Goal: Task Accomplishment & Management: Manage account settings

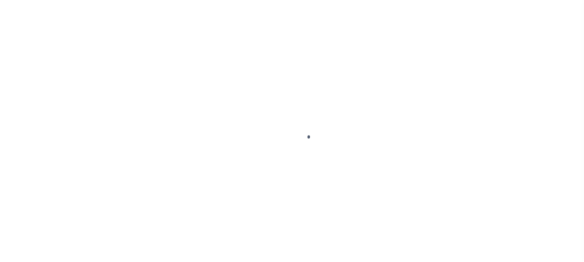
checkbox input "false"
type input "12/29/2023"
type input "03/21/2024"
type input "$1,386.75"
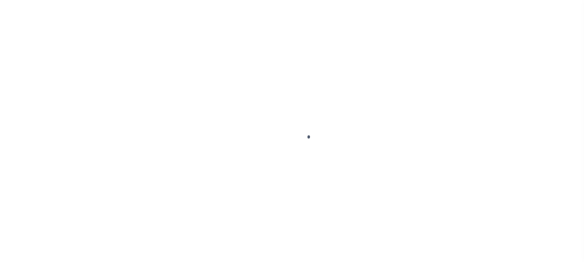
type input "$0"
select select "PIF"
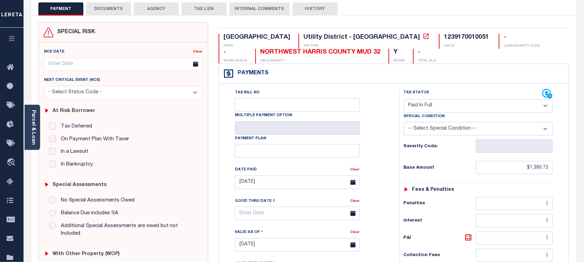
scroll to position [0, 0]
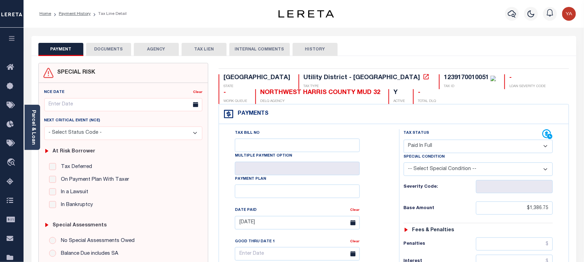
click at [121, 46] on button "DOCUMENTS" at bounding box center [108, 49] width 45 height 13
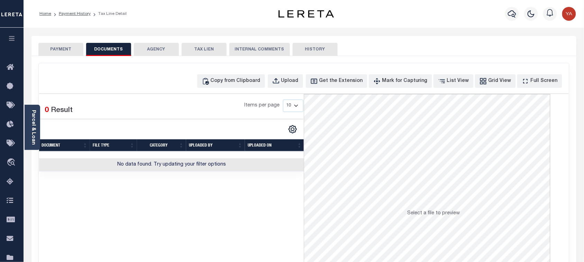
click at [69, 46] on button "PAYMENT" at bounding box center [60, 49] width 45 height 13
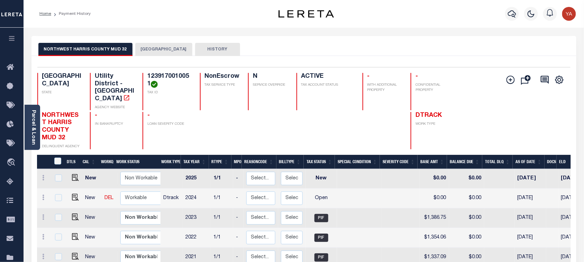
click at [168, 75] on h4 "1239170010051" at bounding box center [169, 80] width 44 height 15
copy h4 "1239170010051"
click at [170, 79] on h4 "1239170010051" at bounding box center [169, 80] width 44 height 15
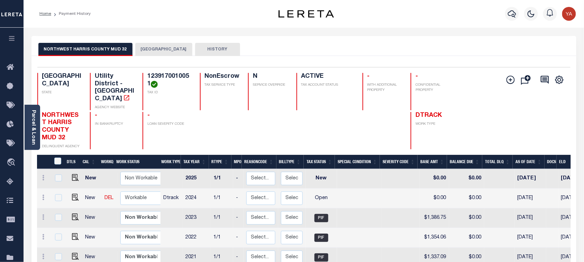
click at [482, 24] on div "Profile Sign out" at bounding box center [465, 14] width 227 height 24
click at [512, 9] on button "button" at bounding box center [512, 14] width 14 height 14
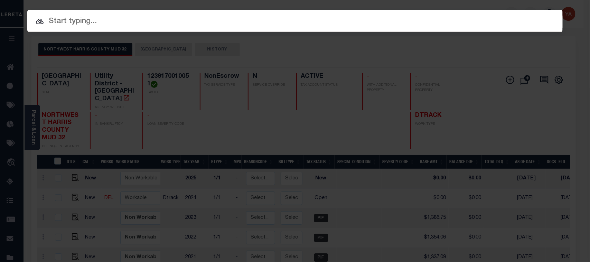
click at [269, 23] on input "text" at bounding box center [295, 22] width 536 height 12
paste input "31500074575"
type input "31500074575"
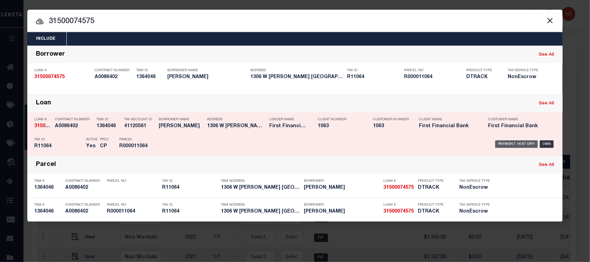
click at [508, 146] on div "Payment History" at bounding box center [516, 144] width 43 height 8
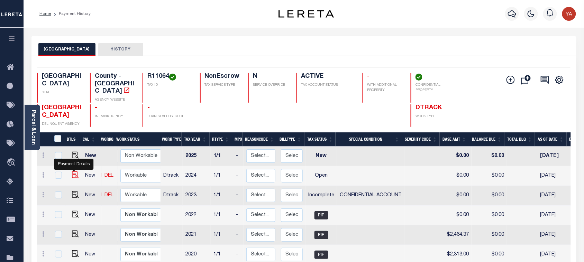
click at [73, 171] on img "" at bounding box center [75, 174] width 7 height 7
checkbox input "true"
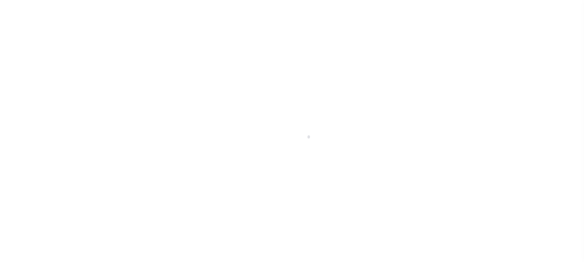
select select "OP2"
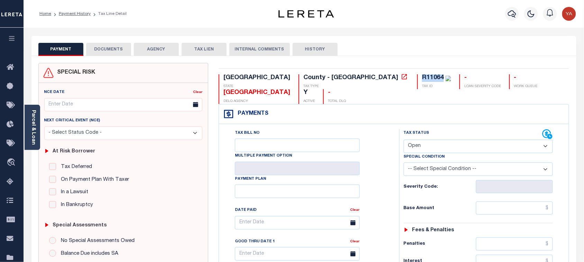
drag, startPoint x: 308, startPoint y: 78, endPoint x: 326, endPoint y: 78, distance: 17.6
click at [417, 78] on div "R11064 TAX ID" at bounding box center [434, 81] width 34 height 15
copy div "R11064"
click at [34, 124] on link "Parcel & Loan" at bounding box center [33, 127] width 5 height 35
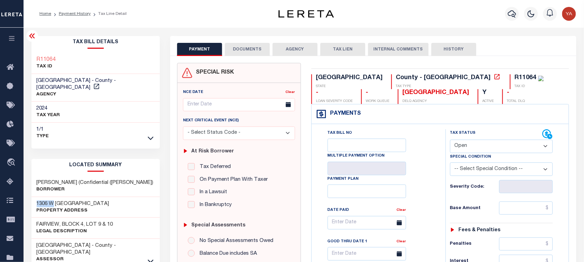
drag, startPoint x: 31, startPoint y: 193, endPoint x: 54, endPoint y: 192, distance: 22.5
click at [54, 197] on div "1306 W [PERSON_NAME] Property Address" at bounding box center [95, 207] width 128 height 21
copy h3 "1306 W"
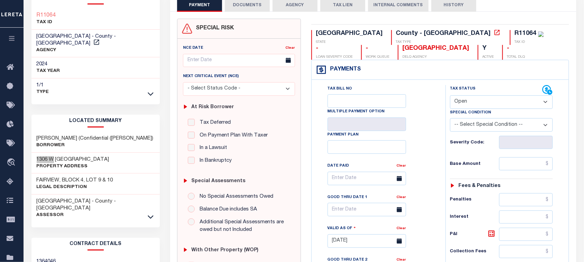
scroll to position [86, 0]
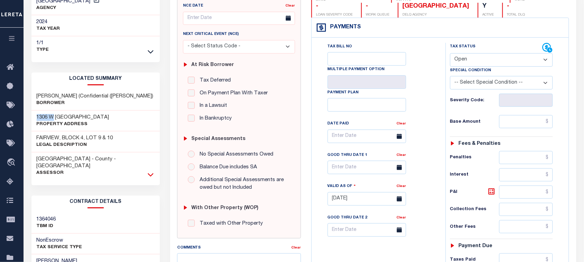
click at [150, 173] on icon at bounding box center [151, 174] width 6 height 3
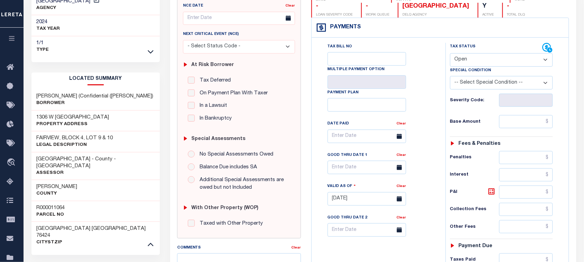
click at [46, 201] on div "R000011064 Parcel No" at bounding box center [95, 211] width 128 height 21
copy h3 "R000011064"
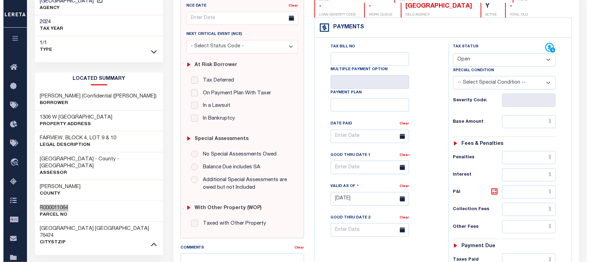
scroll to position [0, 0]
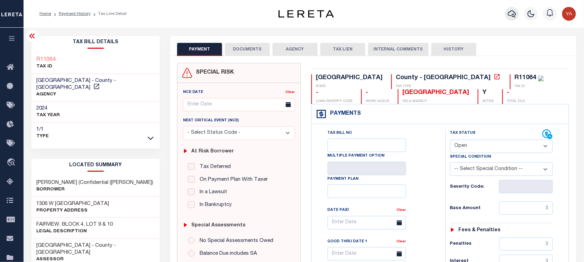
click at [514, 15] on icon "button" at bounding box center [512, 14] width 8 height 8
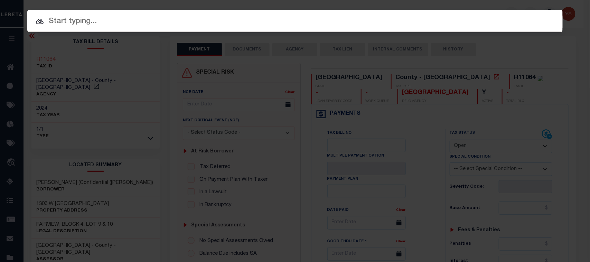
click at [509, 10] on div "Include Loans TBM Customers Borrowers Payments (Lender Non-Disb) Payments (Lend…" at bounding box center [295, 21] width 536 height 22
paste input "71500059606"
type input "71500059606"
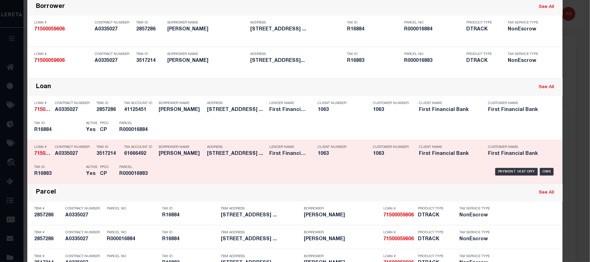
scroll to position [86, 0]
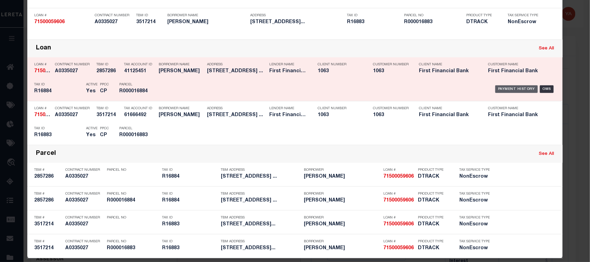
click at [505, 91] on div "Payment History" at bounding box center [516, 89] width 43 height 8
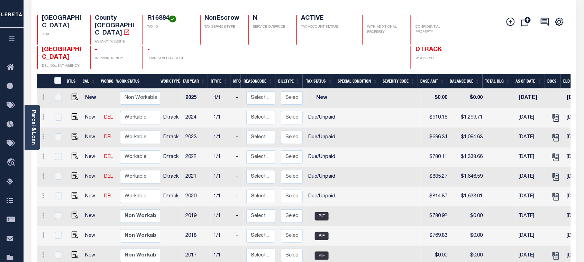
scroll to position [43, 0]
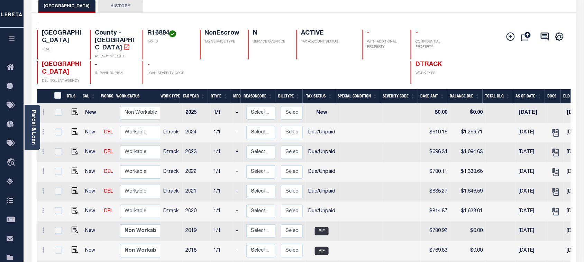
click at [153, 32] on h4 "R16884" at bounding box center [169, 34] width 44 height 8
copy h4 "R16884"
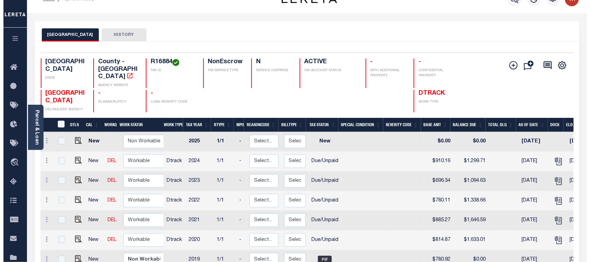
scroll to position [0, 0]
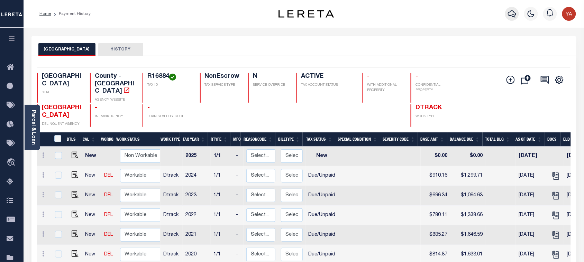
click at [511, 12] on icon "button" at bounding box center [512, 14] width 8 height 8
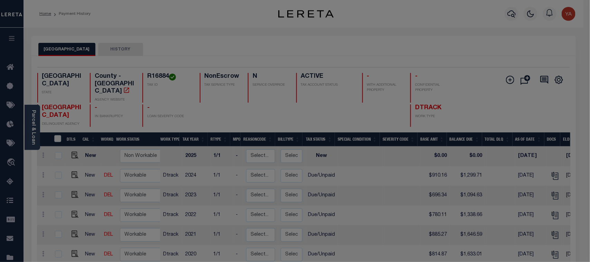
click at [0, 0] on input "text" at bounding box center [0, 0] width 0 height 0
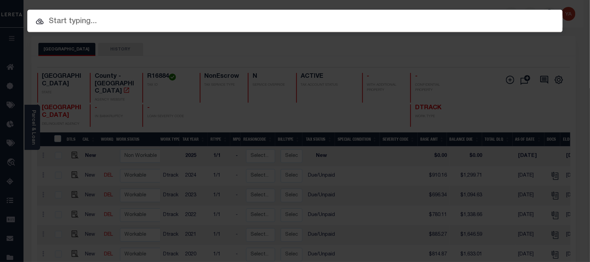
paste input "3393177-101"
type input "3393177-101"
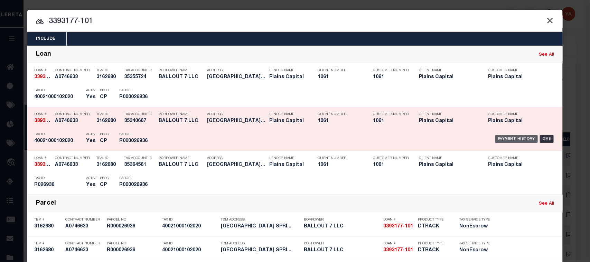
click at [507, 139] on div "Payment History" at bounding box center [516, 139] width 43 height 8
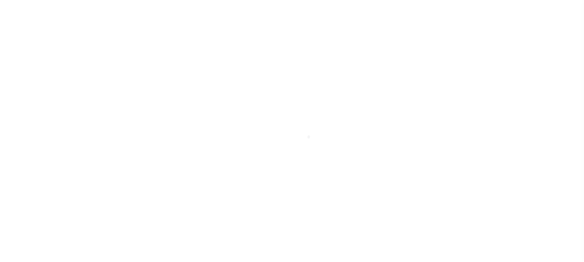
select select "OP2"
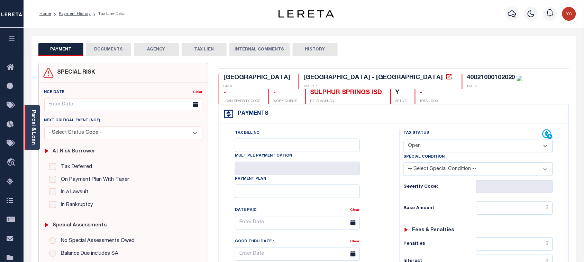
click at [32, 118] on link "Parcel & Loan" at bounding box center [33, 127] width 5 height 35
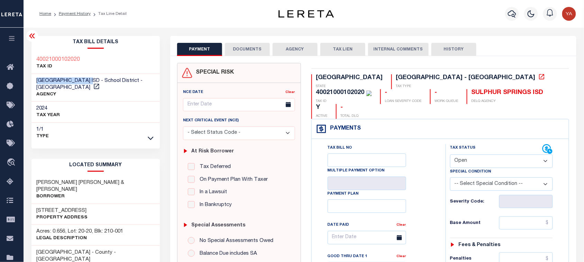
drag, startPoint x: 34, startPoint y: 74, endPoint x: 93, endPoint y: 76, distance: 59.2
click at [93, 76] on div "SULPHUR SPRINGS ISD - School District - TX AGENCY" at bounding box center [95, 88] width 128 height 28
copy span "SULPHUR SPRINGS ISD"
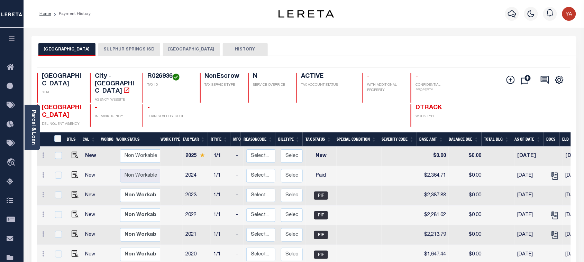
click at [115, 46] on button "SULPHUR SPRINGS ISD" at bounding box center [129, 49] width 62 height 13
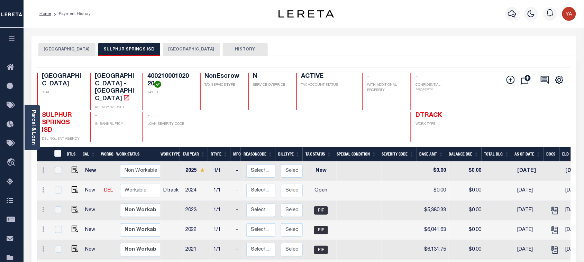
click at [167, 76] on h4 "40021000102020" at bounding box center [169, 80] width 44 height 15
copy h4 "40021000102020"
click at [74, 186] on img "" at bounding box center [75, 189] width 7 height 7
checkbox input "true"
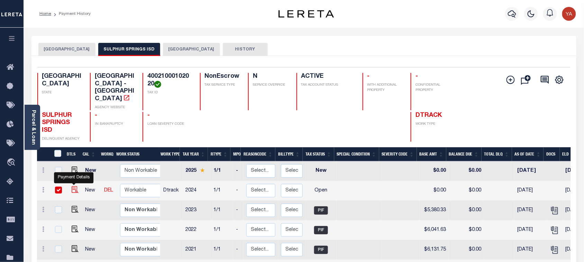
checkbox input "true"
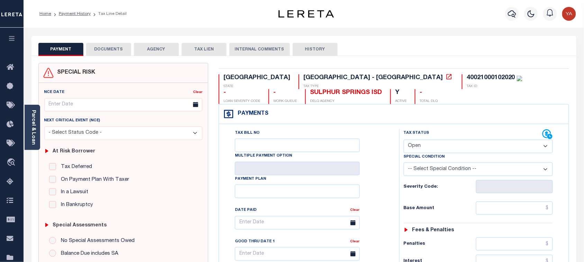
click at [32, 132] on link "Parcel & Loan" at bounding box center [33, 127] width 5 height 35
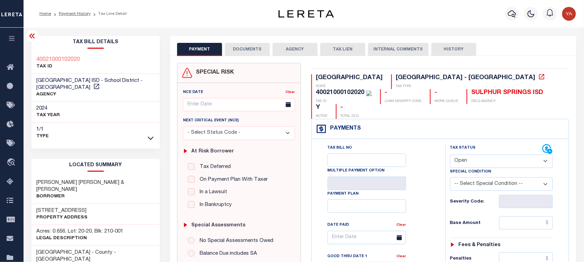
click at [474, 155] on select "- Select Status Code - Open Due/Unpaid Paid Incomplete No Tax Due Internal Refu…" at bounding box center [501, 161] width 103 height 13
select select "PYD"
click at [450, 155] on select "- Select Status Code - Open Due/Unpaid Paid Incomplete No Tax Due Internal Refu…" at bounding box center [501, 161] width 103 height 13
type input "[DATE]"
drag, startPoint x: 434, startPoint y: 204, endPoint x: 473, endPoint y: 204, distance: 39.1
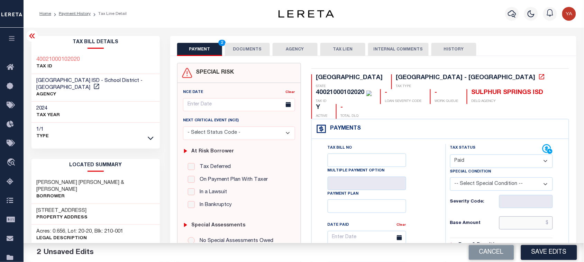
click at [506, 216] on input "text" at bounding box center [526, 222] width 54 height 13
paste input "5,317.92"
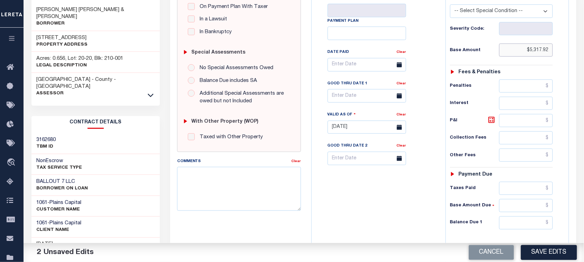
type input "$5,317.92"
click at [498, 216] on div "Balance Due 1 0" at bounding box center [501, 222] width 103 height 13
type input "$0.00"
click at [421, 213] on div "Tax Bill No Multiple Payment Option Payment Plan Clear" at bounding box center [376, 123] width 127 height 305
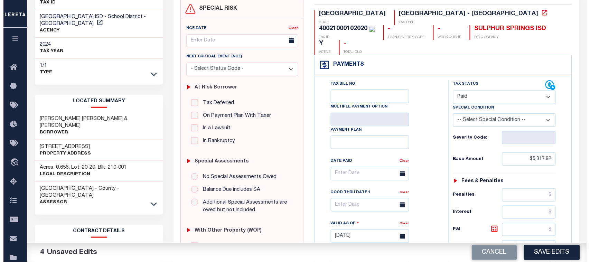
scroll to position [0, 0]
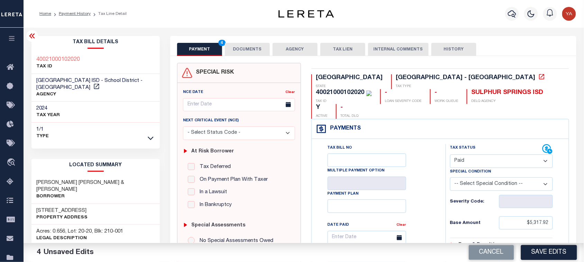
click at [364, 90] on div "40021000102020" at bounding box center [340, 93] width 48 height 6
copy div "40021000102020"
click at [239, 48] on button "DOCUMENTS" at bounding box center [247, 49] width 45 height 13
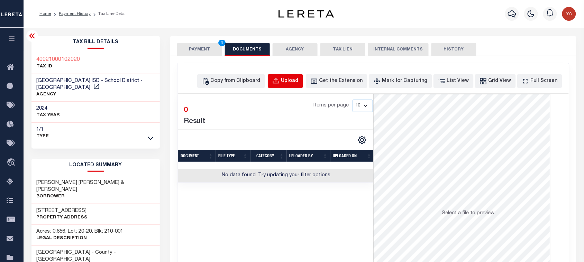
click at [298, 79] on div "Upload" at bounding box center [289, 81] width 17 height 8
select select "POP"
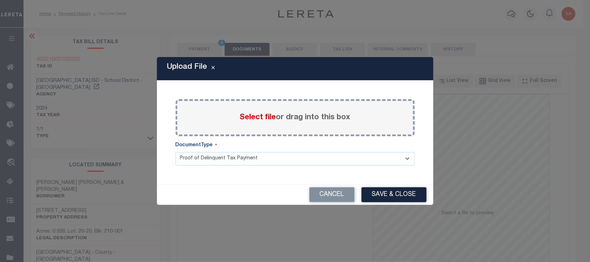
click at [310, 115] on label "Select file or drag into this box" at bounding box center [295, 117] width 111 height 11
click at [0, 0] on input "Select file or drag into this box" at bounding box center [0, 0] width 0 height 0
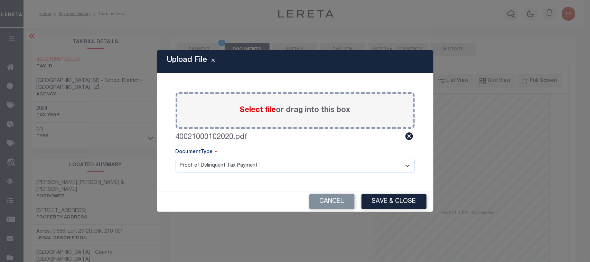
drag, startPoint x: 292, startPoint y: 165, endPoint x: 289, endPoint y: 172, distance: 8.1
click at [290, 166] on select "Proof of Delinquent Tax Payment" at bounding box center [295, 165] width 239 height 13
click at [176, 159] on select "Proof of Delinquent Tax Payment" at bounding box center [295, 165] width 239 height 13
click at [383, 206] on button "Save & Close" at bounding box center [394, 201] width 65 height 15
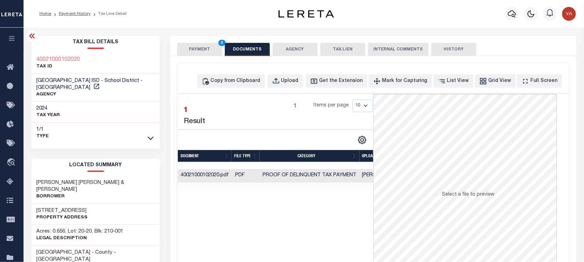
click at [364, 178] on td "Yashaswini Jain" at bounding box center [381, 175] width 45 height 13
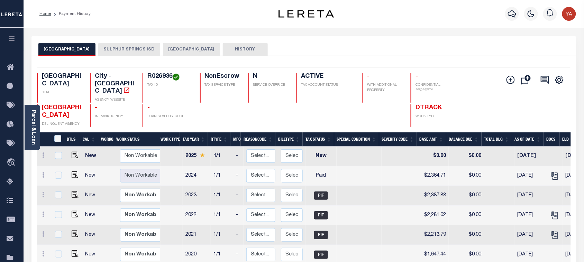
click at [142, 48] on button "SULPHUR SPRINGS ISD" at bounding box center [129, 49] width 62 height 13
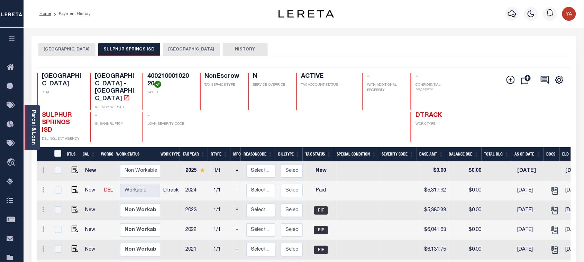
click at [33, 132] on link "Parcel & Loan" at bounding box center [33, 127] width 5 height 35
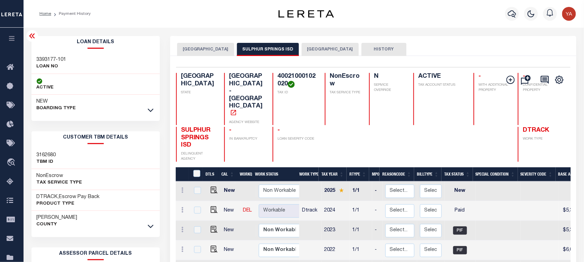
click at [282, 76] on h4 "40021000102020" at bounding box center [296, 80] width 39 height 15
copy h4 "40021000102020"
click at [47, 59] on h3 "3393177-101" at bounding box center [52, 59] width 30 height 7
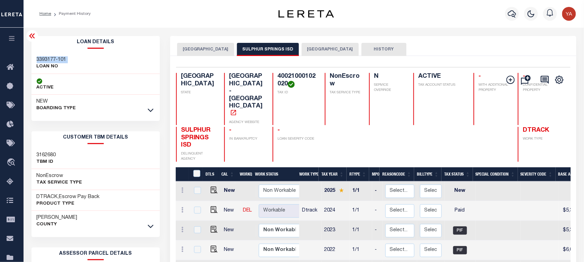
click at [47, 59] on h3 "3393177-101" at bounding box center [52, 59] width 30 height 7
copy div "3393177-101"
click at [514, 10] on icon "button" at bounding box center [512, 14] width 8 height 8
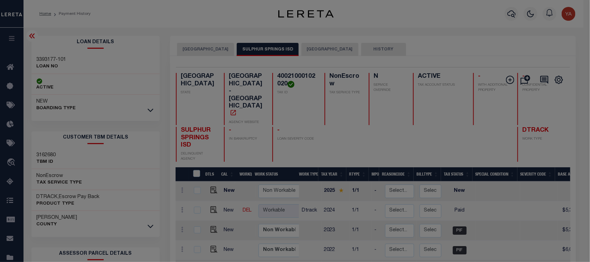
click at [0, 0] on div "Include Loans TBM Customers Borrowers Payments (Lender Non-Disb) Payments (Lend…" at bounding box center [0, 0] width 0 height 0
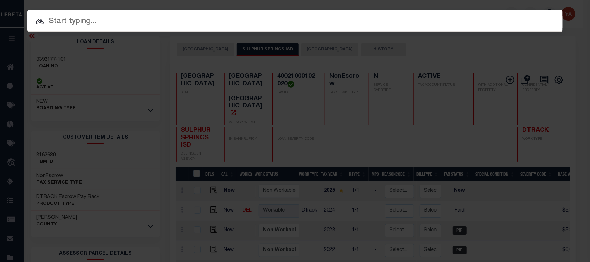
paste input "10500071146"
type input "10500071146"
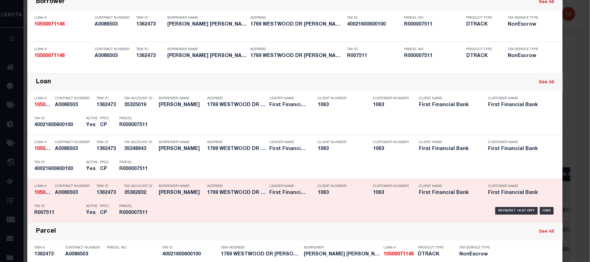
scroll to position [130, 0]
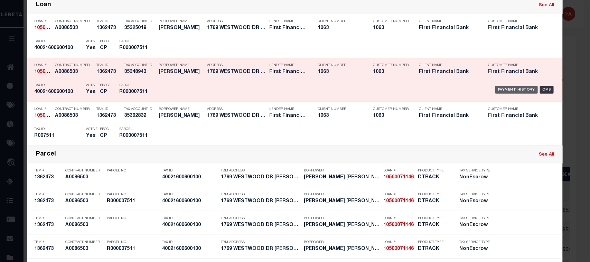
click at [499, 89] on div "Payment History" at bounding box center [516, 90] width 43 height 8
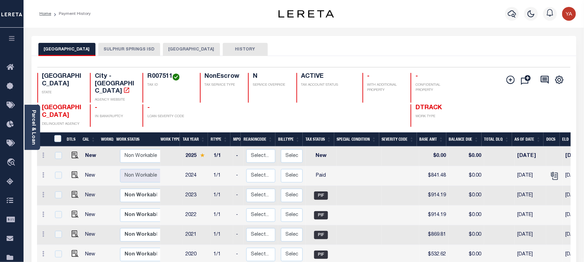
click at [142, 52] on button "SULPHUR SPRINGS ISD" at bounding box center [129, 49] width 62 height 13
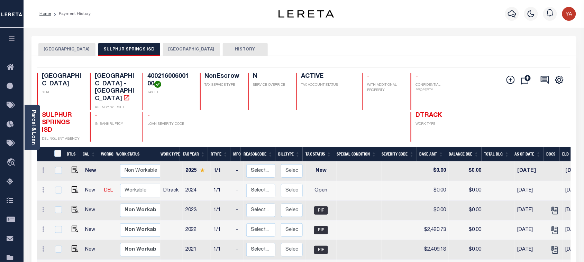
click at [166, 72] on div "Selected 14 Results 1 Items per page 25 50 100 TX STATE School District - TX AG…" at bounding box center [304, 104] width 544 height 75
copy h4 "40021600600100"
click at [73, 186] on img "" at bounding box center [75, 189] width 7 height 7
checkbox input "true"
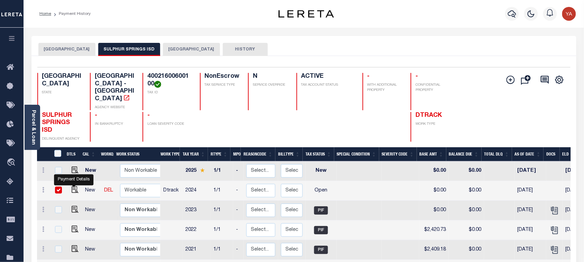
checkbox input "true"
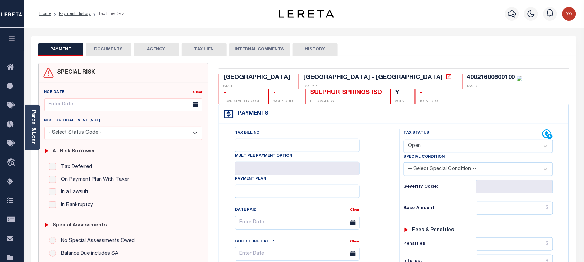
click at [443, 149] on select "- Select Status Code - Open Due/Unpaid Paid Incomplete No Tax Due Internal Refu…" at bounding box center [477, 146] width 149 height 13
select select "PYD"
click at [403, 140] on select "- Select Status Code - Open Due/Unpaid Paid Incomplete No Tax Due Internal Refu…" at bounding box center [477, 146] width 149 height 13
type input "[DATE]"
click at [377, 206] on div "Tax Bill No Multiple Payment Option Payment Plan Clear" at bounding box center [307, 226] width 163 height 194
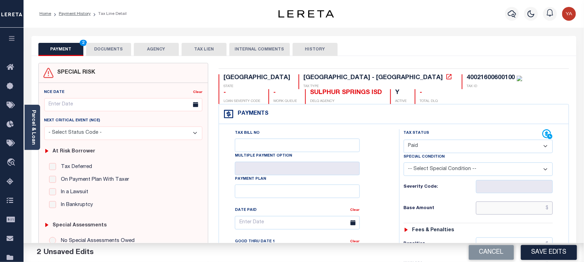
click at [499, 211] on input "text" at bounding box center [514, 208] width 77 height 13
paste input "1,892.38"
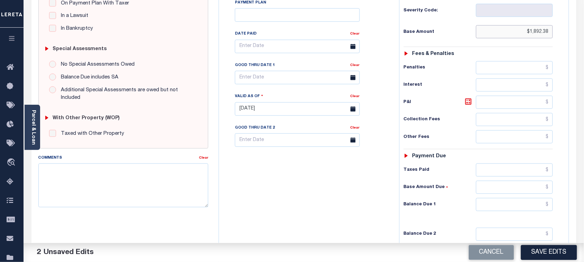
scroll to position [216, 0]
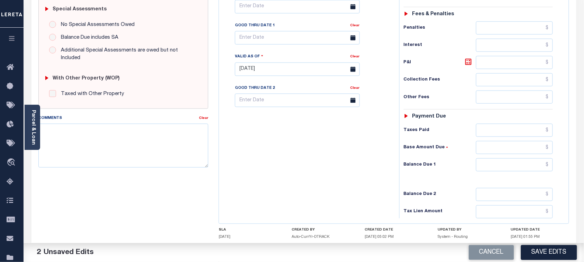
type input "$1,892.38"
drag, startPoint x: 496, startPoint y: 168, endPoint x: 355, endPoint y: 168, distance: 140.7
click at [496, 168] on input "text" at bounding box center [514, 164] width 77 height 13
type input "$0.00"
drag, startPoint x: 355, startPoint y: 168, endPoint x: 346, endPoint y: 168, distance: 9.7
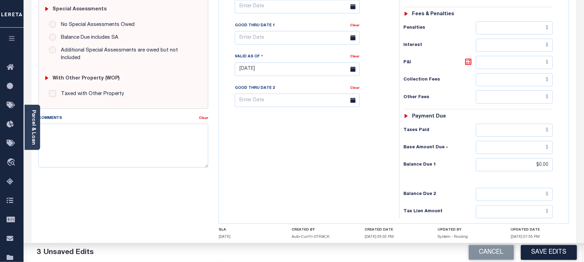
click at [352, 168] on div "Tax Bill No Multiple Payment Option Payment Plan Clear" at bounding box center [307, 65] width 173 height 305
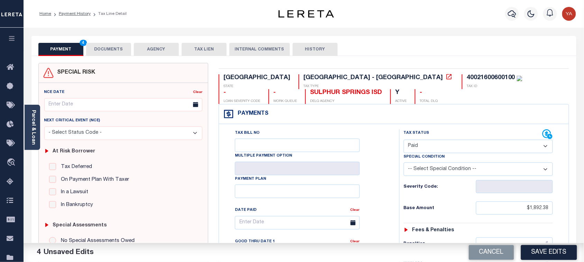
click at [466, 80] on div "40021600600100" at bounding box center [490, 78] width 48 height 6
copy div "40021600600100"
drag, startPoint x: 119, startPoint y: 49, endPoint x: 170, endPoint y: 61, distance: 51.8
click at [119, 49] on button "DOCUMENTS" at bounding box center [108, 49] width 45 height 13
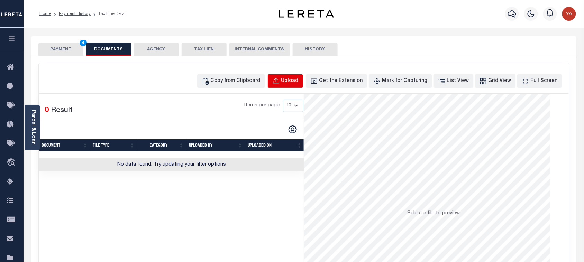
click at [298, 80] on div "Upload" at bounding box center [289, 81] width 17 height 8
select select "POP"
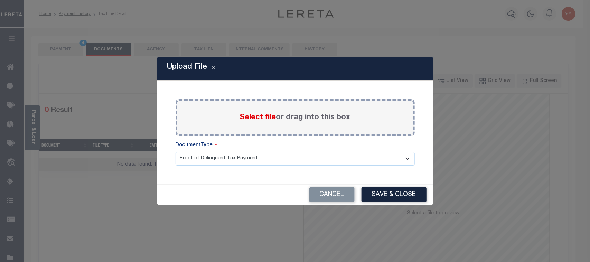
click at [295, 118] on label "Select file or drag into this box" at bounding box center [295, 117] width 111 height 11
click at [0, 0] on input "Select file or drag into this box" at bounding box center [0, 0] width 0 height 0
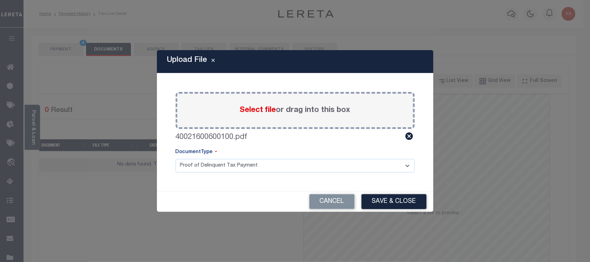
click at [299, 169] on select "Proof of Delinquent Tax Payment" at bounding box center [295, 165] width 239 height 13
click at [176, 159] on select "Proof of Delinquent Tax Payment" at bounding box center [295, 165] width 239 height 13
click at [385, 196] on button "Save & Close" at bounding box center [394, 201] width 65 height 15
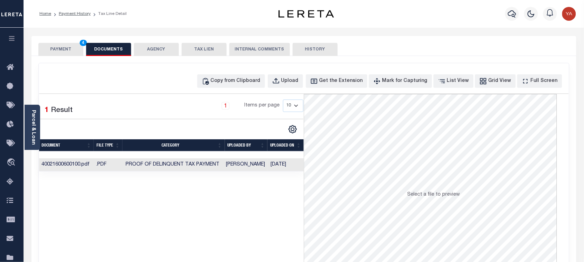
click at [281, 167] on td "09/30/2025" at bounding box center [286, 164] width 36 height 13
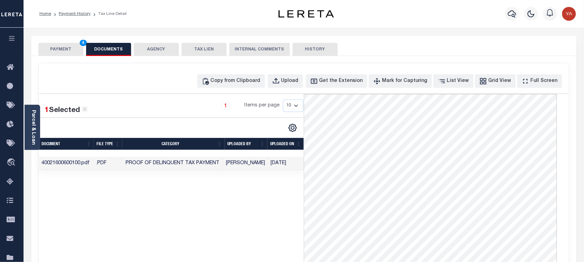
click at [409, 28] on div "Parcel & Loan Tax Bill Details 40021600600100 TAX ID AGENCY 2024 TAX YEAR 1/1" at bounding box center [303, 258] width 555 height 461
click at [75, 50] on button "PAYMENT 4" at bounding box center [60, 49] width 45 height 13
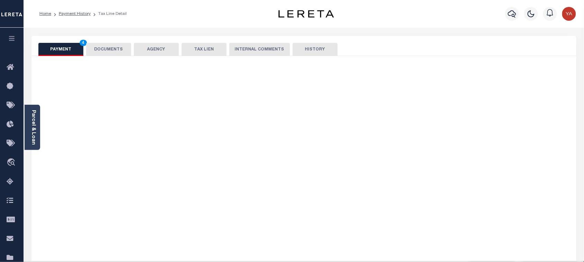
click at [208, 9] on div "Home Payment History Tax Line Detail" at bounding box center [147, 14] width 227 height 15
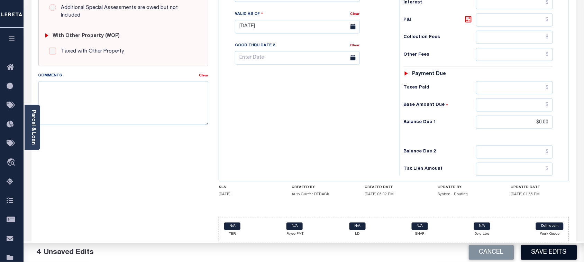
click at [552, 252] on button "Save Edits" at bounding box center [549, 252] width 56 height 15
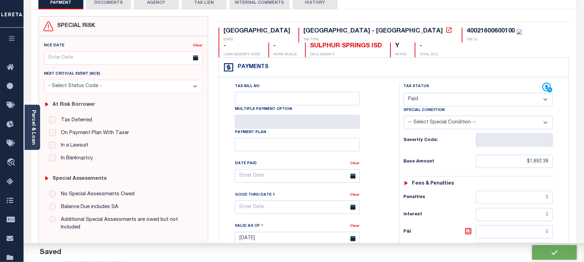
checkbox input "false"
type input "$1,892.38"
type input "$0"
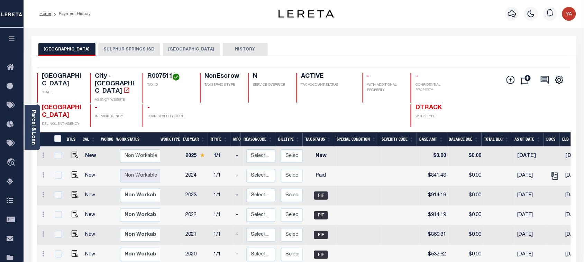
click at [133, 47] on button "SULPHUR SPRINGS ISD" at bounding box center [129, 49] width 62 height 13
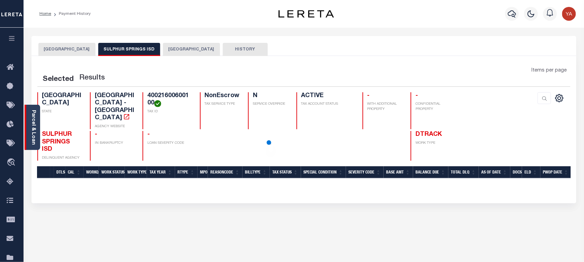
click at [32, 133] on link "Parcel & Loan" at bounding box center [33, 127] width 5 height 35
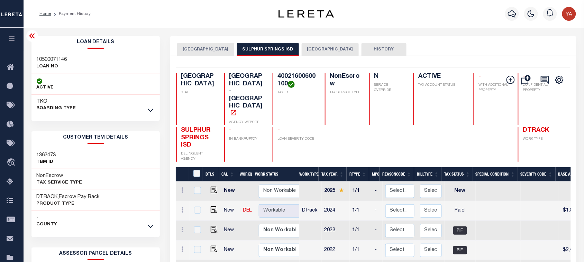
click at [50, 58] on h3 "10500071146" at bounding box center [52, 59] width 30 height 7
copy h3 "10500071146"
click at [277, 76] on h4 "40021600600100" at bounding box center [296, 80] width 39 height 15
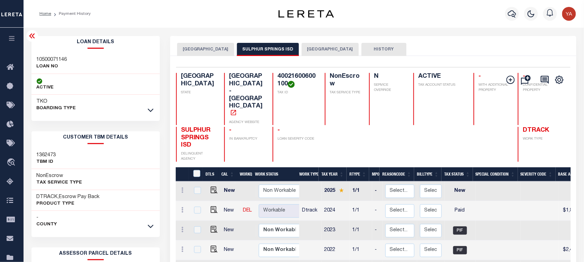
copy h4 "40021600600100"
click at [277, 77] on h4 "40021600600100" at bounding box center [296, 80] width 39 height 15
click at [509, 14] on icon "button" at bounding box center [512, 13] width 8 height 7
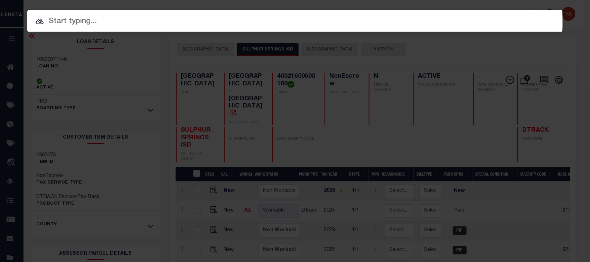
click at [495, 9] on body "Home Payment History Profile Sign out" at bounding box center [295, 259] width 590 height 518
paste input "10500068787"
type input "10500068787"
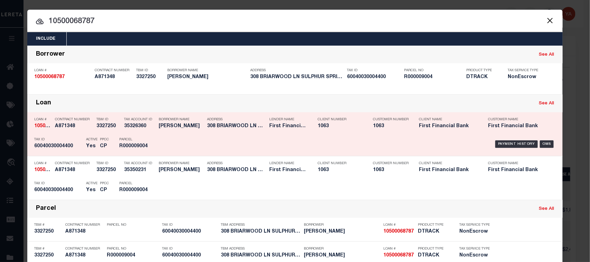
scroll to position [61, 0]
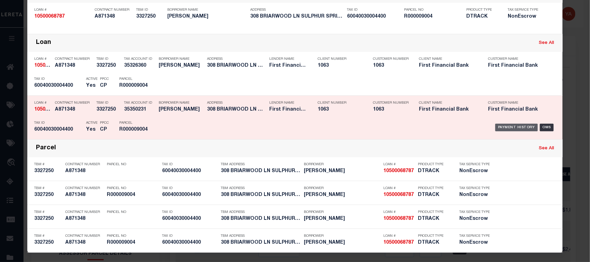
click at [504, 128] on div "Payment History" at bounding box center [516, 128] width 43 height 8
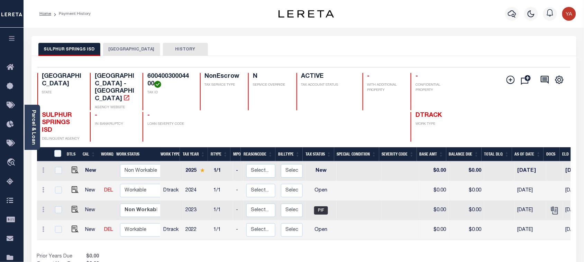
drag, startPoint x: 413, startPoint y: 11, endPoint x: 291, endPoint y: 97, distance: 149.3
click at [246, 32] on div "Parcel & Loan Loan Details 10500068787 LOAN NO" at bounding box center [303, 231] width 555 height 406
drag, startPoint x: 32, startPoint y: 137, endPoint x: 60, endPoint y: 156, distance: 33.8
click at [32, 137] on link "Parcel & Loan" at bounding box center [33, 127] width 5 height 35
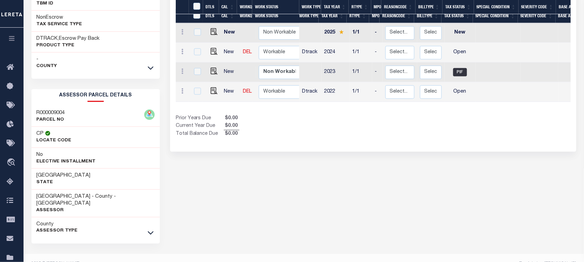
scroll to position [35, 0]
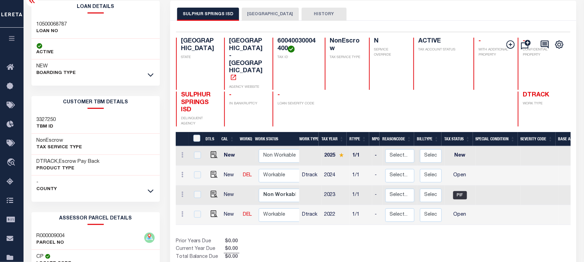
click at [266, 18] on button "[GEOGRAPHIC_DATA]" at bounding box center [270, 14] width 57 height 13
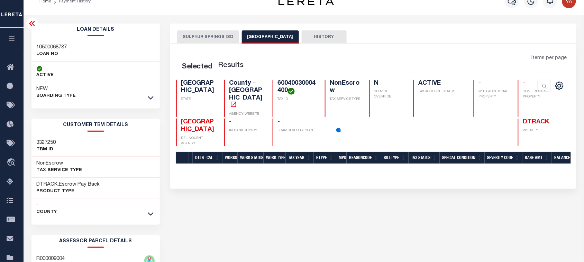
scroll to position [0, 0]
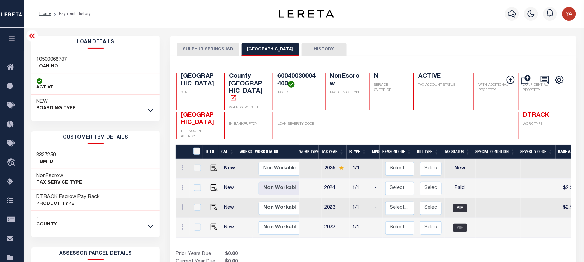
click at [277, 75] on h4 "60040030004400" at bounding box center [296, 80] width 39 height 15
copy h4 "60040030004400"
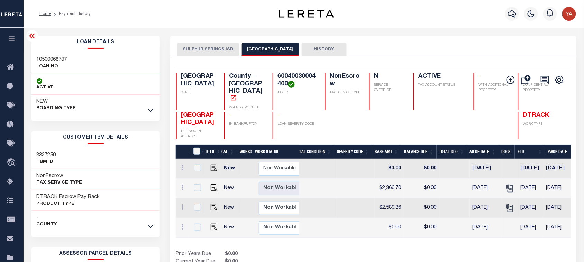
scroll to position [0, 197]
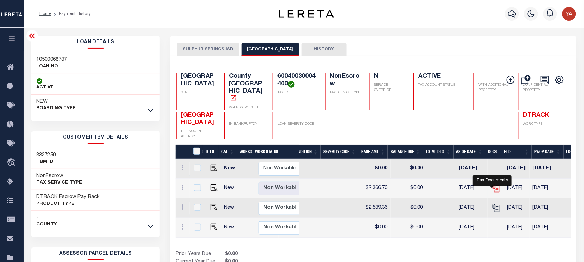
click at [492, 186] on icon "" at bounding box center [495, 188] width 9 height 9
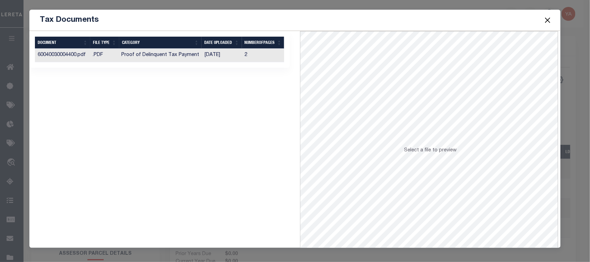
click at [222, 54] on td "[DATE]" at bounding box center [222, 55] width 40 height 13
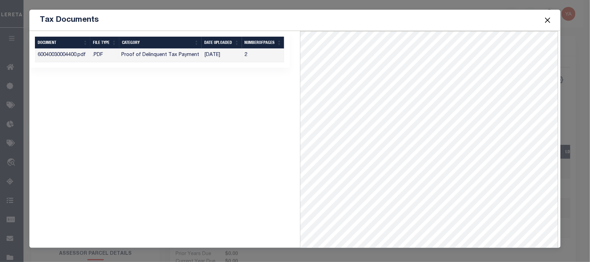
click at [546, 18] on button "Close" at bounding box center [547, 20] width 9 height 9
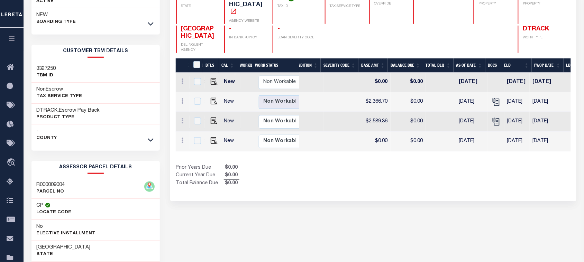
scroll to position [0, 11]
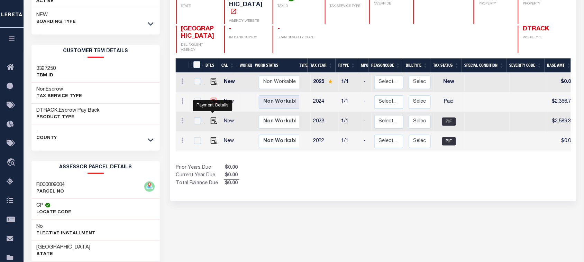
click at [211, 105] on img "" at bounding box center [214, 101] width 7 height 7
checkbox input "true"
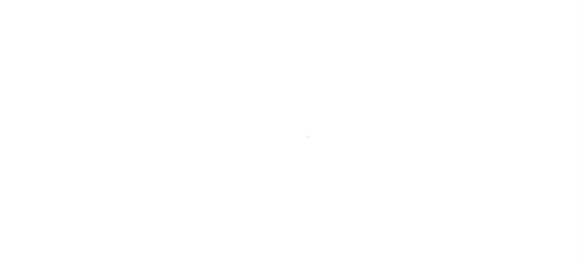
select select "PYD"
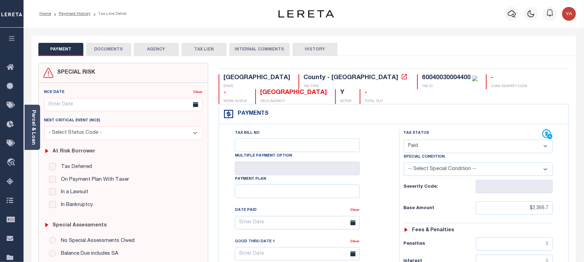
drag, startPoint x: 29, startPoint y: 119, endPoint x: 43, endPoint y: 121, distance: 14.7
click at [29, 119] on body "Home Payment History Tax Line Detail" at bounding box center [292, 261] width 584 height 523
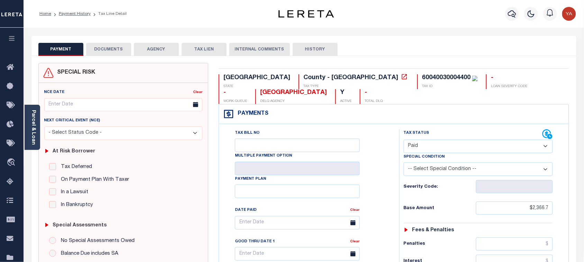
drag, startPoint x: 34, startPoint y: 129, endPoint x: 32, endPoint y: 135, distance: 6.8
click at [34, 129] on link "Parcel & Loan" at bounding box center [33, 127] width 5 height 35
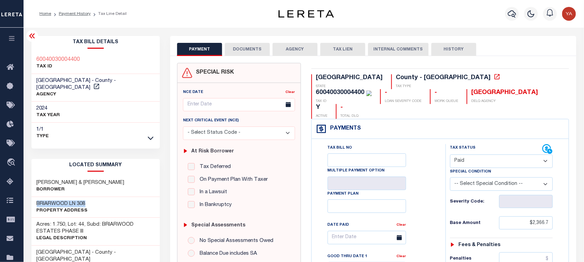
drag, startPoint x: 35, startPoint y: 192, endPoint x: 577, endPoint y: 230, distance: 543.1
click at [92, 199] on div "BRIARWOOD LN 308 Property Address" at bounding box center [95, 207] width 128 height 21
copy h3 "BRIARWOOD LN 308"
drag, startPoint x: 395, startPoint y: 77, endPoint x: 445, endPoint y: 76, distance: 50.1
click at [372, 89] on div "60040030004400 TAX ID" at bounding box center [341, 96] width 61 height 15
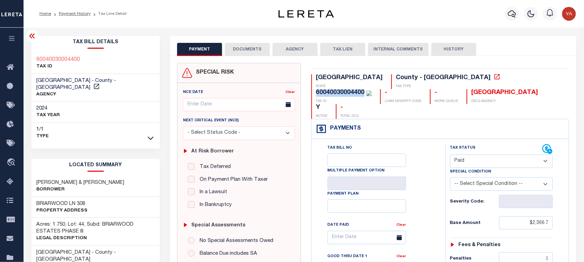
copy div "60040030004400"
click at [364, 90] on div "60040030004400" at bounding box center [340, 93] width 48 height 6
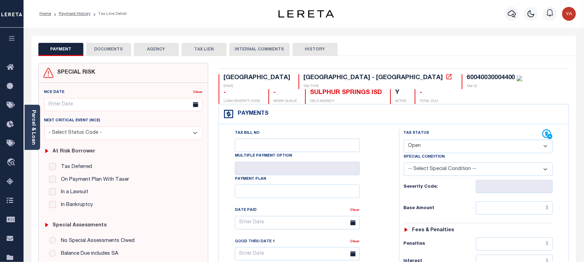
click at [420, 147] on select "- Select Status Code - Open Due/Unpaid Paid Incomplete No Tax Due Internal Refu…" at bounding box center [477, 146] width 149 height 13
select select "NTX"
click at [403, 140] on select "- Select Status Code - Open Due/Unpaid Paid Incomplete No Tax Due Internal Refu…" at bounding box center [477, 146] width 149 height 13
type input "[DATE]"
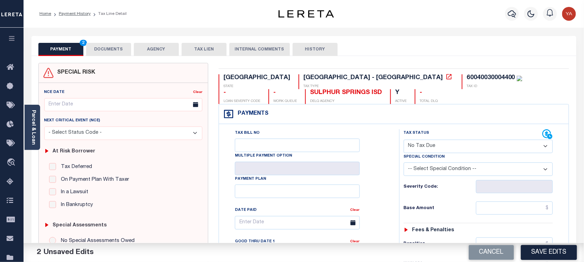
click at [418, 149] on select "- Select Status Code - Open Due/Unpaid Paid Incomplete No Tax Due Internal Refu…" at bounding box center [477, 146] width 149 height 13
select select "PYD"
click at [403, 140] on select "- Select Status Code - Open Due/Unpaid Paid Incomplete No Tax Due Internal Refu…" at bounding box center [477, 146] width 149 height 13
click at [384, 214] on div "Tax Bill No Multiple Payment Option Payment Plan Clear" at bounding box center [307, 226] width 163 height 194
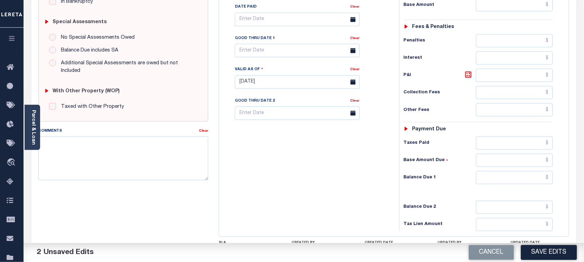
scroll to position [216, 0]
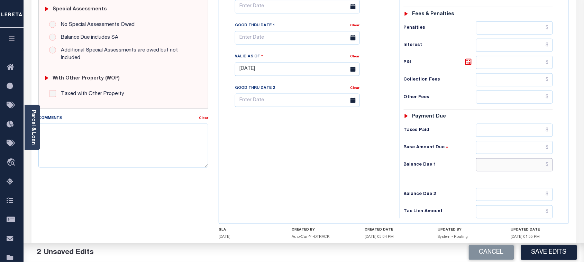
click at [493, 171] on input "text" at bounding box center [514, 164] width 77 height 13
type input "$0.00"
click at [348, 170] on div "Tax Bill No Multiple Payment Option Payment Plan Clear" at bounding box center [307, 65] width 173 height 305
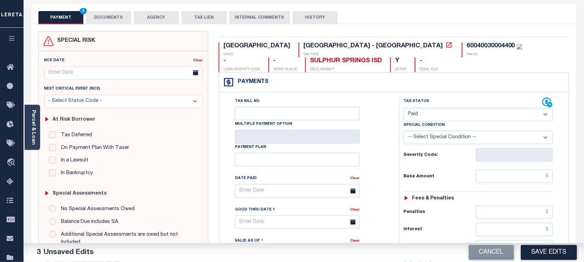
scroll to position [0, 0]
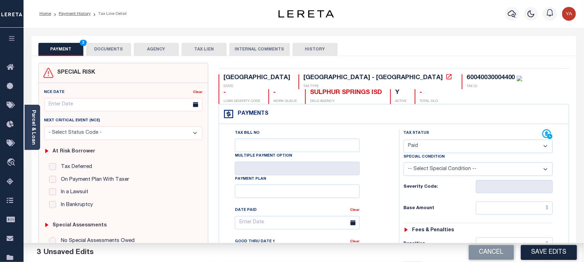
click at [466, 77] on div "60040030004400" at bounding box center [490, 78] width 48 height 6
copy div "60040030004400"
click at [116, 51] on button "DOCUMENTS" at bounding box center [108, 49] width 45 height 13
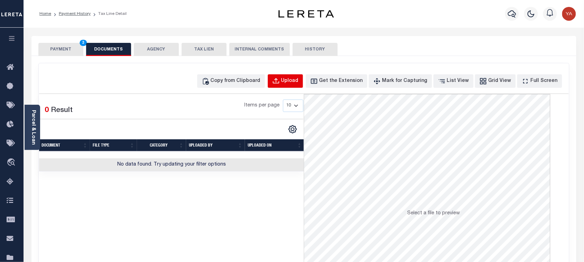
click at [298, 77] on button "Upload" at bounding box center [285, 80] width 35 height 13
select select "POP"
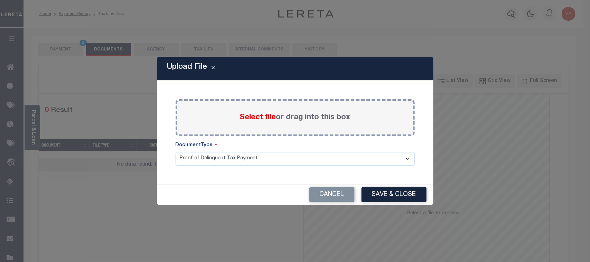
click at [269, 114] on span "Select file" at bounding box center [258, 118] width 36 height 8
click at [0, 0] on input "Select file or drag into this box" at bounding box center [0, 0] width 0 height 0
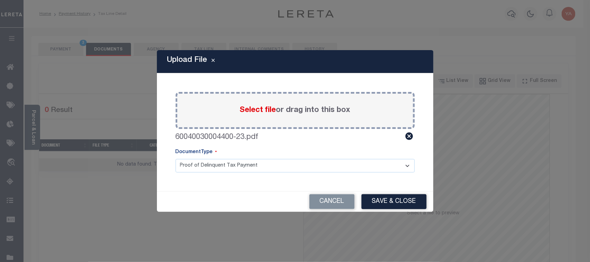
drag, startPoint x: 282, startPoint y: 167, endPoint x: 280, endPoint y: 172, distance: 5.5
click at [281, 168] on select "Proof of Delinquent Tax Payment" at bounding box center [295, 165] width 239 height 13
click at [176, 159] on select "Proof of Delinquent Tax Payment" at bounding box center [295, 165] width 239 height 13
click at [401, 197] on button "Save & Close" at bounding box center [394, 201] width 65 height 15
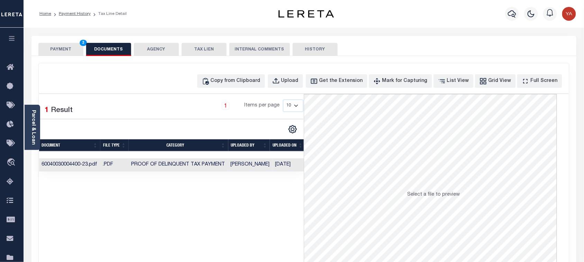
drag, startPoint x: 267, startPoint y: 165, endPoint x: 289, endPoint y: 155, distance: 24.3
click at [267, 165] on td "[PERSON_NAME]" at bounding box center [250, 164] width 45 height 13
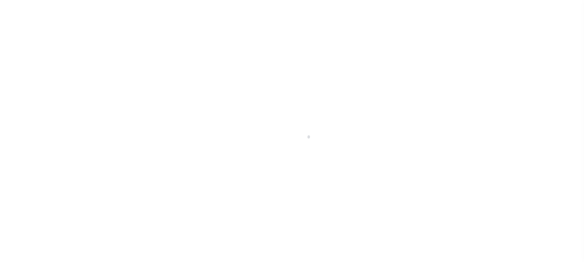
select select "PYD"
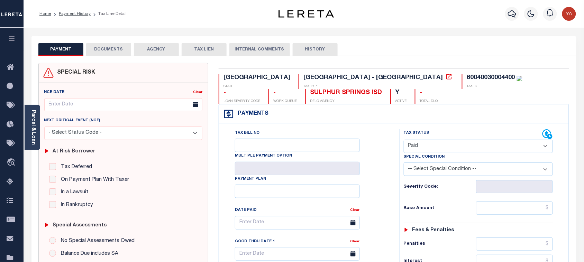
click at [124, 47] on button "DOCUMENTS" at bounding box center [108, 49] width 45 height 13
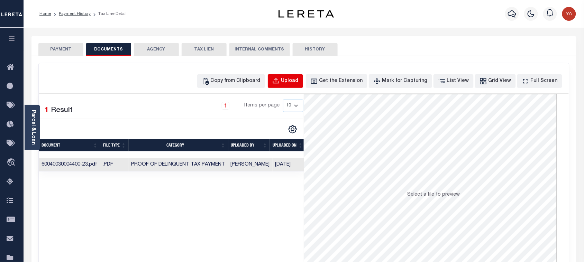
click at [298, 82] on div "Upload" at bounding box center [289, 81] width 17 height 8
select select "POP"
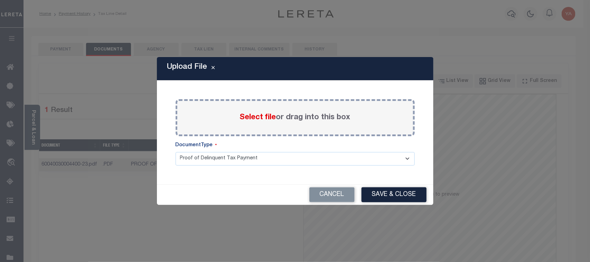
click at [292, 121] on label "Select file or drag into this box" at bounding box center [295, 117] width 111 height 11
click at [0, 0] on input "Select file or drag into this box" at bounding box center [0, 0] width 0 height 0
click at [292, 165] on select "Proof of Delinquent Tax Payment" at bounding box center [295, 158] width 239 height 13
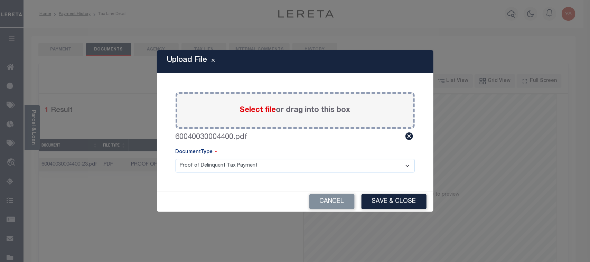
click at [176, 159] on select "Proof of Delinquent Tax Payment" at bounding box center [295, 165] width 239 height 13
click at [371, 201] on button "Save & Close" at bounding box center [394, 201] width 65 height 15
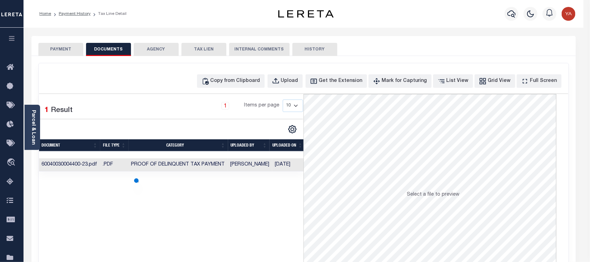
click at [65, 50] on button "PAYMENT" at bounding box center [60, 49] width 45 height 13
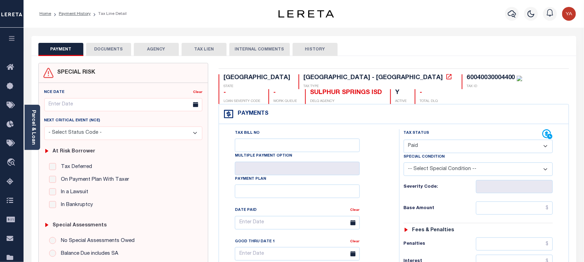
click at [142, 25] on div "Home Payment History Tax Line Detail" at bounding box center [304, 14] width 560 height 28
click at [434, 149] on select "- Select Status Code - Open Due/Unpaid Paid Incomplete No Tax Due Internal Refu…" at bounding box center [477, 146] width 149 height 13
select select "PYD"
click at [403, 140] on select "- Select Status Code - Open Due/Unpaid Paid Incomplete No Tax Due Internal Refu…" at bounding box center [477, 146] width 149 height 13
type input "[DATE]"
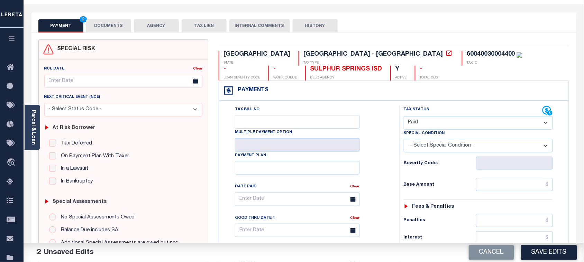
scroll to position [43, 0]
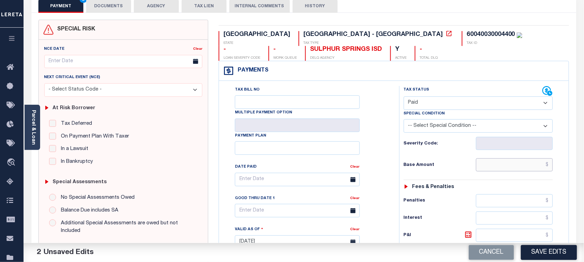
click at [482, 165] on input "text" at bounding box center [514, 164] width 77 height 13
paste input "2,255.86"
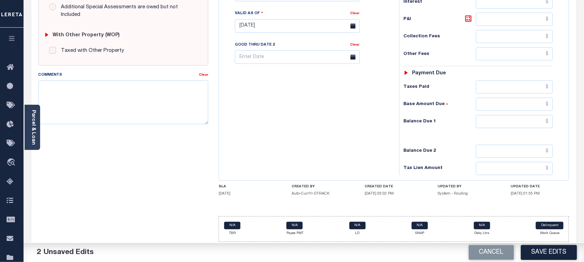
type input "$2,255.86"
drag, startPoint x: 489, startPoint y: 129, endPoint x: 353, endPoint y: 129, distance: 135.2
click at [488, 128] on input "text" at bounding box center [514, 121] width 77 height 13
type input "$0.00"
click at [353, 129] on div "Tax Bill No Multiple Payment Option Payment Plan Clear" at bounding box center [307, 22] width 173 height 305
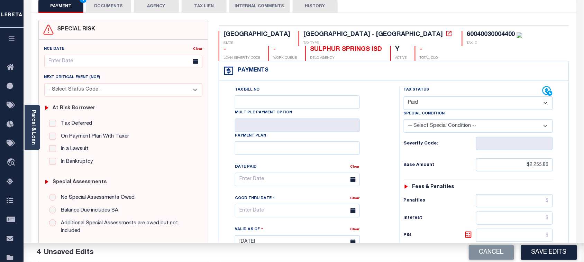
click at [466, 36] on div "60040030004400" at bounding box center [490, 34] width 48 height 6
copy div "60040030004400"
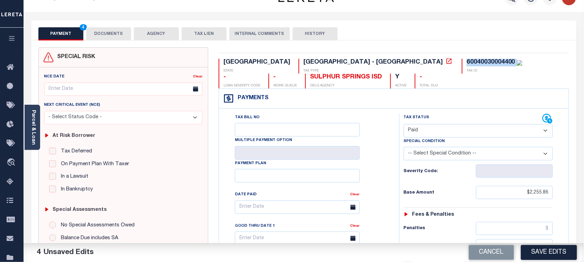
scroll to position [0, 0]
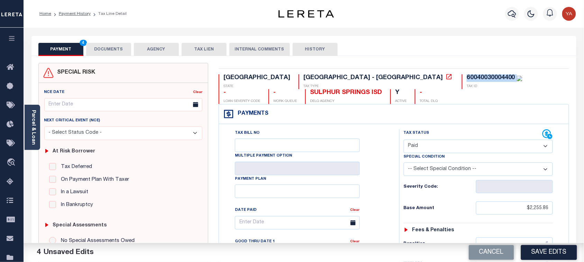
click at [112, 49] on button "DOCUMENTS" at bounding box center [108, 49] width 45 height 13
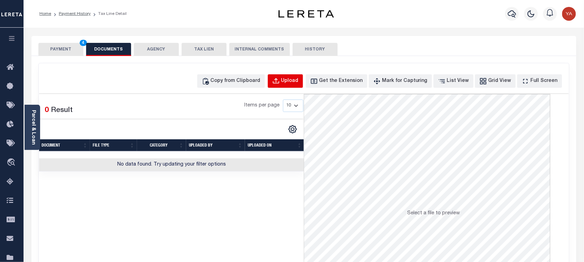
click at [292, 75] on button "Upload" at bounding box center [285, 80] width 35 height 13
select select "POP"
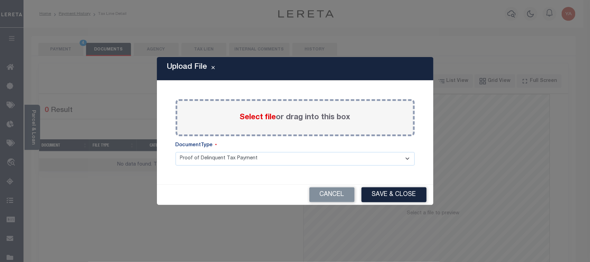
click at [286, 120] on label "Select file or drag into this box" at bounding box center [295, 117] width 111 height 11
click at [0, 0] on input "Select file or drag into this box" at bounding box center [0, 0] width 0 height 0
drag, startPoint x: 284, startPoint y: 163, endPoint x: 279, endPoint y: 171, distance: 9.7
click at [282, 166] on select "Proof of Delinquent Tax Payment" at bounding box center [295, 158] width 239 height 13
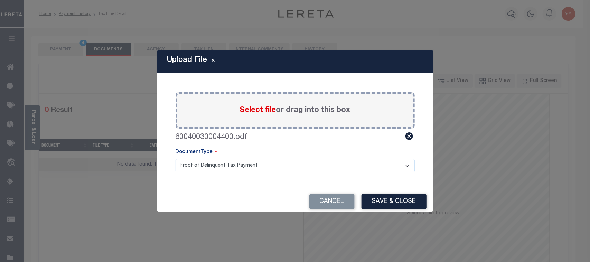
click at [176, 159] on select "Proof of Delinquent Tax Payment" at bounding box center [295, 165] width 239 height 13
click at [398, 205] on button "Save & Close" at bounding box center [394, 201] width 65 height 15
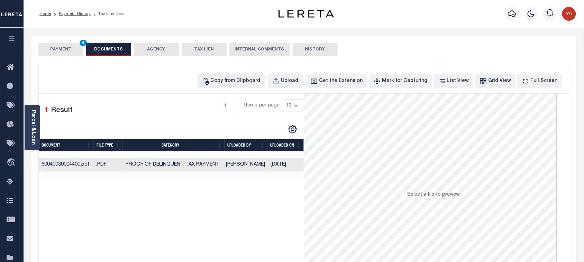
click at [283, 163] on td "[DATE]" at bounding box center [286, 164] width 36 height 13
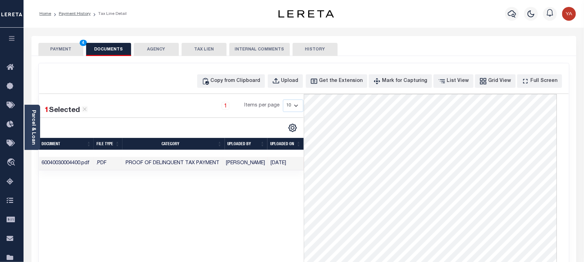
click at [426, 33] on div "Parcel & Loan Tax Bill Details 60040030004400 TAX ID AGENCY 2024 TAX YEAR 1/1" at bounding box center [303, 258] width 555 height 461
click at [61, 48] on button "PAYMENT 4" at bounding box center [60, 49] width 45 height 13
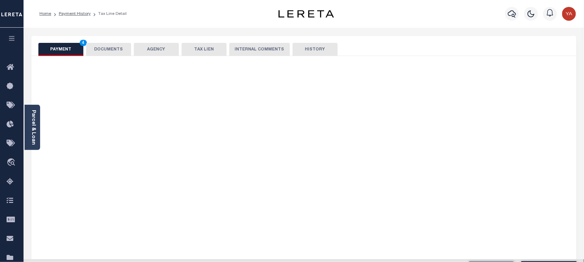
drag, startPoint x: 217, startPoint y: 7, endPoint x: 491, endPoint y: 196, distance: 332.6
click at [220, 8] on div "Home Payment History Tax Line Detail" at bounding box center [147, 14] width 227 height 15
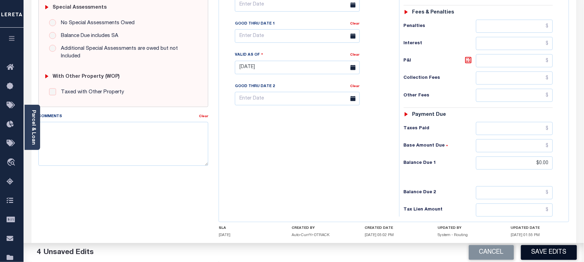
scroll to position [263, 0]
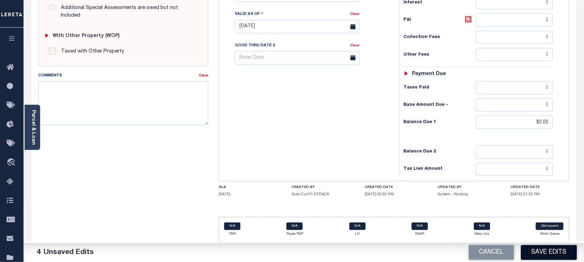
click at [539, 255] on button "Save Edits" at bounding box center [549, 252] width 56 height 15
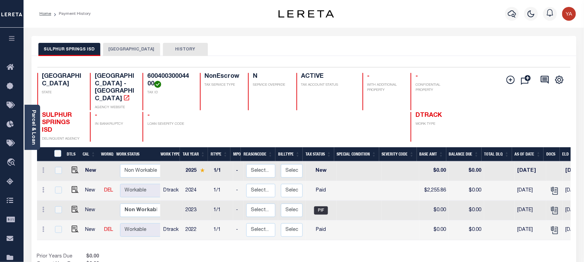
click at [156, 76] on h4 "60040030004400" at bounding box center [169, 80] width 44 height 15
copy h4 "60040030004400"
click at [31, 140] on link "Parcel & Loan" at bounding box center [33, 127] width 5 height 35
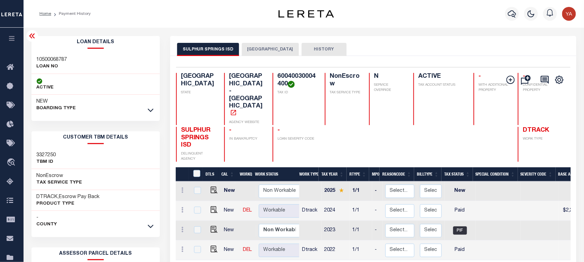
click at [55, 59] on h3 "10500068787" at bounding box center [52, 59] width 30 height 7
copy h3 "10500068787"
click at [277, 80] on h4 "60040030004400" at bounding box center [296, 80] width 39 height 15
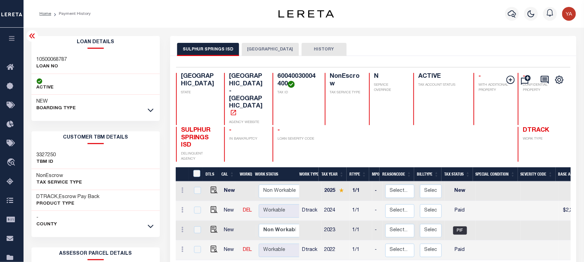
copy h4 "60040030004400"
click at [274, 69] on div "Selected 4 Results 1 Items per page 25 50 100 TX STATE School District - TX AGE…" at bounding box center [372, 114] width 405 height 95
click at [282, 75] on h4 "60040030004400" at bounding box center [296, 80] width 39 height 15
copy h4 "60040030004400"
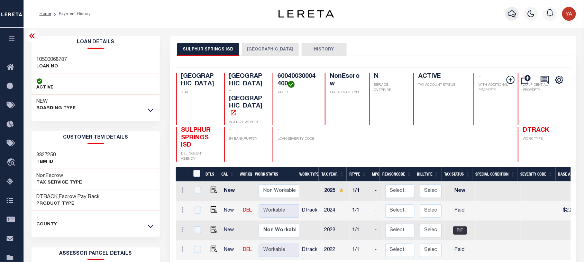
click at [514, 9] on button "button" at bounding box center [512, 14] width 14 height 14
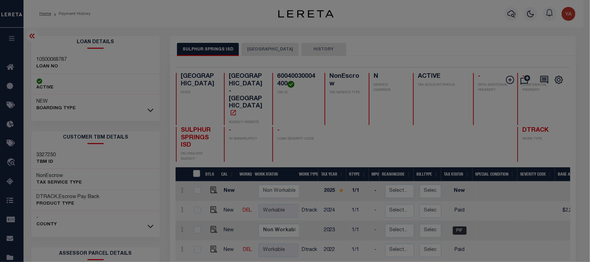
click at [0, 0] on div "Include Loans TBM Customers Borrowers Payments (Lender Non-Disb) Payments (Lend…" at bounding box center [0, 0] width 0 height 0
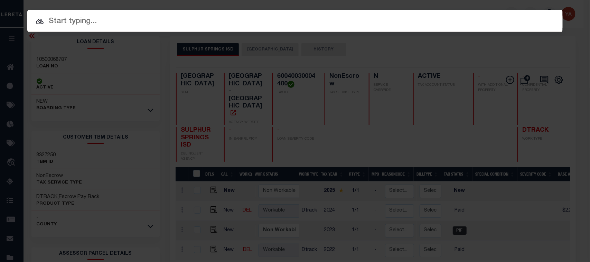
paste input "3393177-101"
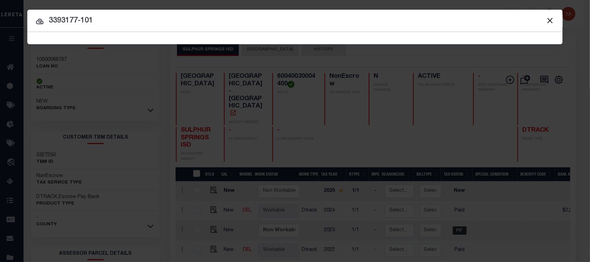
type input "3393177-101"
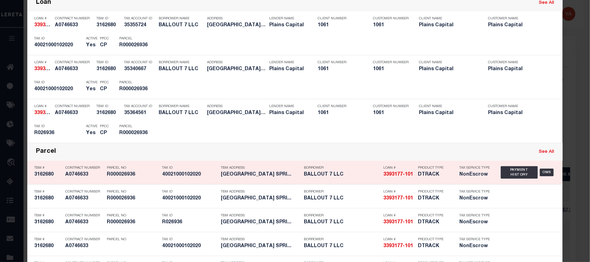
scroll to position [86, 0]
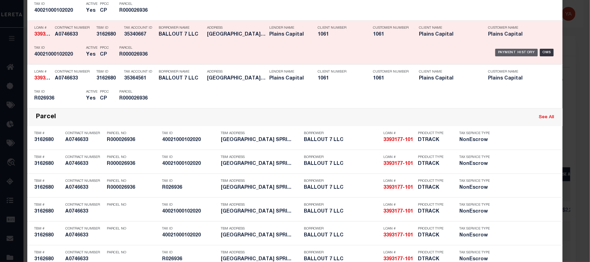
click at [512, 53] on div "Payment History" at bounding box center [516, 53] width 43 height 8
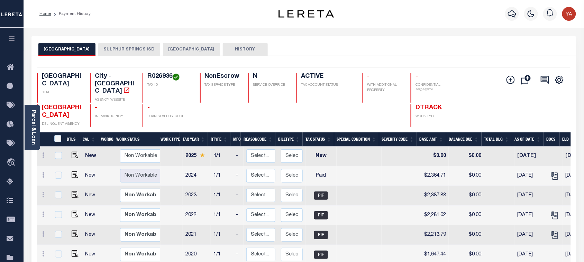
click at [149, 54] on button "SULPHUR SPRINGS ISD" at bounding box center [129, 49] width 62 height 13
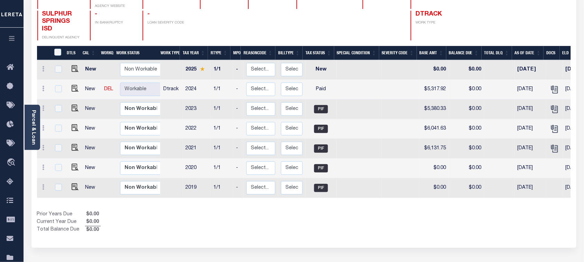
scroll to position [86, 0]
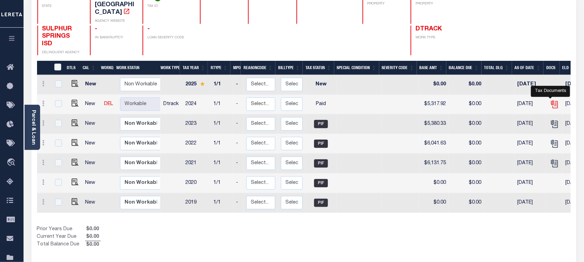
click at [550, 100] on icon "" at bounding box center [554, 104] width 9 height 9
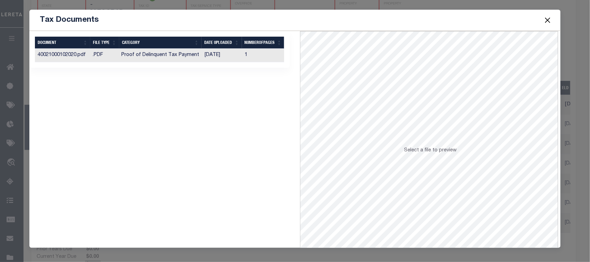
click at [218, 55] on td "[DATE]" at bounding box center [222, 55] width 40 height 13
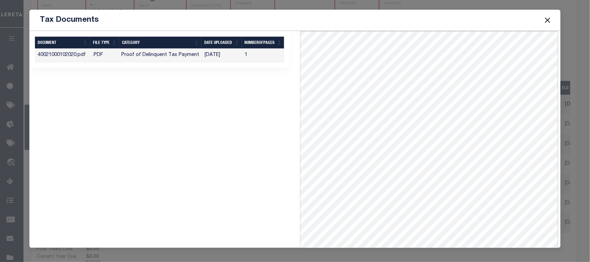
click at [547, 20] on button "Close" at bounding box center [547, 20] width 9 height 9
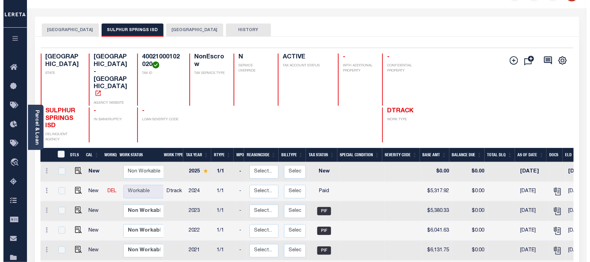
scroll to position [0, 0]
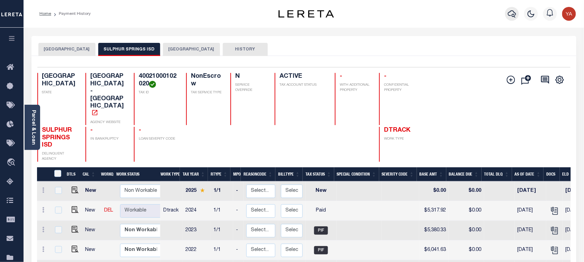
click at [513, 15] on icon "button" at bounding box center [512, 14] width 8 height 8
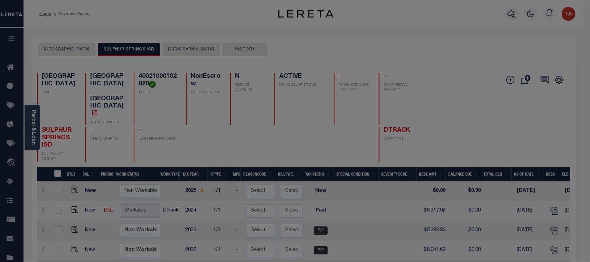
click at [505, 9] on body "Home Payment History Profile Sign out" at bounding box center [295, 216] width 590 height 433
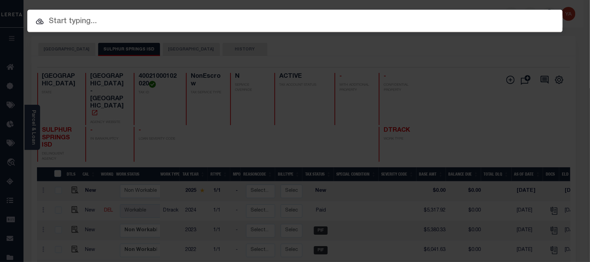
click at [346, 22] on input "text" at bounding box center [295, 22] width 536 height 12
paste input "10500071146"
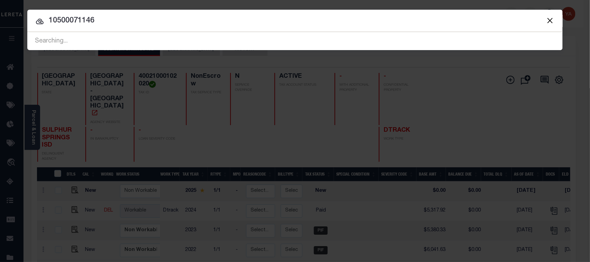
click at [65, 19] on input "10500071146" at bounding box center [295, 21] width 536 height 12
type input "10500071146"
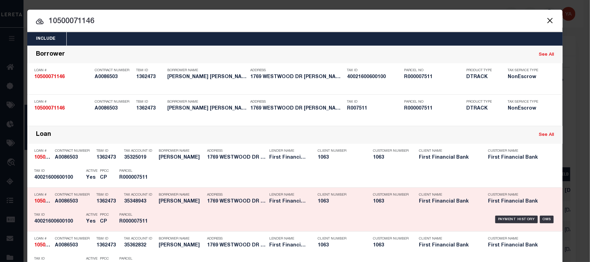
click at [512, 213] on div "Payment History OMS" at bounding box center [358, 220] width 395 height 20
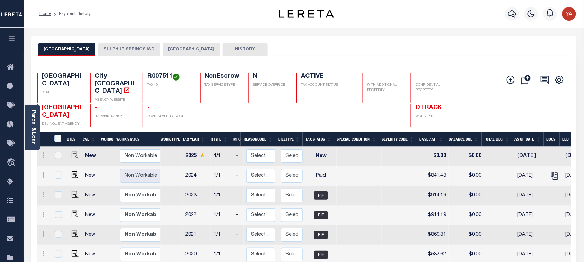
click at [146, 48] on button "SULPHUR SPRINGS ISD" at bounding box center [129, 49] width 62 height 13
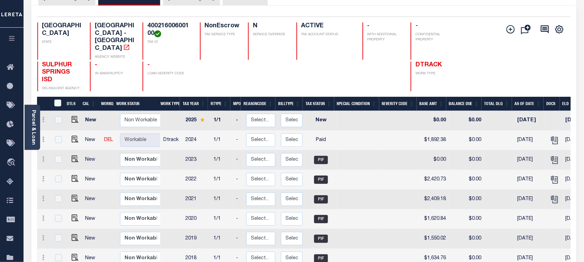
scroll to position [130, 0]
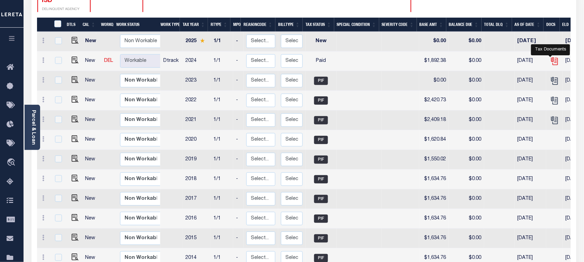
click at [552, 57] on icon "" at bounding box center [554, 61] width 9 height 9
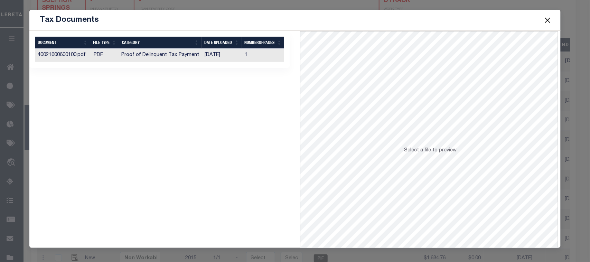
click at [262, 60] on td "1" at bounding box center [263, 55] width 42 height 13
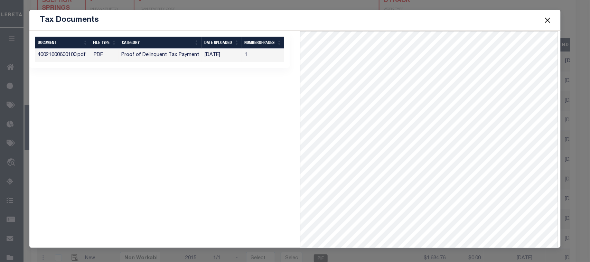
click at [549, 18] on button "Close" at bounding box center [547, 20] width 9 height 9
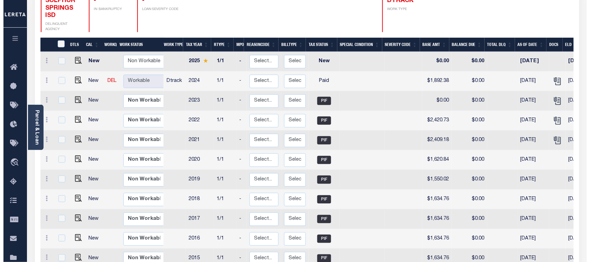
scroll to position [0, 0]
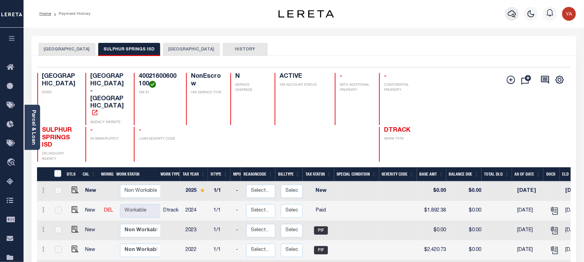
click at [510, 15] on icon "button" at bounding box center [512, 14] width 8 height 8
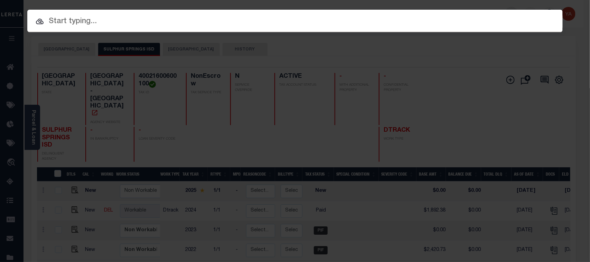
click at [500, 16] on input "text" at bounding box center [295, 22] width 536 height 12
paste input "87500023681"
type input "87500023681"
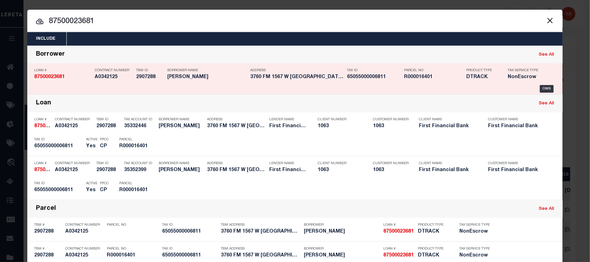
scroll to position [61, 0]
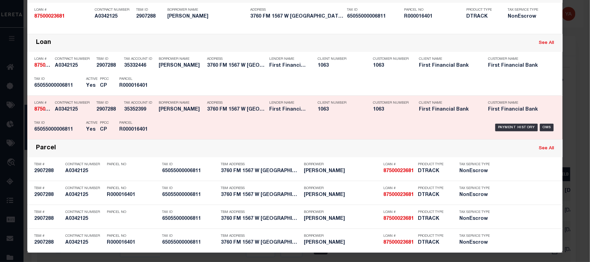
click at [518, 123] on div "Payment History OMS" at bounding box center [358, 128] width 395 height 20
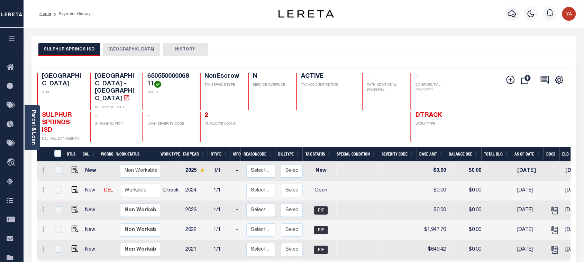
click at [170, 73] on h4 "65055000006811" at bounding box center [169, 80] width 44 height 15
copy h4 "65055000006811"
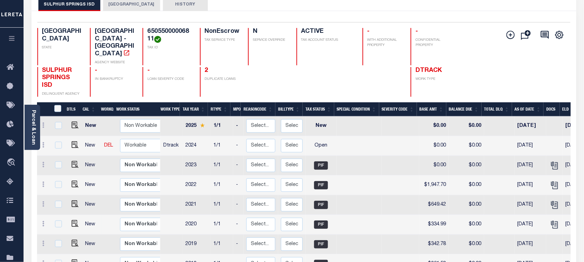
scroll to position [86, 0]
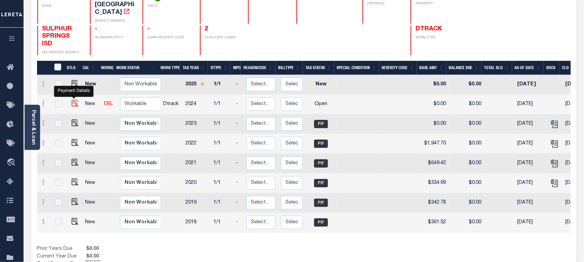
click at [73, 100] on img "" at bounding box center [75, 103] width 7 height 7
checkbox input "true"
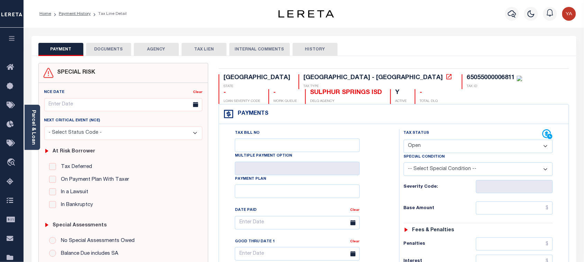
drag, startPoint x: 30, startPoint y: 134, endPoint x: 79, endPoint y: 127, distance: 48.9
click at [31, 134] on link "Parcel & Loan" at bounding box center [33, 127] width 5 height 35
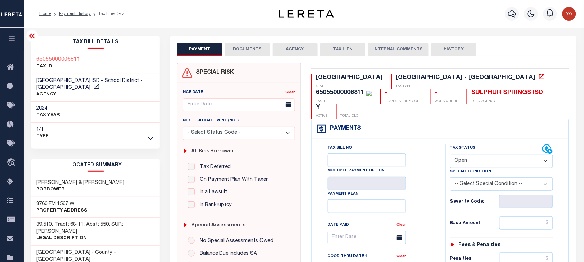
drag, startPoint x: 471, startPoint y: 145, endPoint x: 474, endPoint y: 152, distance: 8.2
click at [471, 155] on select "- Select Status Code - Open Due/Unpaid Paid Incomplete No Tax Due Internal Refu…" at bounding box center [501, 161] width 103 height 13
select select "PYD"
click at [450, 155] on select "- Select Status Code - Open Due/Unpaid Paid Incomplete No Tax Due Internal Refu…" at bounding box center [501, 161] width 103 height 13
type input "[DATE]"
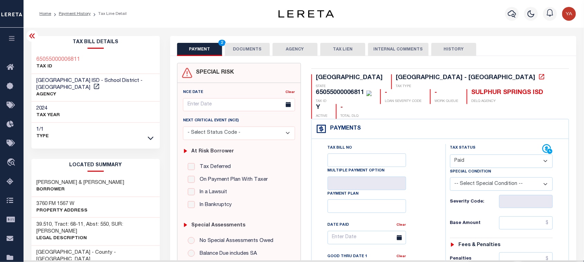
click at [415, 203] on div "Tax Bill No Multiple Payment Option Payment Plan Clear" at bounding box center [376, 241] width 117 height 194
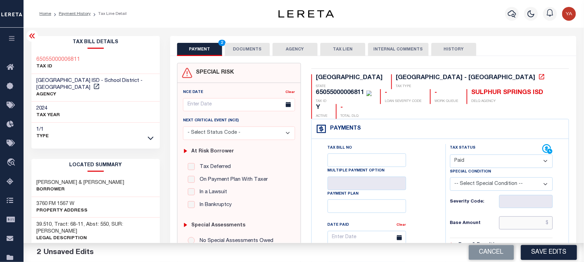
click at [513, 216] on input "text" at bounding box center [526, 222] width 54 height 13
paste input "2,443.94"
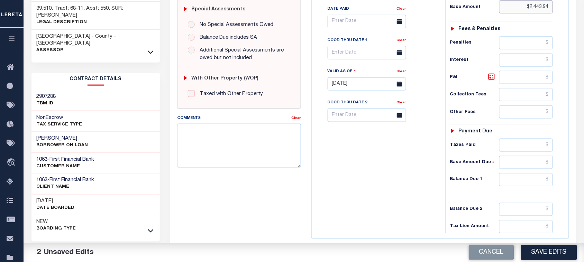
type input "$2,443.94"
drag, startPoint x: 523, startPoint y: 166, endPoint x: 381, endPoint y: 155, distance: 142.6
click at [523, 173] on input "text" at bounding box center [526, 179] width 54 height 13
type input "$0.00"
click at [376, 156] on div "Tax Bill No Multiple Payment Option Payment Plan Clear" at bounding box center [376, 80] width 127 height 305
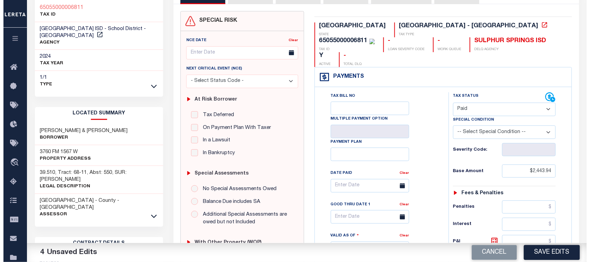
scroll to position [0, 0]
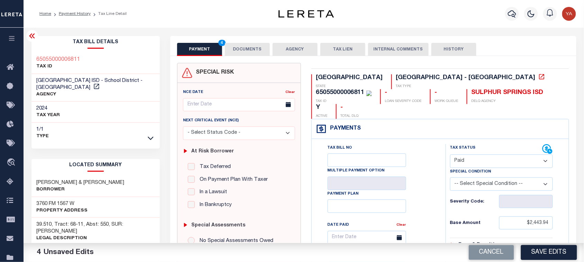
copy div "65055000006811"
click at [238, 51] on button "DOCUMENTS" at bounding box center [247, 49] width 45 height 13
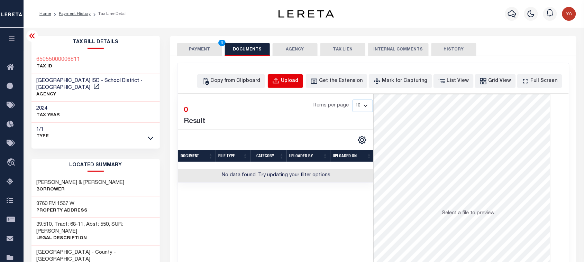
click at [298, 83] on div "Upload" at bounding box center [289, 81] width 17 height 8
select select "POP"
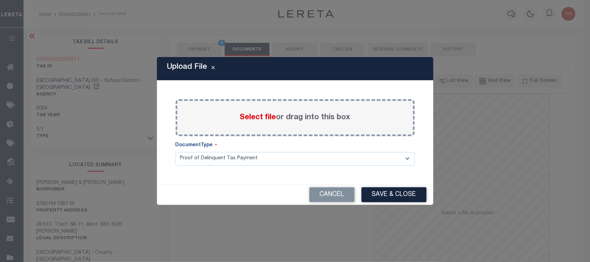
click at [301, 120] on label "Select file or drag into this box" at bounding box center [295, 117] width 111 height 11
click at [0, 0] on input "Select file or drag into this box" at bounding box center [0, 0] width 0 height 0
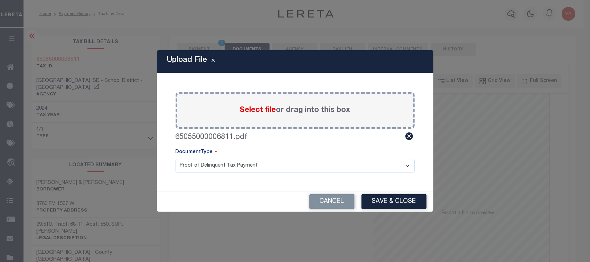
drag, startPoint x: 313, startPoint y: 161, endPoint x: 310, endPoint y: 171, distance: 10.2
click at [312, 163] on select "Proof of Delinquent Tax Payment" at bounding box center [295, 165] width 239 height 13
click at [176, 159] on select "Proof of Delinquent Tax Payment" at bounding box center [295, 165] width 239 height 13
click at [410, 202] on button "Save & Close" at bounding box center [394, 201] width 65 height 15
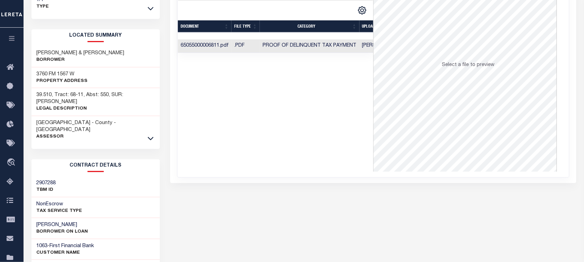
click at [358, 46] on td "Proof of Delinquent Tax Payment" at bounding box center [309, 45] width 99 height 13
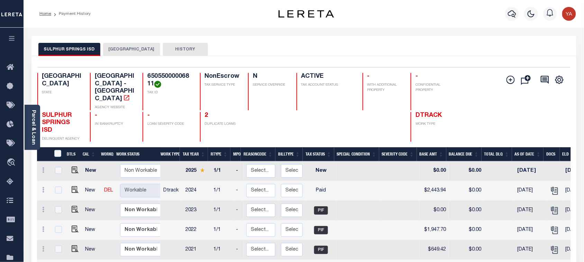
click at [162, 78] on h4 "65055000006811" at bounding box center [169, 80] width 44 height 15
copy h4 "65055000006811"
click at [35, 127] on link "Parcel & Loan" at bounding box center [33, 127] width 5 height 35
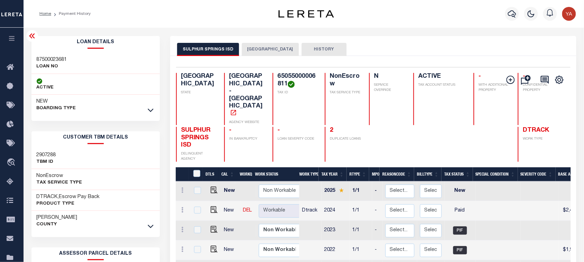
click at [56, 57] on h3 "87500023681" at bounding box center [52, 59] width 30 height 7
copy h3 "87500023681"
click at [277, 80] on h4 "65055000006811" at bounding box center [296, 80] width 39 height 15
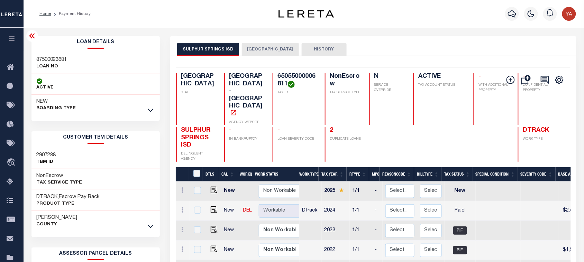
copy h4 "65055000006811"
click at [266, 69] on div "Selected 8 Results 1 Items per page 25 50 100 TX STATE School District - TX AGE…" at bounding box center [372, 114] width 405 height 95
click at [277, 75] on h4 "65055000006811" at bounding box center [296, 80] width 39 height 15
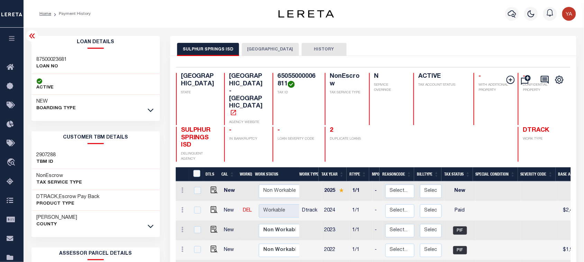
copy h4 "65055000006811"
click at [509, 15] on icon "button" at bounding box center [512, 13] width 8 height 7
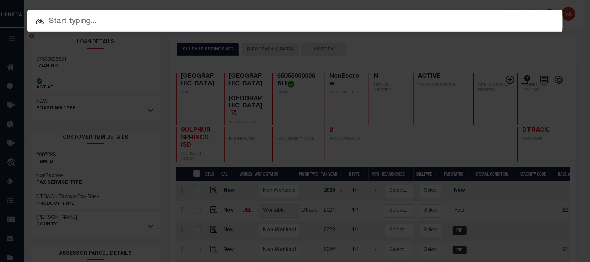
click at [502, 16] on input "text" at bounding box center [295, 22] width 536 height 12
paste input "87500033789"
type input "87500033789"
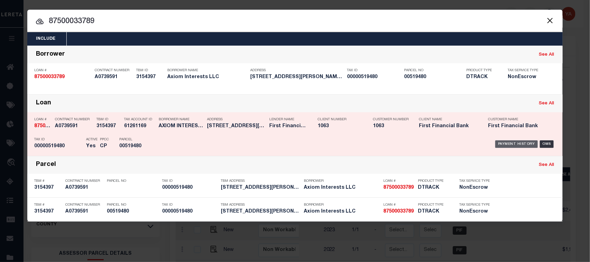
click at [512, 143] on div "Payment History" at bounding box center [516, 144] width 43 height 8
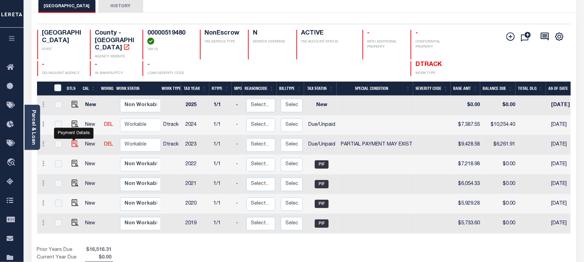
click at [73, 140] on img "" at bounding box center [75, 143] width 7 height 7
checkbox input "true"
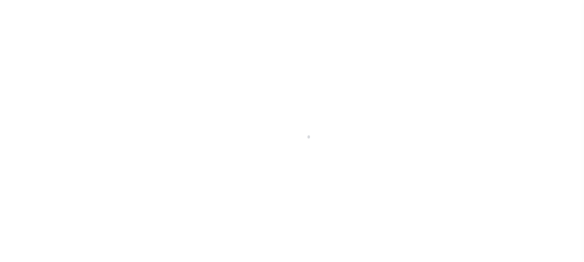
select select "DUE"
select select "15"
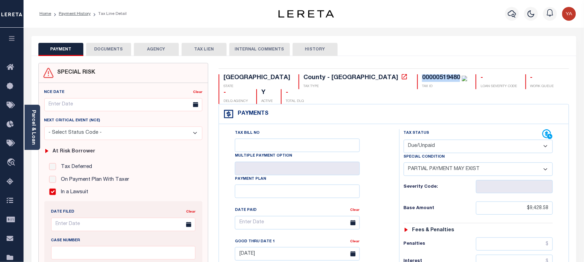
drag, startPoint x: 304, startPoint y: 78, endPoint x: 342, endPoint y: 78, distance: 38.0
click at [417, 78] on div "00000519480 TAX ID" at bounding box center [442, 81] width 50 height 15
copy div "00000519480"
click at [422, 76] on div "00000519480" at bounding box center [441, 78] width 38 height 6
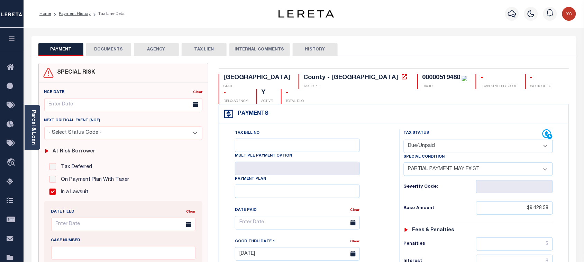
click at [390, 39] on div "PAYMENT DOCUMENTS AGENCY DELINQUENT PAYEE TAX LIEN" at bounding box center [303, 46] width 545 height 20
drag, startPoint x: 514, startPoint y: 196, endPoint x: 552, endPoint y: 198, distance: 37.7
click at [552, 202] on input "$9,428.58" at bounding box center [514, 208] width 77 height 13
paste input "text"
type input "$9,428.58"
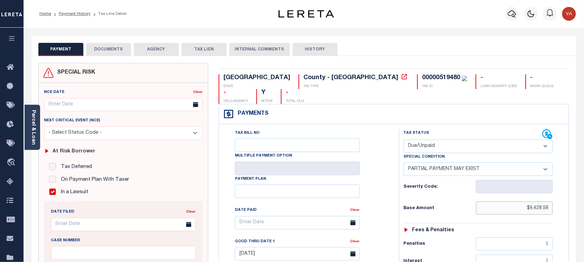
scroll to position [130, 0]
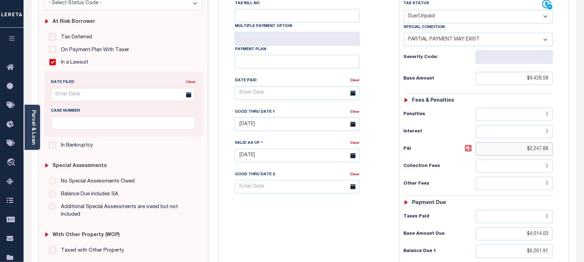
drag, startPoint x: 522, startPoint y: 141, endPoint x: 570, endPoint y: 139, distance: 48.1
click at [570, 139] on div "TX STATE County - TX TAX TYPE 00000519480 TAX ID - LOAN SEVERITY CODE - WORK QU…" at bounding box center [393, 155] width 361 height 445
type input "[DATE]"
click at [583, 218] on html "Home Payment History Tax Line Detail" at bounding box center [292, 132] width 584 height 524
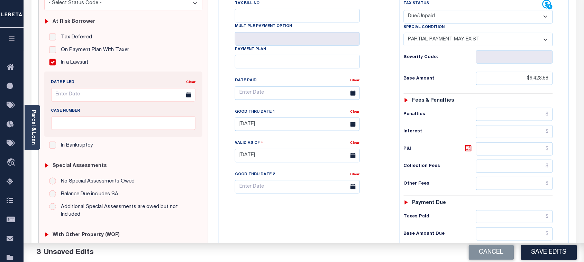
drag, startPoint x: 526, startPoint y: 241, endPoint x: 572, endPoint y: 236, distance: 46.6
click at [572, 236] on div "TX STATE County - TX TAX TYPE 00000519480 TAX ID - LOAN SEVERITY CODE - WORK QU…" at bounding box center [393, 155] width 361 height 445
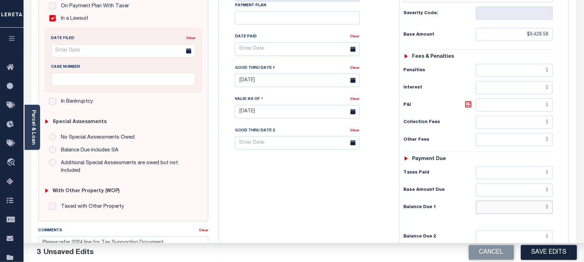
scroll to position [216, 0]
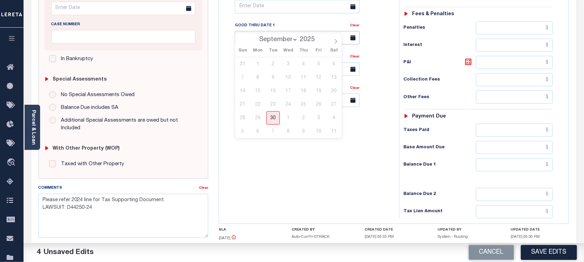
click at [252, 31] on input "07/31/2025" at bounding box center [297, 37] width 125 height 13
click at [271, 120] on span "30" at bounding box center [272, 117] width 13 height 13
type input "[DATE]"
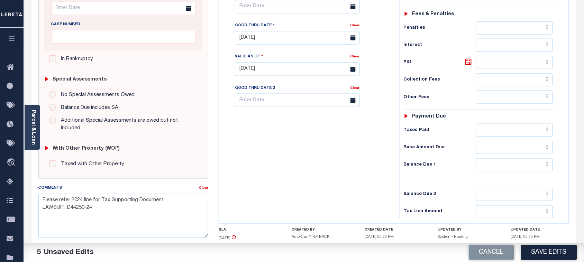
click at [282, 160] on div "Tax Bill No Multiple Payment Option Payment Plan Clear" at bounding box center [307, 65] width 173 height 305
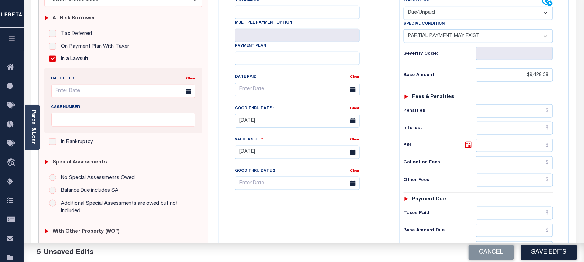
scroll to position [130, 0]
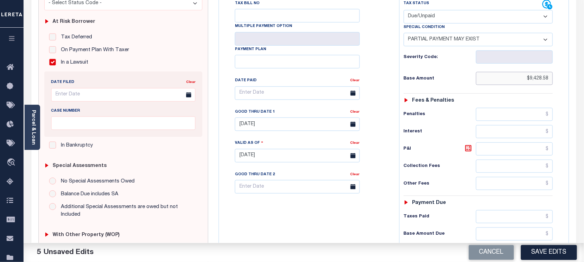
drag, startPoint x: 533, startPoint y: 65, endPoint x: 585, endPoint y: 74, distance: 52.0
click at [583, 74] on html "Home Payment History Tax Line Detail" at bounding box center [292, 132] width 584 height 524
paste input "text"
type input "$9,428.58"
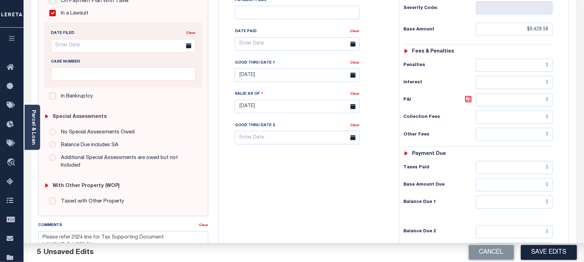
scroll to position [251, 0]
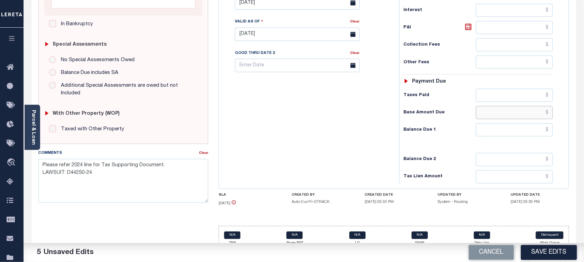
drag, startPoint x: 489, startPoint y: 101, endPoint x: 448, endPoint y: 112, distance: 42.3
click at [489, 106] on input "text" at bounding box center [514, 112] width 77 height 13
paste input "2,340.95"
type input "$2,340.95"
drag, startPoint x: 370, startPoint y: 133, endPoint x: 446, endPoint y: 162, distance: 81.9
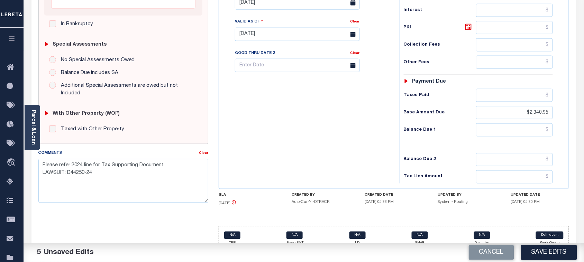
click at [370, 133] on div "Tax Bill No Multiple Payment Option Payment Plan Clear" at bounding box center [307, 30] width 173 height 305
drag, startPoint x: 502, startPoint y: 121, endPoint x: 322, endPoint y: 139, distance: 180.3
click at [498, 123] on input "text" at bounding box center [514, 129] width 77 height 13
paste input "3,708.06"
type input "$3,708.06"
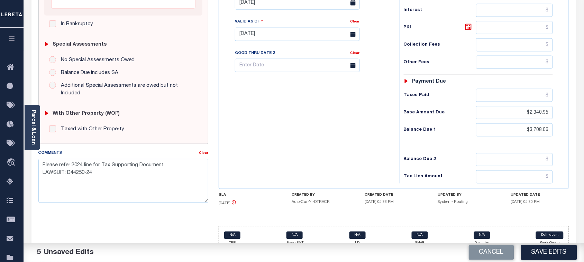
click at [322, 139] on div "Tax Bill No Multiple Payment Option Payment Plan Clear" at bounding box center [307, 30] width 173 height 305
paste input "1,367.11"
click at [493, 21] on input "text" at bounding box center [514, 27] width 77 height 13
type input "$1,367.11"
click at [335, 99] on div "Tax Bill No Multiple Payment Option Payment Plan Clear" at bounding box center [307, 30] width 173 height 305
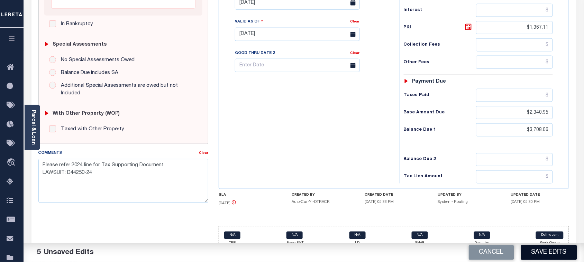
click at [533, 254] on button "Save Edits" at bounding box center [549, 252] width 56 height 15
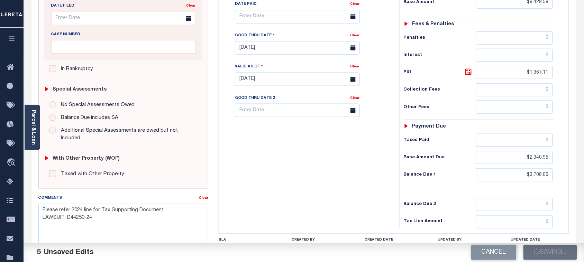
scroll to position [165, 0]
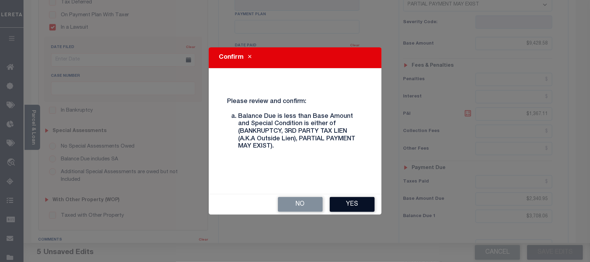
click at [366, 201] on button "Yes" at bounding box center [352, 204] width 45 height 15
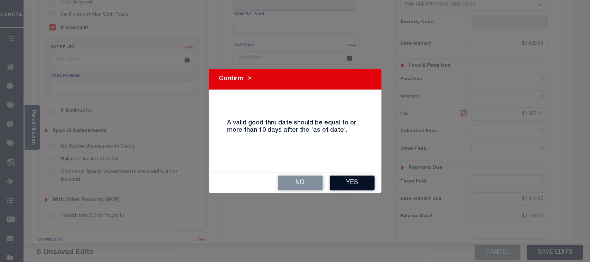
click at [360, 186] on button "Yes" at bounding box center [352, 183] width 45 height 15
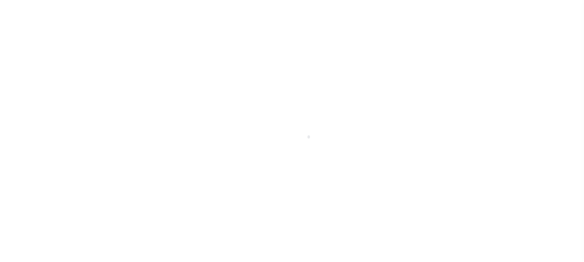
select select "DUE"
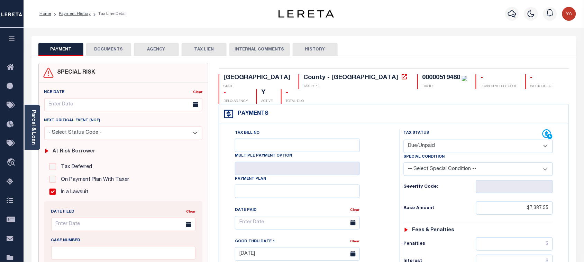
click at [424, 140] on select "- Select Status Code - Open Due/Unpaid Paid Incomplete No Tax Due Internal Refu…" at bounding box center [477, 146] width 149 height 13
click at [375, 176] on div "Tax Bill No Multiple Payment Option Payment Plan Clear" at bounding box center [307, 226] width 163 height 194
drag, startPoint x: 560, startPoint y: 201, endPoint x: 633, endPoint y: 201, distance: 72.9
click at [583, 201] on html "Home Payment History Tax Line Detail" at bounding box center [292, 262] width 584 height 524
paste input "text"
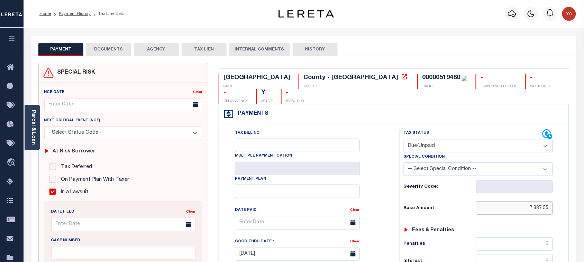
type input "$7,387.55"
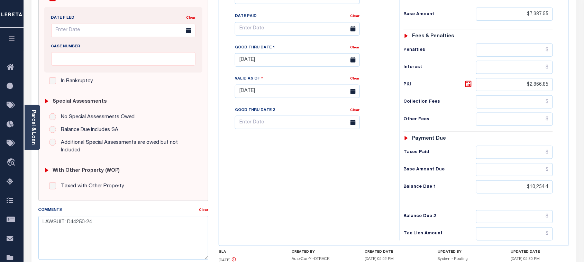
scroll to position [251, 0]
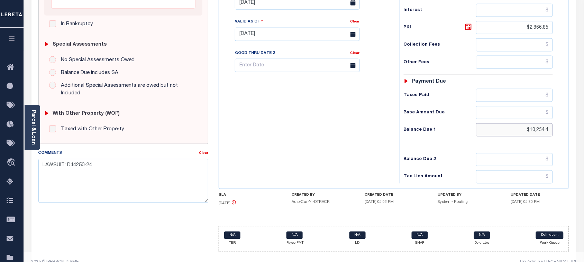
drag, startPoint x: 512, startPoint y: 113, endPoint x: 617, endPoint y: 117, distance: 105.2
click at [583, 117] on html "Home Payment History Tax Line Detail" at bounding box center [292, 11] width 584 height 524
paste input "10,428.21"
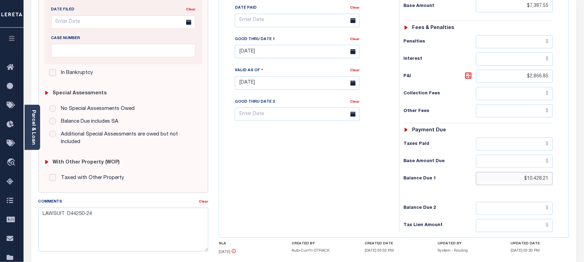
scroll to position [165, 0]
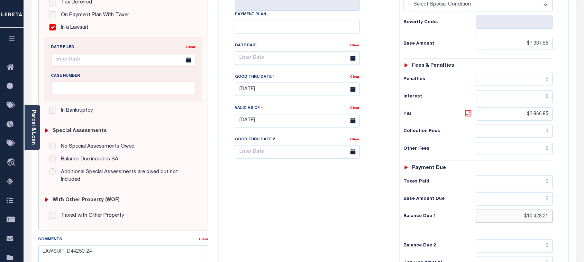
type input "$10,428.21"
type input "[DATE]"
click at [468, 109] on icon at bounding box center [468, 113] width 8 height 8
type input "$3,040.66"
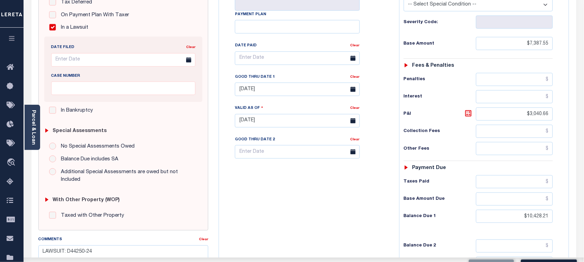
click at [391, 166] on div "Tax Bill No Multiple Payment Option Payment Plan Clear" at bounding box center [307, 117] width 173 height 305
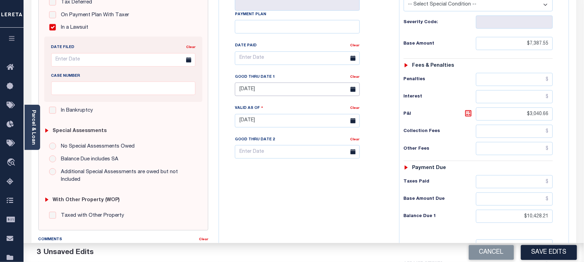
click at [255, 83] on input "[DATE]" at bounding box center [297, 89] width 125 height 13
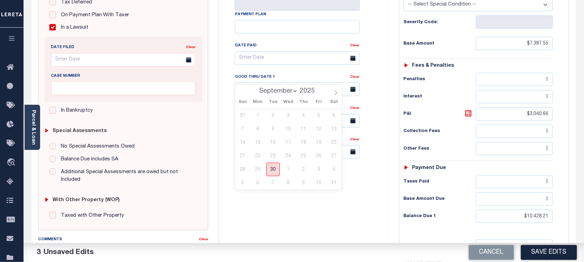
click at [273, 174] on span "30" at bounding box center [272, 169] width 13 height 13
type input "[DATE]"
click at [268, 200] on div "Tax Bill No Multiple Payment Option Payment Plan Clear" at bounding box center [307, 117] width 173 height 305
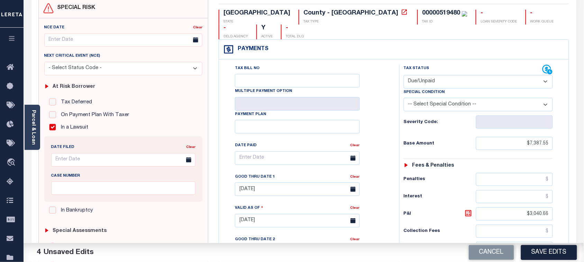
scroll to position [0, 0]
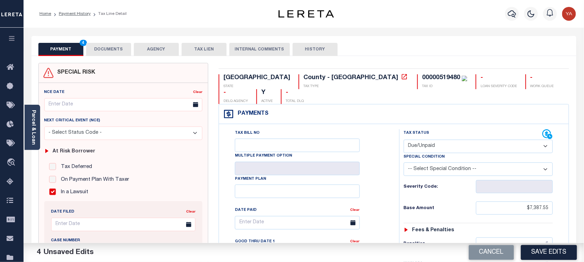
click at [422, 75] on div "00000519480" at bounding box center [441, 78] width 38 height 6
copy div "00000519480"
click at [104, 51] on button "DOCUMENTS" at bounding box center [108, 49] width 45 height 13
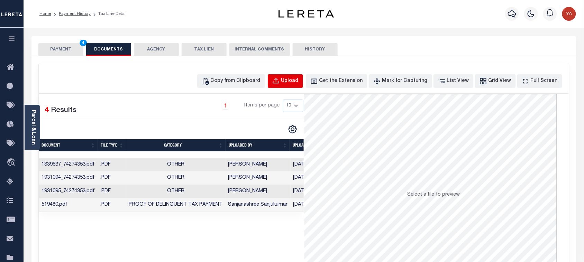
click at [296, 80] on div "Upload" at bounding box center [289, 81] width 17 height 8
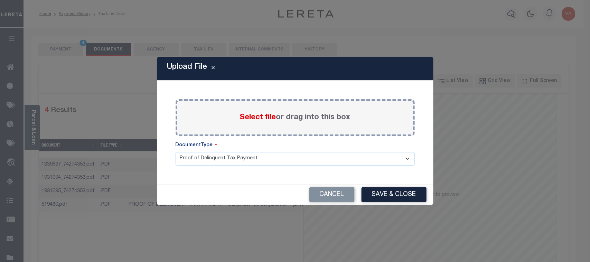
click at [298, 121] on label "Select file or drag into this box" at bounding box center [295, 117] width 111 height 11
click at [0, 0] on input "Select file or drag into this box" at bounding box center [0, 0] width 0 height 0
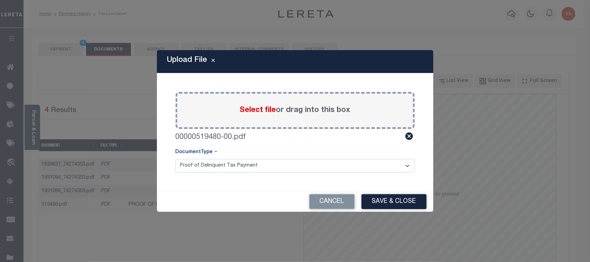
drag, startPoint x: 297, startPoint y: 166, endPoint x: 297, endPoint y: 170, distance: 4.5
click at [297, 168] on select "Proof of Delinquent Tax Payment" at bounding box center [295, 165] width 239 height 13
click at [176, 159] on select "Proof of Delinquent Tax Payment" at bounding box center [295, 165] width 239 height 13
click at [384, 202] on button "Save & Close" at bounding box center [394, 201] width 65 height 15
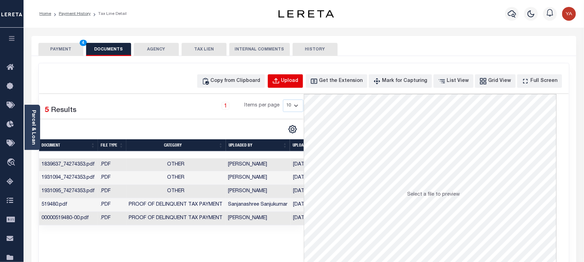
click at [297, 84] on div "Upload" at bounding box center [289, 81] width 17 height 8
select select "POP"
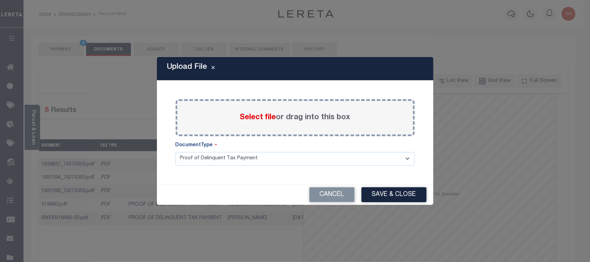
click at [293, 114] on label "Select file or drag into this box" at bounding box center [295, 117] width 111 height 11
click at [0, 0] on input "Select file or drag into this box" at bounding box center [0, 0] width 0 height 0
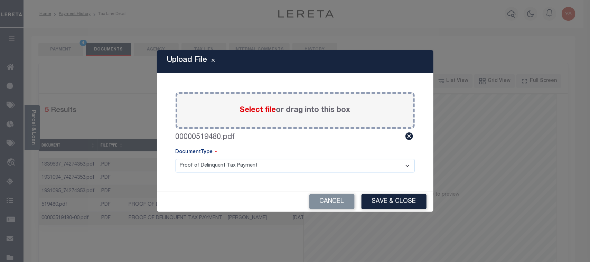
drag, startPoint x: 304, startPoint y: 162, endPoint x: 301, endPoint y: 172, distance: 10.9
click at [304, 162] on select "Proof of Delinquent Tax Payment" at bounding box center [295, 165] width 239 height 13
click at [176, 159] on select "Proof of Delinquent Tax Payment" at bounding box center [295, 165] width 239 height 13
click at [380, 199] on button "Save & Close" at bounding box center [394, 201] width 65 height 15
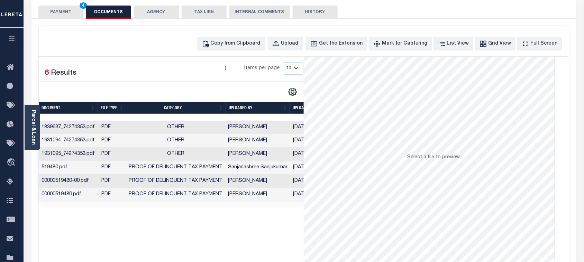
scroll to position [86, 0]
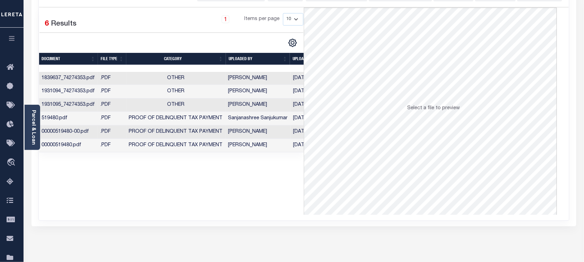
click at [261, 145] on td "Yashaswini Jain" at bounding box center [257, 145] width 65 height 13
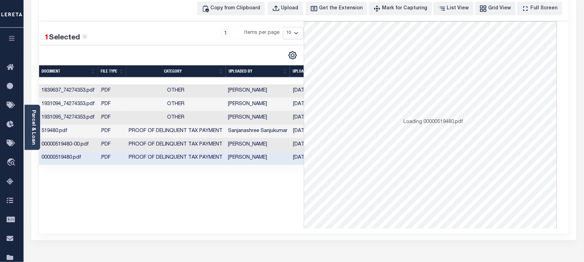
scroll to position [0, 0]
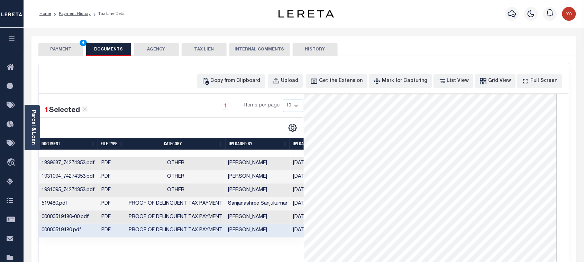
click at [395, 20] on div "Profile Sign out" at bounding box center [465, 14] width 227 height 24
click at [61, 48] on button "PAYMENT 4" at bounding box center [60, 49] width 45 height 13
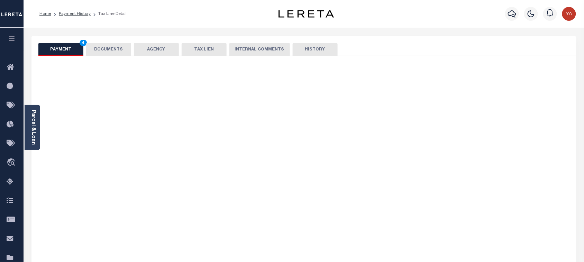
click at [212, 4] on div "Home Payment History Tax Line Detail" at bounding box center [304, 14] width 560 height 28
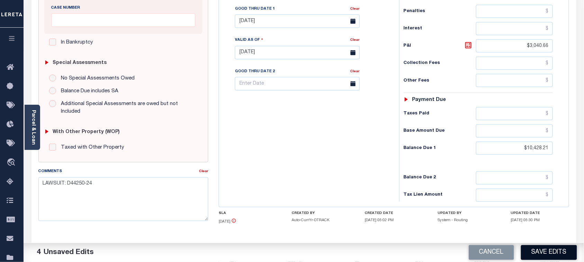
scroll to position [249, 0]
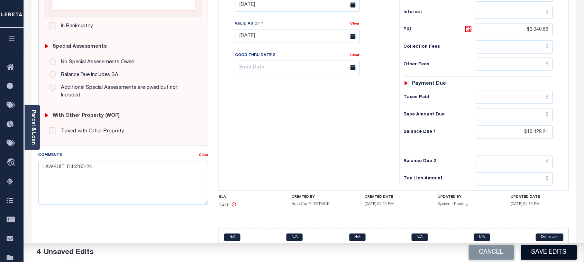
click at [538, 253] on button "Save Edits" at bounding box center [549, 252] width 56 height 15
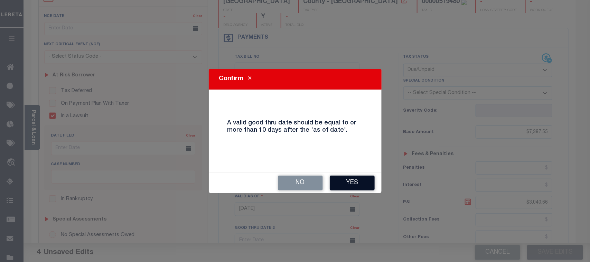
click at [339, 182] on button "Yes" at bounding box center [352, 183] width 45 height 15
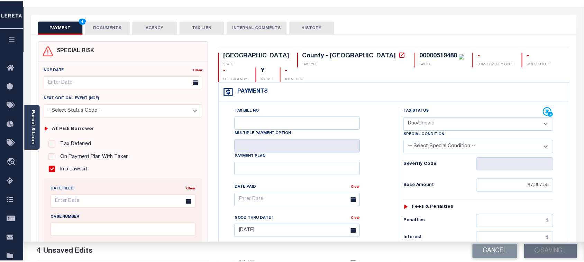
scroll to position [0, 0]
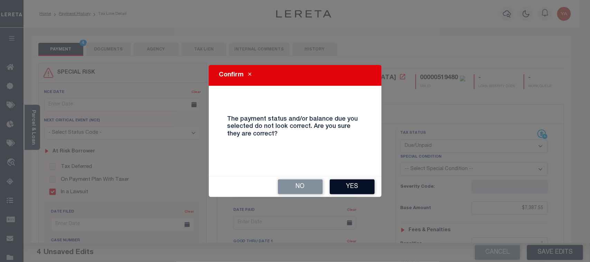
click at [345, 189] on button "Yes" at bounding box center [352, 186] width 45 height 15
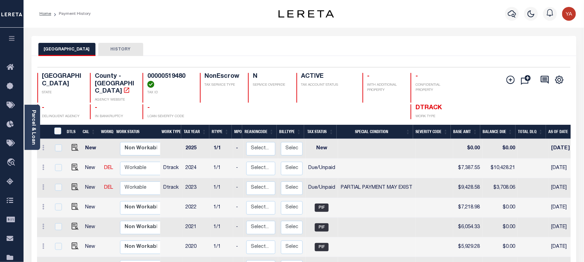
click at [165, 73] on div "Selected 7 Results 1 Items per page 25 50 100 TX STATE County - TX AGENCY WEBSI…" at bounding box center [304, 93] width 544 height 52
copy h4 "00000519480"
click at [31, 121] on link "Parcel & Loan" at bounding box center [33, 127] width 5 height 35
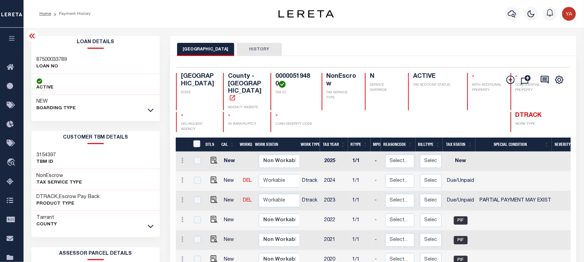
click at [40, 56] on h3 "87500033789" at bounding box center [52, 59] width 30 height 7
copy h3 "87500033789"
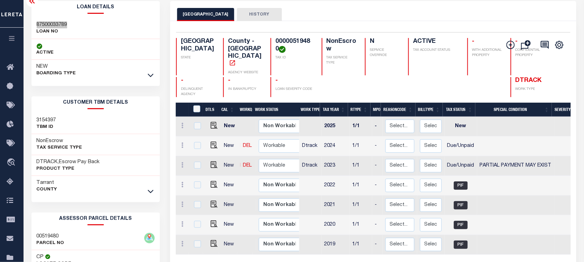
scroll to position [165, 0]
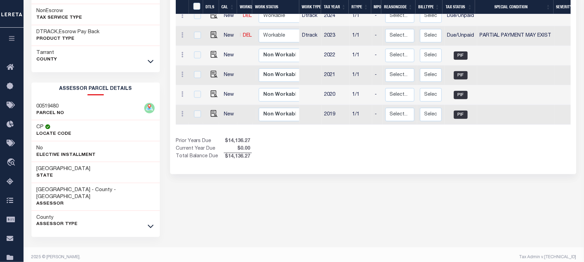
drag, startPoint x: 156, startPoint y: 218, endPoint x: 120, endPoint y: 217, distance: 35.3
click at [156, 218] on div "County Assessor Type" at bounding box center [95, 221] width 128 height 21
click at [154, 224] on link at bounding box center [151, 226] width 8 height 5
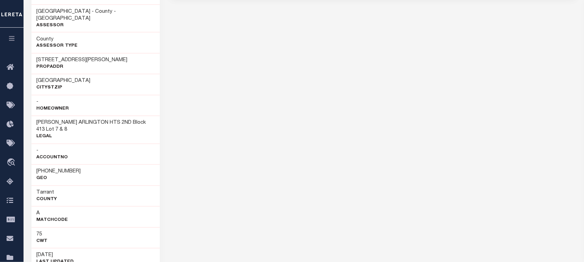
scroll to position [381, 0]
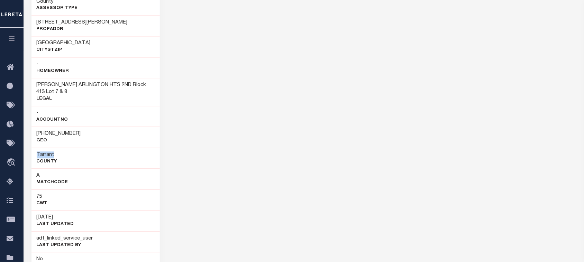
drag, startPoint x: 33, startPoint y: 146, endPoint x: 55, endPoint y: 146, distance: 21.8
click at [55, 148] on div "Tarrant County" at bounding box center [95, 158] width 128 height 21
copy h3 "Tarrant"
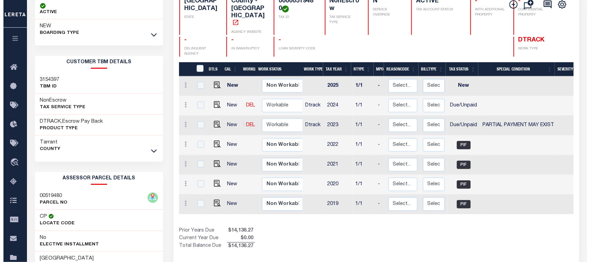
scroll to position [0, 0]
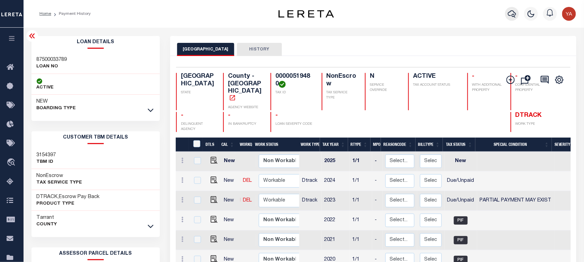
click at [509, 14] on icon "button" at bounding box center [512, 14] width 8 height 8
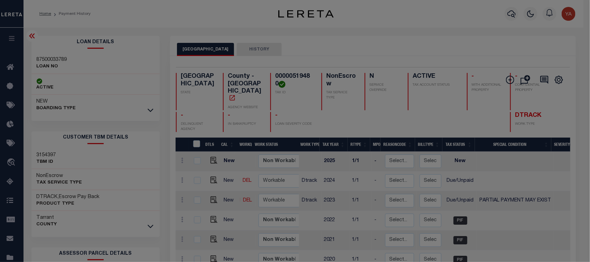
click at [0, 0] on div "Include Loans TBM Customers Borrowers Payments (Lender Non-Disb) Payments (Lend…" at bounding box center [0, 0] width 0 height 0
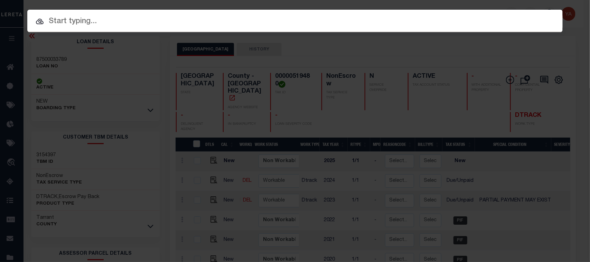
paste input "87500037640"
type input "87500037640"
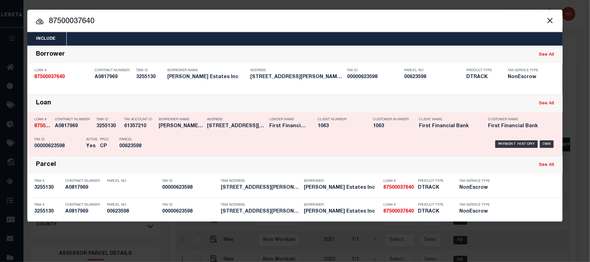
click at [500, 139] on div "Payment History OMS" at bounding box center [358, 144] width 395 height 20
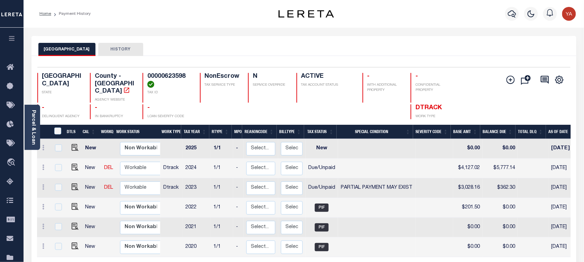
drag, startPoint x: 151, startPoint y: 82, endPoint x: 161, endPoint y: 75, distance: 12.9
click at [161, 75] on h4 "00000623598" at bounding box center [169, 80] width 44 height 15
copy h4 "00000623598"
click at [72, 184] on img "" at bounding box center [75, 187] width 7 height 7
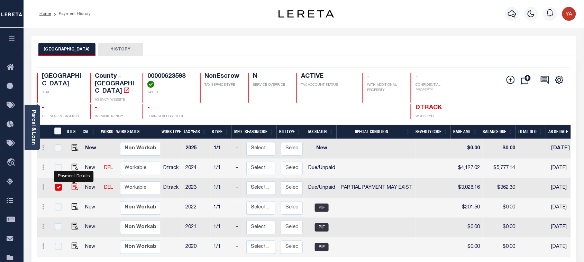
checkbox input "true"
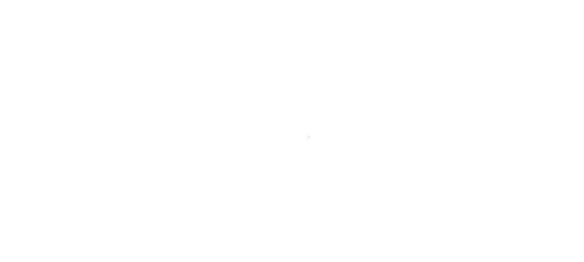
select select "DUE"
select select "15"
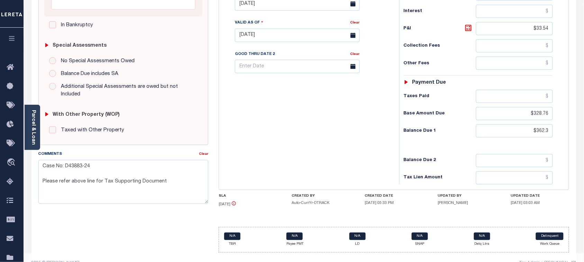
scroll to position [251, 0]
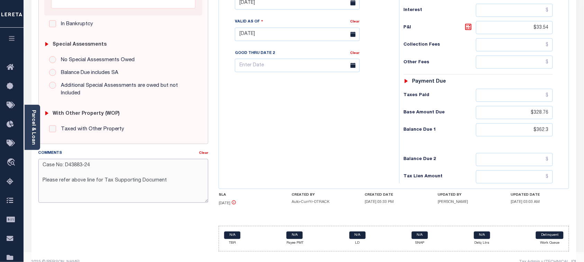
drag, startPoint x: 167, startPoint y: 175, endPoint x: 40, endPoint y: 175, distance: 126.9
click at [40, 175] on textarea "Case No: D43883-24 Please refer above line for Tax Supporting Document" at bounding box center [123, 181] width 170 height 44
click at [181, 174] on textarea "Case No: D43883-24 Please refer above line for Tax Supporting Document" at bounding box center [123, 181] width 170 height 44
click at [75, 165] on textarea "Case No: D43883-24 Please refer above line for Tax Supporting Document" at bounding box center [123, 181] width 170 height 44
drag, startPoint x: 39, startPoint y: 173, endPoint x: 197, endPoint y: 174, distance: 158.3
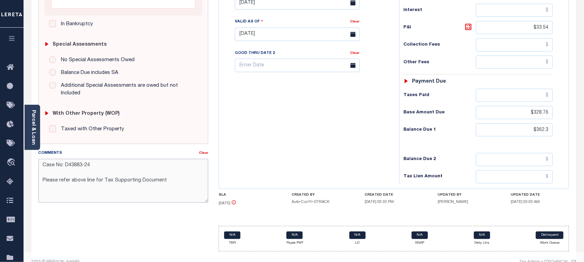
click at [197, 174] on textarea "Case No: D43883-24 Please refer above line for Tax Supporting Document" at bounding box center [123, 181] width 170 height 44
paste textarea "2024 1/1 line for Tax Supporting Document."
type textarea "Case No: D43883-24 Please refer 2024 1/1 line for Tax Supporting Document."
type input "[DATE]"
click at [310, 114] on div "Tax Bill No Multiple Payment Option Payment Plan Clear" at bounding box center [307, 30] width 173 height 305
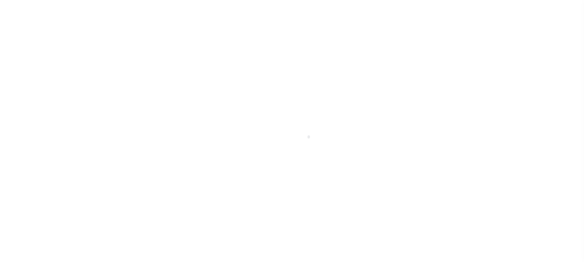
select select "DUE"
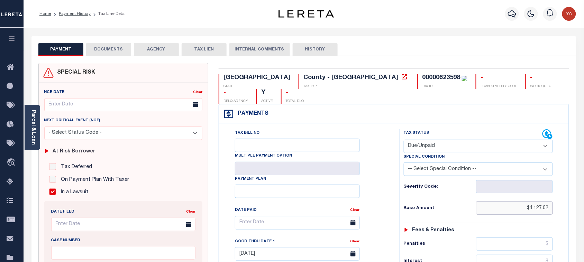
drag, startPoint x: 514, startPoint y: 193, endPoint x: 569, endPoint y: 193, distance: 55.0
paste input "text"
type input "$4,127.02"
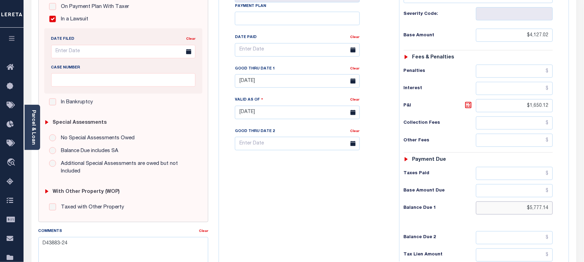
drag, startPoint x: 523, startPoint y: 201, endPoint x: 592, endPoint y: 201, distance: 68.8
click at [583, 201] on html "Home Payment History Tax Line Detail" at bounding box center [292, 89] width 584 height 524
paste input "5,825.67"
type input "$5,825.67"
type input "[DATE]"
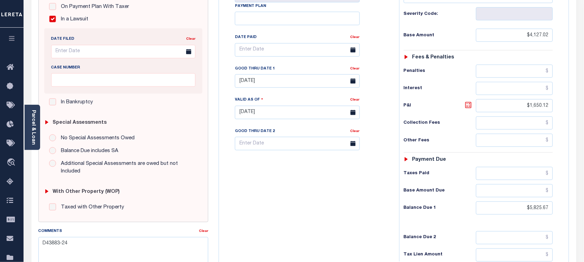
click at [468, 102] on icon at bounding box center [468, 105] width 6 height 6
type input "$1,698.65"
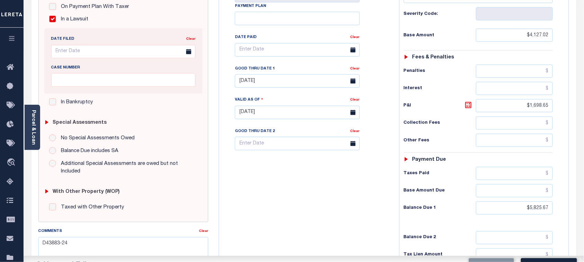
drag, startPoint x: 374, startPoint y: 160, endPoint x: 272, endPoint y: 90, distance: 123.9
click at [376, 158] on div "Tax Bill No Multiple Payment Option Payment Plan Clear" at bounding box center [307, 108] width 173 height 305
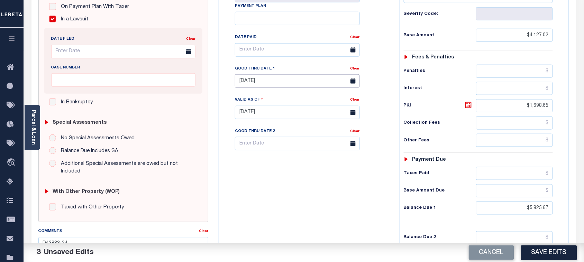
click at [263, 74] on body "Home Payment History Tax Line Detail" at bounding box center [292, 89] width 584 height 524
click at [273, 163] on span "30" at bounding box center [272, 161] width 13 height 13
type input "[DATE]"
click at [286, 183] on div "Tax Bill No Multiple Payment Option Payment Plan Clear" at bounding box center [307, 108] width 173 height 305
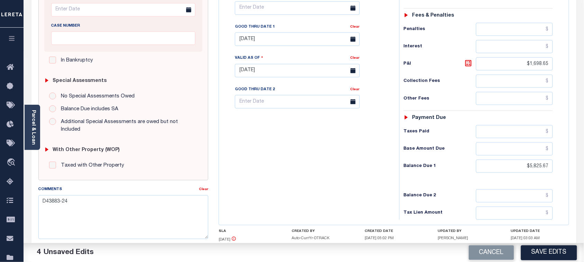
scroll to position [251, 0]
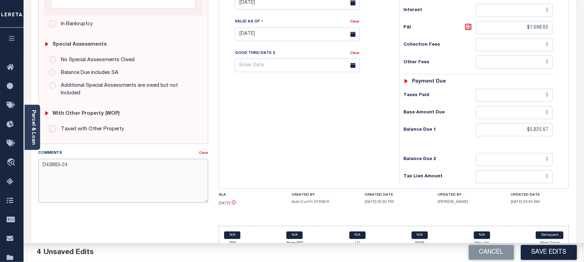
drag, startPoint x: 86, startPoint y: 163, endPoint x: 40, endPoint y: 164, distance: 46.3
click at [40, 164] on textarea "D43883-24" at bounding box center [123, 181] width 170 height 44
paste textarea "NOTE: LAWSUIT FILED AGAINST DELINQUENT TAXES. CALL 817/212-6868."
type textarea "D43883-24 NOTE: LAWSUIT FILED AGAINST DELINQUENT TAXES. CALL 817/212-6868."
click at [273, 121] on div "Tax Bill No Multiple Payment Option Payment Plan Clear" at bounding box center [307, 30] width 173 height 305
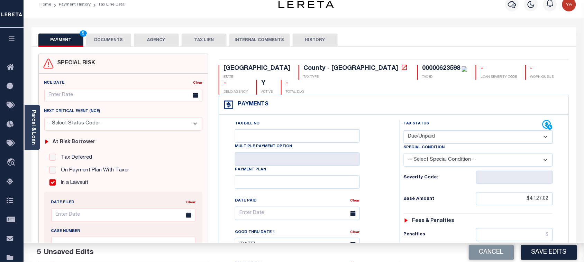
scroll to position [0, 0]
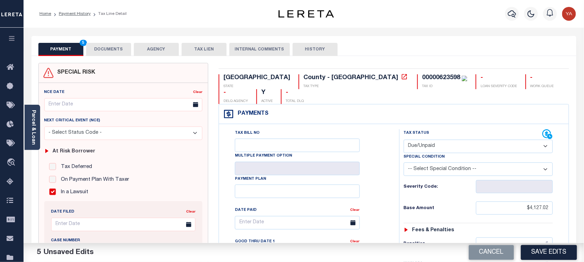
click at [422, 78] on div "00000623598" at bounding box center [441, 78] width 38 height 6
copy div "00000623598"
click at [96, 47] on button "DOCUMENTS" at bounding box center [108, 49] width 45 height 13
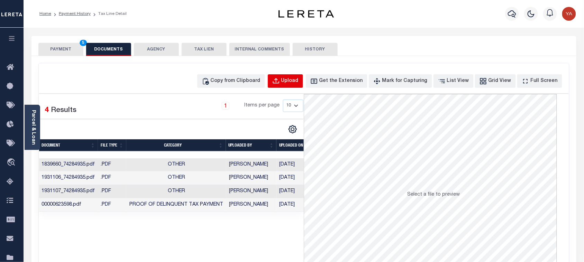
click at [300, 74] on button "Upload" at bounding box center [285, 80] width 35 height 13
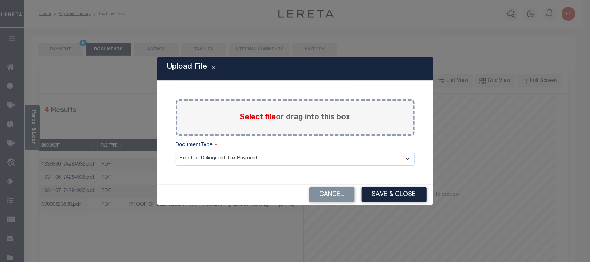
click at [302, 118] on label "Select file or drag into this box" at bounding box center [295, 117] width 111 height 11
click at [0, 0] on input "Select file or drag into this box" at bounding box center [0, 0] width 0 height 0
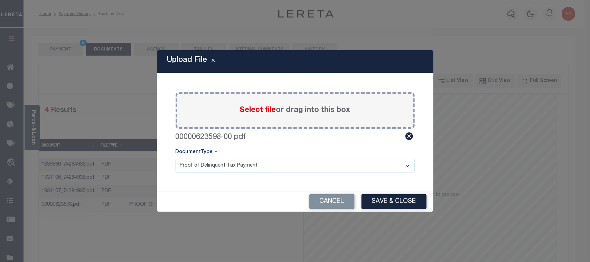
drag, startPoint x: 281, startPoint y: 160, endPoint x: 277, endPoint y: 172, distance: 12.6
click at [280, 161] on select "Proof of Delinquent Tax Payment" at bounding box center [295, 165] width 239 height 13
click at [176, 159] on select "Proof of Delinquent Tax Payment" at bounding box center [295, 165] width 239 height 13
click at [406, 205] on button "Save & Close" at bounding box center [394, 201] width 65 height 15
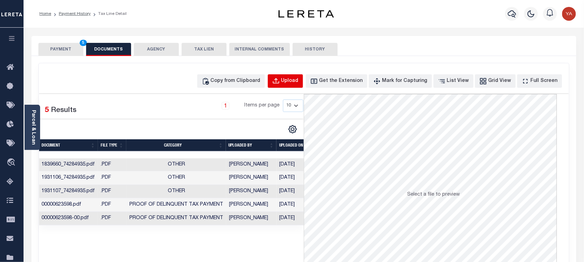
click at [298, 80] on div "Upload" at bounding box center [289, 81] width 17 height 8
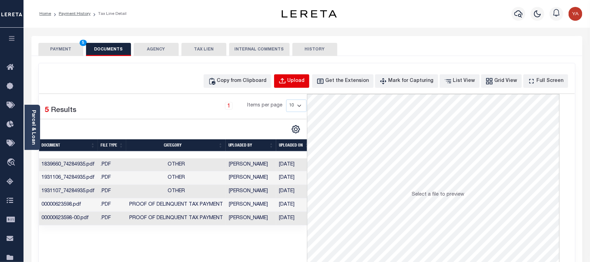
select select "POP"
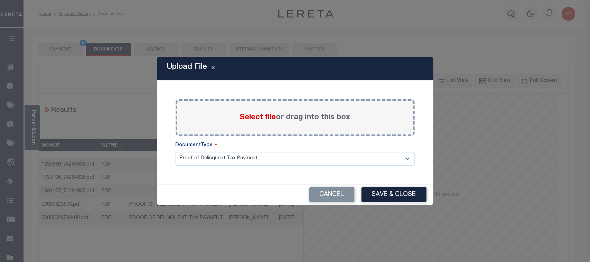
click at [301, 117] on label "Select file or drag into this box" at bounding box center [295, 117] width 111 height 11
click at [0, 0] on input "Select file or drag into this box" at bounding box center [0, 0] width 0 height 0
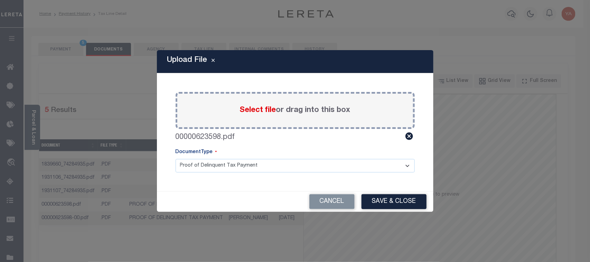
drag, startPoint x: 285, startPoint y: 166, endPoint x: 283, endPoint y: 172, distance: 6.0
click at [284, 166] on select "Proof of Delinquent Tax Payment" at bounding box center [295, 165] width 239 height 13
click at [176, 159] on select "Proof of Delinquent Tax Payment" at bounding box center [295, 165] width 239 height 13
click at [362, 198] on div "Cancel Save & Close" at bounding box center [295, 202] width 277 height 20
click at [386, 201] on button "Save & Close" at bounding box center [394, 201] width 65 height 15
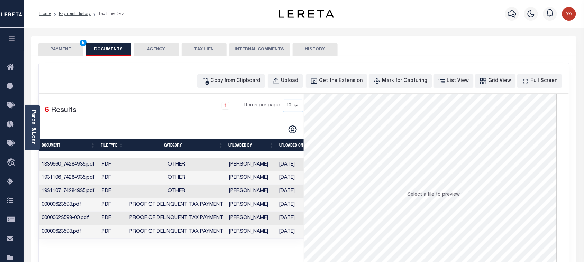
click at [69, 49] on button "PAYMENT 5" at bounding box center [60, 49] width 45 height 13
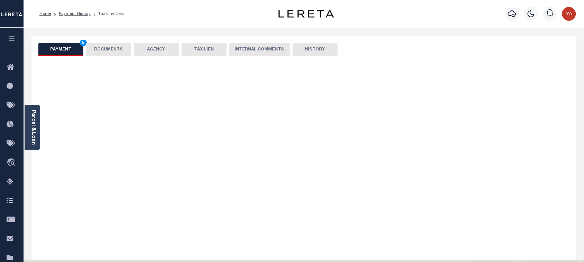
drag, startPoint x: 203, startPoint y: 8, endPoint x: 269, endPoint y: 48, distance: 77.3
click at [206, 10] on div "Home Payment History Tax Line Detail" at bounding box center [147, 14] width 227 height 15
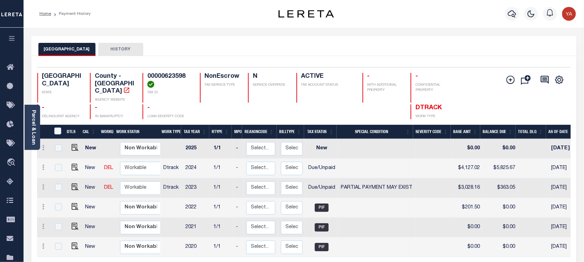
click at [168, 71] on div "Selected 6 Results 1 Items per page 25 50 100 TX STATE County - TX AGENCY WEBSI…" at bounding box center [304, 93] width 544 height 52
copy h4 "00000623598"
click at [33, 130] on link "Parcel & Loan" at bounding box center [33, 127] width 5 height 35
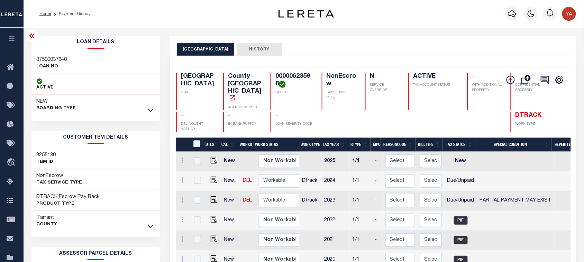
click at [49, 57] on h3 "87500037640" at bounding box center [52, 59] width 30 height 7
copy h3 "87500037640"
click at [512, 14] on icon "button" at bounding box center [512, 14] width 8 height 8
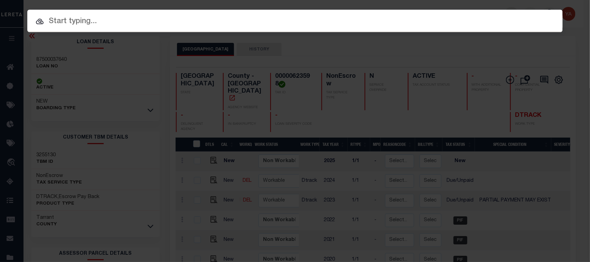
click at [510, 10] on div "Include Loans TBM Customers Borrowers Payments (Lender Non-Disb) Payments (Lend…" at bounding box center [295, 21] width 536 height 22
paste input "84500034297"
type input "84500034297"
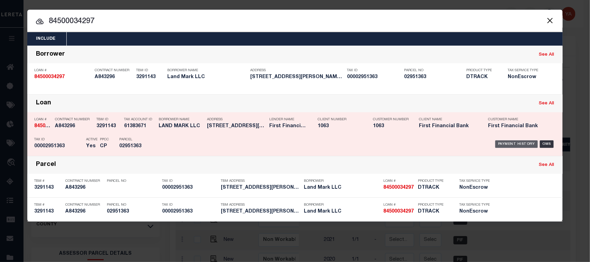
click at [525, 142] on div "Payment History" at bounding box center [516, 144] width 43 height 8
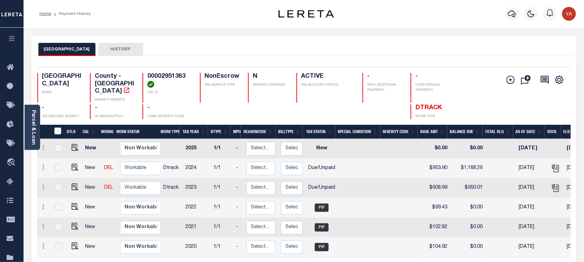
click at [168, 73] on h4 "00002951363" at bounding box center [169, 80] width 44 height 15
copy h4 "00002951363"
drag, startPoint x: 234, startPoint y: 38, endPoint x: 194, endPoint y: 133, distance: 103.1
click at [234, 38] on div "TARRANT COUNTY HISTORY" at bounding box center [303, 46] width 545 height 20
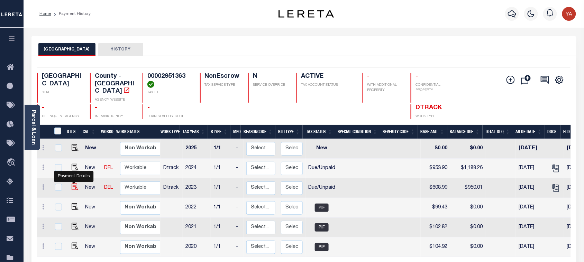
click at [72, 184] on img "" at bounding box center [75, 187] width 7 height 7
checkbox input "true"
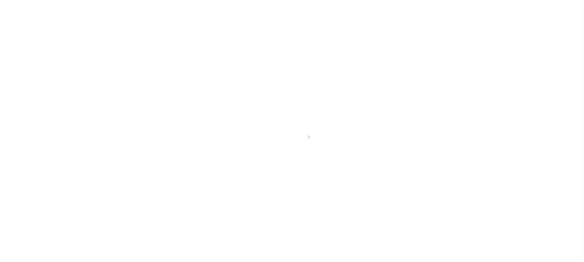
select select "DUE"
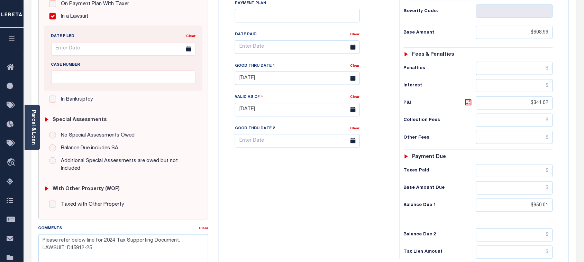
scroll to position [216, 0]
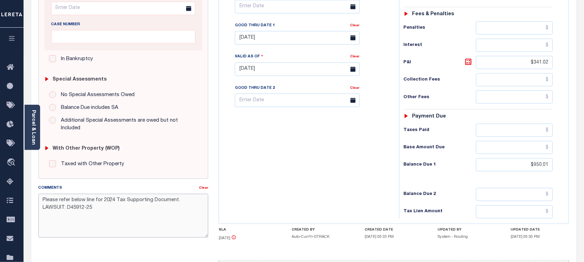
drag, startPoint x: 179, startPoint y: 195, endPoint x: 40, endPoint y: 194, distance: 138.3
click at [40, 194] on textarea "Please refer below line for 2024 Tax Supporting Document. LAWSUIT: D45912-25" at bounding box center [123, 216] width 170 height 44
paste textarea "2024 1/1 line for Tax Supporting Document."
type textarea "Please refer 2024 1/1 line for Tax Supporting Document. LAWSUIT: D45912-25"
type input "[DATE]"
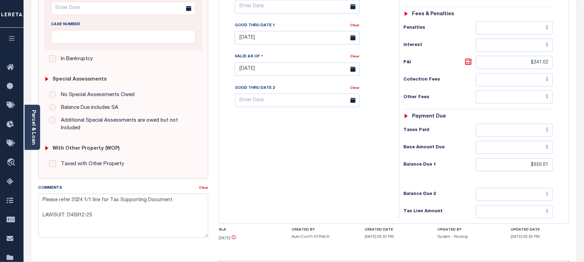
click at [298, 162] on div "Tax Bill No Multiple Payment Option Payment Plan Clear" at bounding box center [307, 65] width 173 height 305
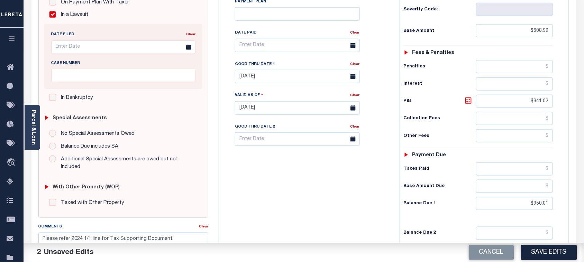
scroll to position [130, 0]
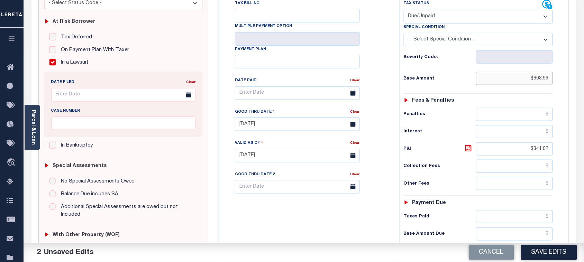
drag, startPoint x: 521, startPoint y: 66, endPoint x: 576, endPoint y: 63, distance: 55.7
click at [576, 63] on div "PAYMENT 2 DOCUMENTS AGENCY DELINQUENT PAYEE" at bounding box center [303, 150] width 555 height 488
paste input "text"
type input "$608.99"
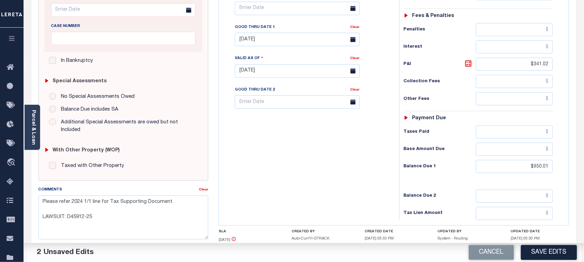
scroll to position [216, 0]
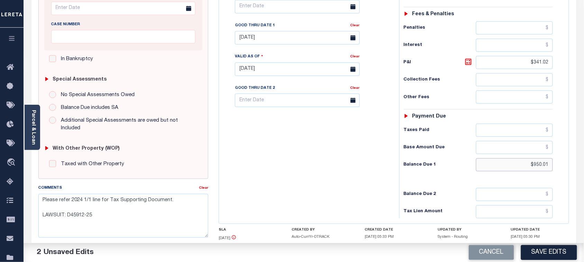
drag, startPoint x: 521, startPoint y: 157, endPoint x: 595, endPoint y: 158, distance: 74.0
click at [583, 158] on html "Home Payment History Tax Line Detail" at bounding box center [292, 46] width 584 height 524
paste input "964.63"
type input "$964.63"
click at [468, 59] on icon at bounding box center [468, 62] width 6 height 6
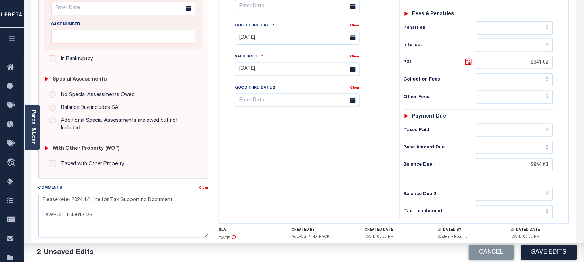
type input "$355.64"
click at [388, 128] on div "Tax Bill No Multiple Payment Option Payment Plan Clear" at bounding box center [307, 65] width 173 height 305
click at [250, 31] on input "[DATE]" at bounding box center [297, 37] width 125 height 13
click at [273, 119] on span "30" at bounding box center [272, 117] width 13 height 13
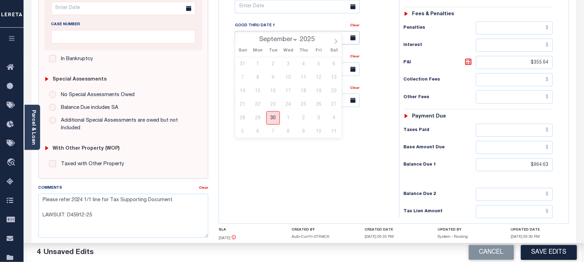
type input "[DATE]"
click at [272, 143] on div "Tax Bill No Multiple Payment Option Payment Plan Clear" at bounding box center [307, 65] width 173 height 305
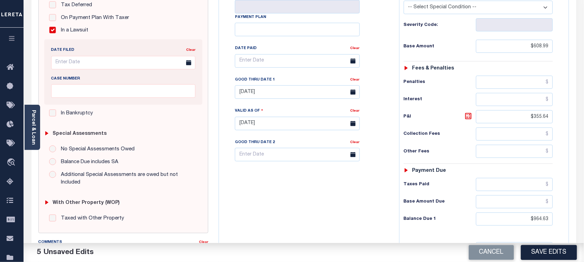
scroll to position [173, 0]
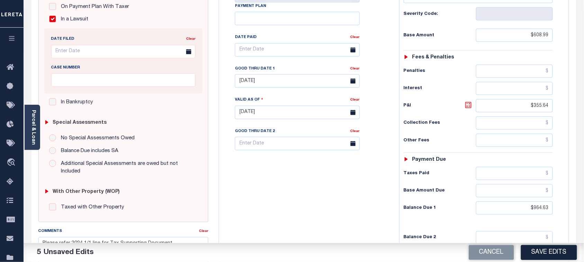
click at [470, 101] on icon at bounding box center [468, 105] width 8 height 8
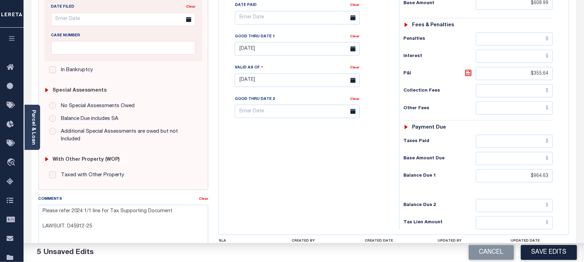
scroll to position [251, 0]
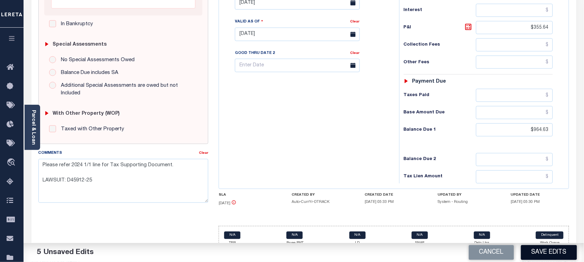
click at [540, 253] on button "Save Edits" at bounding box center [549, 252] width 56 height 15
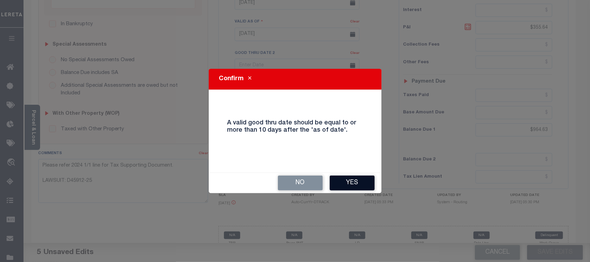
click at [355, 182] on button "Yes" at bounding box center [352, 183] width 45 height 15
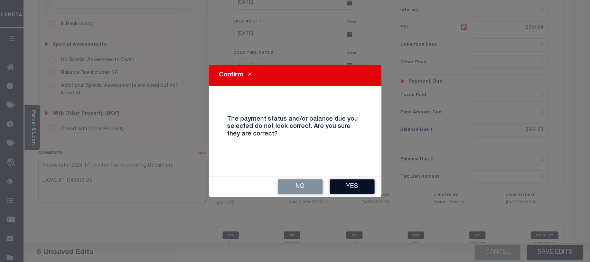
click at [360, 183] on button "Yes" at bounding box center [352, 186] width 45 height 15
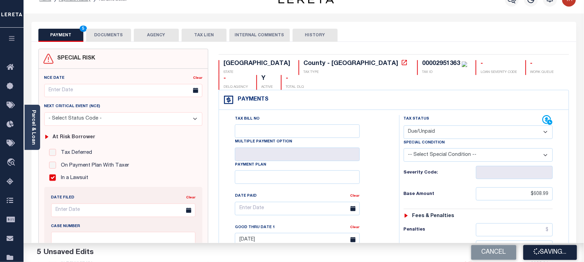
scroll to position [0, 0]
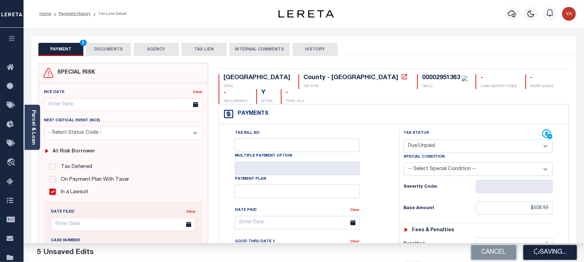
checkbox input "false"
type textarea "Please refer 2024 1/1 line for Tax Supporting Document. LAWSUIT: D45912-25"
type input "$608.99"
type input "$355.64"
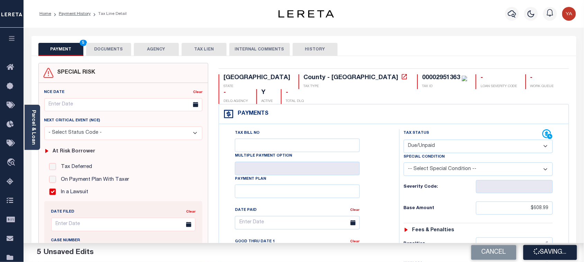
type input "$964.63"
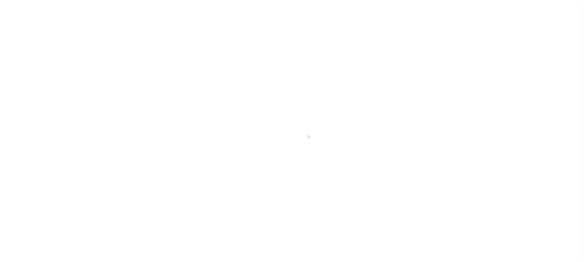
select select "DUE"
checkbox input "false"
type textarea "Please refer 2024 1/1 line for Tax Supporting Document. LAWSUIT: D45912-25"
type input "[DATE]"
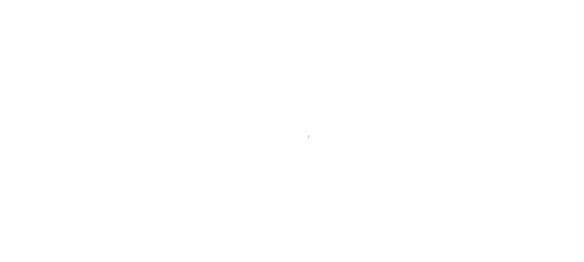
type input "[DATE]"
type input "$608.99"
type input "$355.64"
type input "$964.63"
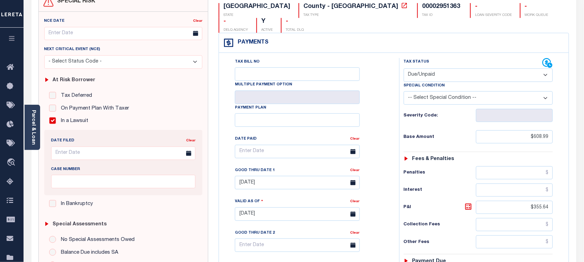
scroll to position [130, 0]
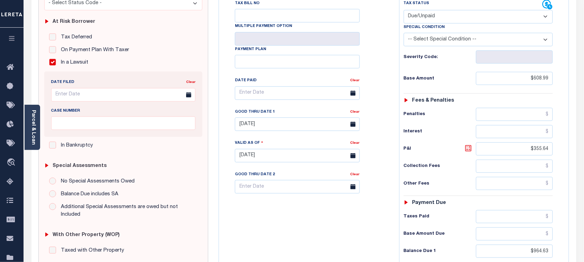
click at [468, 145] on icon at bounding box center [468, 148] width 6 height 6
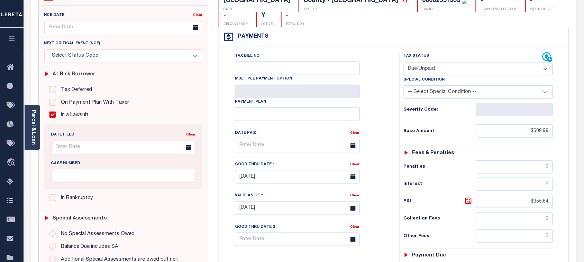
scroll to position [120, 0]
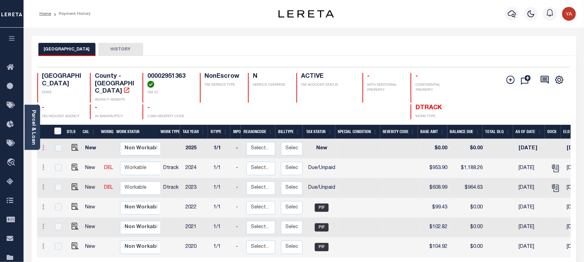
click at [270, 64] on div "Selected 6 Results 1 Items per page 25 50 100 TX STATE TAX ID N" at bounding box center [303, 181] width 545 height 251
click at [75, 164] on img "" at bounding box center [75, 167] width 7 height 7
checkbox input "true"
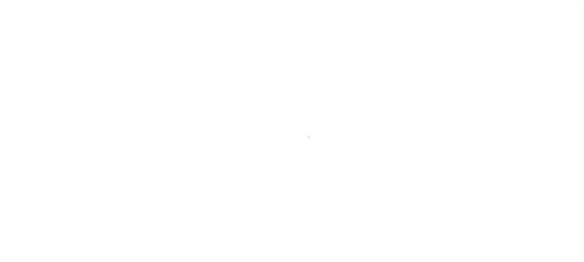
select select "DUE"
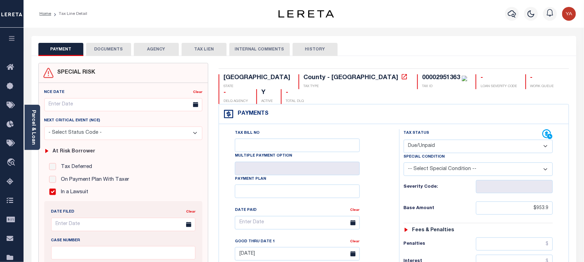
click at [123, 48] on button "DOCUMENTS" at bounding box center [108, 49] width 45 height 13
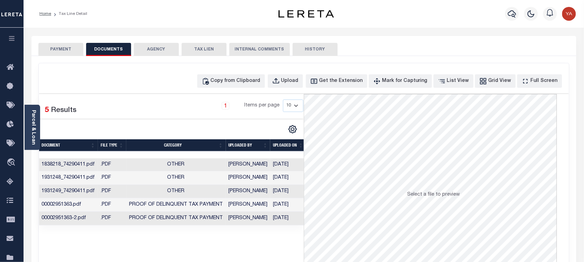
click at [289, 221] on td "[DATE]" at bounding box center [288, 218] width 36 height 13
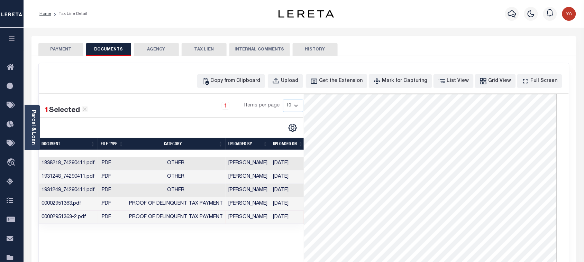
click at [52, 44] on button "PAYMENT" at bounding box center [60, 49] width 45 height 13
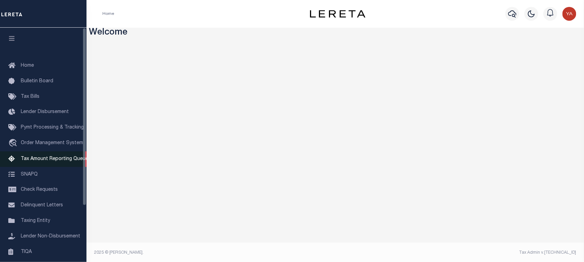
click at [51, 161] on span "Tax Amount Reporting Queue" at bounding box center [54, 159] width 67 height 5
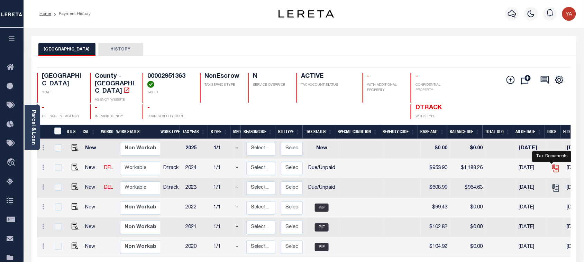
click at [554, 165] on icon "" at bounding box center [556, 168] width 5 height 7
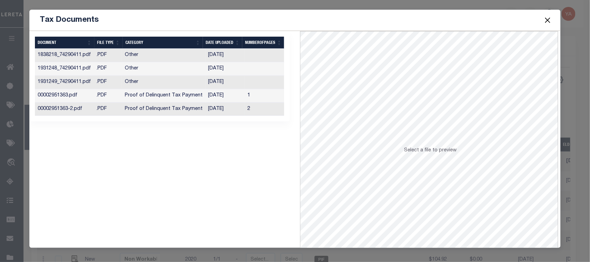
click at [231, 106] on td "[DATE]" at bounding box center [224, 109] width 39 height 13
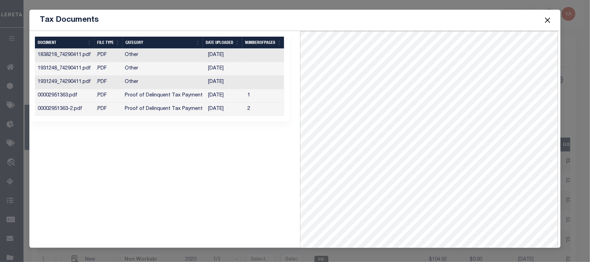
click at [260, 97] on td "1" at bounding box center [266, 95] width 42 height 13
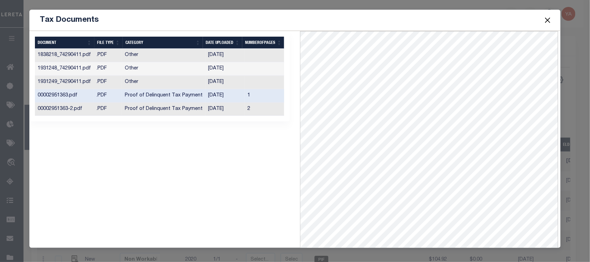
click at [548, 21] on button "Close" at bounding box center [547, 20] width 9 height 9
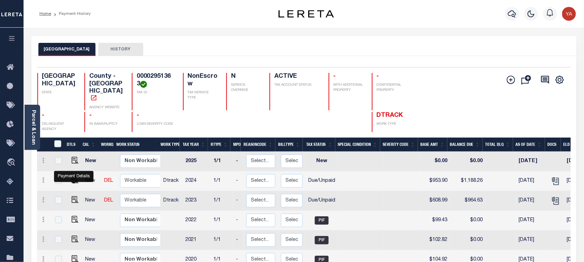
drag, startPoint x: 72, startPoint y: 182, endPoint x: 239, endPoint y: 119, distance: 178.6
click at [72, 182] on img "" at bounding box center [75, 180] width 7 height 7
checkbox input "true"
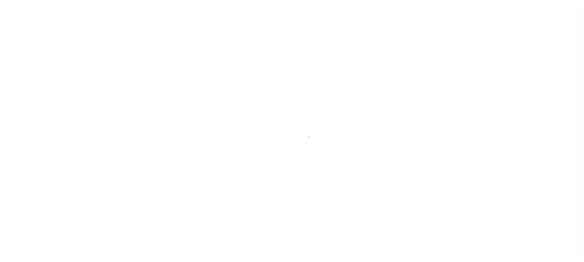
select select "DUE"
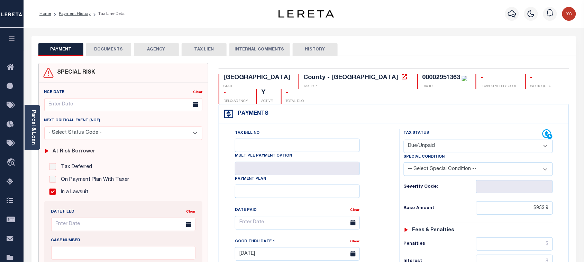
click at [428, 162] on select "-- Select Special Condition -- 3RD PARTY TAX LIEN AGENCY TAX LIEN (A.K.A Inside…" at bounding box center [477, 168] width 149 height 13
select select "15"
click at [403, 162] on select "-- Select Special Condition -- 3RD PARTY TAX LIEN AGENCY TAX LIEN (A.K.A Inside…" at bounding box center [477, 168] width 149 height 13
type input "[DATE]"
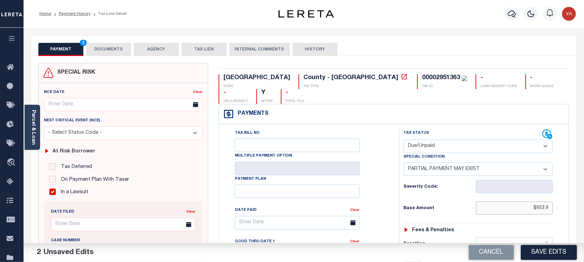
drag, startPoint x: 530, startPoint y: 197, endPoint x: 584, endPoint y: 190, distance: 55.1
click at [583, 190] on html "Home Payment History Tax Line Detail" at bounding box center [292, 262] width 584 height 524
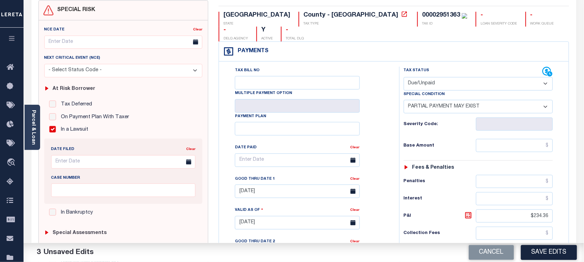
scroll to position [43, 0]
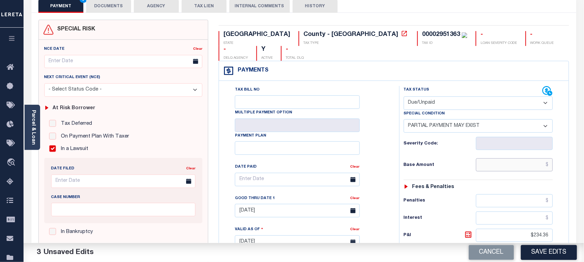
click at [493, 158] on input "text" at bounding box center [514, 164] width 77 height 13
paste input "1,116.90"
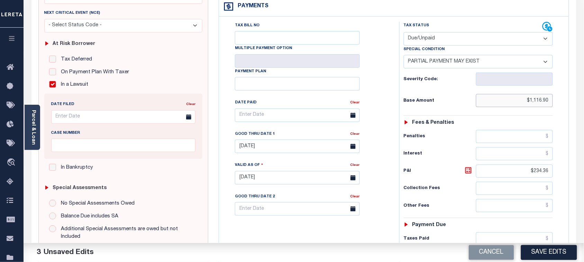
scroll to position [173, 0]
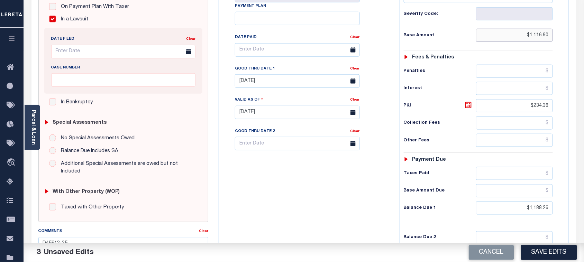
type input "$1,116.90"
drag, startPoint x: 523, startPoint y: 94, endPoint x: 524, endPoint y: 189, distance: 95.8
click at [583, 97] on div "Parcel & Loan Tax Bill Details 00002951363 TAX ID" at bounding box center [304, 103] width 560 height 496
drag, startPoint x: 528, startPoint y: 196, endPoint x: 570, endPoint y: 195, distance: 42.9
click at [570, 195] on div "TX STATE County - TX TAX TYPE 00002951363 TAX ID - LOAN SEVERITY CODE - WORK QU…" at bounding box center [393, 112] width 361 height 445
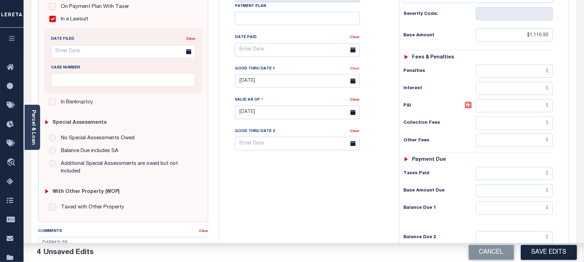
click at [357, 67] on link "Clear" at bounding box center [354, 68] width 9 height 3
click at [357, 177] on div "Tax Bill No Multiple Payment Option Payment Plan Clear" at bounding box center [307, 108] width 173 height 305
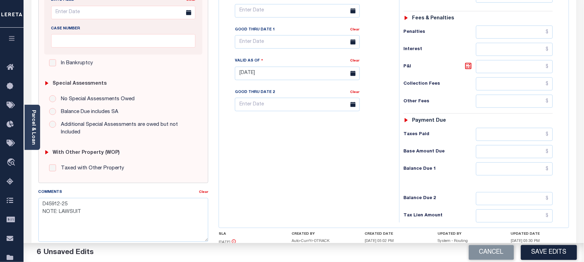
scroll to position [251, 0]
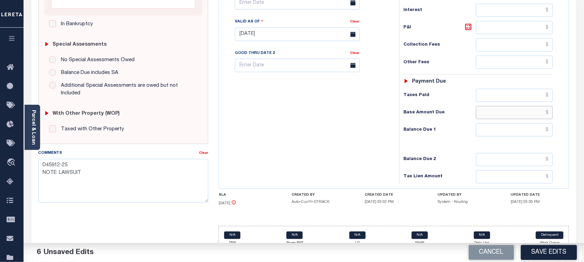
drag, startPoint x: 497, startPoint y: 103, endPoint x: 332, endPoint y: 116, distance: 165.8
click at [497, 106] on input "text" at bounding box center [514, 112] width 77 height 13
paste input "603.90"
type input "$603.90"
drag, startPoint x: 332, startPoint y: 116, endPoint x: 334, endPoint y: 123, distance: 7.0
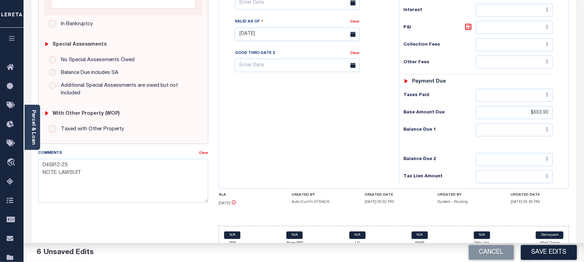
click at [332, 116] on div "Tax Bill No Multiple Payment Option Payment Plan Clear" at bounding box center [307, 30] width 173 height 305
click at [488, 21] on input "text" at bounding box center [514, 27] width 77 height 13
paste input "248.58"
type input "$248.58"
drag, startPoint x: 333, startPoint y: 104, endPoint x: 375, endPoint y: 101, distance: 42.6
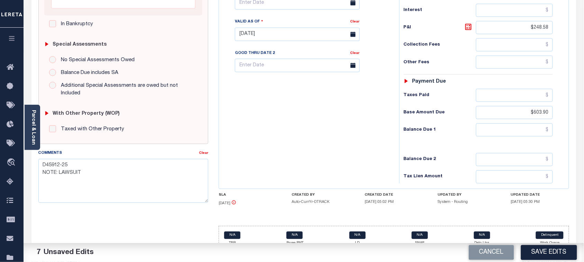
click at [334, 104] on div "Tax Bill No Multiple Payment Option Payment Plan Clear" at bounding box center [307, 30] width 173 height 305
drag, startPoint x: 494, startPoint y: 117, endPoint x: 440, endPoint y: 117, distance: 53.9
click at [494, 123] on input "text" at bounding box center [514, 129] width 77 height 13
paste input "852.48"
type input "$852.48"
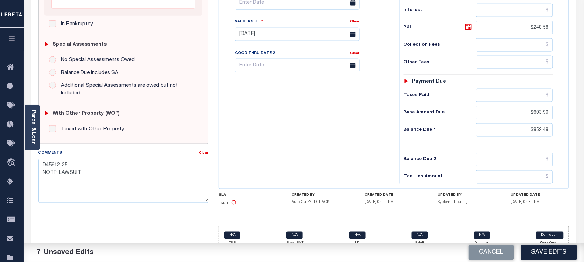
click at [371, 124] on div "Tax Bill No Multiple Payment Option Payment Plan Clear" at bounding box center [307, 30] width 173 height 305
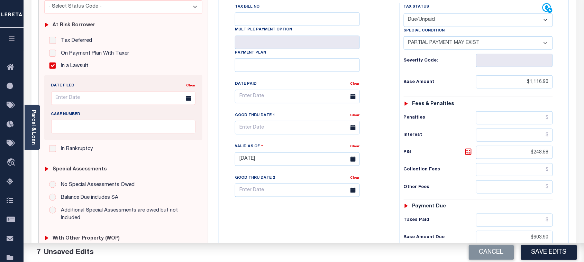
scroll to position [121, 0]
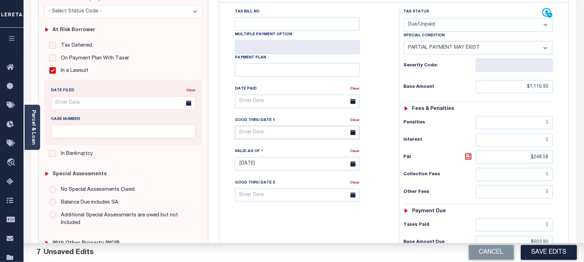
drag, startPoint x: 260, startPoint y: 117, endPoint x: 268, endPoint y: 156, distance: 40.0
click at [260, 126] on input "text" at bounding box center [297, 132] width 125 height 13
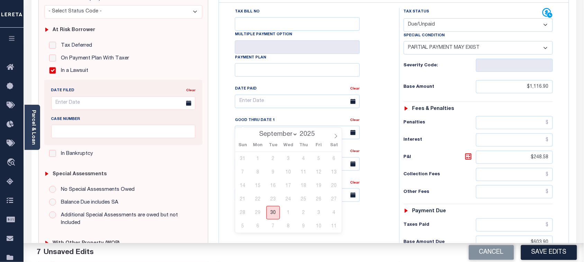
click at [268, 212] on span "30" at bounding box center [272, 212] width 13 height 13
type input "[DATE]"
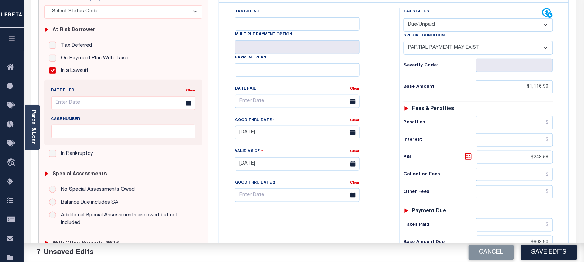
click at [293, 213] on div "Tax Bill No Multiple Payment Option Payment Plan Clear" at bounding box center [307, 160] width 173 height 305
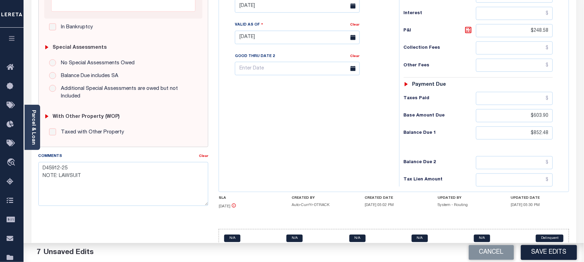
scroll to position [251, 0]
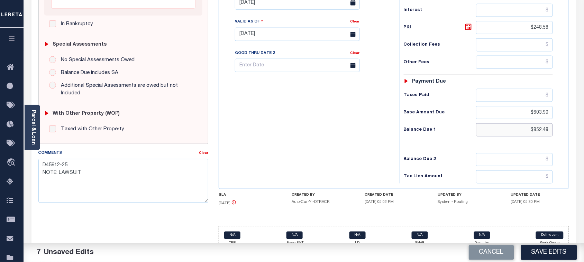
drag, startPoint x: 534, startPoint y: 117, endPoint x: 559, endPoint y: 115, distance: 25.0
click at [559, 115] on div "Tax Status Status - Select Status Code -" at bounding box center [480, 30] width 163 height 305
paste input "865"
type input "$865.48"
click at [42, 159] on textarea "D45912-25 NOTE: LAWSUIT" at bounding box center [123, 181] width 170 height 44
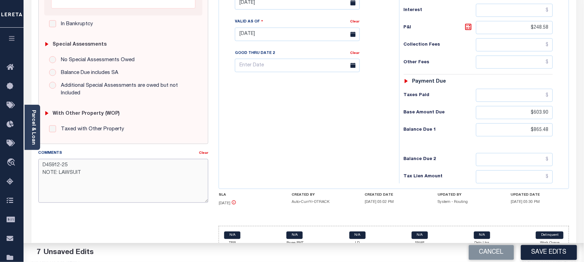
paste textarea "COURT 13.00"
click at [62, 159] on textarea "COURT 13.00 D45912-25 NOTE: LAWSUIT" at bounding box center [123, 181] width 170 height 44
click at [93, 161] on textarea "COURT $13.00 D45912-25 NOTE: LAWSUIT" at bounding box center [123, 181] width 170 height 44
drag, startPoint x: 68, startPoint y: 173, endPoint x: 37, endPoint y: 173, distance: 31.1
click at [37, 173] on div "Comments Clear COURT $13.00 is added to Payoff amount D45912-25 NOTE: LAWSUIT" at bounding box center [123, 179] width 180 height 59
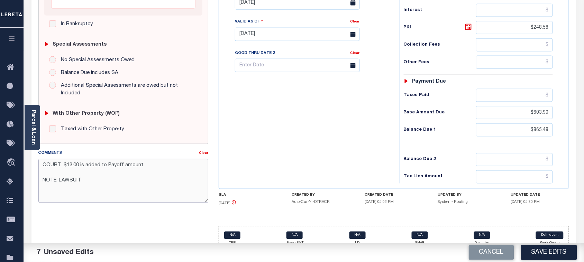
paste textarea "D45912-25"
click at [81, 175] on textarea "COURT $13.00 is added to Payoff amount NOTE: LAWSUIT D45912-25" at bounding box center [123, 181] width 170 height 44
type textarea "COURT $13.00 is added to Payoff amount NOTE: LAWSUIT - D45912-25"
click at [331, 139] on div "Tax Bill No Multiple Payment Option Payment Plan Clear" at bounding box center [307, 30] width 173 height 305
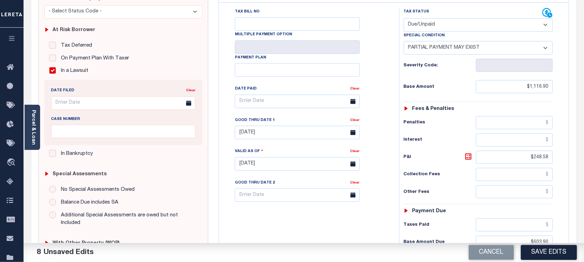
scroll to position [0, 0]
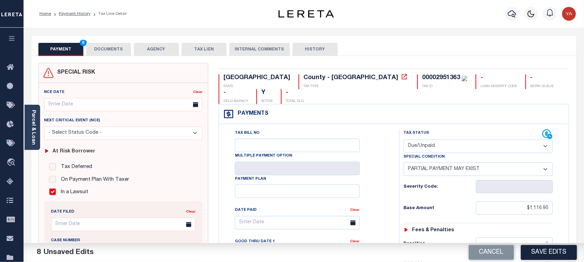
click at [422, 78] on div "00002951363" at bounding box center [441, 78] width 38 height 6
copy div "00002951363"
click at [105, 45] on button "DOCUMENTS" at bounding box center [108, 49] width 45 height 13
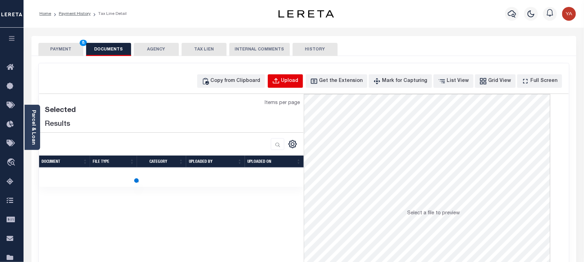
click at [292, 75] on button "Upload" at bounding box center [285, 80] width 35 height 13
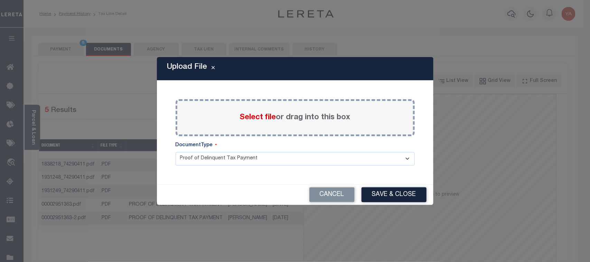
click at [282, 120] on label "Select file or drag into this box" at bounding box center [295, 117] width 111 height 11
click at [0, 0] on input "Select file or drag into this box" at bounding box center [0, 0] width 0 height 0
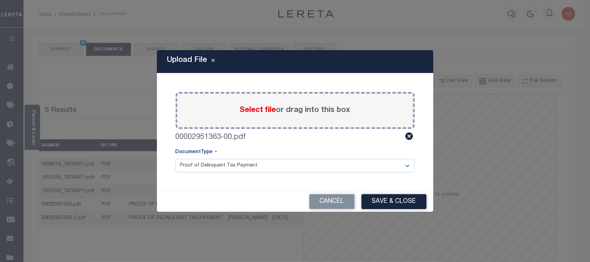
drag, startPoint x: 331, startPoint y: 151, endPoint x: 327, endPoint y: 163, distance: 12.4
click at [329, 153] on div "DocumentType" at bounding box center [295, 154] width 239 height 10
click at [325, 165] on select "Proof of Delinquent Tax Payment" at bounding box center [295, 165] width 239 height 13
click at [176, 159] on select "Proof of Delinquent Tax Payment" at bounding box center [295, 165] width 239 height 13
click at [379, 199] on button "Save & Close" at bounding box center [394, 201] width 65 height 15
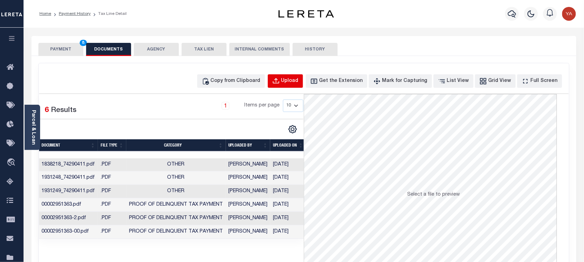
click at [293, 84] on button "Upload" at bounding box center [285, 80] width 35 height 13
select select "POP"
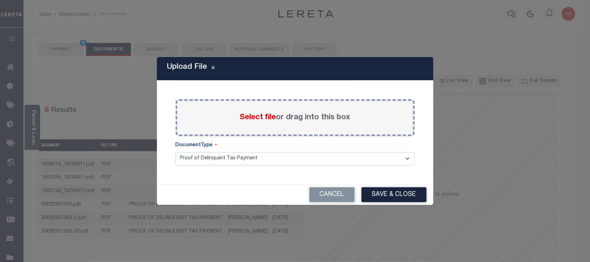
click at [286, 116] on label "Select file or drag into this box" at bounding box center [295, 117] width 111 height 11
click at [0, 0] on input "Select file or drag into this box" at bounding box center [0, 0] width 0 height 0
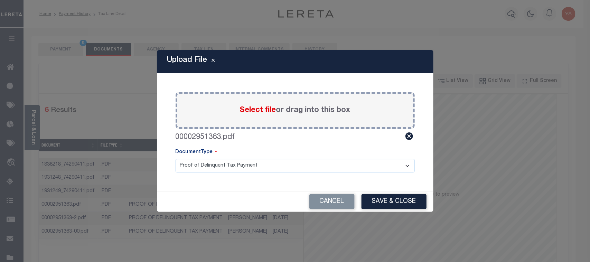
drag, startPoint x: 283, startPoint y: 163, endPoint x: 280, endPoint y: 172, distance: 9.3
click at [282, 165] on select "Proof of Delinquent Tax Payment" at bounding box center [295, 165] width 239 height 13
click at [176, 159] on select "Proof of Delinquent Tax Payment" at bounding box center [295, 165] width 239 height 13
click at [369, 201] on button "Save & Close" at bounding box center [394, 201] width 65 height 15
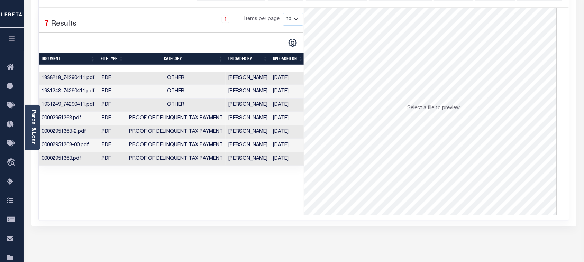
click at [290, 159] on td "[DATE]" at bounding box center [288, 158] width 36 height 13
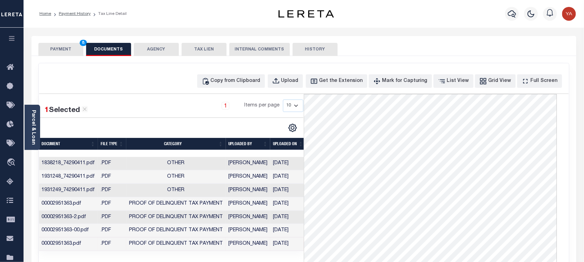
click at [70, 49] on button "PAYMENT 8" at bounding box center [60, 49] width 45 height 13
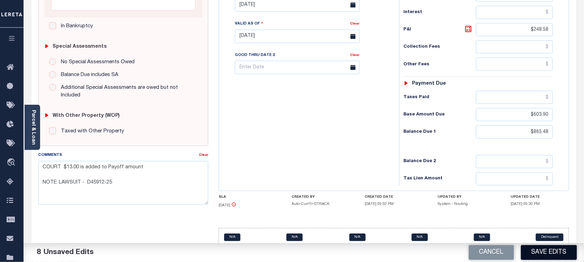
click at [552, 254] on button "Save Edits" at bounding box center [549, 252] width 56 height 15
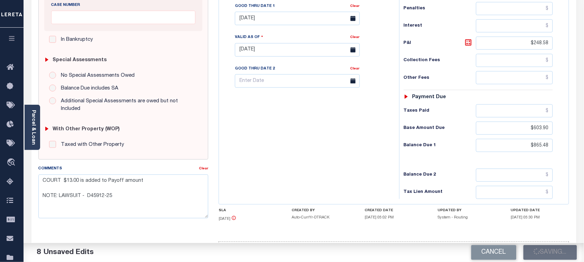
scroll to position [76, 0]
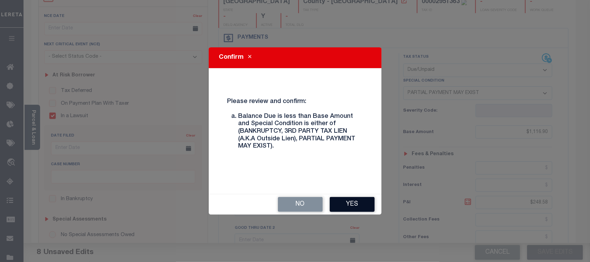
click at [347, 199] on button "Yes" at bounding box center [352, 204] width 45 height 15
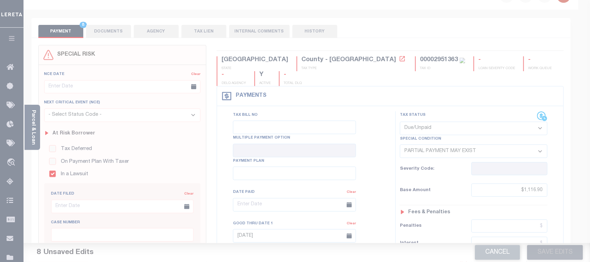
scroll to position [0, 0]
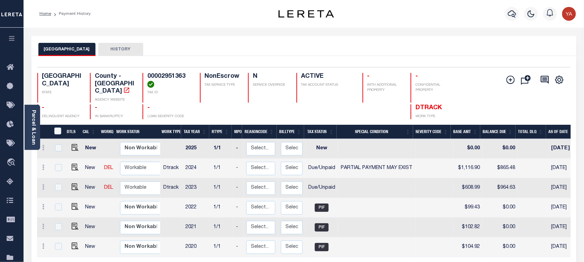
click at [156, 73] on h4 "00002951363" at bounding box center [169, 80] width 44 height 15
copy h4 "00002951363"
drag, startPoint x: 29, startPoint y: 132, endPoint x: 39, endPoint y: 121, distance: 14.2
click at [29, 132] on div "Parcel & Loan" at bounding box center [33, 127] width 16 height 45
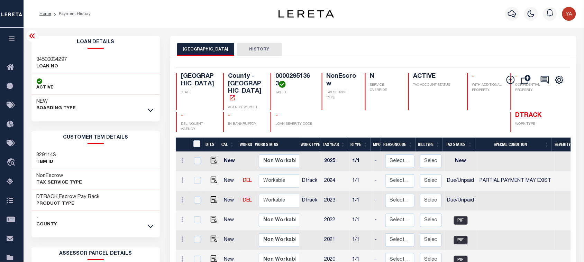
click at [44, 57] on h3 "84500034297" at bounding box center [52, 59] width 30 height 7
copy h3 "84500034297"
click at [341, 44] on div "TARRANT COUNTY HISTORY" at bounding box center [373, 49] width 392 height 13
click at [281, 75] on h4 "00002951363" at bounding box center [294, 80] width 38 height 15
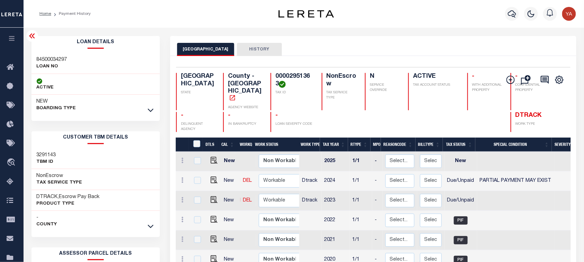
click at [281, 75] on h4 "00002951363" at bounding box center [294, 80] width 38 height 15
copy h4 "00002951363"
click at [512, 13] on icon "button" at bounding box center [512, 14] width 8 height 8
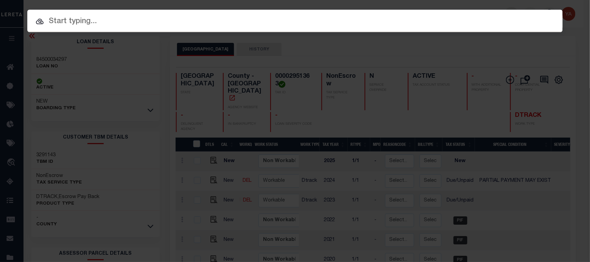
click at [507, 16] on input "text" at bounding box center [295, 22] width 536 height 12
paste input "82500019268"
type input "82500019268"
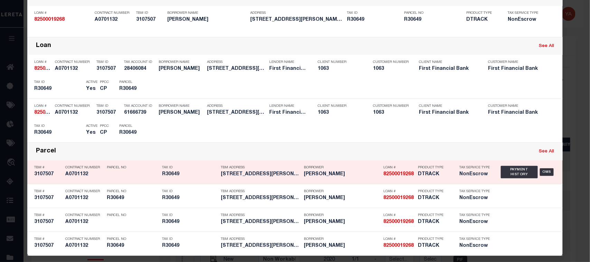
scroll to position [61, 0]
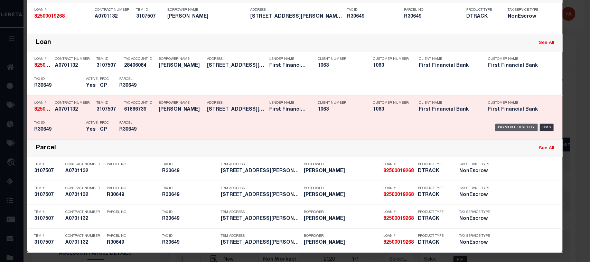
click at [505, 127] on div "Payment History" at bounding box center [516, 128] width 43 height 8
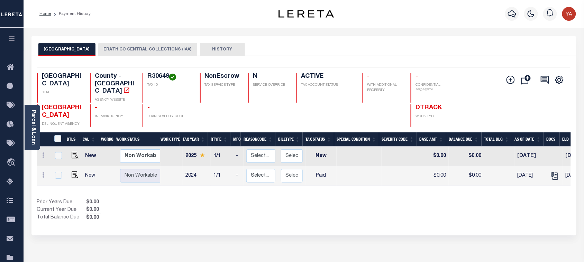
drag, startPoint x: 142, startPoint y: 47, endPoint x: 244, endPoint y: 37, distance: 102.1
click at [142, 47] on button "ERATH CO CENTRAL COLLECTIONS (IAA)" at bounding box center [147, 49] width 99 height 13
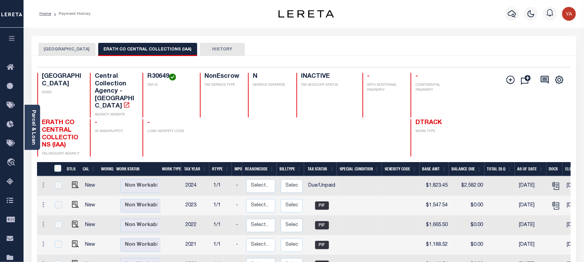
click at [151, 73] on h4 "R30649" at bounding box center [169, 77] width 44 height 8
copy h4 "R30649"
click at [510, 16] on icon "button" at bounding box center [512, 13] width 8 height 7
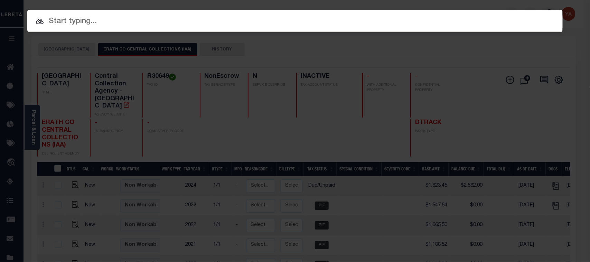
click at [501, 10] on div "Include Loans TBM Customers Borrowers Payments (Lender Non-Disb) Payments (Lend…" at bounding box center [295, 21] width 536 height 22
paste input "R30649"
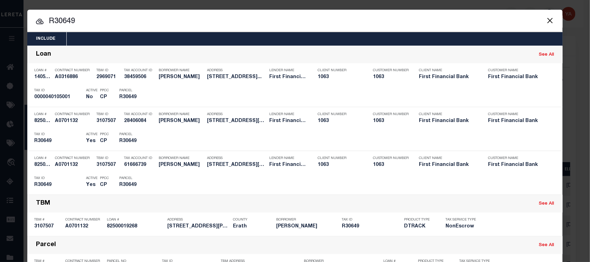
drag, startPoint x: 79, startPoint y: 23, endPoint x: 23, endPoint y: 23, distance: 55.7
click at [23, 23] on div "Include Loans TBM Customers Borrowers Payments (Lender Non-Disb) Payments (Lend…" at bounding box center [295, 131] width 590 height 262
paste input "910963190000004"
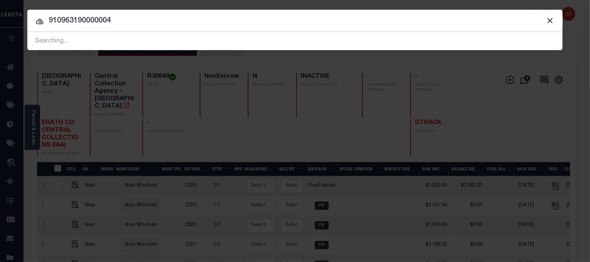
drag, startPoint x: 127, startPoint y: 20, endPoint x: 0, endPoint y: 15, distance: 127.3
click at [0, 15] on div "Include Loans TBM Customers Borrowers Payments (Lender Non-Disb) Payments (Lend…" at bounding box center [295, 131] width 590 height 262
paste input "124500021462"
type input "124500021462"
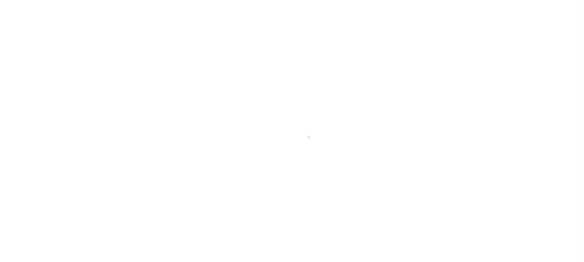
select select "OP2"
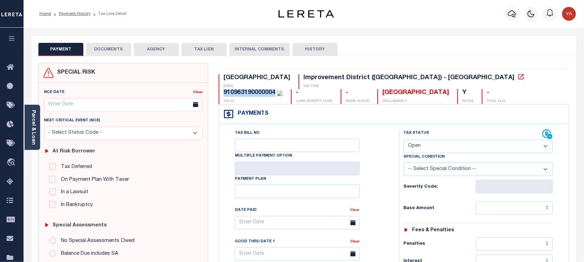
drag, startPoint x: 358, startPoint y: 75, endPoint x: 410, endPoint y: 74, distance: 51.9
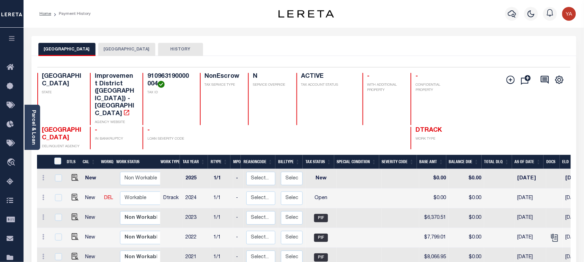
drag, startPoint x: 324, startPoint y: 33, endPoint x: 108, endPoint y: 213, distance: 280.9
click at [324, 33] on div "Parcel & Loan Loan Details 124500021462 LOAN NO" at bounding box center [303, 231] width 555 height 406
click at [75, 194] on img "" at bounding box center [75, 197] width 7 height 7
checkbox input "true"
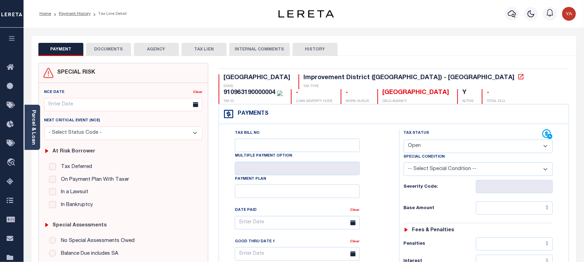
click at [443, 143] on select "- Select Status Code - Open Due/Unpaid Paid Incomplete No Tax Due Internal Refu…" at bounding box center [477, 146] width 149 height 13
select select "PYD"
click at [403, 140] on select "- Select Status Code - Open Due/Unpaid Paid Incomplete No Tax Due Internal Refu…" at bounding box center [477, 146] width 149 height 13
type input "[DATE]"
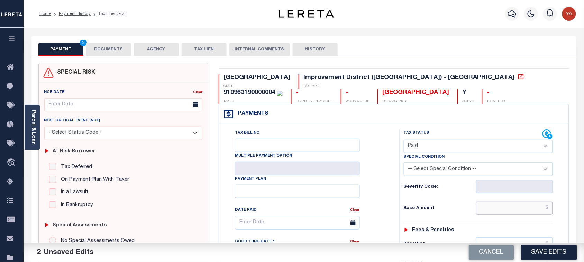
click at [490, 214] on input "text" at bounding box center [514, 208] width 77 height 13
paste input "9,011.99"
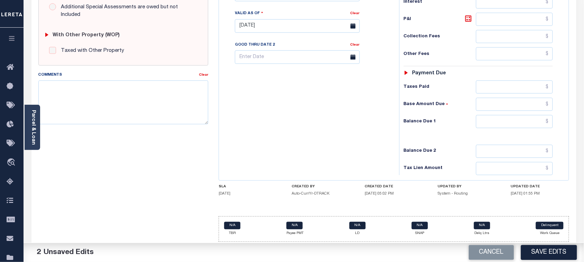
type input "$9,011.99"
drag, startPoint x: 486, startPoint y: 128, endPoint x: 366, endPoint y: 130, distance: 120.3
click at [478, 128] on input "0" at bounding box center [514, 121] width 77 height 13
type input "$0.00"
drag, startPoint x: 366, startPoint y: 130, endPoint x: 299, endPoint y: 124, distance: 67.0
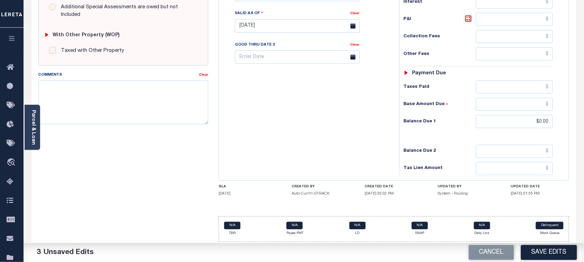
click at [366, 130] on div "Tax Bill No Multiple Payment Option Payment Plan Clear" at bounding box center [307, 22] width 173 height 305
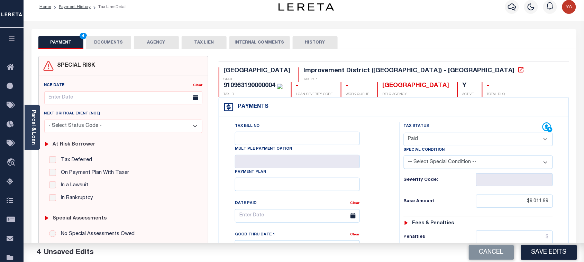
scroll to position [0, 0]
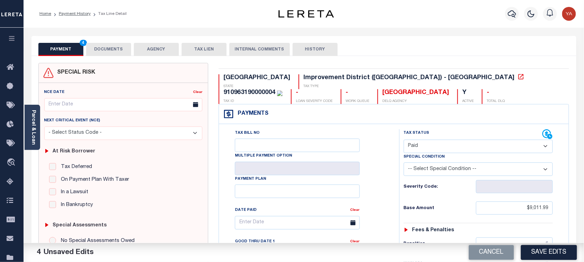
click at [275, 90] on div "910963190000004" at bounding box center [249, 93] width 52 height 6
copy div "910963190000004"
click at [120, 51] on button "DOCUMENTS" at bounding box center [108, 49] width 45 height 13
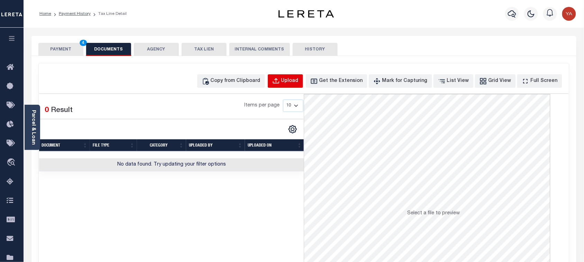
click at [298, 82] on div "Upload" at bounding box center [289, 81] width 17 height 8
select select "POP"
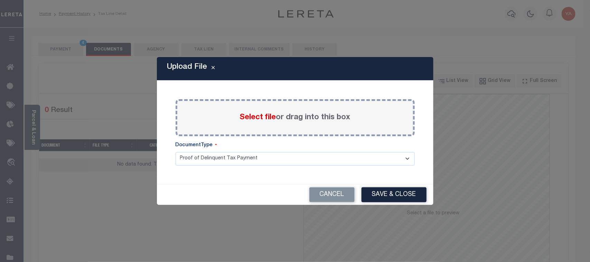
click at [298, 119] on label "Select file or drag into this box" at bounding box center [295, 117] width 111 height 11
click at [0, 0] on input "Select file or drag into this box" at bounding box center [0, 0] width 0 height 0
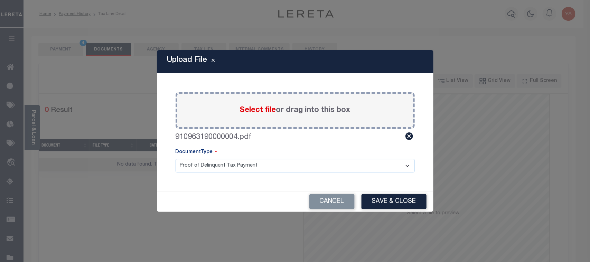
drag, startPoint x: 303, startPoint y: 167, endPoint x: 301, endPoint y: 171, distance: 4.9
click at [303, 167] on select "Proof of Delinquent Tax Payment" at bounding box center [295, 165] width 239 height 13
click at [176, 159] on select "Proof of Delinquent Tax Payment" at bounding box center [295, 165] width 239 height 13
click at [391, 198] on button "Save & Close" at bounding box center [394, 201] width 65 height 15
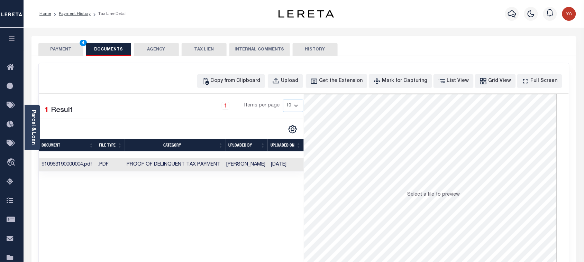
click at [292, 166] on td "[DATE]" at bounding box center [286, 164] width 36 height 13
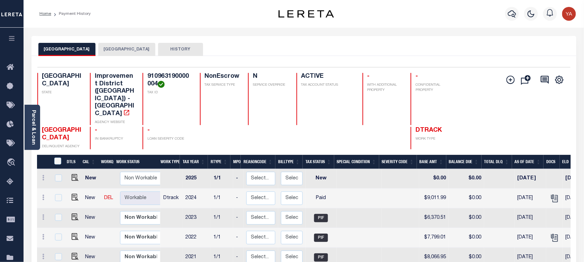
click at [168, 75] on h4 "910963190000004" at bounding box center [169, 80] width 44 height 15
copy h4 "910963190000004"
click at [34, 120] on link "Parcel & Loan" at bounding box center [33, 127] width 5 height 35
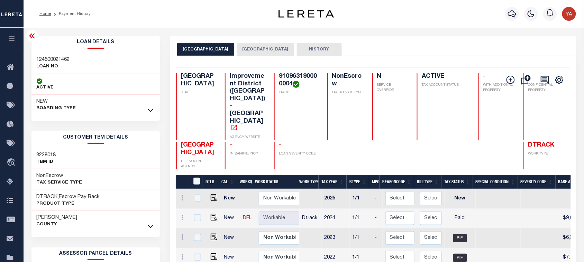
click at [43, 56] on h3 "124500021462" at bounding box center [53, 59] width 33 height 7
copy h3 "124500021462"
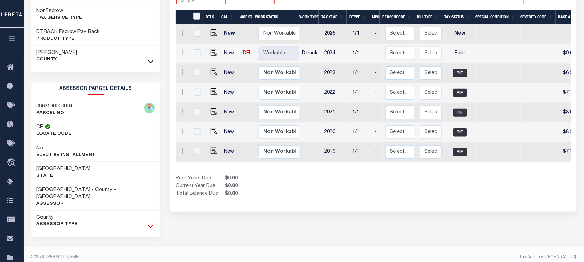
click at [150, 223] on icon at bounding box center [151, 226] width 6 height 7
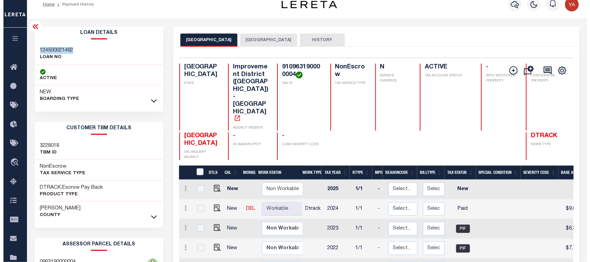
scroll to position [0, 0]
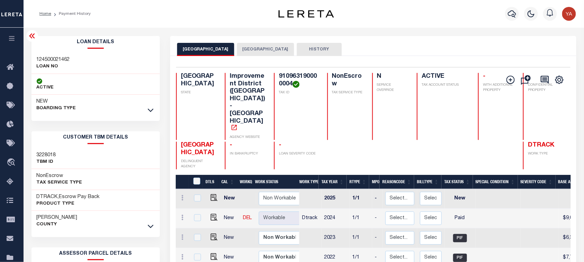
click at [380, 39] on div "HOBBY AREA DISTRICT HARRIS COUNTY HISTORY" at bounding box center [373, 46] width 406 height 20
click at [279, 77] on h4 "910963190000004" at bounding box center [299, 80] width 40 height 15
copy h4 "910963190000004"
click at [512, 16] on icon "button" at bounding box center [512, 14] width 8 height 8
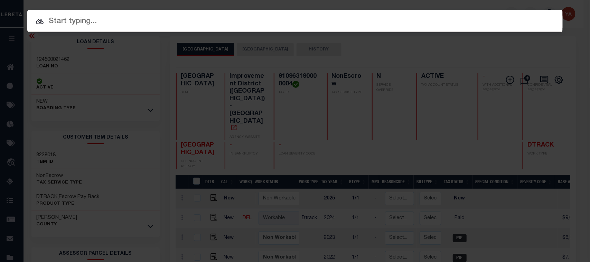
click at [499, 11] on div "Include Loans TBM Customers Borrowers Payments (Lender Non-Disb) Payments (Lend…" at bounding box center [295, 21] width 536 height 22
paste input "61500068459"
type input "61500068459"
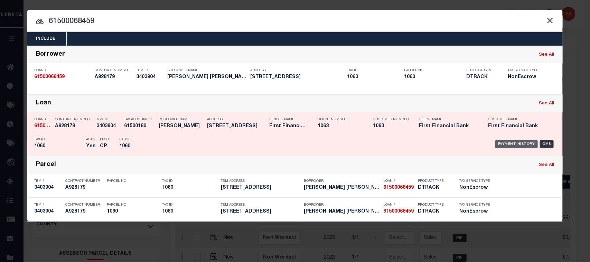
click at [519, 143] on div "Payment History" at bounding box center [516, 144] width 43 height 8
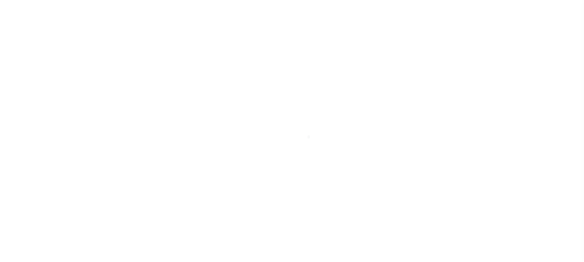
select select "OP2"
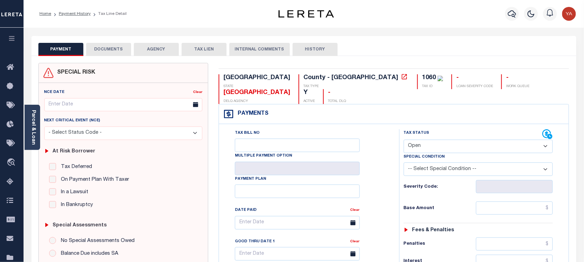
drag, startPoint x: 36, startPoint y: 130, endPoint x: 46, endPoint y: 134, distance: 10.2
click at [36, 130] on div "Parcel & Loan" at bounding box center [33, 127] width 16 height 45
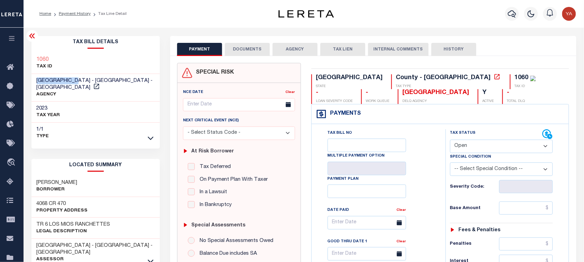
drag, startPoint x: 39, startPoint y: 78, endPoint x: 74, endPoint y: 77, distance: 35.6
click at [74, 77] on div "IRION COUNTY - County - TX AGENCY" at bounding box center [95, 88] width 128 height 28
copy span "[GEOGRAPHIC_DATA]"
drag, startPoint x: 398, startPoint y: 77, endPoint x: 412, endPoint y: 75, distance: 13.6
click at [514, 75] on div "1060" at bounding box center [524, 78] width 21 height 8
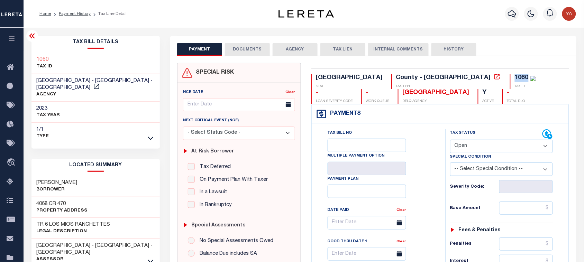
copy div "1060"
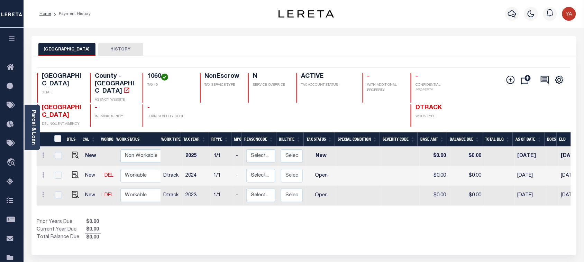
click at [151, 72] on div "Selected 3 Results 1 Items per page 25 50 100 TX STATE County - TX AGENCY WEBSI…" at bounding box center [304, 97] width 544 height 60
copy h4 "1060"
drag, startPoint x: 74, startPoint y: 189, endPoint x: 202, endPoint y: 194, distance: 127.3
click at [74, 191] on img "" at bounding box center [75, 194] width 7 height 7
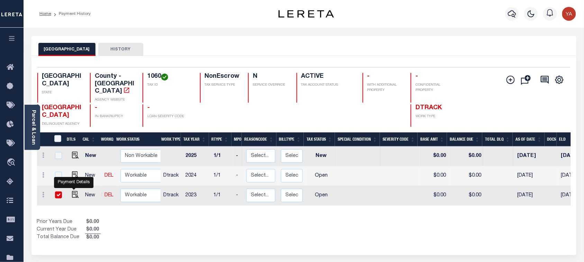
checkbox input "true"
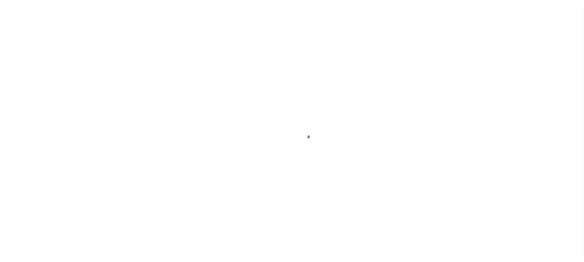
checkbox input "false"
type input "[DATE]"
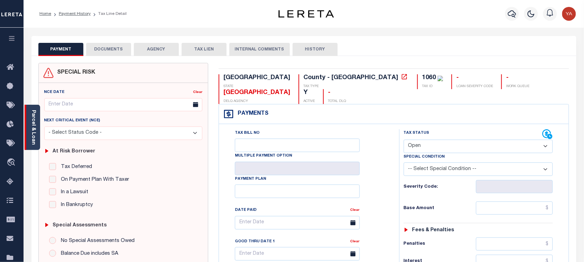
click at [36, 130] on link "Parcel & Loan" at bounding box center [33, 127] width 5 height 35
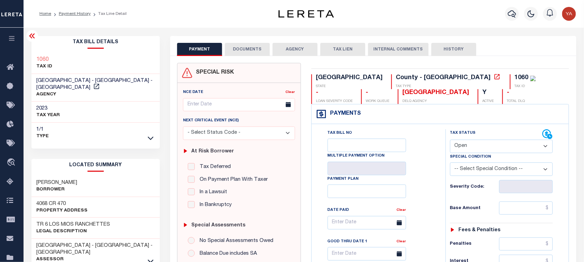
click at [462, 143] on select "- Select Status Code - Open Due/Unpaid Paid Incomplete No Tax Due Internal Refu…" at bounding box center [501, 146] width 103 height 13
select select "PYD"
click at [450, 140] on select "- Select Status Code - Open Due/Unpaid Paid Incomplete No Tax Due Internal Refu…" at bounding box center [501, 146] width 103 height 13
type input "[DATE]"
drag, startPoint x: 416, startPoint y: 201, endPoint x: 436, endPoint y: 195, distance: 20.8
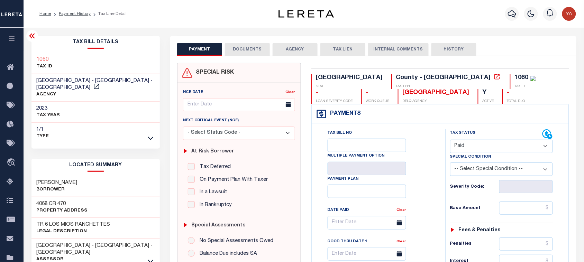
click at [422, 198] on div "Tax Bill No Multiple Payment Option Payment Plan Clear" at bounding box center [376, 226] width 117 height 194
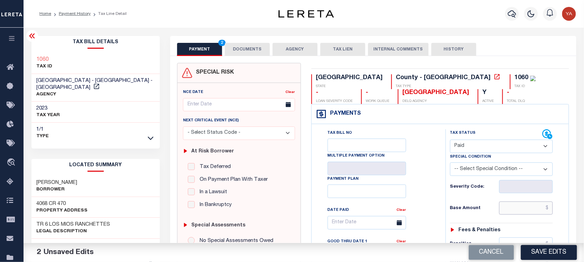
click at [509, 213] on input "text" at bounding box center [526, 208] width 54 height 13
paste input "75.77"
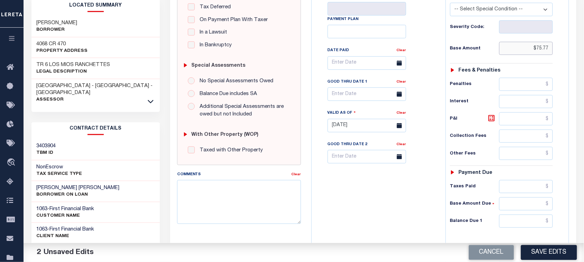
scroll to position [216, 0]
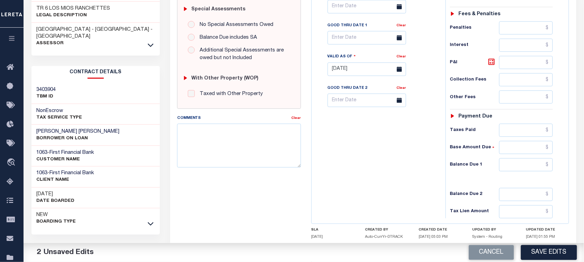
type input "$75.77"
drag, startPoint x: 518, startPoint y: 167, endPoint x: 448, endPoint y: 168, distance: 69.5
click at [517, 167] on input "text" at bounding box center [526, 164] width 54 height 13
type input "$0.00"
click at [434, 173] on div "Tax Bill No Multiple Payment Option Payment Plan Clear" at bounding box center [376, 65] width 127 height 305
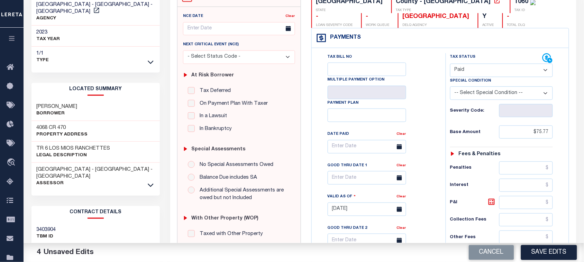
scroll to position [0, 0]
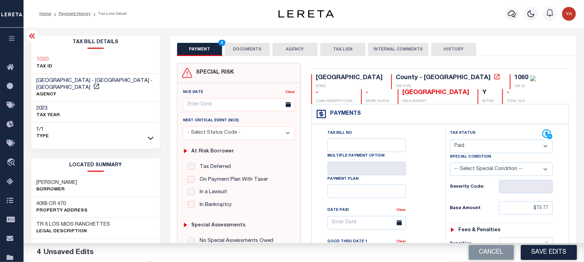
click at [514, 80] on div "1060" at bounding box center [521, 78] width 14 height 6
copy div "1060"
click at [259, 53] on button "DOCUMENTS" at bounding box center [247, 49] width 45 height 13
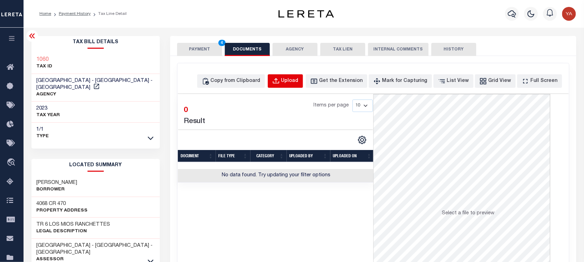
click at [298, 80] on div "Upload" at bounding box center [289, 81] width 17 height 8
select select "POP"
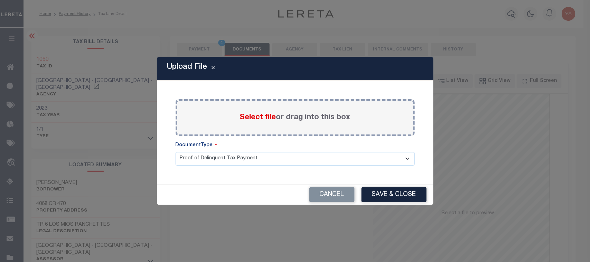
click at [320, 121] on label "Select file or drag into this box" at bounding box center [295, 117] width 111 height 11
click at [0, 0] on input "Select file or drag into this box" at bounding box center [0, 0] width 0 height 0
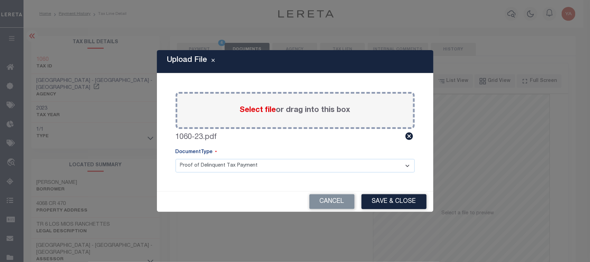
click at [305, 170] on select "Proof of Delinquent Tax Payment" at bounding box center [295, 165] width 239 height 13
click at [176, 159] on select "Proof of Delinquent Tax Payment" at bounding box center [295, 165] width 239 height 13
drag, startPoint x: 374, startPoint y: 199, endPoint x: 329, endPoint y: 182, distance: 48.3
click at [374, 199] on button "Save & Close" at bounding box center [394, 201] width 65 height 15
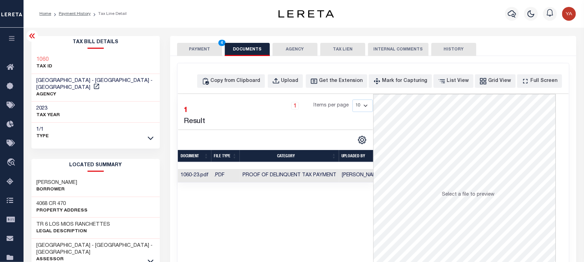
click at [201, 46] on button "PAYMENT 4" at bounding box center [199, 49] width 45 height 13
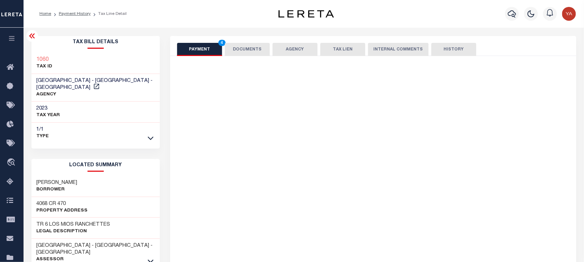
click at [199, 19] on div "Home Payment History Tax Line Detail" at bounding box center [147, 14] width 227 height 15
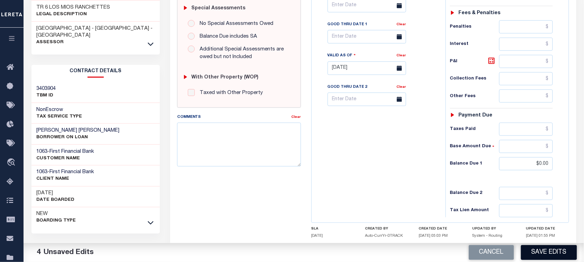
scroll to position [263, 0]
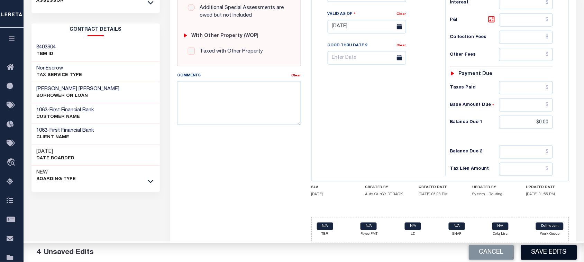
click at [550, 251] on button "Save Edits" at bounding box center [549, 252] width 56 height 15
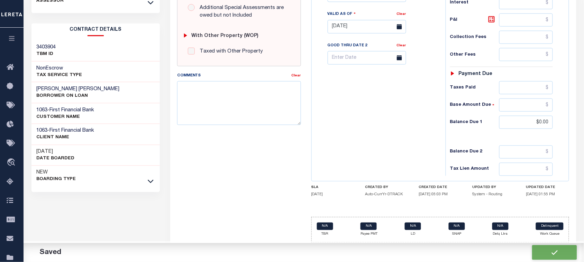
checkbox input "false"
type input "$75.77"
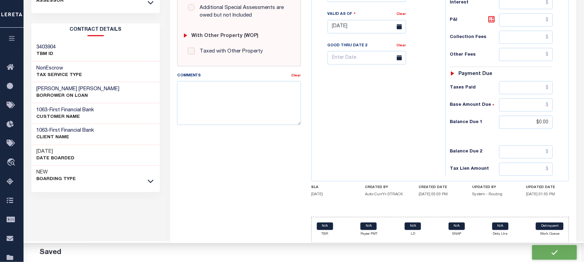
type input "$0"
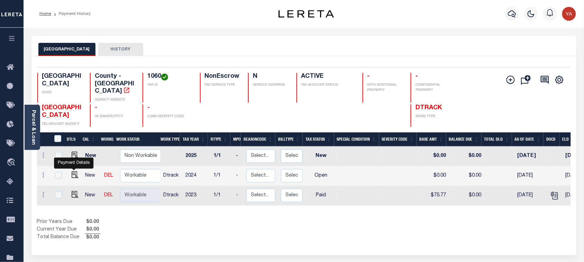
drag, startPoint x: 73, startPoint y: 167, endPoint x: 328, endPoint y: 212, distance: 259.0
click at [73, 171] on img "" at bounding box center [75, 174] width 7 height 7
checkbox input "true"
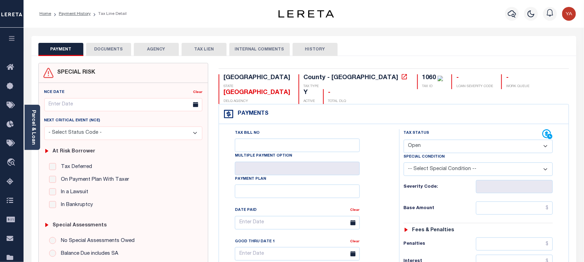
drag, startPoint x: 423, startPoint y: 129, endPoint x: 422, endPoint y: 132, distance: 3.8
click at [423, 140] on select "- Select Status Code - Open Due/Unpaid Paid Incomplete No Tax Due Internal Refu…" at bounding box center [477, 146] width 149 height 13
select select "PYD"
click at [403, 140] on select "- Select Status Code - Open Due/Unpaid Paid Incomplete No Tax Due Internal Refu…" at bounding box center [477, 146] width 149 height 13
type input "09/30/2025"
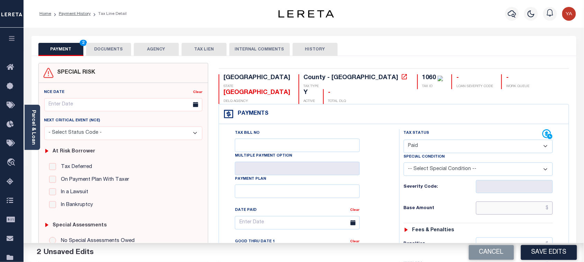
click at [499, 202] on input "text" at bounding box center [514, 208] width 77 height 13
paste input "92.39"
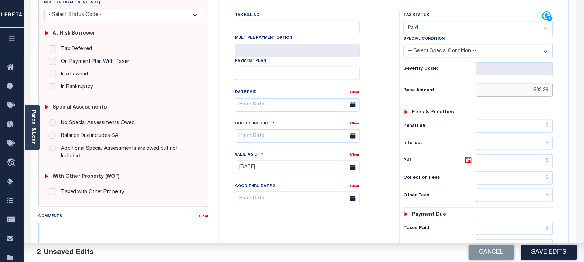
scroll to position [250, 0]
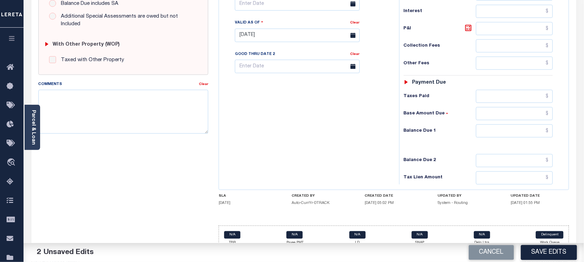
type input "$92.39"
drag, startPoint x: 495, startPoint y: 120, endPoint x: 365, endPoint y: 125, distance: 129.7
click at [493, 124] on input "text" at bounding box center [514, 130] width 77 height 13
type input "$0.00"
click at [365, 125] on div "Tax Bill No Multiple Payment Option Payment Plan Clear" at bounding box center [307, 31] width 173 height 305
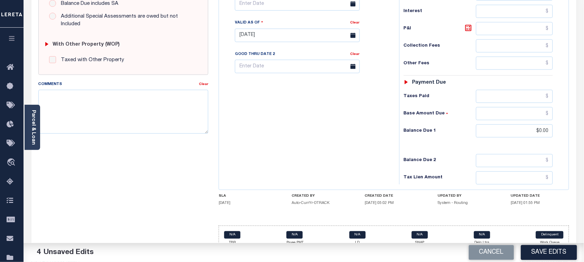
scroll to position [34, 0]
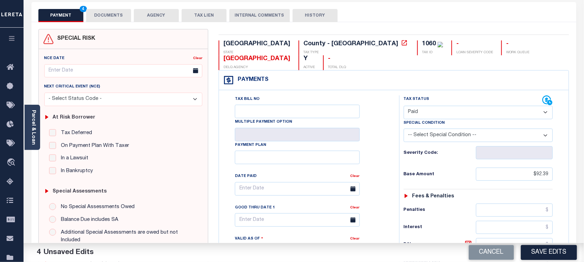
click at [422, 45] on div "1060" at bounding box center [429, 44] width 14 height 6
copy div "1060"
click at [113, 11] on button "DOCUMENTS" at bounding box center [108, 15] width 45 height 13
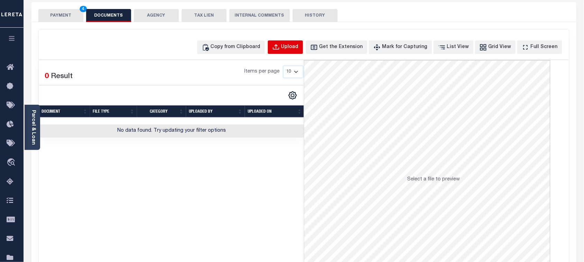
click at [296, 46] on div "Upload" at bounding box center [289, 48] width 17 height 8
select select "POP"
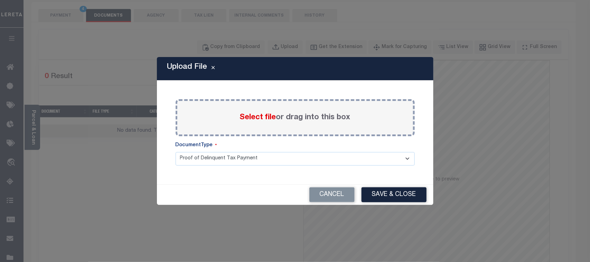
click at [276, 118] on label "Select file or drag into this box" at bounding box center [295, 117] width 111 height 11
click at [0, 0] on input "Select file or drag into this box" at bounding box center [0, 0] width 0 height 0
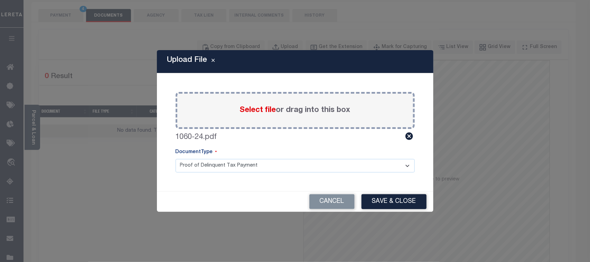
drag, startPoint x: 298, startPoint y: 164, endPoint x: 296, endPoint y: 172, distance: 8.5
click at [297, 165] on select "Proof of Delinquent Tax Payment" at bounding box center [295, 165] width 239 height 13
click at [176, 159] on select "Proof of Delinquent Tax Payment" at bounding box center [295, 165] width 239 height 13
click at [372, 198] on button "Save & Close" at bounding box center [394, 201] width 65 height 15
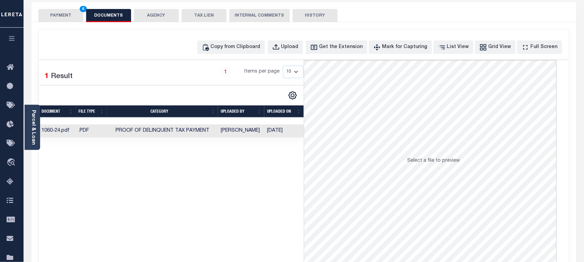
click at [277, 131] on td "09/30/2025" at bounding box center [283, 130] width 39 height 13
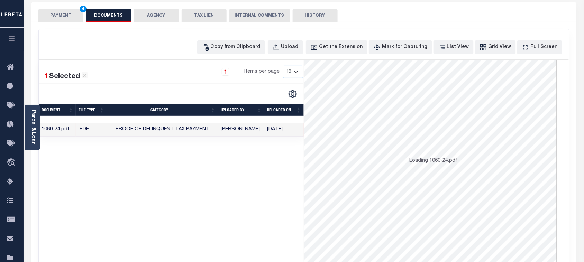
scroll to position [0, 0]
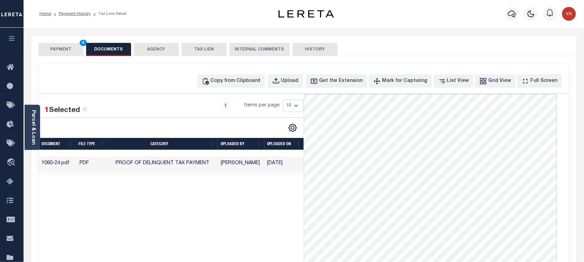
click at [274, 204] on div "1 Selected 1 Result 1 Items per page 10 25 50 100" at bounding box center [171, 197] width 265 height 207
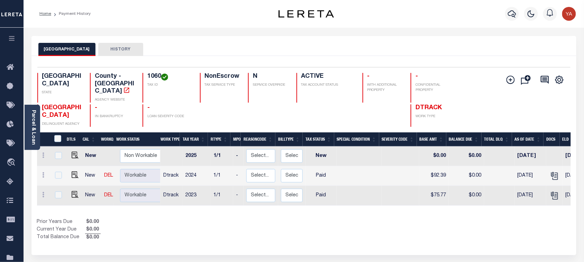
click at [149, 74] on h4 "1060" at bounding box center [169, 77] width 44 height 8
copy h4 "1060"
click at [31, 139] on link "Parcel & Loan" at bounding box center [33, 127] width 5 height 35
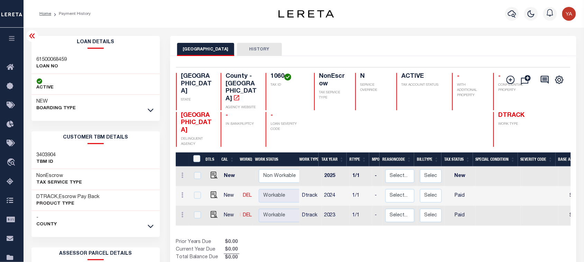
click at [59, 63] on h3 "61500068459" at bounding box center [52, 59] width 30 height 7
copy h3 "61500068459"
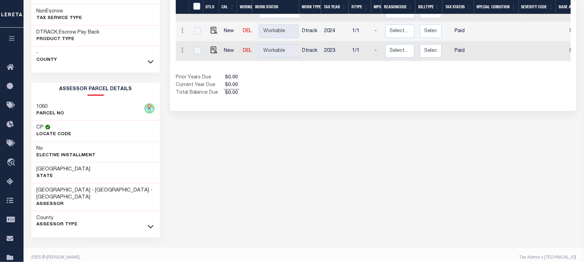
scroll to position [165, 0]
drag, startPoint x: 152, startPoint y: 218, endPoint x: 73, endPoint y: 212, distance: 79.5
click at [152, 223] on icon at bounding box center [151, 226] width 6 height 7
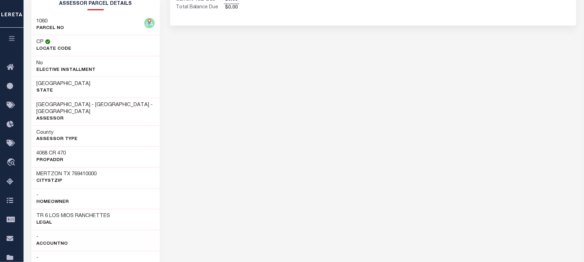
scroll to position [381, 0]
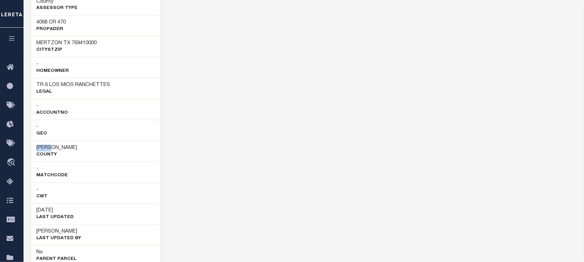
drag, startPoint x: 34, startPoint y: 139, endPoint x: 47, endPoint y: 137, distance: 13.2
click at [47, 141] on div "Irion County" at bounding box center [95, 151] width 128 height 21
copy h3 "[PERSON_NAME]"
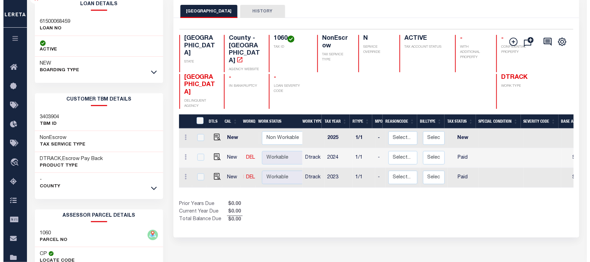
scroll to position [0, 0]
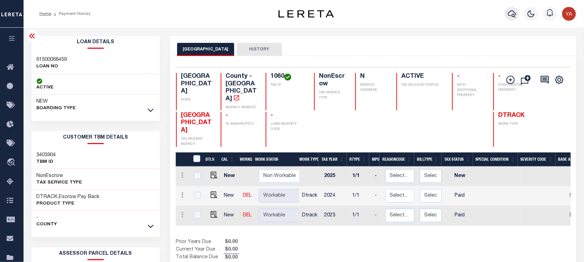
click at [514, 12] on icon "button" at bounding box center [512, 13] width 8 height 7
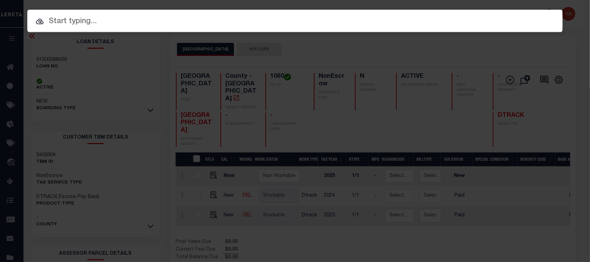
click at [508, 16] on input "text" at bounding box center [295, 22] width 536 height 12
paste input "61000035628"
type input "61000035628"
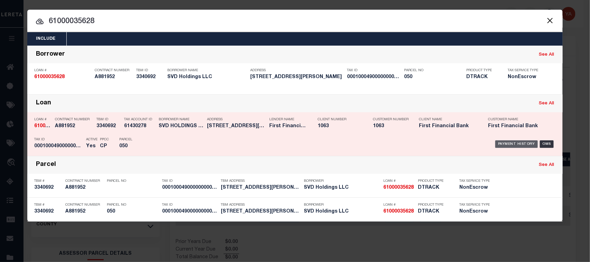
click at [524, 143] on div "Payment History" at bounding box center [516, 144] width 43 height 8
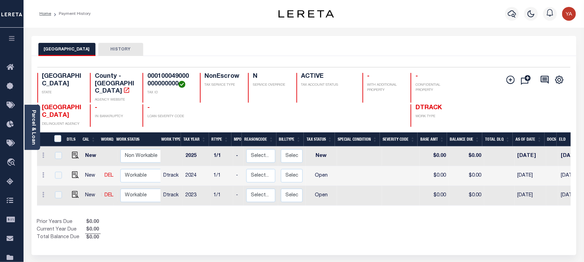
click at [165, 72] on div "Selected 3 Results 1 Items per page 25 50 100 TX STATE County - TX AGENCY WEBSI…" at bounding box center [304, 97] width 544 height 60
copy h4 "000100049000000000000"
click at [72, 191] on img "" at bounding box center [75, 194] width 7 height 7
checkbox input "true"
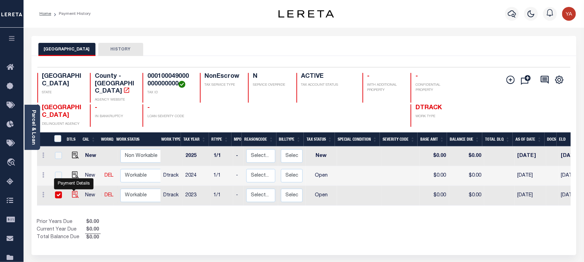
checkbox input "true"
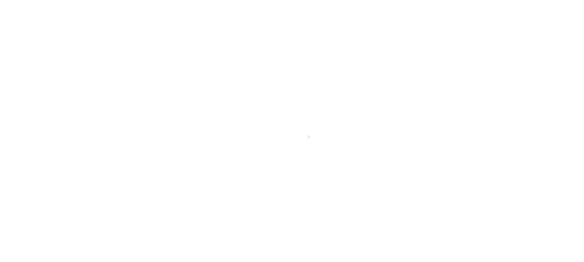
select select "OP2"
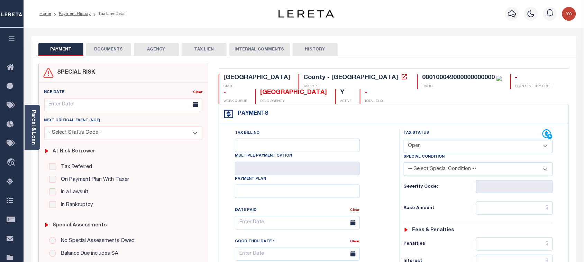
click at [28, 133] on div "Parcel & Loan" at bounding box center [33, 127] width 16 height 45
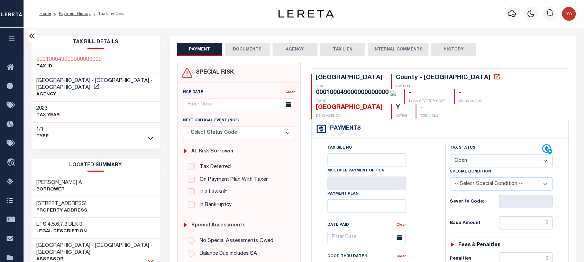
click at [149, 258] on icon at bounding box center [151, 261] width 6 height 7
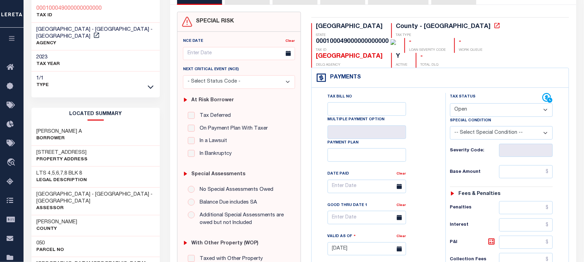
scroll to position [86, 0]
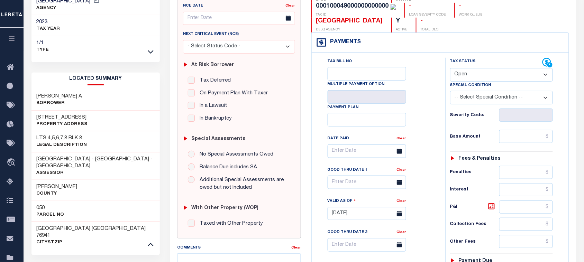
click at [38, 205] on h3 "050" at bounding box center [51, 208] width 28 height 7
copy h3 "050"
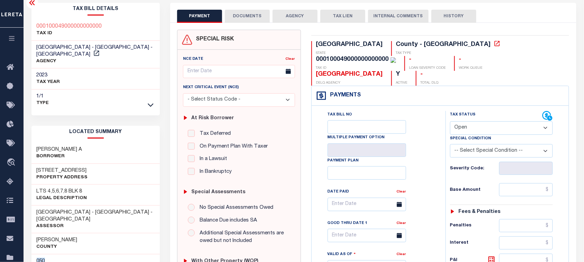
scroll to position [0, 0]
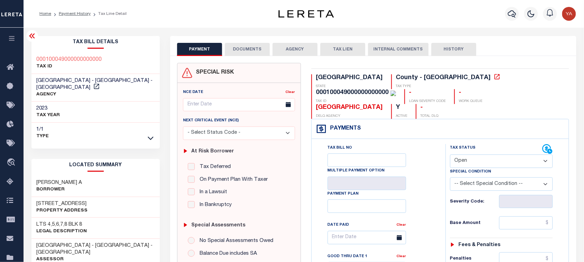
click at [389, 90] on div "000100049000000000000" at bounding box center [352, 93] width 73 height 6
copy div "000100049000000000000"
click at [426, 22] on div "Profile Sign out" at bounding box center [465, 14] width 227 height 24
click at [396, 89] on div "000100049000000000000" at bounding box center [356, 93] width 80 height 8
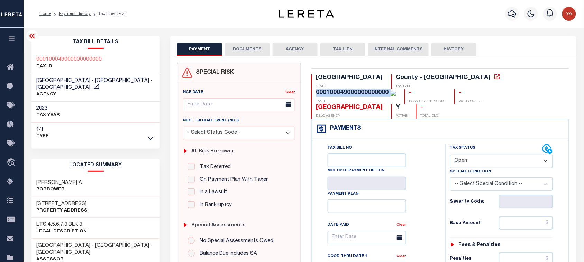
click at [396, 89] on div "000100049000000000000" at bounding box center [356, 93] width 80 height 8
copy div "000100049000000000000"
click at [412, 21] on div "Profile Sign out" at bounding box center [465, 14] width 227 height 24
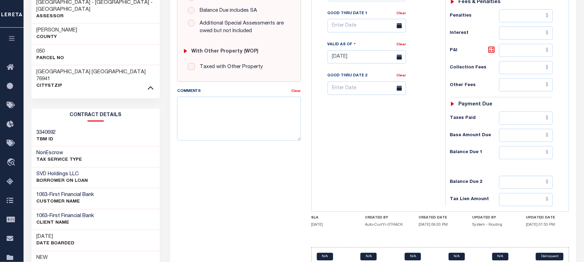
scroll to position [269, 0]
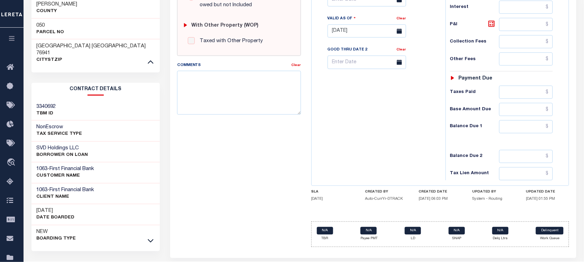
click at [147, 237] on div at bounding box center [151, 241] width 8 height 8
click at [151, 237] on icon at bounding box center [151, 240] width 6 height 7
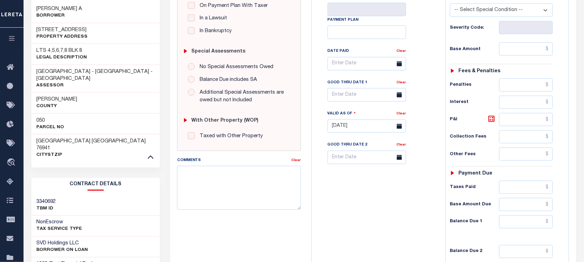
scroll to position [0, 0]
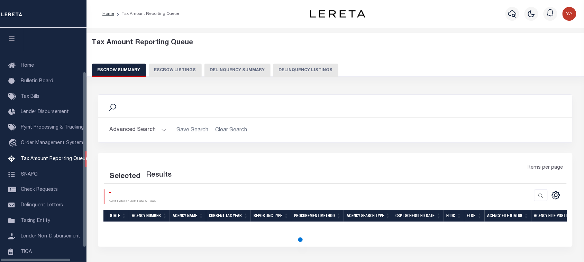
click at [313, 76] on button "Delinquency Listings" at bounding box center [305, 70] width 65 height 13
click at [314, 71] on button "Delinquency Listings" at bounding box center [305, 70] width 65 height 13
select select
select select "100"
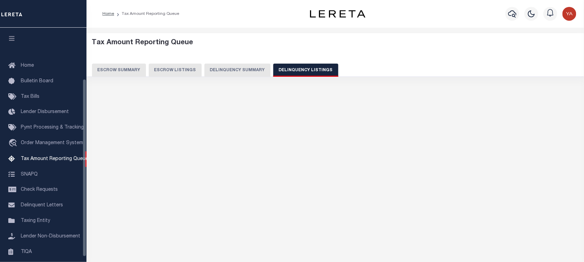
scroll to position [68, 0]
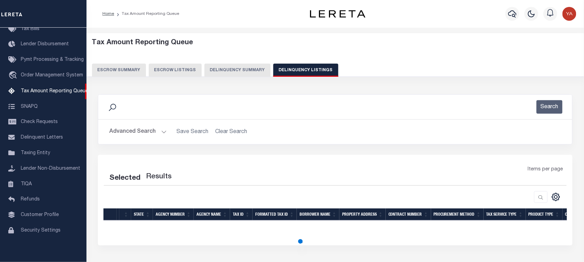
click at [160, 132] on button "Advanced Search" at bounding box center [137, 131] width 57 height 13
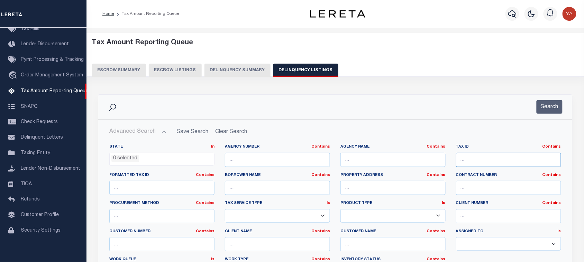
click at [484, 156] on input "text" at bounding box center [508, 160] width 105 height 14
paste input "000100049000000000000"
type input "000100049000000000000"
select select "100"
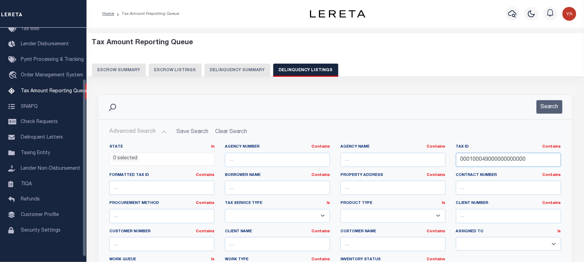
type input "000100049000000000000"
click at [129, 156] on li "0 selected" at bounding box center [125, 159] width 28 height 8
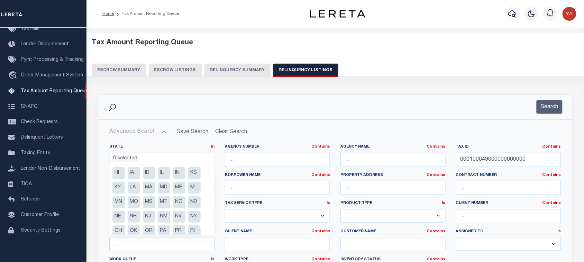
scroll to position [43, 0]
click at [167, 230] on li "[GEOGRAPHIC_DATA]" at bounding box center [164, 232] width 12 height 12
select select "[GEOGRAPHIC_DATA]"
click at [381, 115] on div "Search" at bounding box center [335, 107] width 474 height 25
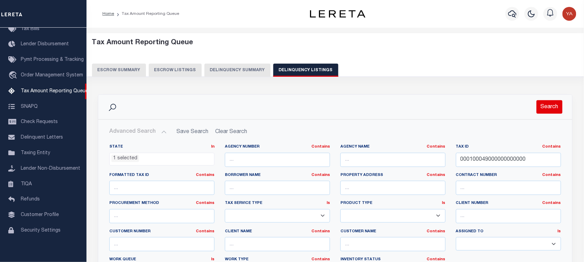
click at [538, 102] on button "Search" at bounding box center [549, 106] width 26 height 13
click at [549, 110] on button "Search" at bounding box center [549, 106] width 26 height 13
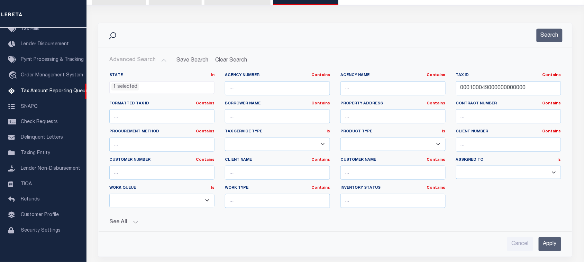
scroll to position [173, 0]
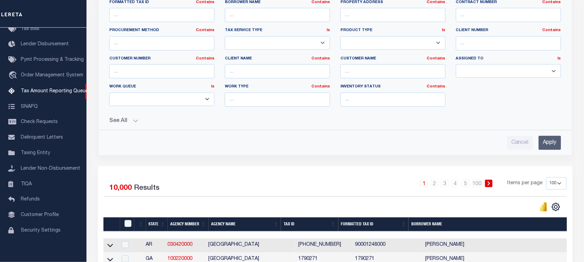
click at [551, 145] on input "Apply" at bounding box center [549, 143] width 22 height 14
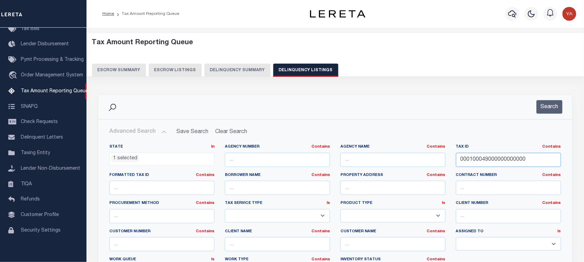
drag, startPoint x: 537, startPoint y: 161, endPoint x: 388, endPoint y: 163, distance: 149.4
click at [388, 163] on div "State In In AK AL AR AZ CA CO CT DC DE FL GA GU HI IA ID IL IN KS KY LA MA MD M…" at bounding box center [335, 214] width 462 height 141
paste input "65003223010110000"
type input "65003223010110000"
click at [551, 106] on button "Search" at bounding box center [549, 106] width 26 height 13
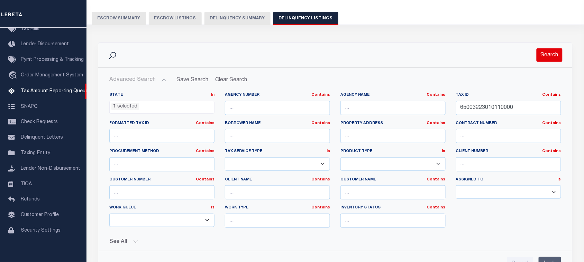
scroll to position [130, 0]
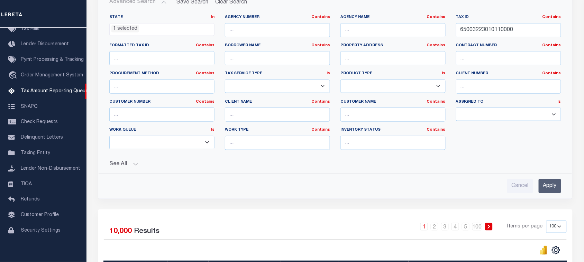
click at [556, 187] on input "Apply" at bounding box center [549, 186] width 22 height 14
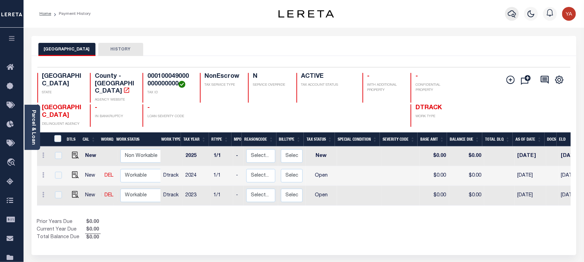
click at [512, 9] on button "button" at bounding box center [512, 14] width 14 height 14
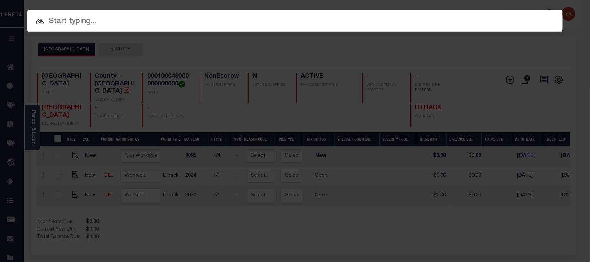
click at [500, 10] on div "Include Loans TBM Customers Borrowers Payments (Lender Non-Disb) Payments (Lend…" at bounding box center [295, 21] width 536 height 22
paste input "400855300"
type input "400855300"
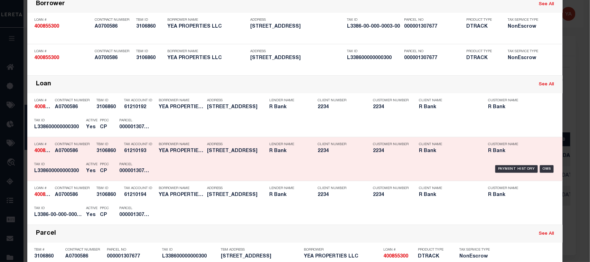
scroll to position [130, 0]
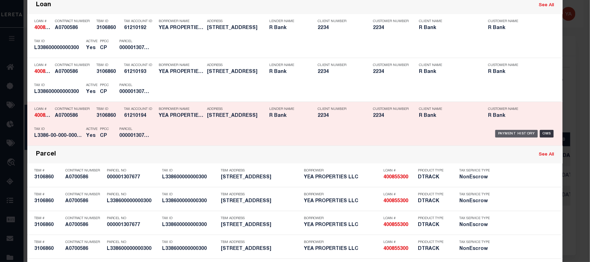
click at [499, 130] on div "Payment History" at bounding box center [516, 134] width 43 height 8
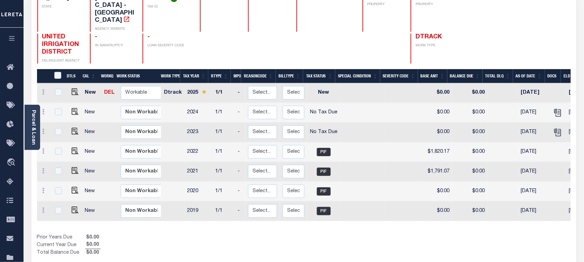
scroll to position [86, 0]
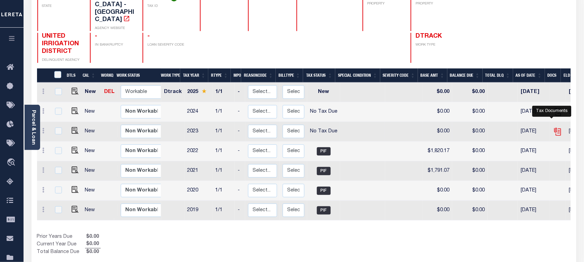
click at [553, 127] on icon "" at bounding box center [557, 131] width 9 height 9
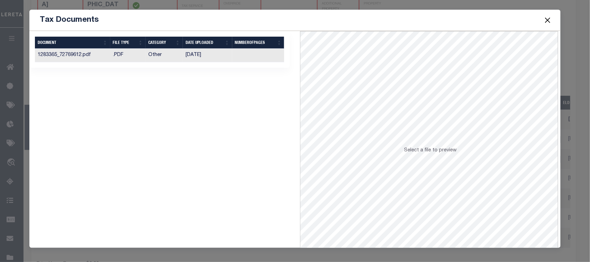
click at [548, 21] on button "Close" at bounding box center [547, 20] width 9 height 9
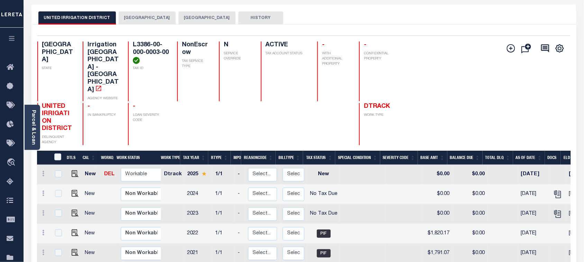
scroll to position [0, 0]
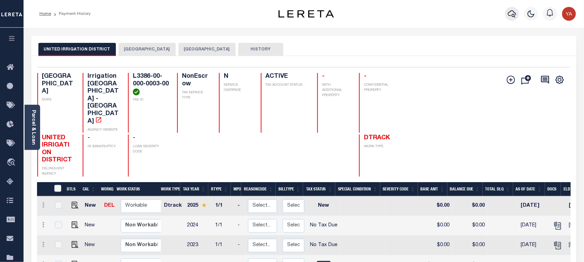
click at [512, 15] on icon "button" at bounding box center [512, 14] width 8 height 8
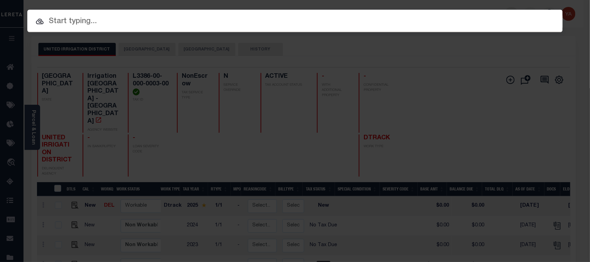
click at [503, 16] on input "text" at bounding box center [295, 22] width 536 height 12
paste input "61500081304"
type input "61500081304"
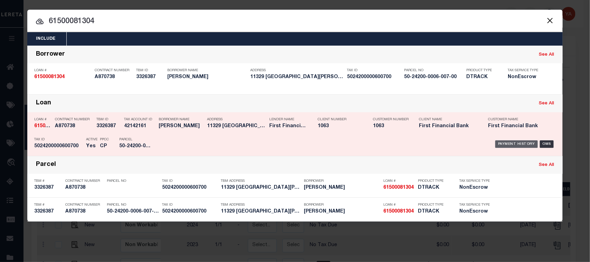
click at [521, 144] on div "Payment History" at bounding box center [516, 144] width 43 height 8
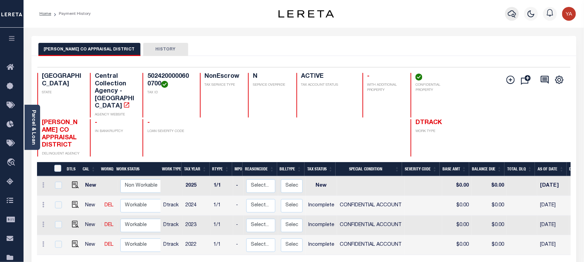
click at [512, 13] on icon "button" at bounding box center [512, 14] width 8 height 8
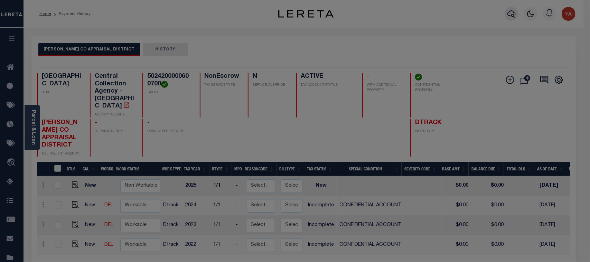
click at [501, 9] on body "Home Payment History Profile Sign out" at bounding box center [295, 216] width 590 height 433
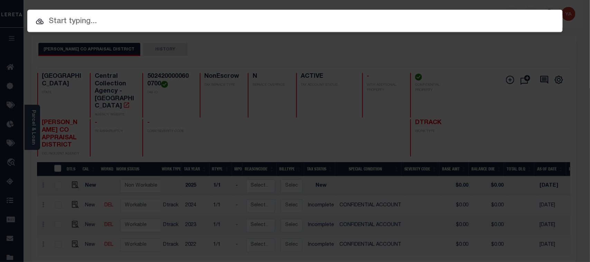
click at [502, 24] on input "text" at bounding box center [295, 22] width 536 height 12
paste input "61500046497"
type input "61500046497"
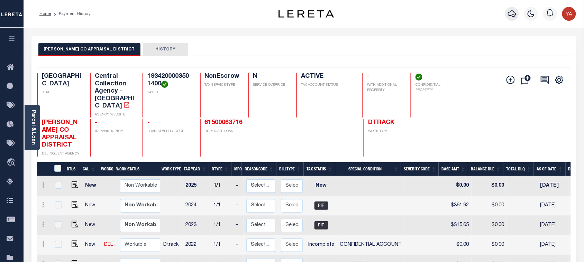
click at [514, 7] on button "button" at bounding box center [512, 14] width 14 height 14
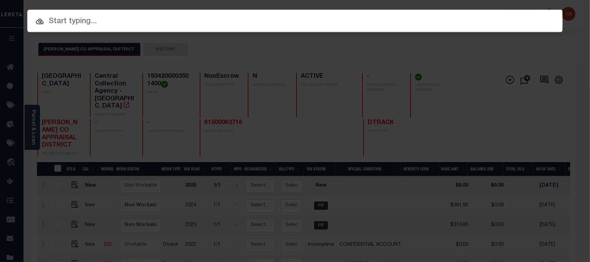
click at [512, 8] on div "Include Loans TBM Customers Borrowers Payments (Lender Non-Disb) Payments (Lend…" at bounding box center [295, 131] width 590 height 262
paste input "61010007735"
type input "61010007735"
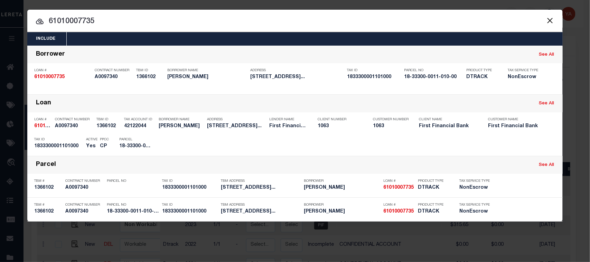
drag, startPoint x: 100, startPoint y: 17, endPoint x: 0, endPoint y: 19, distance: 100.3
click at [0, 19] on div "Include Loans TBM Customers Borrowers Payments (Lender Non-Disb) Payments (Lend…" at bounding box center [295, 131] width 590 height 262
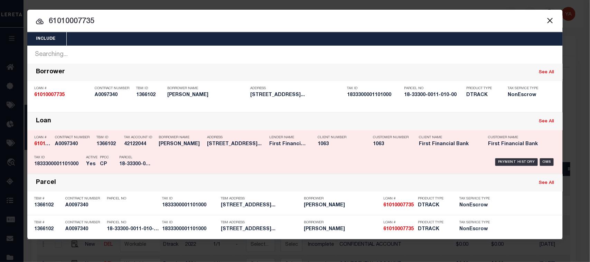
click at [508, 156] on div "Payment History OMS" at bounding box center [358, 162] width 395 height 20
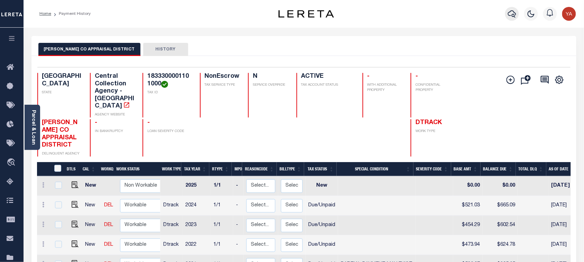
click at [512, 16] on icon "button" at bounding box center [512, 13] width 8 height 7
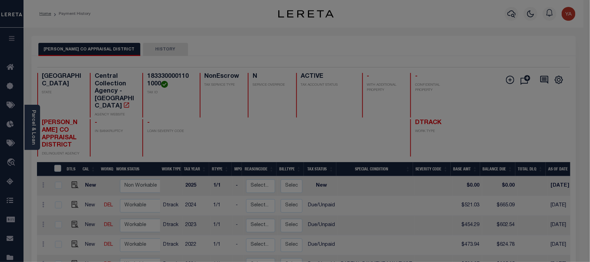
click at [0, 0] on div "Include Loans TBM Customers Borrowers Payments (Lender Non-Disb) Payments (Lend…" at bounding box center [0, 0] width 0 height 0
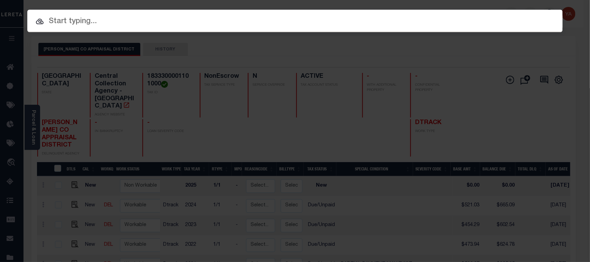
paste input "10156486"
type input "10156486"
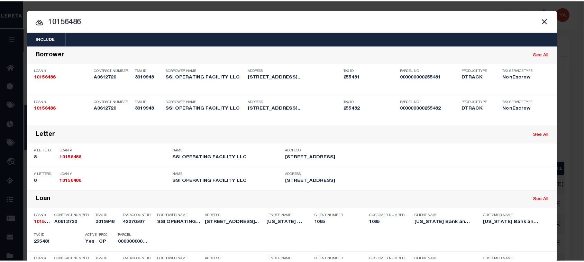
scroll to position [156, 0]
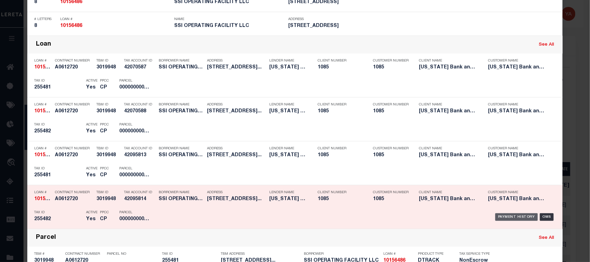
click at [504, 215] on div "Payment History" at bounding box center [516, 217] width 43 height 8
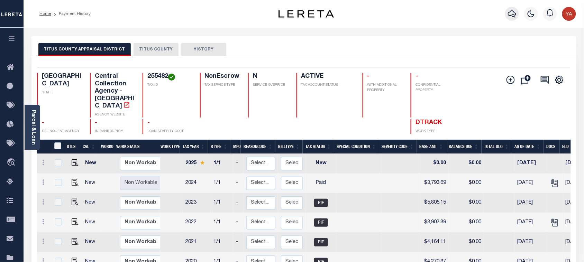
click at [509, 15] on icon "button" at bounding box center [512, 14] width 8 height 8
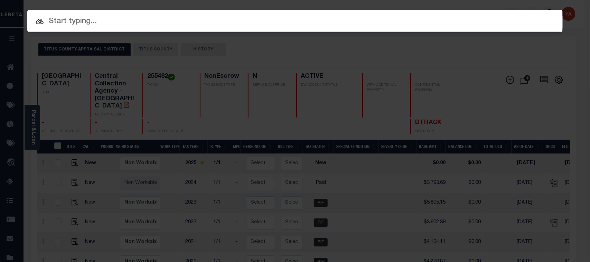
click at [499, 12] on div "Include Loans TBM Customers Borrowers Payments (Lender Non-Disb) Payments (Lend…" at bounding box center [295, 21] width 536 height 22
paste input "129032235"
type input "129032235"
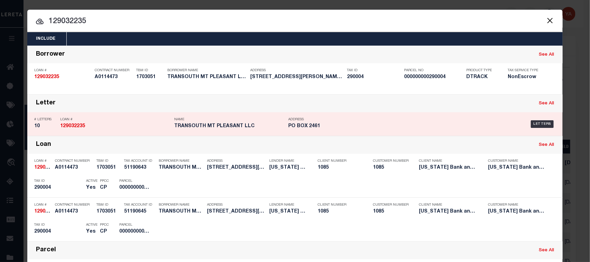
scroll to position [86, 0]
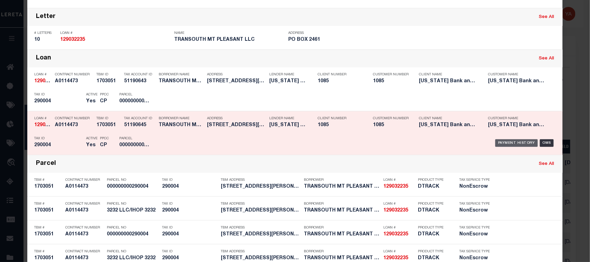
click at [504, 145] on div "Payment History" at bounding box center [516, 143] width 43 height 8
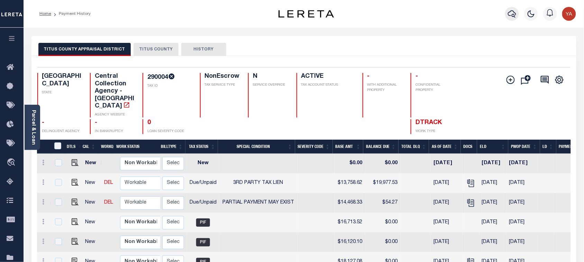
click at [510, 10] on icon "button" at bounding box center [512, 14] width 8 height 8
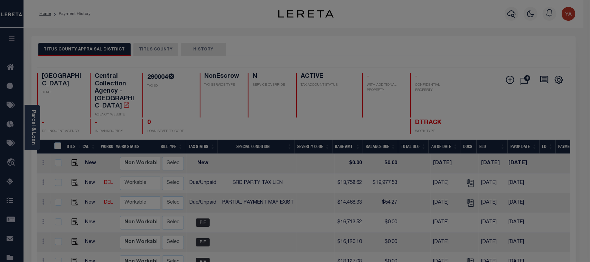
click at [0, 0] on div "Include Loans TBM Customers Borrowers Payments (Lender Non-Disb) Payments (Lend…" at bounding box center [0, 0] width 0 height 0
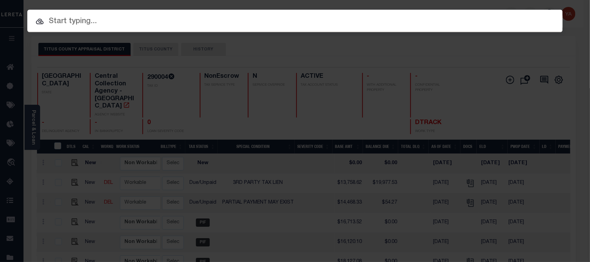
paste input "95000002378"
type input "95000002378"
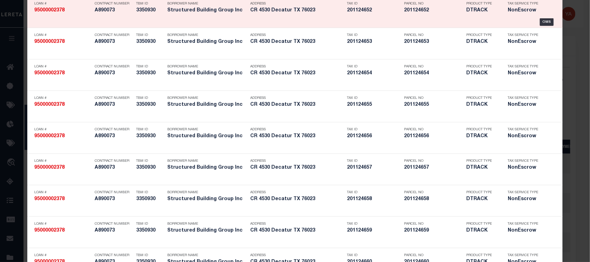
scroll to position [664, 0]
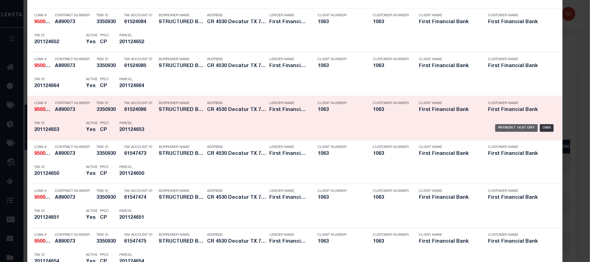
click at [506, 130] on div "Payment History" at bounding box center [516, 128] width 43 height 8
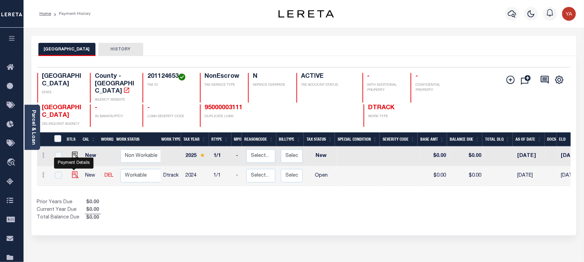
click at [75, 171] on img "" at bounding box center [75, 174] width 7 height 7
checkbox input "true"
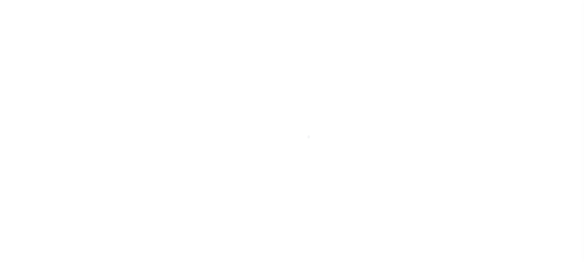
select select "OP2"
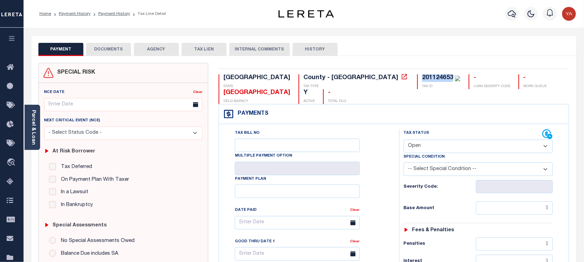
drag, startPoint x: 301, startPoint y: 76, endPoint x: 337, endPoint y: 75, distance: 35.6
click at [417, 75] on div "201124653 TAX ID" at bounding box center [438, 81] width 43 height 15
copy div "201124653"
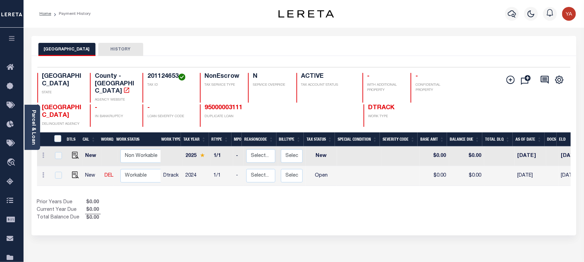
click at [161, 76] on h4 "201124653" at bounding box center [169, 77] width 44 height 8
copy h4 "201124653"
click at [74, 171] on img "" at bounding box center [75, 174] width 7 height 7
checkbox input "true"
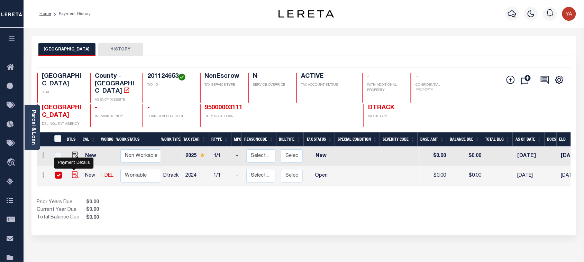
checkbox input "true"
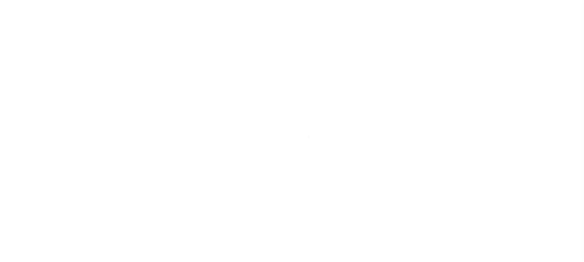
select select "OP2"
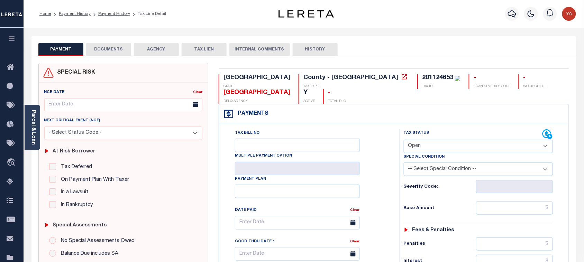
drag, startPoint x: 32, startPoint y: 137, endPoint x: 76, endPoint y: 149, distance: 45.5
click at [32, 137] on link "Parcel & Loan" at bounding box center [33, 127] width 5 height 35
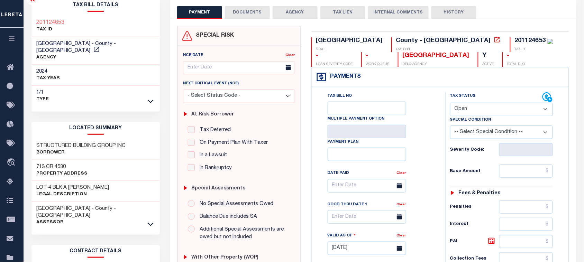
scroll to position [86, 0]
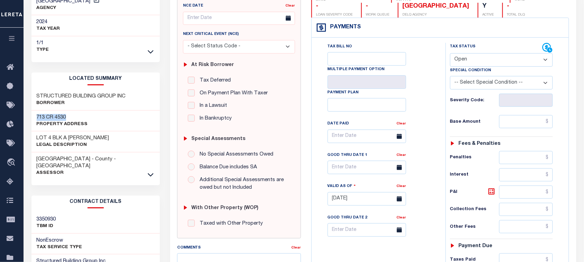
drag, startPoint x: 35, startPoint y: 109, endPoint x: 73, endPoint y: 108, distance: 38.4
click at [73, 111] on div "713 CR 4530 Property Address" at bounding box center [95, 121] width 128 height 21
copy h3 "713 CR 4530"
click at [73, 93] on h3 "STRUCTURED BUILDING GROUP INC" at bounding box center [81, 96] width 89 height 7
click at [71, 93] on h3 "STRUCTURED BUILDING GROUP INC" at bounding box center [81, 96] width 89 height 7
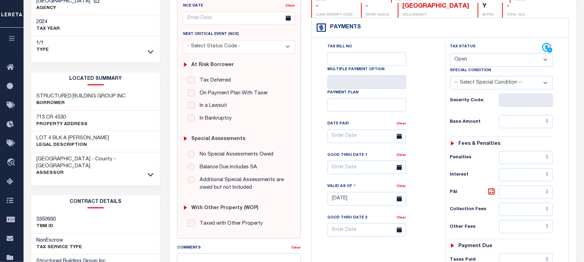
click at [71, 93] on h3 "STRUCTURED BUILDING GROUP INC" at bounding box center [81, 96] width 89 height 7
copy div "STRUCTURED BUILDING GROUP INC"
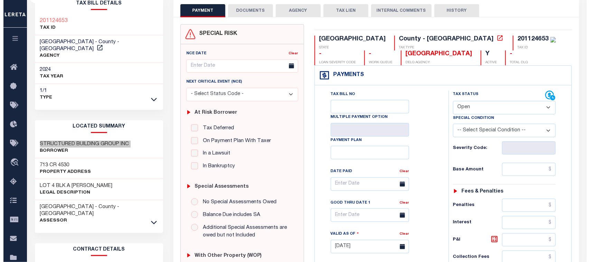
scroll to position [0, 0]
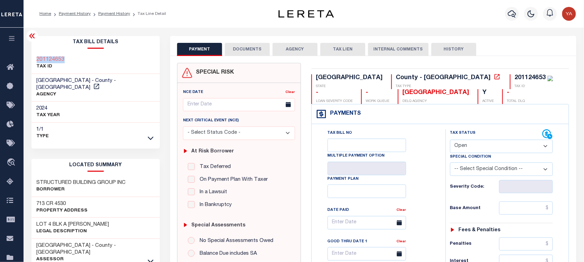
drag, startPoint x: 70, startPoint y: 54, endPoint x: 37, endPoint y: 51, distance: 32.6
click at [37, 51] on div "Tax Bill Details 201124653 TAX ID WISE COUNTY - County - TX" at bounding box center [95, 89] width 128 height 107
copy h3 "201124653"
click at [513, 12] on icon "button" at bounding box center [512, 14] width 8 height 8
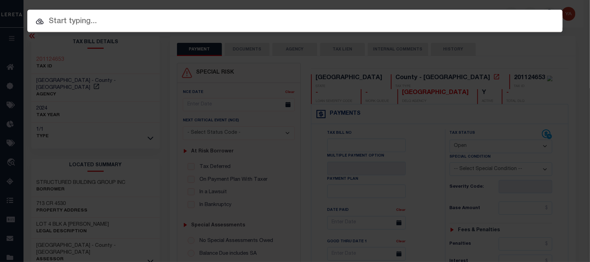
click at [505, 10] on div "Include Loans TBM Customers Borrowers Payments (Lender Non-Disb) Payments (Lend…" at bounding box center [295, 21] width 536 height 22
paste input "9025242"
type input "9025242"
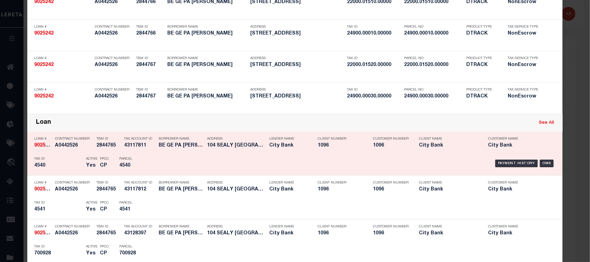
scroll to position [216, 0]
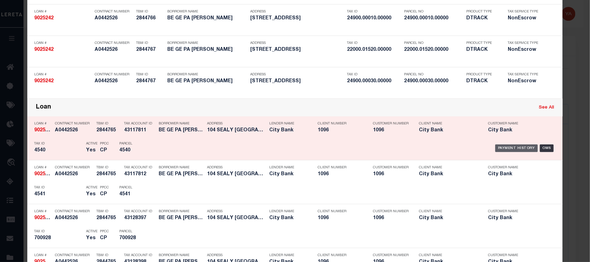
click at [512, 148] on div "Payment History" at bounding box center [516, 149] width 43 height 8
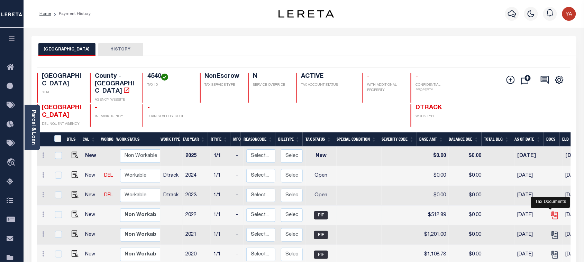
click at [550, 211] on icon "" at bounding box center [554, 215] width 9 height 9
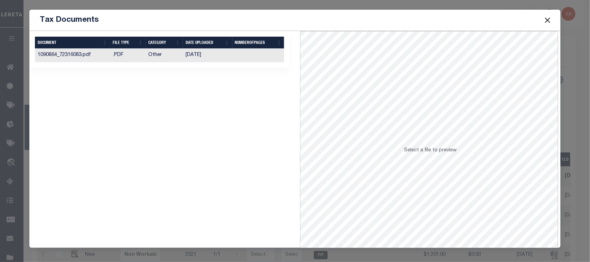
click at [249, 55] on td at bounding box center [258, 55] width 52 height 13
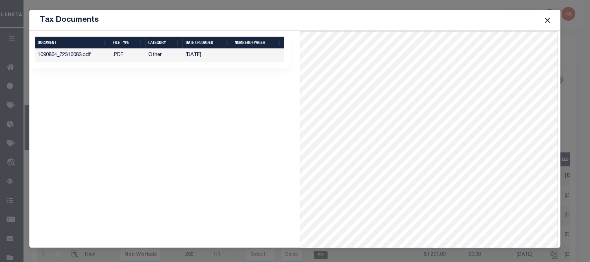
click at [545, 21] on button "Close" at bounding box center [547, 20] width 9 height 9
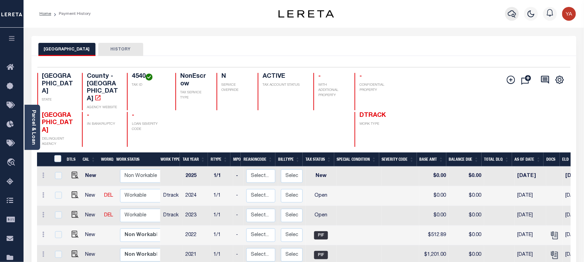
click at [509, 12] on icon "button" at bounding box center [512, 13] width 8 height 7
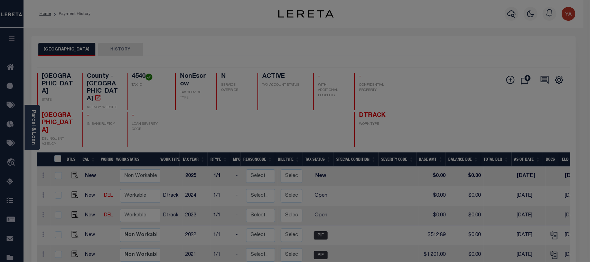
click at [0, 0] on div "Include Loans TBM Customers Borrowers Payments (Lender Non-Disb) Payments (Lend…" at bounding box center [0, 0] width 0 height 0
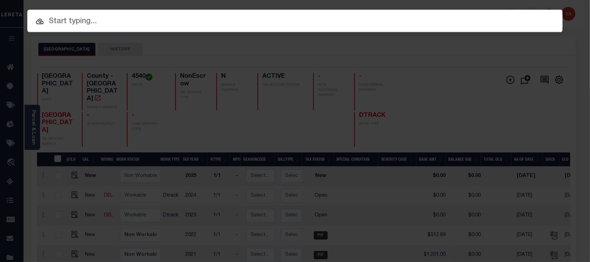
paste input "3395764-100"
type input "3395764-100"
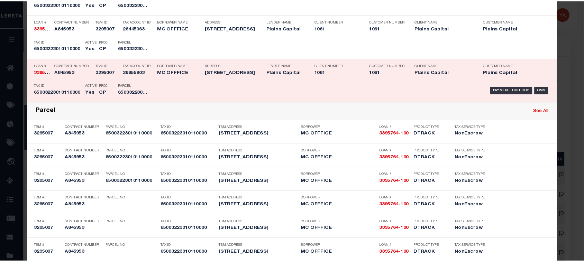
scroll to position [43, 0]
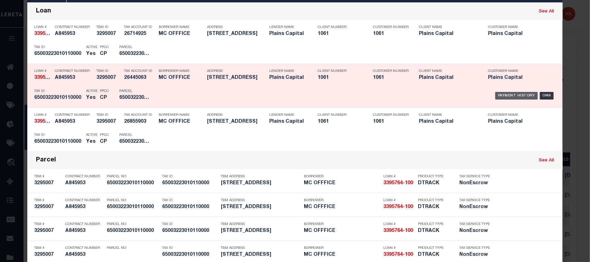
click at [504, 94] on div "Payment History" at bounding box center [516, 96] width 43 height 8
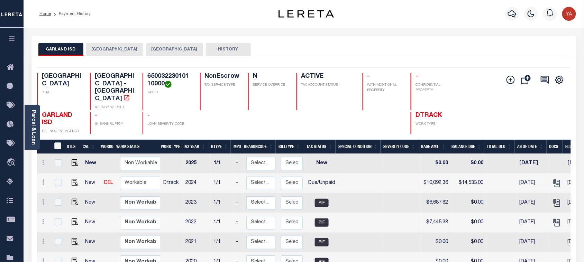
click at [116, 49] on button "GARLAND CITY" at bounding box center [114, 49] width 57 height 13
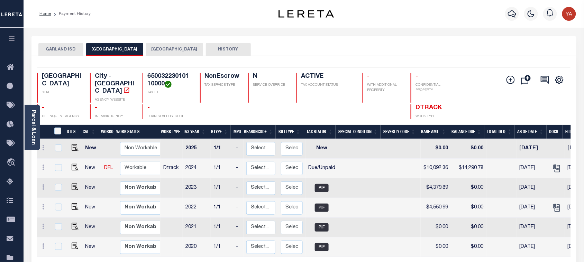
click at [162, 75] on h4 "65003223010110000" at bounding box center [169, 80] width 44 height 15
copy h4 "65003223010110000"
click at [179, 76] on h4 "65003223010110000" at bounding box center [169, 80] width 44 height 15
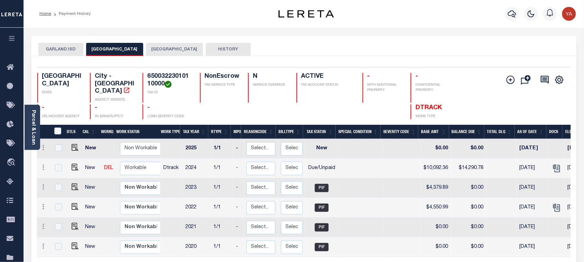
click at [151, 78] on h4 "65003223010110000" at bounding box center [169, 80] width 44 height 15
drag, startPoint x: 375, startPoint y: 25, endPoint x: 372, endPoint y: 27, distance: 4.0
click at [375, 25] on div "Profile Sign out" at bounding box center [465, 14] width 227 height 24
click at [72, 164] on img "" at bounding box center [75, 167] width 7 height 7
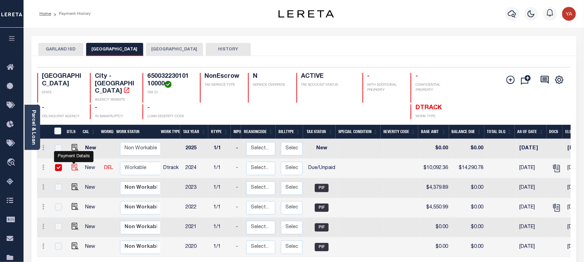
checkbox input "true"
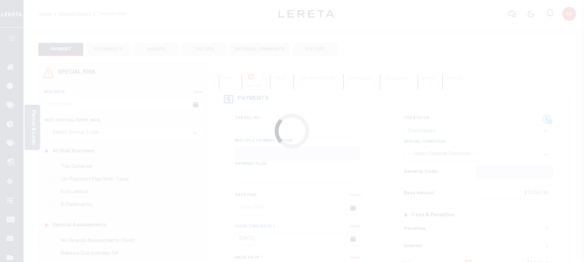
select select "DUE"
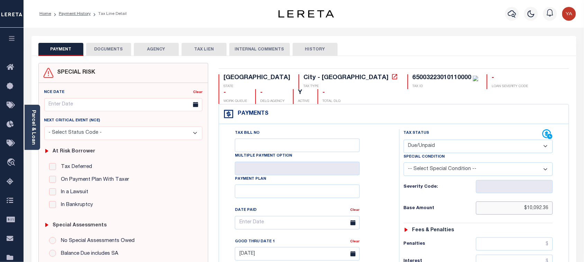
drag, startPoint x: 520, startPoint y: 194, endPoint x: 638, endPoint y: 194, distance: 118.6
click at [583, 194] on html "Home Payment History Tax Line Detail" at bounding box center [292, 262] width 584 height 524
paste input "text"
type input "$10,092.36"
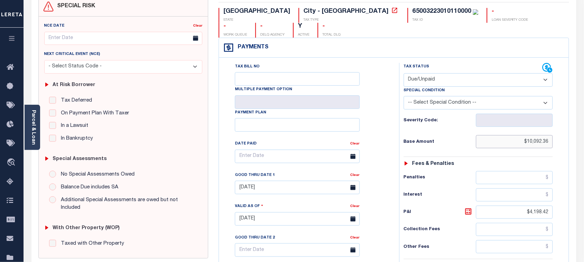
scroll to position [130, 0]
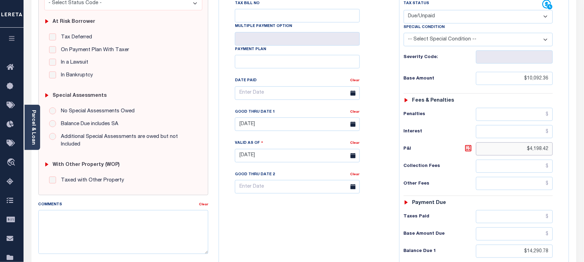
drag, startPoint x: 526, startPoint y: 138, endPoint x: 575, endPoint y: 139, distance: 49.1
click at [574, 137] on div "SPECIAL RISK NCE Date Clear" at bounding box center [303, 155] width 545 height 458
type input "[DATE]"
drag, startPoint x: 525, startPoint y: 240, endPoint x: 579, endPoint y: 229, distance: 54.9
click at [583, 239] on html "Home Payment History Tax Line Detail" at bounding box center [292, 132] width 584 height 524
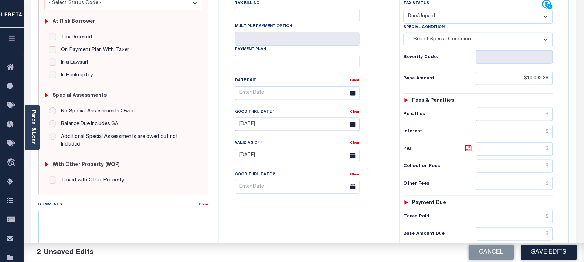
click at [268, 118] on input "[DATE]" at bounding box center [297, 124] width 125 height 13
click at [274, 204] on span "30" at bounding box center [272, 204] width 13 height 13
type input "[DATE]"
click at [270, 214] on div "Tax Bill No Multiple Payment Option Payment Plan Clear" at bounding box center [307, 152] width 173 height 305
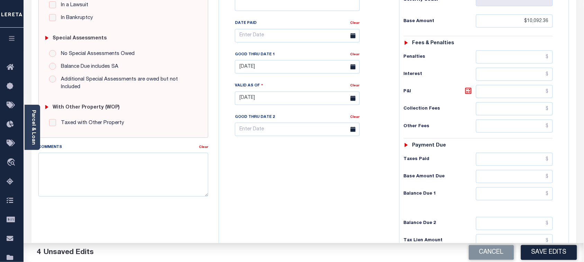
scroll to position [251, 0]
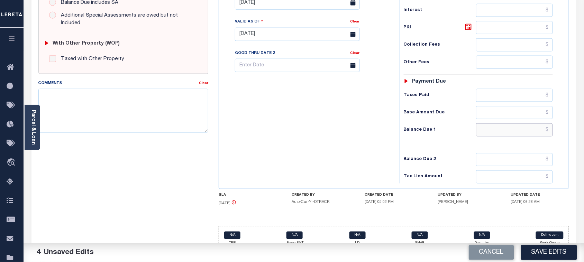
click at [492, 123] on input "text" at bounding box center [514, 129] width 77 height 13
paste input "14,533.00"
type input "$14,533.00"
click at [293, 123] on div "Tax Bill No Multiple Payment Option Payment Plan Clear" at bounding box center [307, 30] width 173 height 305
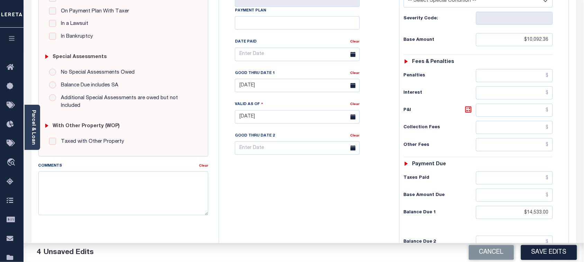
scroll to position [165, 0]
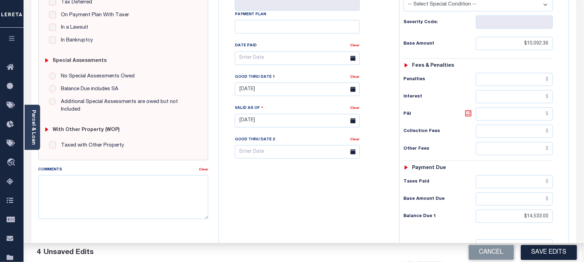
click at [465, 109] on icon at bounding box center [468, 113] width 8 height 8
type input "$4,440.64"
click at [374, 175] on div "Tax Bill No Multiple Payment Option Payment Plan Clear" at bounding box center [307, 117] width 173 height 305
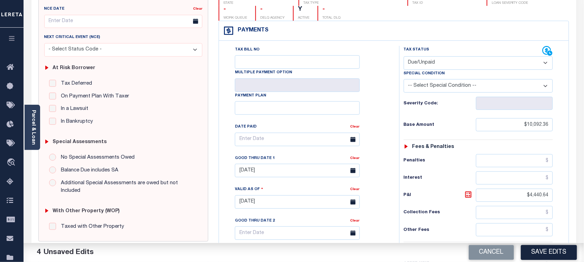
scroll to position [0, 0]
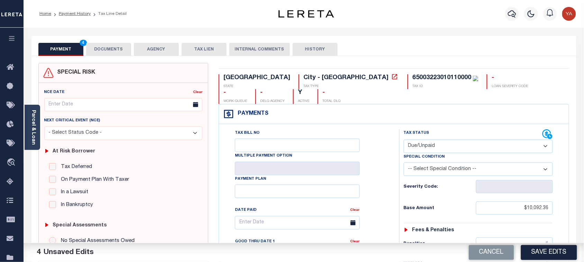
click at [412, 80] on div "65003223010110000" at bounding box center [441, 78] width 59 height 6
copy div "65003223010110000"
click at [102, 49] on button "DOCUMENTS" at bounding box center [108, 49] width 45 height 13
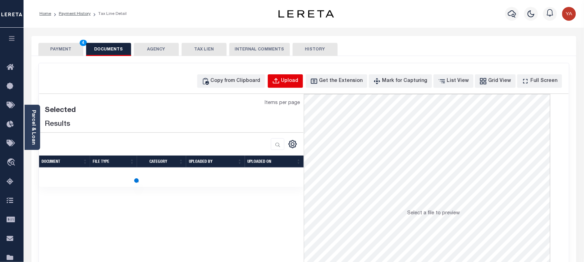
click at [293, 81] on button "Upload" at bounding box center [285, 80] width 35 height 13
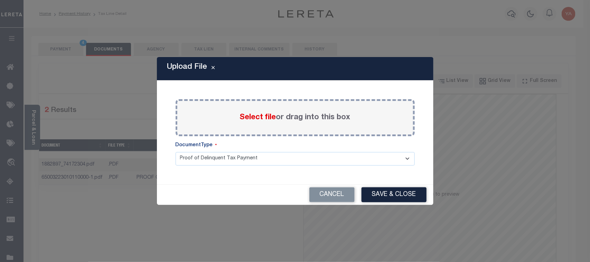
click at [308, 119] on label "Select file or drag into this box" at bounding box center [295, 117] width 111 height 11
click at [0, 0] on input "Select file or drag into this box" at bounding box center [0, 0] width 0 height 0
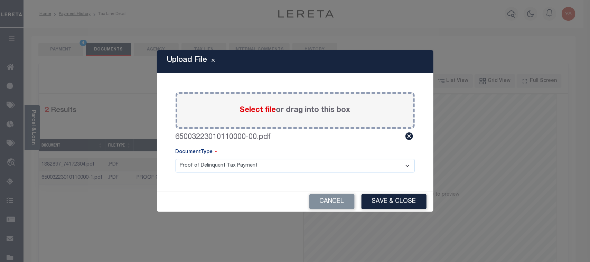
drag, startPoint x: 297, startPoint y: 166, endPoint x: 295, endPoint y: 171, distance: 5.7
click at [297, 167] on select "Proof of Delinquent Tax Payment" at bounding box center [295, 165] width 239 height 13
click at [176, 159] on select "Proof of Delinquent Tax Payment" at bounding box center [295, 165] width 239 height 13
click at [395, 198] on button "Save & Close" at bounding box center [394, 201] width 65 height 15
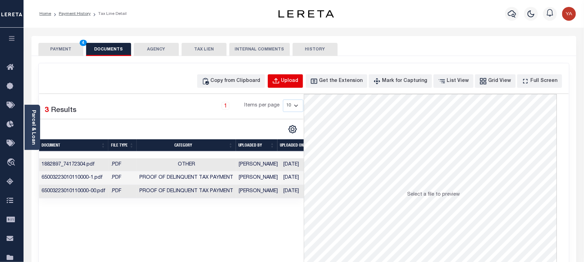
click at [294, 78] on div "Upload" at bounding box center [289, 81] width 17 height 8
select select "POP"
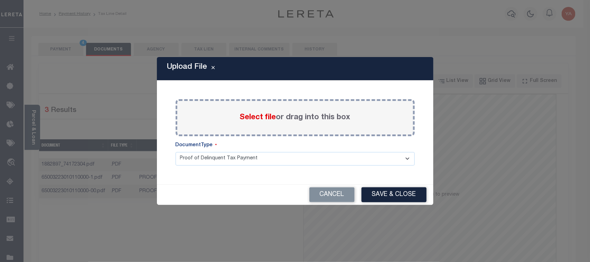
click at [281, 114] on label "Select file or drag into this box" at bounding box center [295, 117] width 111 height 11
click at [0, 0] on input "Select file or drag into this box" at bounding box center [0, 0] width 0 height 0
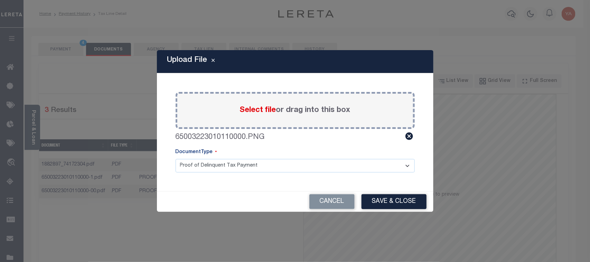
drag, startPoint x: 315, startPoint y: 162, endPoint x: 312, endPoint y: 171, distance: 9.1
click at [314, 163] on select "Proof of Delinquent Tax Payment" at bounding box center [295, 165] width 239 height 13
click at [176, 159] on select "Proof of Delinquent Tax Payment" at bounding box center [295, 165] width 239 height 13
click at [366, 196] on button "Save & Close" at bounding box center [394, 201] width 65 height 15
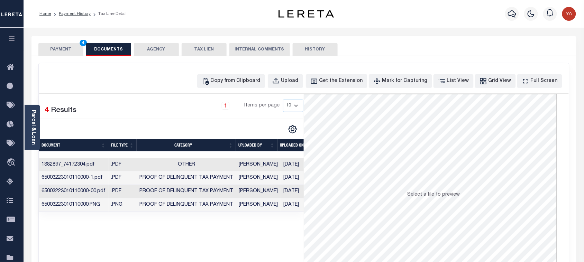
click at [296, 191] on td "[DATE]" at bounding box center [299, 191] width 36 height 13
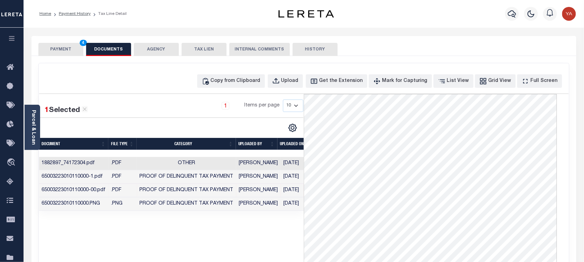
click at [293, 203] on td "[DATE]" at bounding box center [299, 203] width 36 height 13
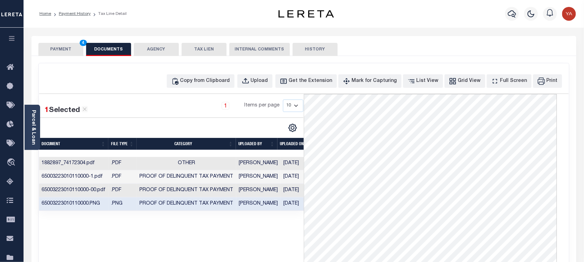
click at [63, 48] on button "PAYMENT 4" at bounding box center [60, 49] width 45 height 13
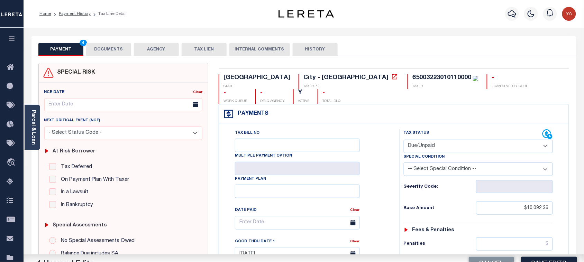
click at [223, 20] on div "Home Payment History Tax Line Detail" at bounding box center [147, 14] width 227 height 15
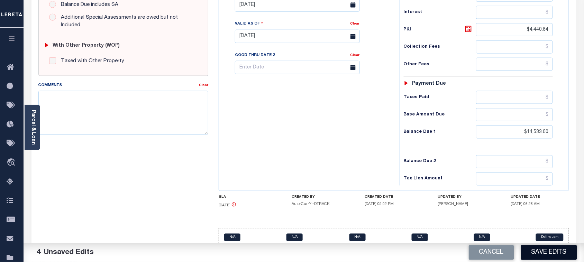
click at [538, 251] on button "Save Edits" at bounding box center [549, 252] width 56 height 15
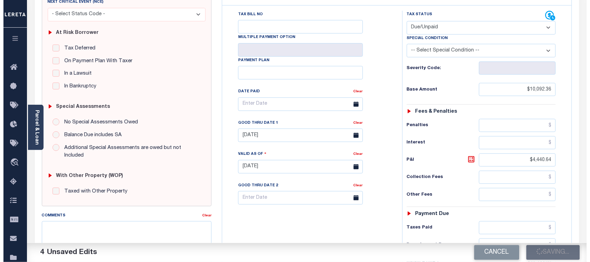
scroll to position [63, 0]
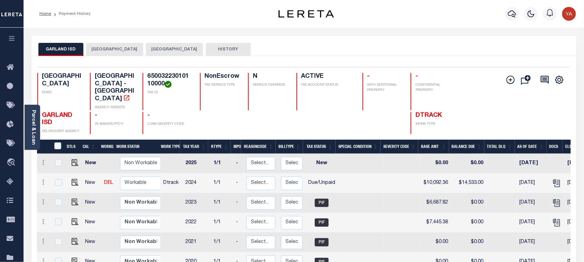
drag, startPoint x: 106, startPoint y: 49, endPoint x: 106, endPoint y: 54, distance: 4.1
click at [106, 49] on button "[GEOGRAPHIC_DATA]" at bounding box center [114, 49] width 57 height 13
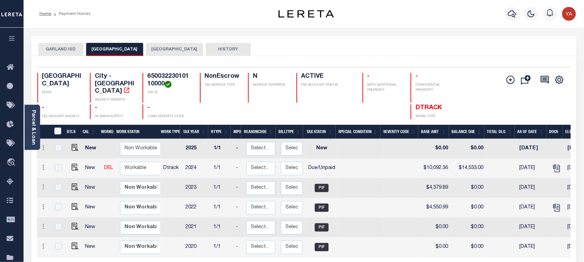
click at [162, 75] on h4 "65003223010110000" at bounding box center [169, 80] width 44 height 15
copy h4 "65003223010110000"
click at [32, 125] on link "Parcel & Loan" at bounding box center [33, 127] width 5 height 35
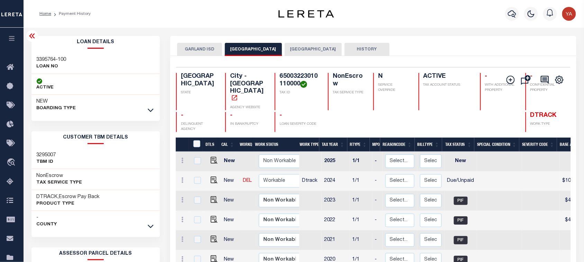
click at [56, 56] on h3 "3395764-100" at bounding box center [52, 59] width 30 height 7
copy div "3395764-100"
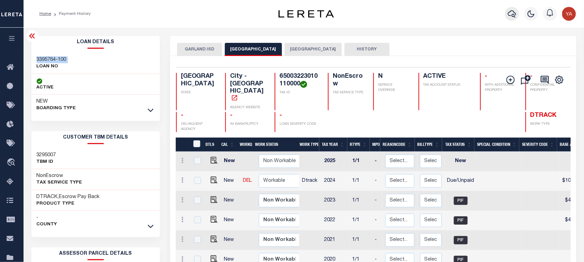
click at [509, 13] on icon "button" at bounding box center [512, 14] width 8 height 8
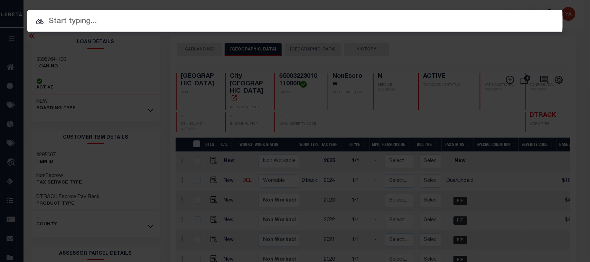
click at [503, 11] on div "Include Loans TBM Customers Borrowers Payments (Lender Non-Disb) Payments (Lend…" at bounding box center [295, 21] width 536 height 22
paste input "3396729-100"
type input "3396729-100"
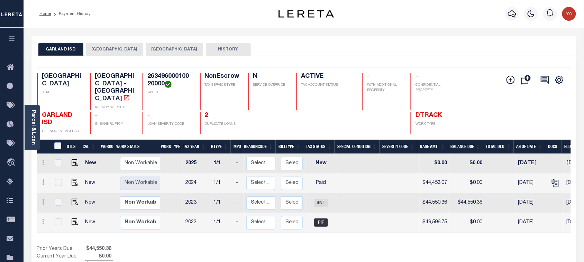
click at [112, 49] on button "[GEOGRAPHIC_DATA]" at bounding box center [114, 49] width 57 height 13
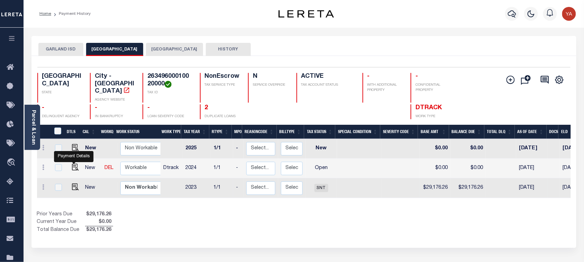
drag, startPoint x: 75, startPoint y: 162, endPoint x: 270, endPoint y: 186, distance: 196.4
click at [75, 164] on img "" at bounding box center [75, 167] width 7 height 7
checkbox input "true"
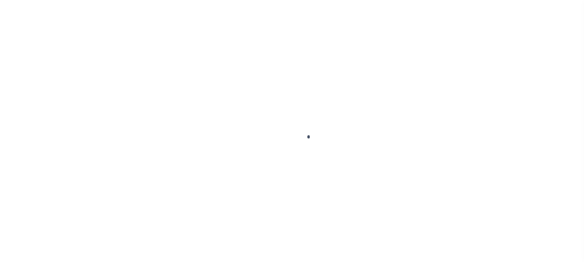
checkbox input "false"
type input "[DATE]"
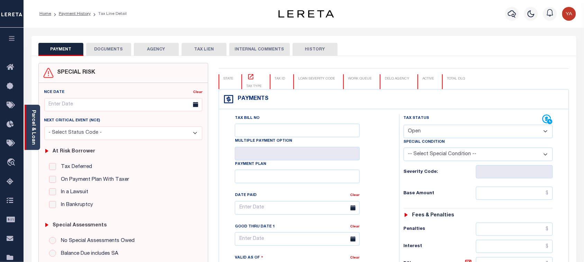
click at [29, 137] on div "Parcel & Loan" at bounding box center [33, 127] width 16 height 45
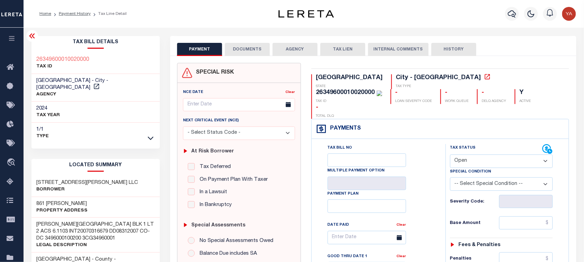
click at [375, 90] on div "26349600010020000" at bounding box center [345, 93] width 59 height 6
copy div "26349600010020000"
drag, startPoint x: 476, startPoint y: 141, endPoint x: 478, endPoint y: 151, distance: 9.8
click at [476, 155] on select "- Select Status Code - Open Due/Unpaid Paid Incomplete No Tax Due Internal Refu…" at bounding box center [501, 161] width 103 height 13
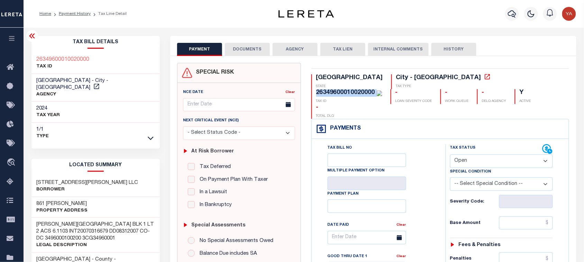
select select "PYD"
click at [450, 155] on select "- Select Status Code - Open Due/Unpaid Paid Incomplete No Tax Due Internal Refu…" at bounding box center [501, 161] width 103 height 13
type input "[DATE]"
drag, startPoint x: 436, startPoint y: 207, endPoint x: 446, endPoint y: 206, distance: 10.5
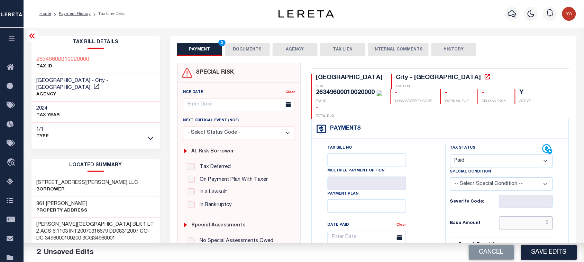
click at [502, 216] on input "text" at bounding box center [526, 222] width 54 height 13
paste input "29,176.26"
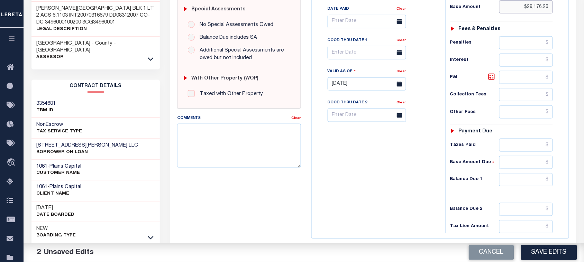
type input "$29,176.26"
drag, startPoint x: 513, startPoint y: 167, endPoint x: 382, endPoint y: 167, distance: 130.3
click at [513, 173] on input "text" at bounding box center [526, 179] width 54 height 13
type input "$0.00"
click at [382, 167] on div "Tax Bill No Multiple Payment Option Payment Plan Clear" at bounding box center [376, 80] width 127 height 305
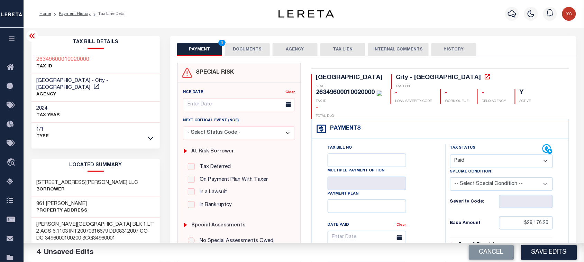
click at [375, 90] on div "26349600010020000" at bounding box center [345, 93] width 59 height 6
copy div "0"
drag, startPoint x: 391, startPoint y: 76, endPoint x: 448, endPoint y: 76, distance: 57.0
click at [382, 89] on div "26349600010020000" at bounding box center [349, 93] width 66 height 8
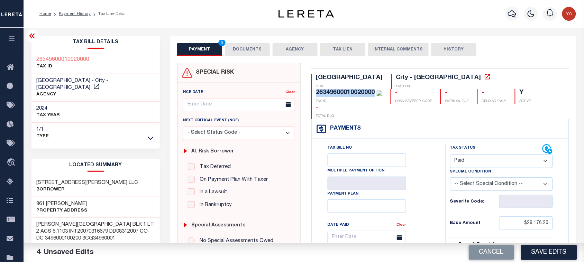
copy div "26349600010020000"
click at [239, 43] on button "DOCUMENTS" at bounding box center [247, 49] width 45 height 13
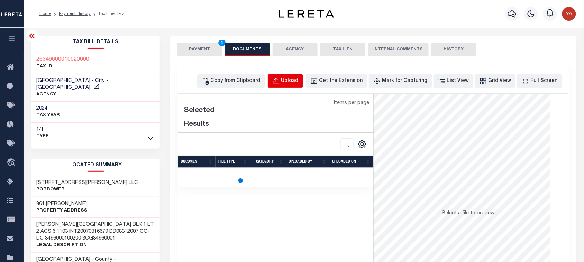
click at [298, 83] on div "Upload" at bounding box center [289, 81] width 17 height 8
select select "POP"
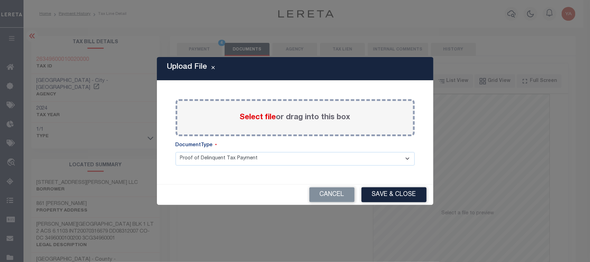
click at [318, 119] on label "Select file or drag into this box" at bounding box center [295, 117] width 111 height 11
click at [0, 0] on input "Select file or drag into this box" at bounding box center [0, 0] width 0 height 0
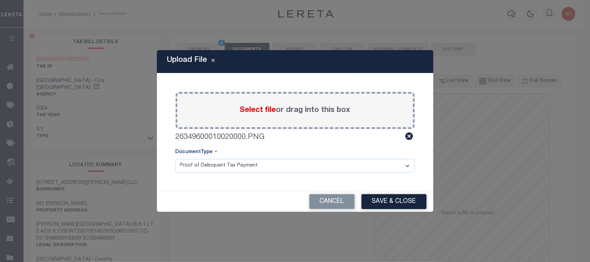
drag, startPoint x: 286, startPoint y: 165, endPoint x: 282, endPoint y: 170, distance: 6.4
click at [285, 166] on select "Proof of Delinquent Tax Payment" at bounding box center [295, 165] width 239 height 13
click at [176, 159] on select "Proof of Delinquent Tax Payment" at bounding box center [295, 165] width 239 height 13
click at [380, 199] on button "Save & Close" at bounding box center [394, 201] width 65 height 15
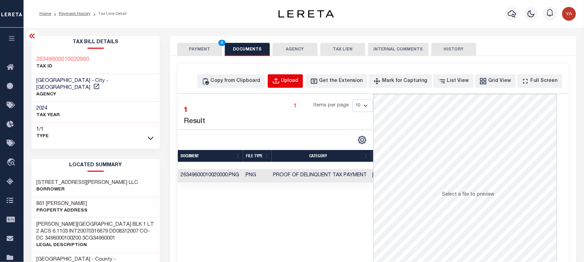
click at [298, 81] on div "Upload" at bounding box center [289, 81] width 17 height 8
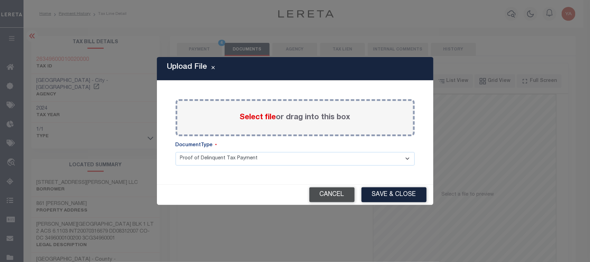
click at [340, 194] on button "Cancel" at bounding box center [331, 194] width 45 height 15
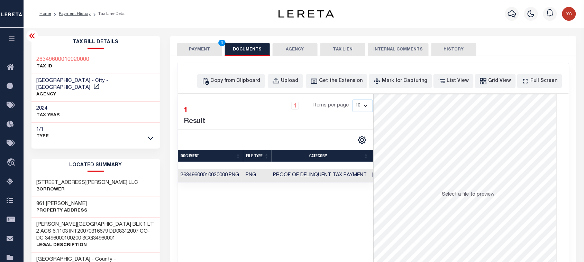
click at [350, 180] on td "Proof of Delinquent Tax Payment" at bounding box center [319, 175] width 99 height 13
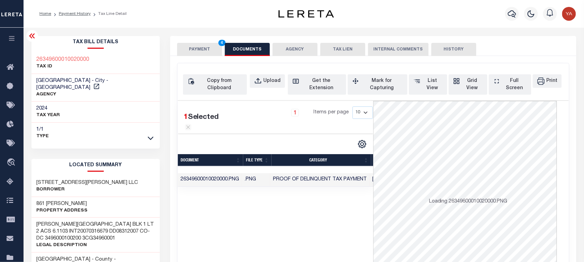
click at [343, 227] on div "1 Selected 1 Result 1 Items per page 10 25 50 100" at bounding box center [275, 204] width 195 height 207
click at [204, 50] on button "PAYMENT 4" at bounding box center [199, 49] width 45 height 13
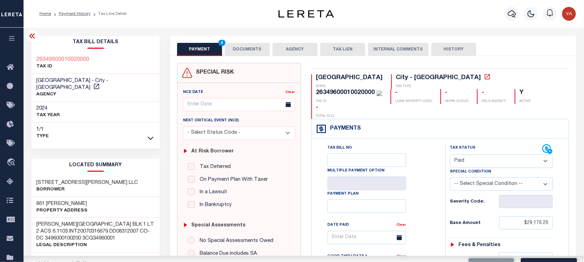
drag, startPoint x: 212, startPoint y: 18, endPoint x: 512, endPoint y: 162, distance: 332.9
click at [213, 18] on div "Home Payment History Tax Line Detail" at bounding box center [147, 14] width 227 height 15
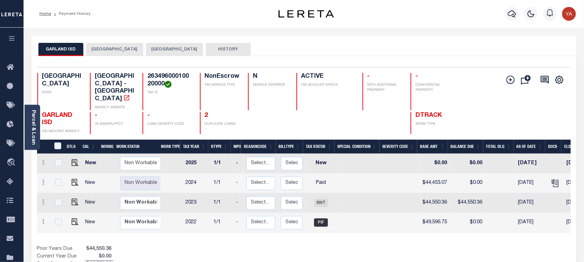
click at [104, 52] on button "[GEOGRAPHIC_DATA]" at bounding box center [114, 49] width 57 height 13
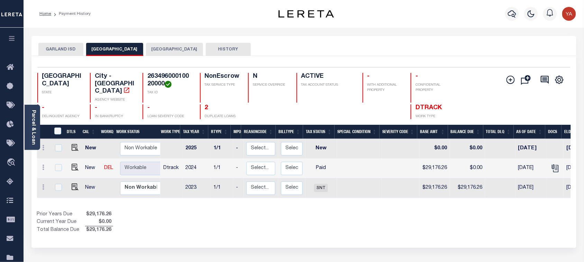
click at [165, 78] on h4 "26349600010020000" at bounding box center [169, 80] width 44 height 15
copy h4 "26349600010020000"
click at [35, 132] on link "Parcel & Loan" at bounding box center [33, 127] width 5 height 35
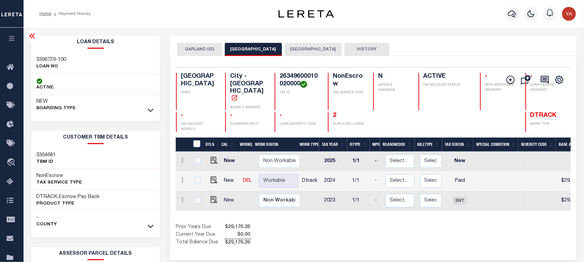
click at [54, 59] on h3 "3396729-100" at bounding box center [52, 59] width 30 height 7
copy div "3396729-100"
click at [279, 77] on h4 "26349600010020000" at bounding box center [299, 80] width 40 height 15
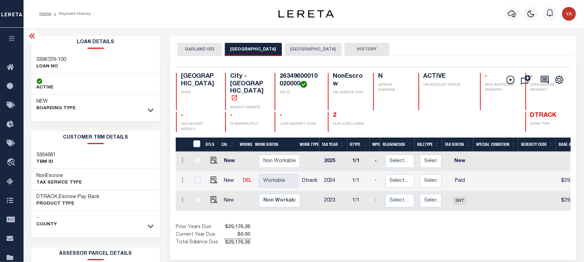
click at [279, 78] on h4 "26349600010020000" at bounding box center [299, 80] width 40 height 15
copy div "26349600010020000"
click at [291, 74] on h4 "26349600010020000" at bounding box center [299, 80] width 40 height 15
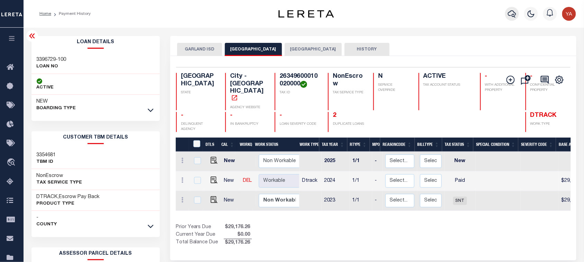
click at [514, 18] on icon "button" at bounding box center [512, 14] width 8 height 8
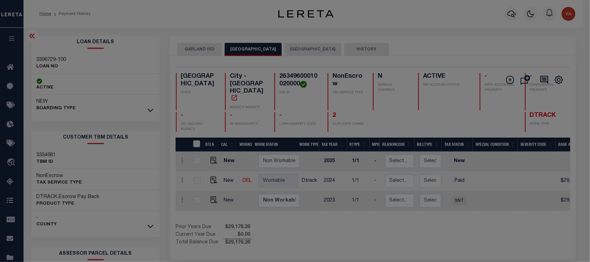
click at [0, 0] on div "Include Loans TBM Customers Borrowers Payments (Lender Non-Disb) Payments (Lend…" at bounding box center [0, 0] width 0 height 0
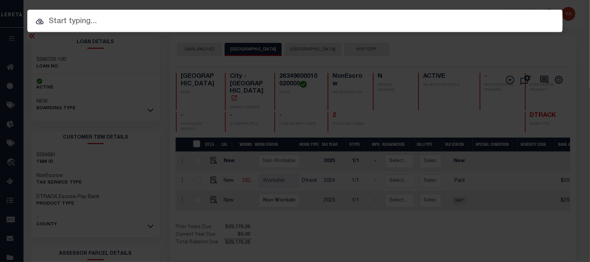
click at [345, 26] on input "text" at bounding box center [295, 22] width 536 height 12
paste input "3392914-100"
type input "3392914-100"
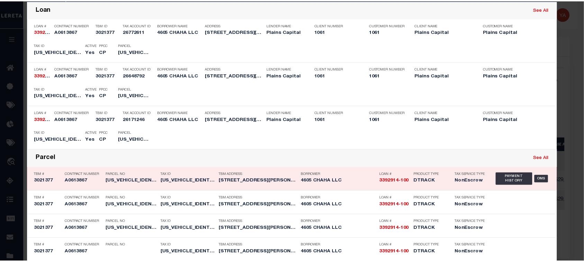
scroll to position [86, 0]
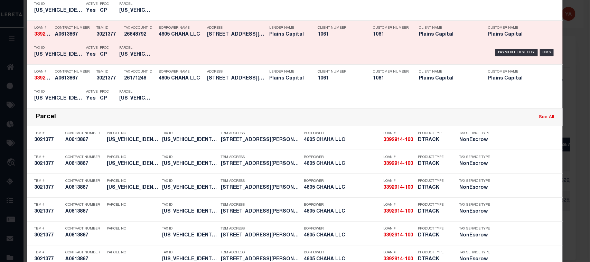
click at [509, 48] on div "Payment History OMS" at bounding box center [358, 53] width 395 height 20
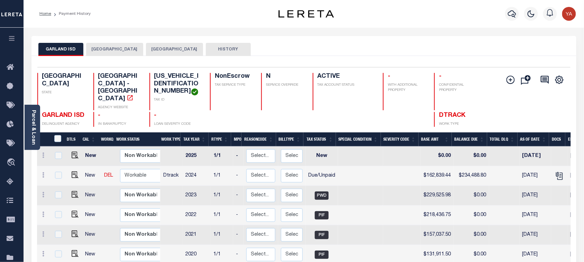
click at [106, 52] on button "GARLAND CITY" at bounding box center [114, 49] width 57 height 13
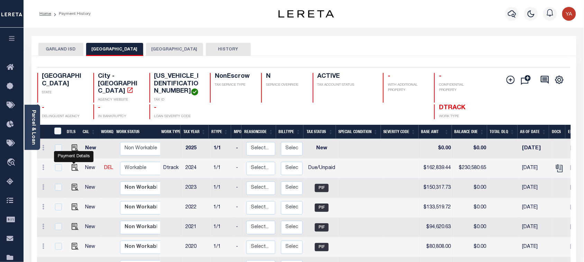
drag, startPoint x: 73, startPoint y: 159, endPoint x: 148, endPoint y: 185, distance: 79.0
click at [73, 164] on img "" at bounding box center [75, 167] width 7 height 7
checkbox input "true"
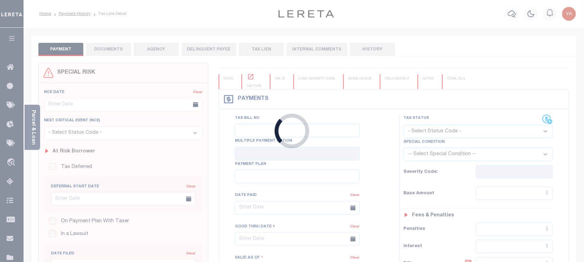
checkbox input "false"
type input "[DATE]"
select select "DUE"
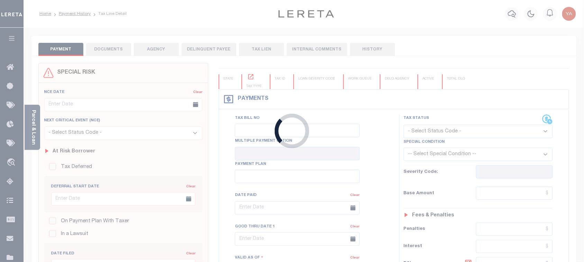
type input "$162,839.44"
type input "$67,741.21"
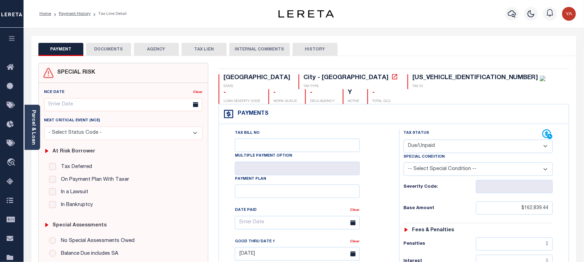
click at [412, 78] on div "[US_VEHICLE_IDENTIFICATION_NUMBER]" at bounding box center [475, 78] width 126 height 6
copy div "[US_VEHICLE_IDENTIFICATION_NUMBER]"
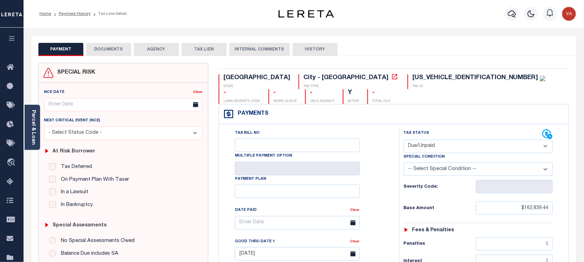
click at [417, 26] on div "Home Payment History Tax Line Detail" at bounding box center [304, 14] width 560 height 28
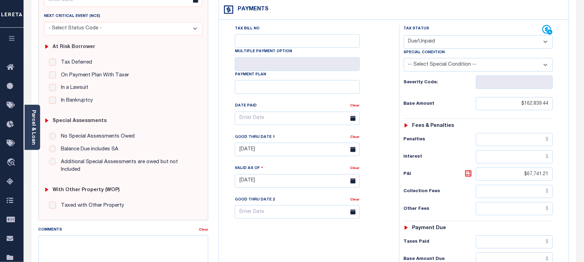
scroll to position [216, 0]
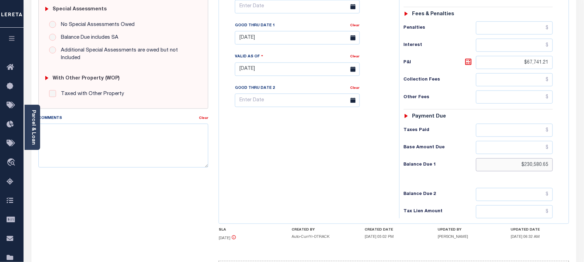
drag, startPoint x: 518, startPoint y: 152, endPoint x: 626, endPoint y: 157, distance: 108.6
click at [583, 157] on html "Home Payment History Tax Line Detail" at bounding box center [292, 46] width 584 height 524
paste input "234,488.80"
type input "$234,488.80"
type input "[DATE]"
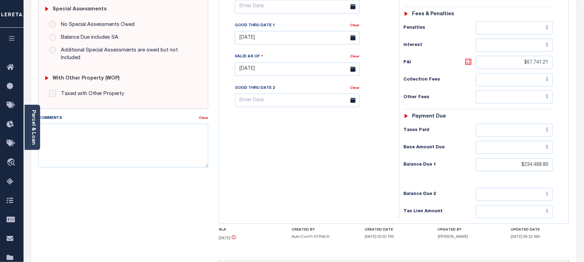
click at [471, 58] on icon at bounding box center [468, 62] width 8 height 8
type input "$71,649.36"
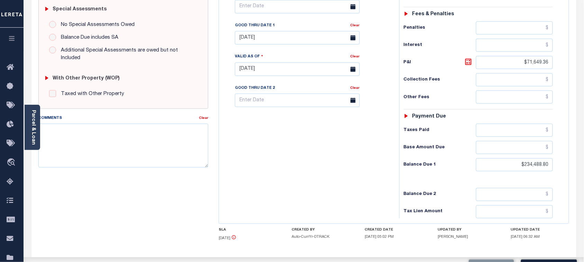
drag, startPoint x: 362, startPoint y: 130, endPoint x: 311, endPoint y: 59, distance: 87.0
click at [362, 130] on div "Tax Bill No Multiple Payment Option Payment Plan Clear" at bounding box center [307, 65] width 173 height 305
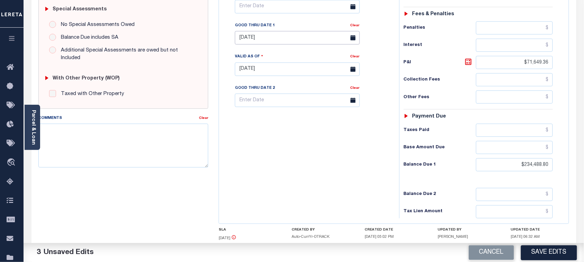
click at [265, 31] on input "07/31/2025" at bounding box center [297, 37] width 125 height 13
click at [277, 120] on span "30" at bounding box center [272, 117] width 13 height 13
type input "[DATE]"
drag, startPoint x: 277, startPoint y: 157, endPoint x: 588, endPoint y: 125, distance: 313.1
click at [278, 156] on div "Tax Bill No Multiple Payment Option Payment Plan Clear" at bounding box center [307, 65] width 173 height 305
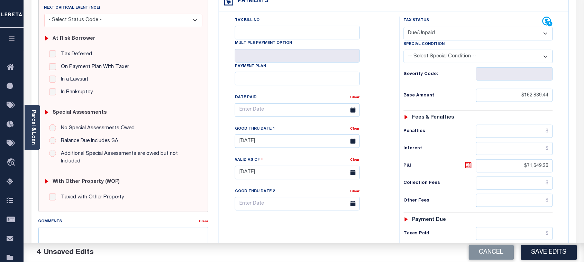
scroll to position [173, 0]
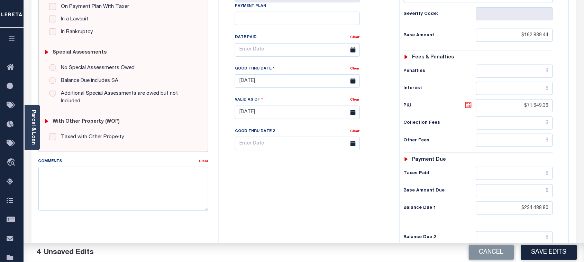
click at [466, 101] on icon at bounding box center [468, 105] width 8 height 8
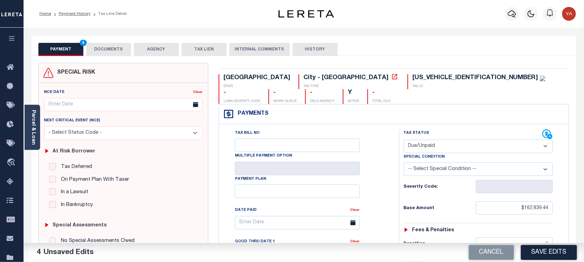
click at [407, 84] on div "260315000A0000000 TAX ID" at bounding box center [476, 81] width 138 height 15
click at [412, 78] on div "260315000A0000000" at bounding box center [475, 78] width 126 height 6
copy div "260315000A0000000"
click at [111, 50] on button "DOCUMENTS" at bounding box center [108, 49] width 45 height 13
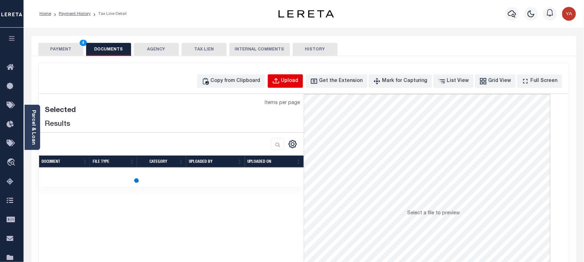
click at [298, 83] on div "Upload" at bounding box center [289, 81] width 17 height 8
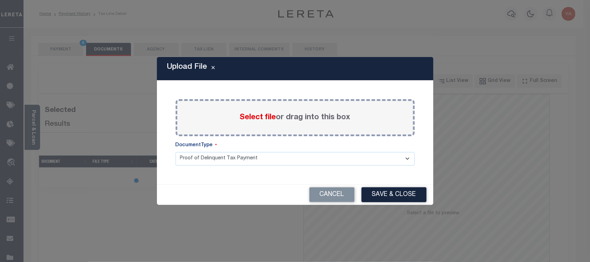
click at [314, 119] on label "Select file or drag into this box" at bounding box center [295, 117] width 111 height 11
click at [0, 0] on input "Select file or drag into this box" at bounding box center [0, 0] width 0 height 0
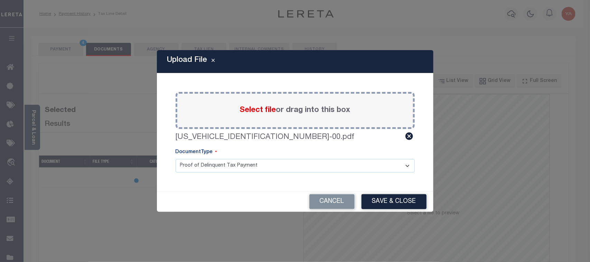
drag, startPoint x: 308, startPoint y: 165, endPoint x: 306, endPoint y: 171, distance: 6.7
click at [307, 168] on select "Proof of Delinquent Tax Payment" at bounding box center [295, 165] width 239 height 13
click at [176, 159] on select "Proof of Delinquent Tax Payment" at bounding box center [295, 165] width 239 height 13
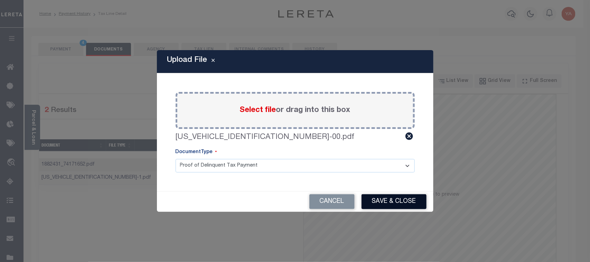
click at [410, 204] on button "Save & Close" at bounding box center [394, 201] width 65 height 15
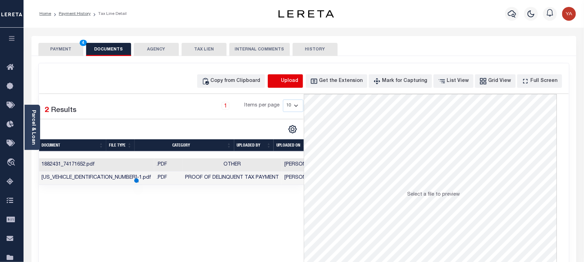
click at [280, 82] on icon "button" at bounding box center [276, 81] width 8 height 8
select select "POP"
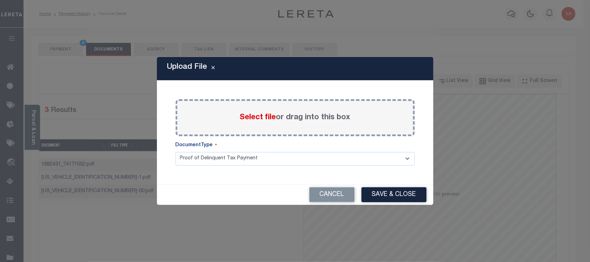
click at [299, 118] on label "Select file or drag into this box" at bounding box center [295, 117] width 111 height 11
click at [0, 0] on input "Select file or drag into this box" at bounding box center [0, 0] width 0 height 0
drag, startPoint x: 294, startPoint y: 167, endPoint x: 293, endPoint y: 170, distance: 4.0
click at [293, 166] on select "Proof of Delinquent Tax Payment" at bounding box center [295, 158] width 239 height 13
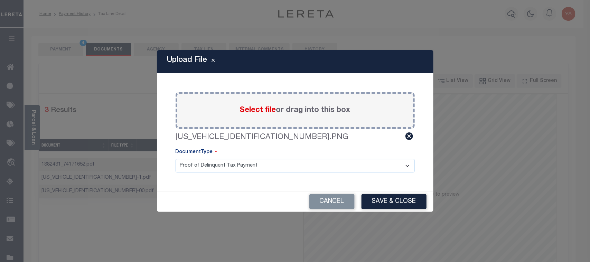
click at [176, 159] on select "Proof of Delinquent Tax Payment" at bounding box center [295, 165] width 239 height 13
click at [414, 206] on button "Save & Close" at bounding box center [394, 201] width 65 height 15
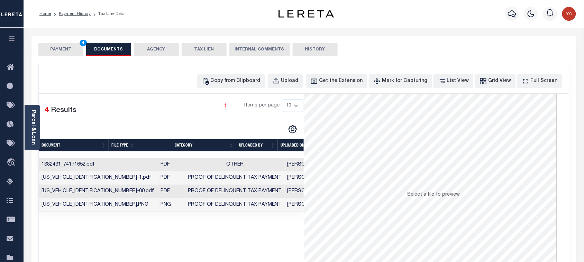
click at [73, 45] on button "PAYMENT 4" at bounding box center [60, 49] width 45 height 13
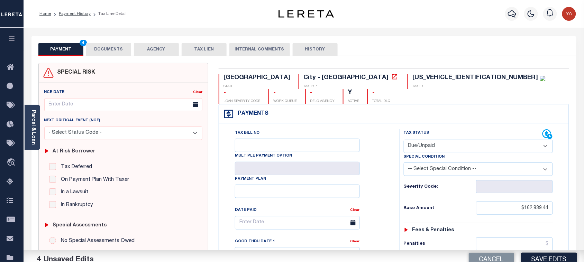
drag, startPoint x: 174, startPoint y: 11, endPoint x: 513, endPoint y: 171, distance: 375.7
click at [175, 12] on div "Home Payment History Tax Line Detail" at bounding box center [147, 14] width 227 height 15
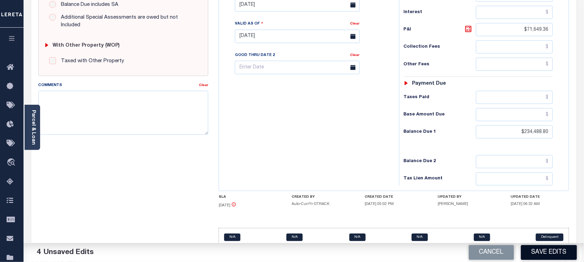
click at [547, 253] on button "Save Edits" at bounding box center [549, 252] width 56 height 15
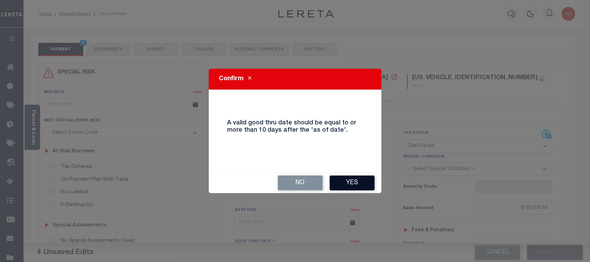
click at [367, 182] on button "Yes" at bounding box center [352, 183] width 45 height 15
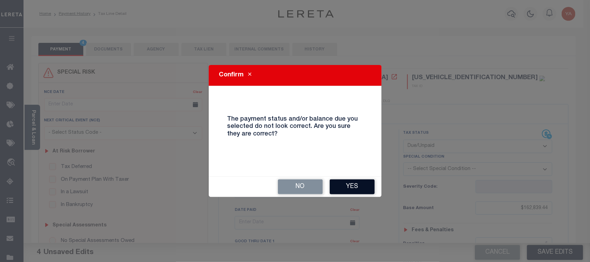
click at [348, 184] on button "Yes" at bounding box center [352, 186] width 45 height 15
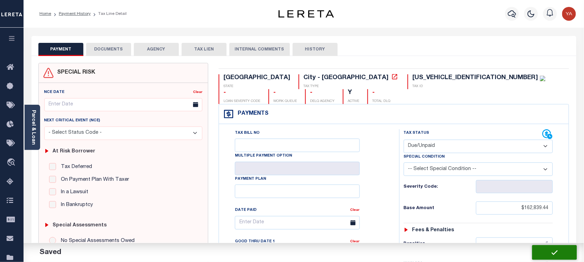
checkbox input "false"
type input "$162,839.44"
type input "$71,649.36"
type input "$234,488.8"
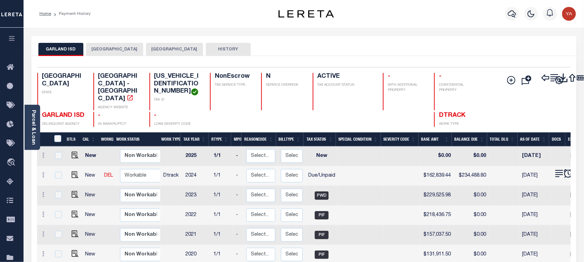
click at [120, 50] on button "[GEOGRAPHIC_DATA]" at bounding box center [114, 49] width 57 height 13
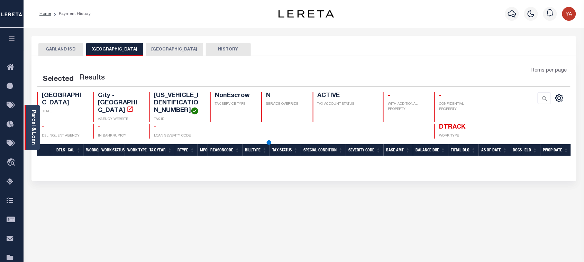
click at [34, 132] on link "Parcel & Loan" at bounding box center [33, 127] width 5 height 35
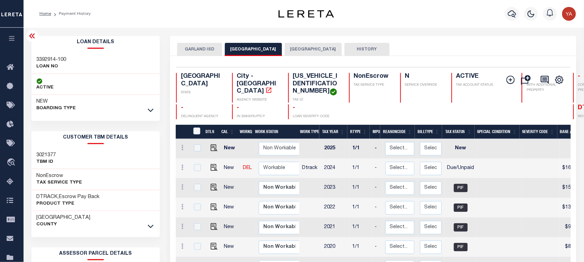
click at [47, 59] on h3 "3392914-100" at bounding box center [52, 59] width 30 height 7
copy div "3392914-100"
click at [293, 75] on h4 "260315000A0000000" at bounding box center [317, 84] width 48 height 22
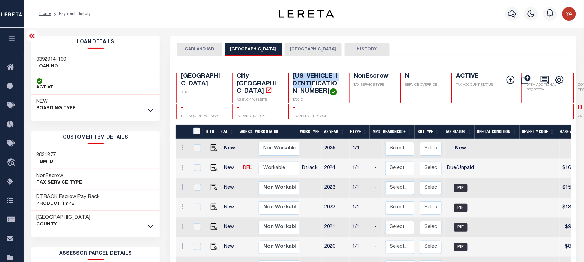
click at [293, 75] on h4 "260315000A0000000" at bounding box center [317, 84] width 48 height 22
copy h4 "260315000A0000000"
click at [293, 76] on h4 "260315000A0000000" at bounding box center [317, 84] width 48 height 22
click at [512, 14] on icon "button" at bounding box center [512, 14] width 8 height 8
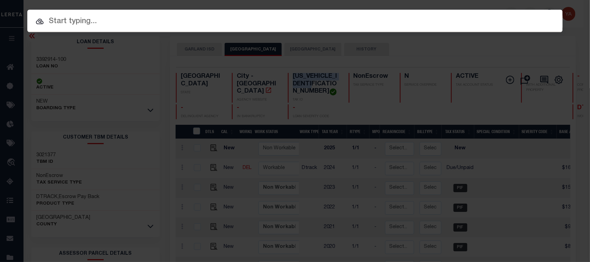
click at [500, 10] on div "Include Loans TBM Customers Borrowers Payments (Lender Non-Disb) Payments (Lend…" at bounding box center [295, 21] width 536 height 22
paste input "3395764-100"
type input "3395764-100"
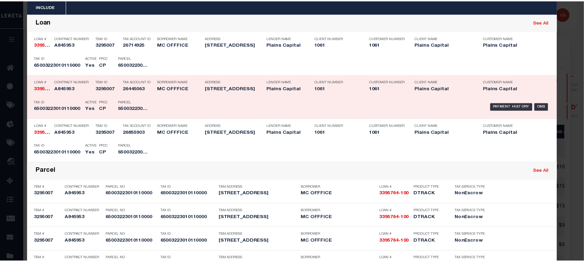
scroll to position [86, 0]
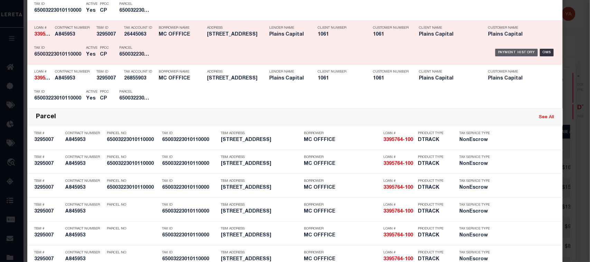
click at [516, 56] on div "Payment History" at bounding box center [516, 53] width 43 height 8
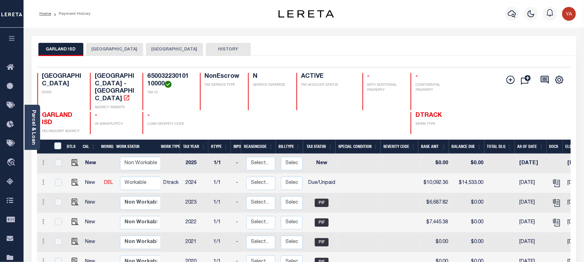
click at [109, 50] on button "[GEOGRAPHIC_DATA]" at bounding box center [114, 49] width 57 height 13
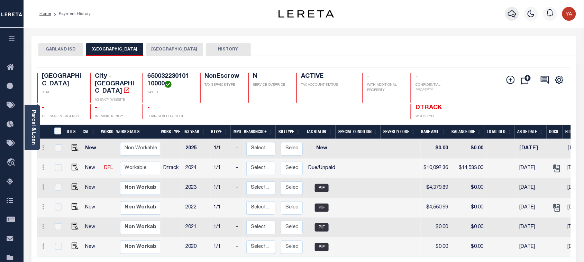
click at [512, 13] on icon "button" at bounding box center [512, 14] width 8 height 8
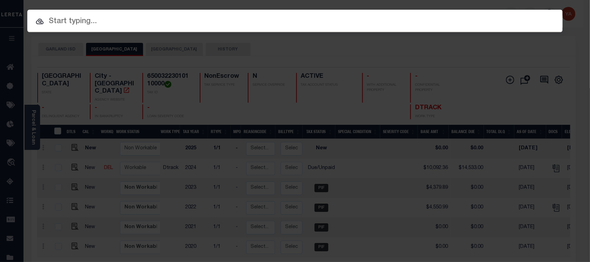
click at [495, 10] on div "Include Loans TBM Customers Borrowers Payments (Lender Non-Disb) Payments (Lend…" at bounding box center [295, 21] width 536 height 22
paste input "1300021860"
type input "1300021860"
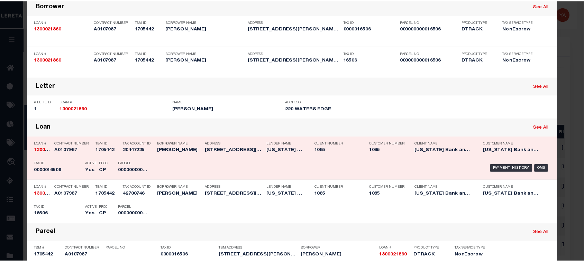
scroll to position [86, 0]
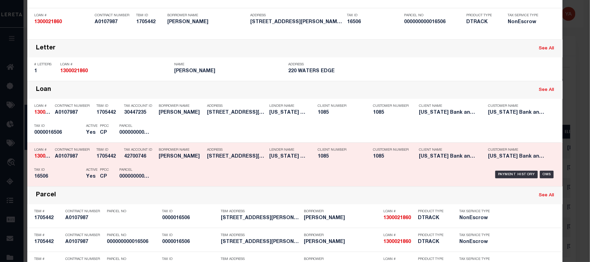
click at [503, 169] on div "Payment History OMS" at bounding box center [358, 175] width 395 height 20
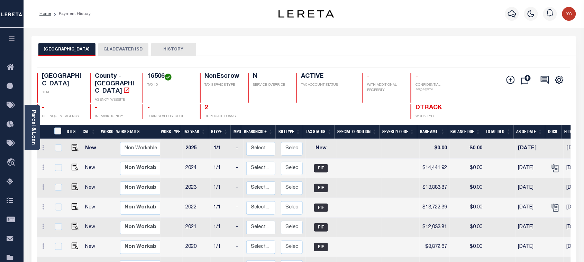
click at [124, 50] on button "GLADEWATER ISD" at bounding box center [123, 49] width 50 height 13
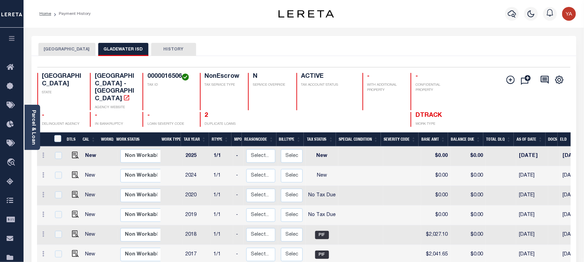
click at [163, 77] on h4 "0000016506" at bounding box center [169, 77] width 44 height 8
copy h4 "0000016506"
click at [508, 10] on icon "button" at bounding box center [512, 14] width 8 height 8
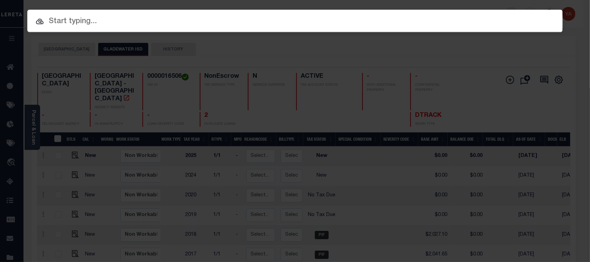
click at [502, 16] on input "text" at bounding box center [295, 22] width 536 height 12
paste input "170500037735"
type input "170500037735"
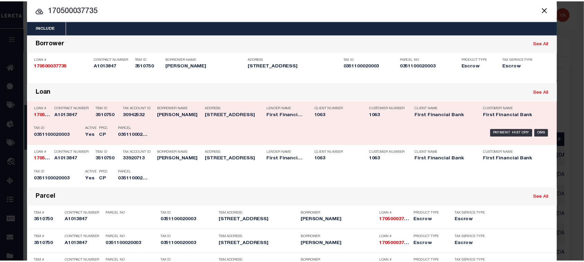
scroll to position [43, 0]
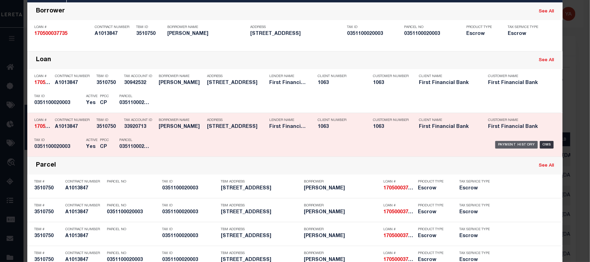
click at [512, 145] on div "Payment History" at bounding box center [516, 145] width 43 height 8
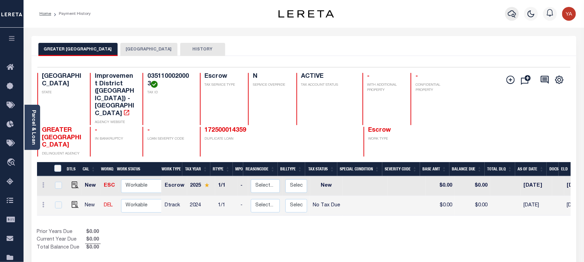
click at [512, 12] on icon "button" at bounding box center [512, 14] width 8 height 8
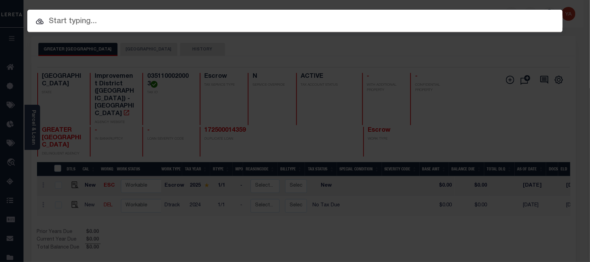
click at [502, 16] on input "text" at bounding box center [295, 22] width 536 height 12
paste input "170500036497"
type input "170500036497"
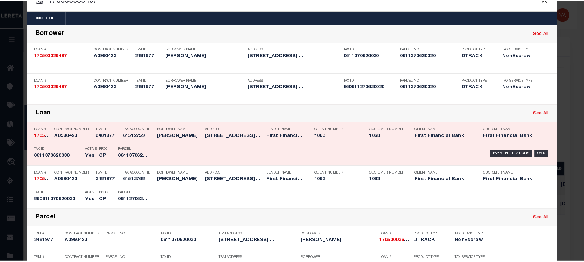
scroll to position [43, 0]
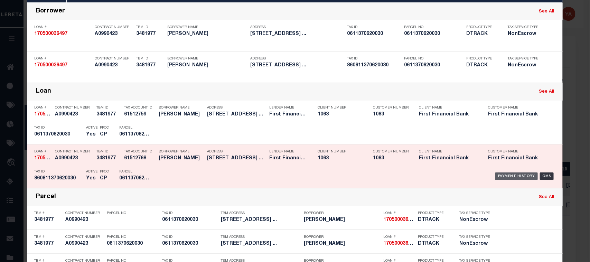
click at [499, 174] on div "Payment History" at bounding box center [516, 177] width 43 height 8
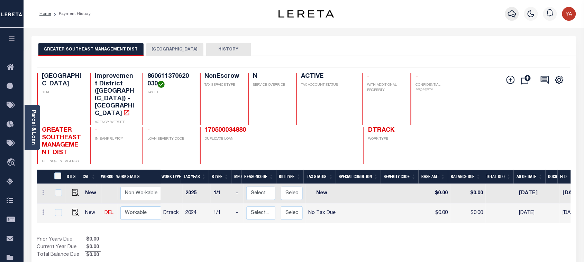
click at [511, 14] on icon "button" at bounding box center [512, 14] width 8 height 8
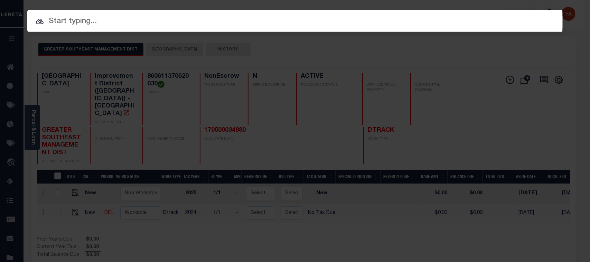
click at [505, 16] on input "text" at bounding box center [295, 22] width 536 height 12
paste input "1300025564"
type input "1300025564"
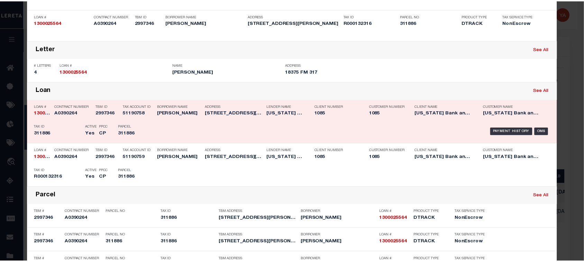
scroll to position [86, 0]
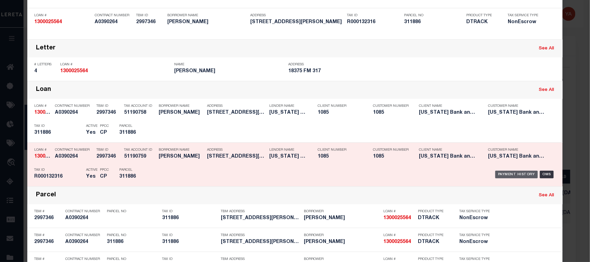
click at [520, 176] on div "Payment History" at bounding box center [516, 175] width 43 height 8
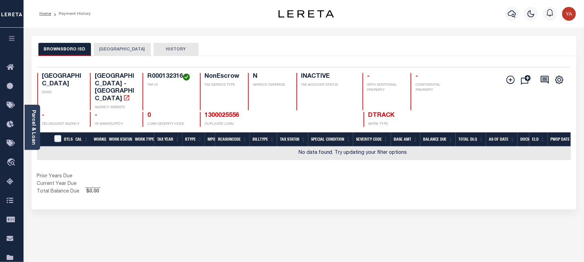
click at [128, 49] on button "[GEOGRAPHIC_DATA]" at bounding box center [122, 49] width 57 height 13
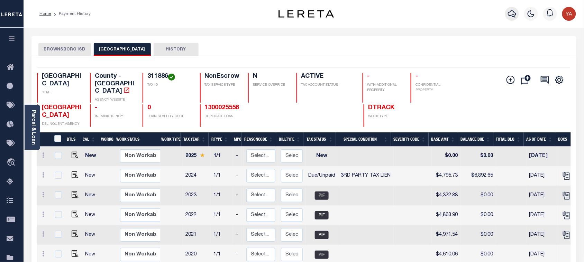
click at [510, 12] on icon "button" at bounding box center [512, 13] width 8 height 7
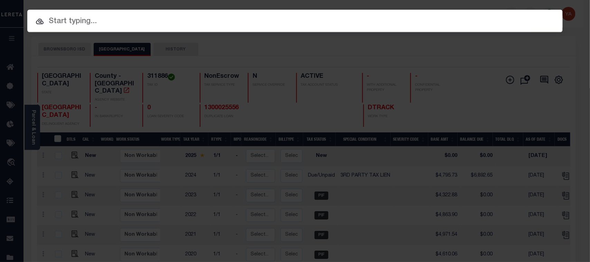
click at [502, 10] on div "Include Loans TBM Customers Borrowers Payments (Lender Non-Disb) Payments (Lend…" at bounding box center [295, 21] width 536 height 22
paste input "3394632-100"
type input "3394632-100"
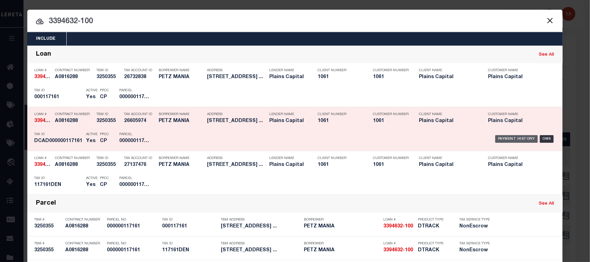
click at [518, 141] on div "Payment History" at bounding box center [516, 139] width 43 height 8
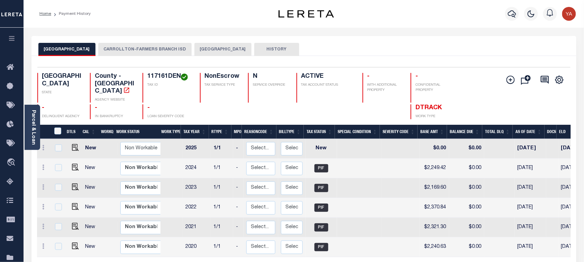
click at [123, 48] on button "CARROLLTON-FARMERS BRANCH ISD" at bounding box center [144, 49] width 93 height 13
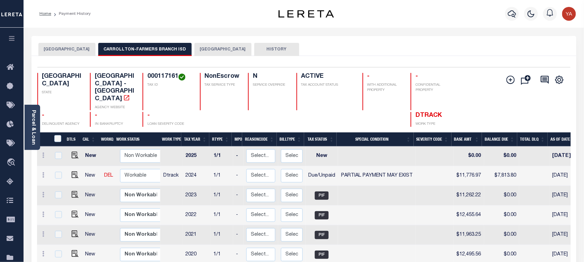
click at [164, 75] on h4 "000117161" at bounding box center [169, 77] width 44 height 8
copy h4 "000117161"
click at [164, 78] on h4 "000117161" at bounding box center [169, 77] width 44 height 8
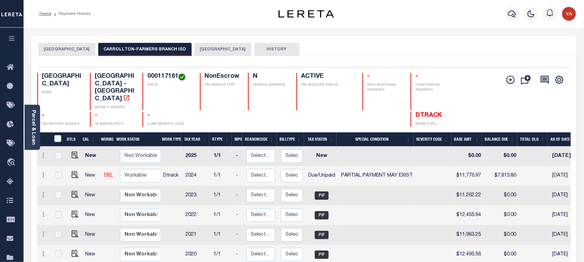
click at [163, 74] on h4 "000117161" at bounding box center [169, 77] width 44 height 8
click at [322, 38] on div "DENTON COUNTY CARROLLTON-FARMERS BRANCH ISD DALLAS COUNTY HISTORY" at bounding box center [303, 46] width 545 height 20
click at [74, 171] on img "" at bounding box center [75, 174] width 7 height 7
checkbox input "true"
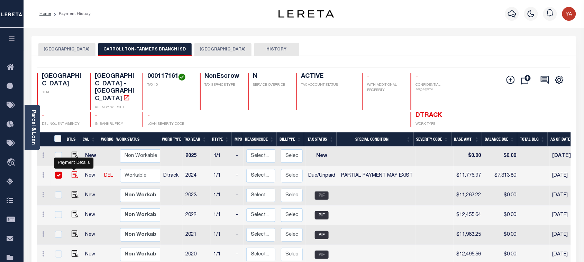
checkbox input "true"
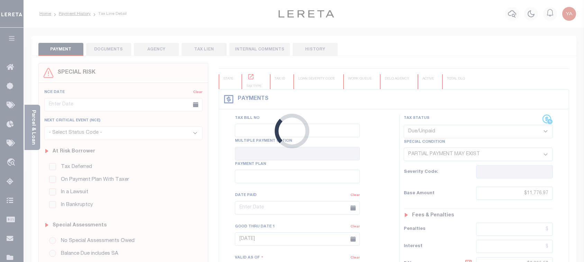
select select "DUE"
select select "15"
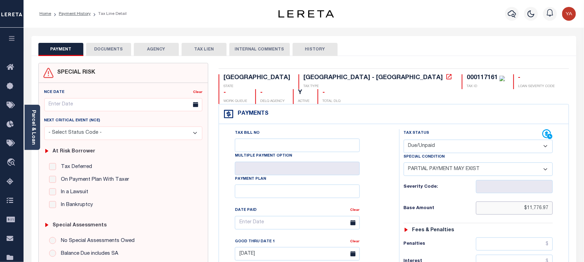
drag, startPoint x: 510, startPoint y: 198, endPoint x: 578, endPoint y: 195, distance: 68.2
paste input "text"
type input "$11,776.97"
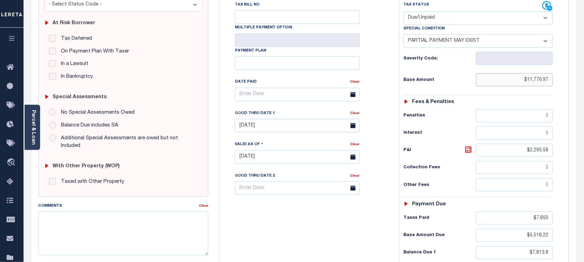
scroll to position [130, 0]
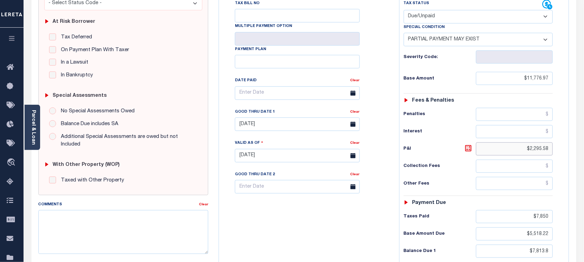
drag, startPoint x: 519, startPoint y: 138, endPoint x: 594, endPoint y: 141, distance: 74.7
click at [583, 141] on html "Home Payment History Tax Line Detail" at bounding box center [292, 132] width 584 height 524
type input "09/30/2025"
click at [569, 201] on div "TX STATE School District - TX TAX TYPE 000117161 TAX ID - LOAN SEVERITY CODE - …" at bounding box center [393, 155] width 361 height 445
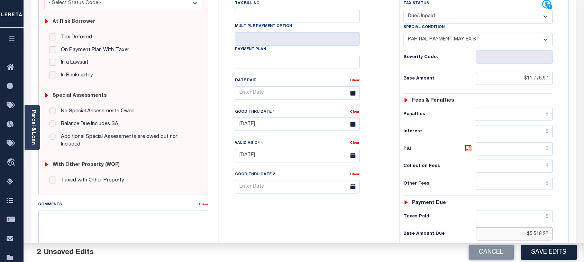
click at [574, 219] on div "TX STATE School District - TX TAX TYPE 000117161 TAX ID - LOAN SEVERITY CODE - …" at bounding box center [393, 155] width 361 height 445
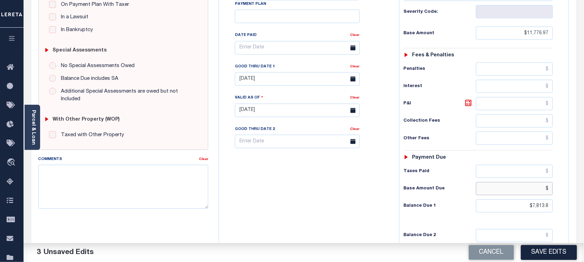
scroll to position [251, 0]
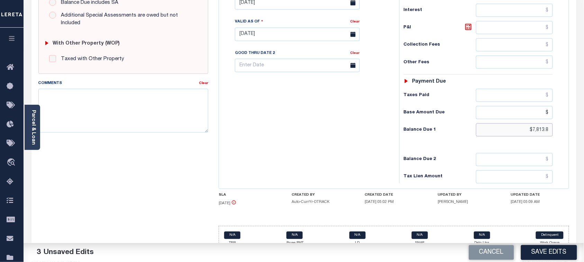
type input "$.00"
drag, startPoint x: 518, startPoint y: 120, endPoint x: 589, endPoint y: 119, distance: 71.9
click at [583, 119] on html "Home Payment History Tax Line Detail" at bounding box center [292, 11] width 584 height 524
click at [350, 124] on div "Tax Bill No Multiple Payment Option Payment Plan Clear" at bounding box center [307, 30] width 173 height 305
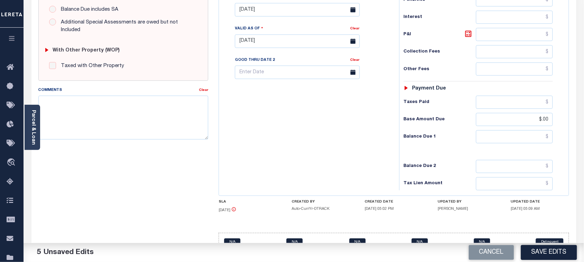
scroll to position [165, 0]
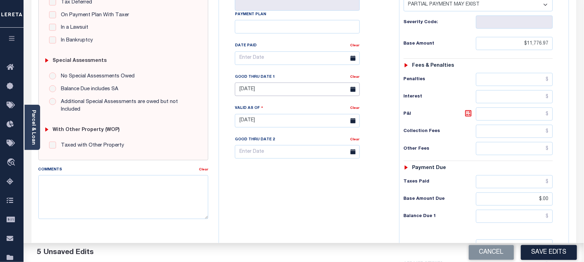
click at [261, 83] on input "07/31/2025" at bounding box center [297, 89] width 125 height 13
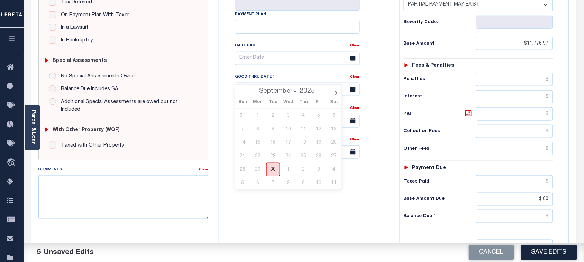
click at [271, 170] on span "30" at bounding box center [272, 169] width 13 height 13
type input "09/30/2025"
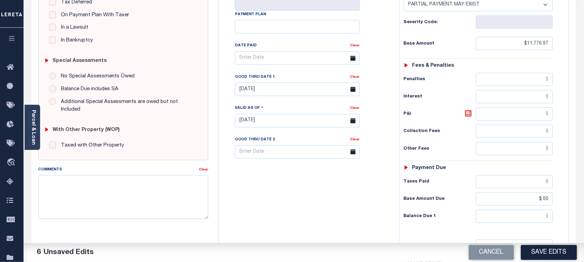
click at [263, 199] on div "Tax Bill No Multiple Payment Option Payment Plan Clear" at bounding box center [307, 117] width 173 height 305
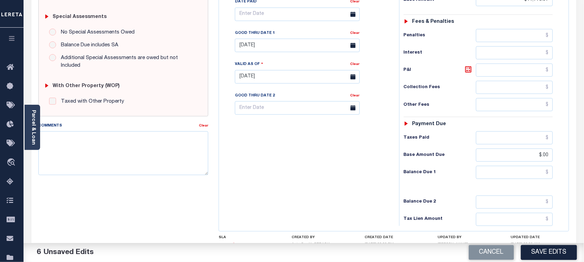
scroll to position [251, 0]
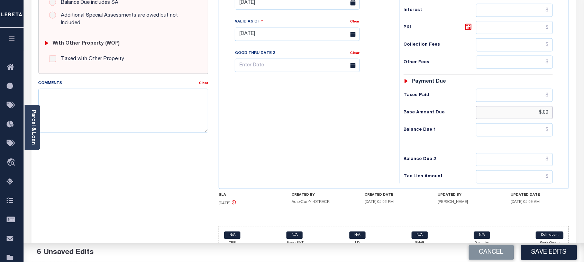
drag, startPoint x: 512, startPoint y: 99, endPoint x: 590, endPoint y: 105, distance: 78.8
click at [583, 105] on html "Home Payment History Tax Line Detail" at bounding box center [292, 11] width 584 height 524
click at [272, 98] on div "Tax Bill No Multiple Payment Option Payment Plan Clear" at bounding box center [307, 30] width 173 height 305
paste input "5,332.24"
click at [506, 123] on input "text" at bounding box center [514, 129] width 77 height 13
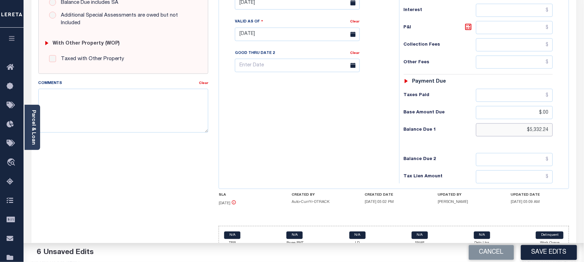
type input "$5,332.24"
click at [348, 132] on div "Tax Bill No Multiple Payment Option Payment Plan Clear" at bounding box center [307, 30] width 173 height 305
drag, startPoint x: 552, startPoint y: 104, endPoint x: 582, endPoint y: 104, distance: 29.7
click at [582, 104] on div "Parcel & Loan Tax Bill Details 000117161" at bounding box center [304, 25] width 560 height 496
drag, startPoint x: 322, startPoint y: 141, endPoint x: 540, endPoint y: 172, distance: 220.7
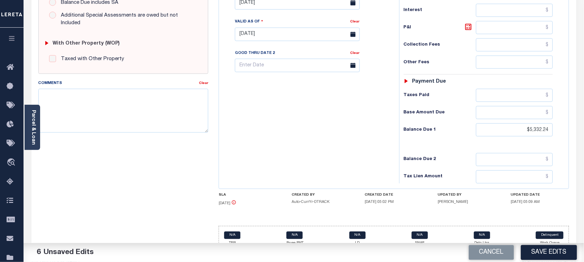
click at [322, 142] on div "Tax Bill No Multiple Payment Option Payment Plan Clear" at bounding box center [307, 30] width 173 height 305
click at [500, 106] on input "text" at bounding box center [514, 112] width 77 height 13
click at [499, 89] on input "text" at bounding box center [514, 95] width 77 height 13
paste input "10,464.00"
type input "$10,464.00"
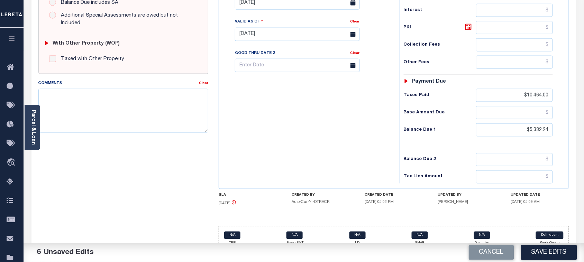
drag, startPoint x: 298, startPoint y: 120, endPoint x: 339, endPoint y: 125, distance: 41.5
click at [298, 120] on div "Tax Bill No Multiple Payment Option Payment Plan Clear" at bounding box center [307, 30] width 173 height 305
drag, startPoint x: 511, startPoint y: 99, endPoint x: 298, endPoint y: 125, distance: 213.9
click at [510, 106] on input "text" at bounding box center [514, 112] width 77 height 13
paste input "5,332.24"
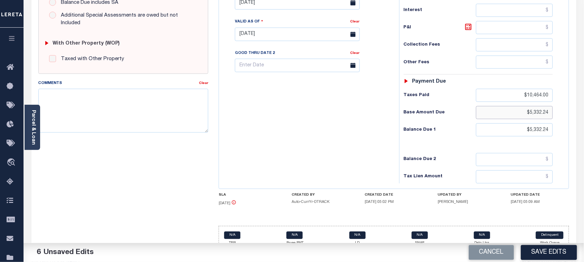
type input "$5,332.24"
click at [296, 125] on div "Tax Bill No Multiple Payment Option Payment Plan Clear" at bounding box center [307, 30] width 173 height 305
click at [510, 21] on input "text" at bounding box center [514, 27] width 77 height 13
paste input "1,629.3"
type input "$1,629.30"
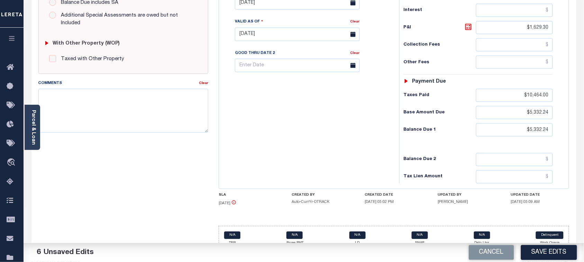
click at [299, 110] on div "Tax Bill No Multiple Payment Option Payment Plan Clear" at bounding box center [307, 30] width 173 height 305
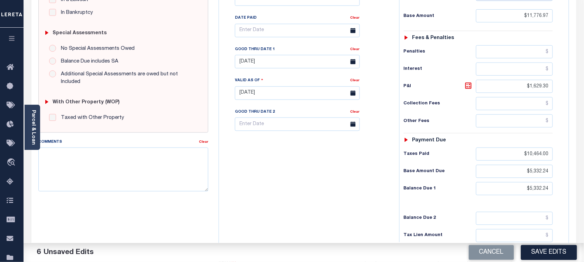
scroll to position [165, 0]
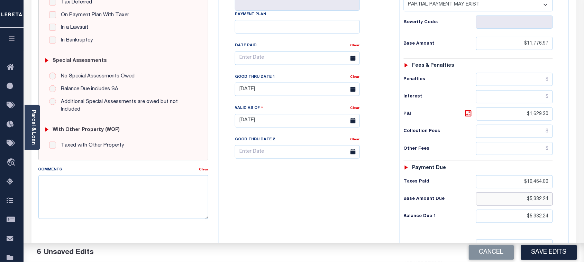
drag, startPoint x: 512, startPoint y: 184, endPoint x: 619, endPoint y: 186, distance: 106.5
click at [583, 186] on html "Home Payment History Tax Line Detail" at bounding box center [292, 97] width 584 height 524
paste input "3,702.9"
type input "$3,702.94"
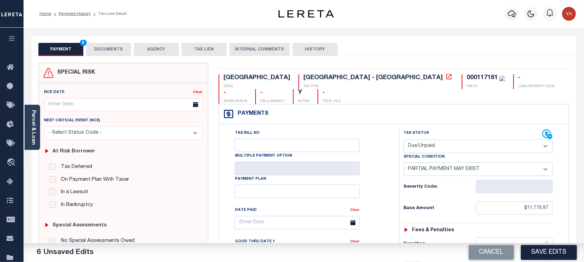
click at [466, 77] on div "000117161" at bounding box center [481, 78] width 31 height 6
copy div "000117161"
click at [105, 46] on button "DOCUMENTS" at bounding box center [108, 49] width 45 height 13
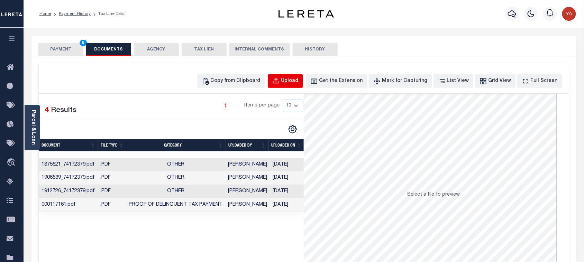
click at [297, 83] on div "Upload" at bounding box center [289, 81] width 17 height 8
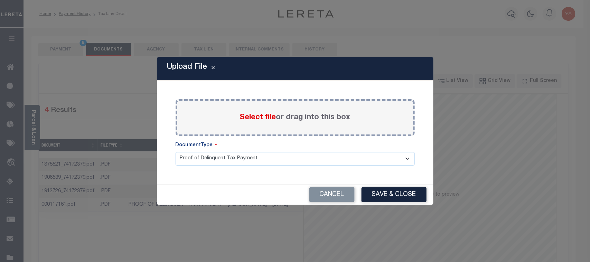
click at [283, 118] on label "Select file or drag into this box" at bounding box center [295, 117] width 111 height 11
click at [0, 0] on input "Select file or drag into this box" at bounding box center [0, 0] width 0 height 0
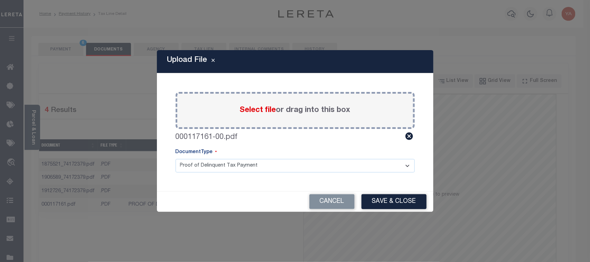
click at [290, 170] on select "Proof of Delinquent Tax Payment" at bounding box center [295, 165] width 239 height 13
click at [176, 159] on select "Proof of Delinquent Tax Payment" at bounding box center [295, 165] width 239 height 13
click at [365, 201] on button "Save & Close" at bounding box center [394, 201] width 65 height 15
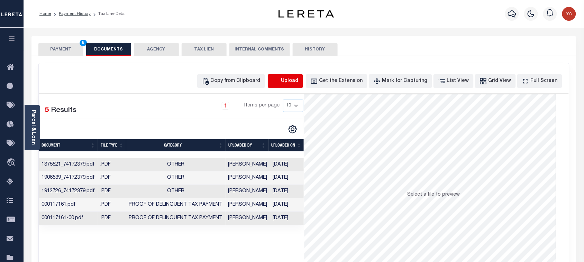
click at [280, 80] on icon "button" at bounding box center [276, 81] width 8 height 8
select select "POP"
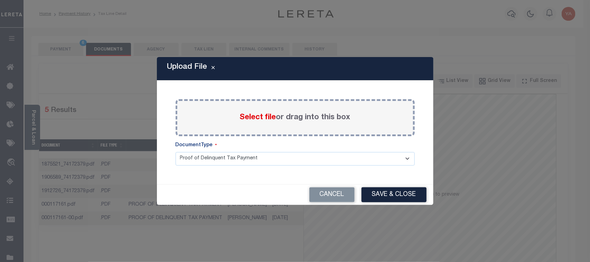
click at [273, 119] on span "Select file" at bounding box center [258, 118] width 36 height 8
click at [0, 0] on input "Select file or drag into this box" at bounding box center [0, 0] width 0 height 0
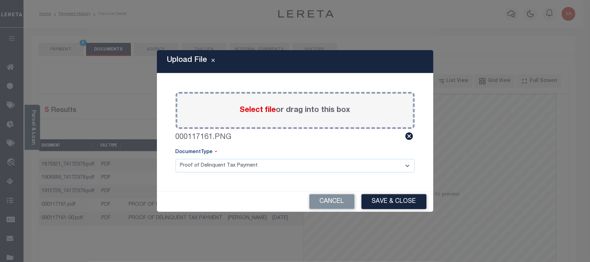
click at [240, 165] on select "Proof of Delinquent Tax Payment" at bounding box center [295, 165] width 239 height 13
click at [176, 159] on select "Proof of Delinquent Tax Payment" at bounding box center [295, 165] width 239 height 13
click at [399, 198] on button "Save & Close" at bounding box center [394, 201] width 65 height 15
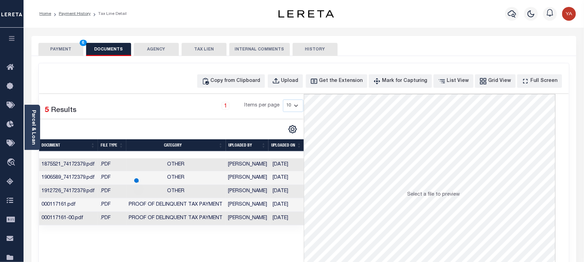
click at [66, 47] on button "PAYMENT 6" at bounding box center [60, 49] width 45 height 13
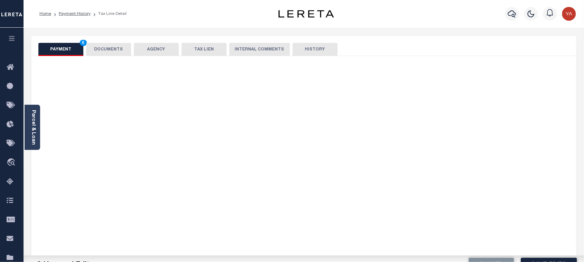
click at [205, 18] on div "Home Payment History Tax Line Detail" at bounding box center [147, 14] width 227 height 15
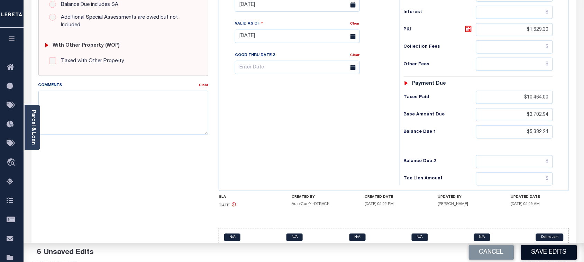
click at [538, 253] on button "Save Edits" at bounding box center [549, 252] width 56 height 15
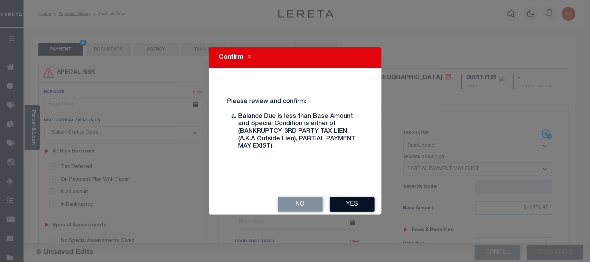
click at [346, 199] on button "Yes" at bounding box center [352, 204] width 45 height 15
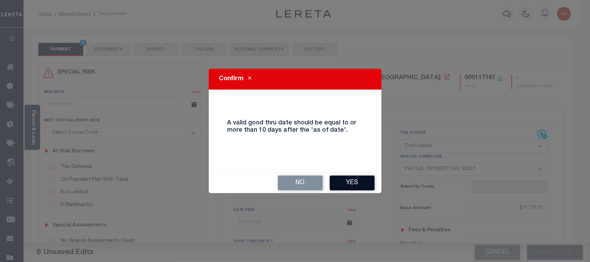
click at [353, 180] on button "Yes" at bounding box center [352, 183] width 45 height 15
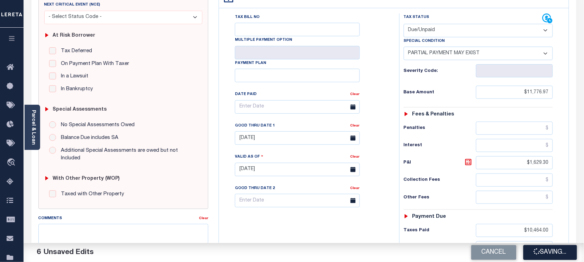
scroll to position [130, 0]
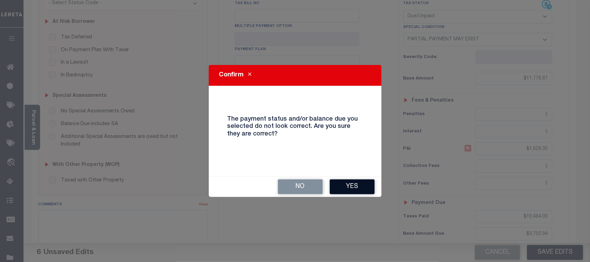
click at [347, 184] on button "Yes" at bounding box center [352, 186] width 45 height 15
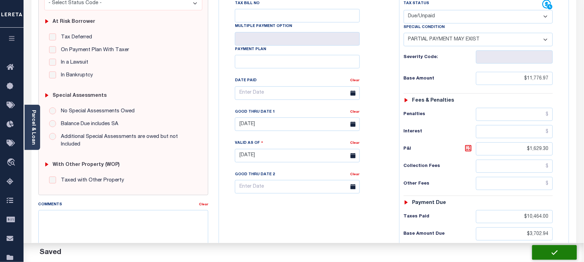
checkbox input "false"
type input "$11,776.97"
type input "$1,629.3"
type input "$10,464"
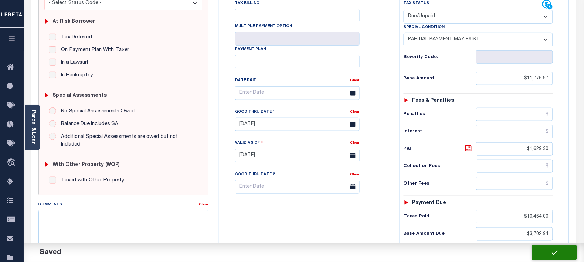
type input "$3,702.94"
type input "$5,332.24"
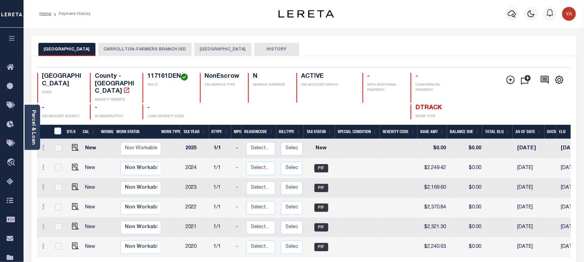
click at [134, 44] on button "CARROLLTON-FARMERS BRANCH ISD" at bounding box center [144, 49] width 93 height 13
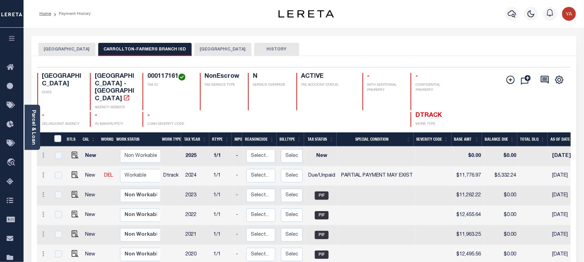
click at [165, 73] on h4 "000117161" at bounding box center [169, 77] width 44 height 8
copy h4 "000117161"
click at [31, 137] on link "Parcel & Loan" at bounding box center [33, 127] width 5 height 35
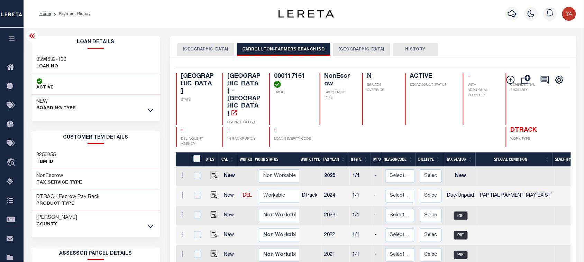
click at [49, 59] on h3 "3394632-100" at bounding box center [52, 59] width 30 height 7
copy div "3394632-100"
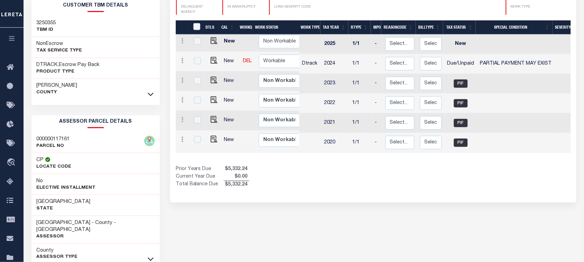
scroll to position [165, 0]
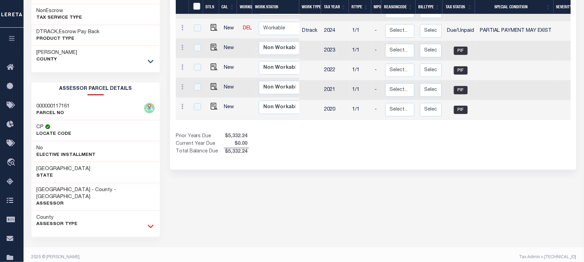
click at [149, 223] on icon at bounding box center [151, 226] width 6 height 7
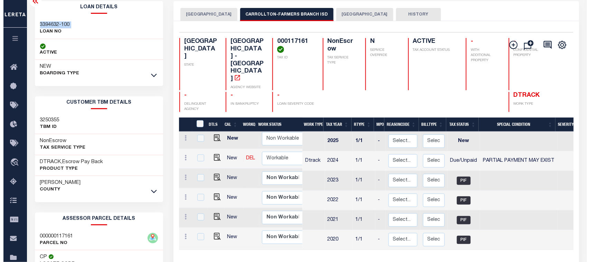
scroll to position [0, 0]
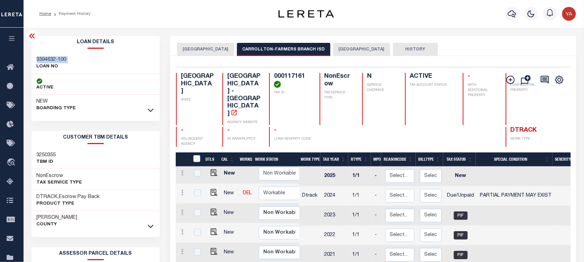
drag, startPoint x: 471, startPoint y: 47, endPoint x: 572, endPoint y: 121, distance: 125.2
click at [471, 47] on div "DENTON COUNTY CARROLLTON-FARMERS BRANCH ISD DALLAS COUNTY HISTORY" at bounding box center [373, 49] width 392 height 13
click at [277, 77] on h4 "000117161" at bounding box center [292, 80] width 37 height 15
copy h4 "000117161"
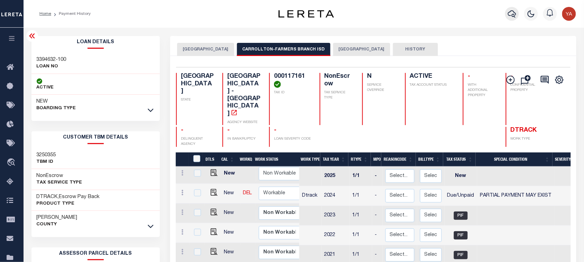
click at [511, 14] on icon "button" at bounding box center [512, 14] width 8 height 8
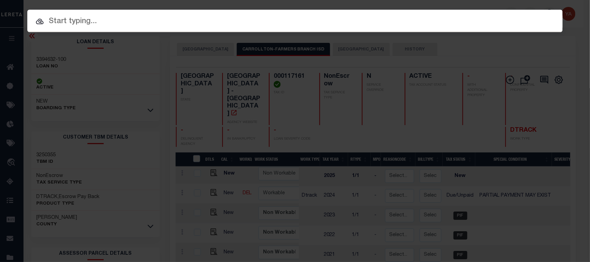
click at [476, 15] on div at bounding box center [295, 21] width 536 height 22
click at [427, 19] on input "text" at bounding box center [295, 22] width 536 height 12
paste input "942100003758"
type input "942100003758"
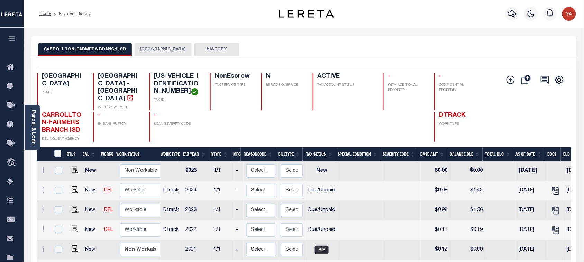
click at [158, 76] on h4 "[US_VEHICLE_IDENTIFICATION_NUMBER]" at bounding box center [178, 84] width 48 height 22
click at [158, 76] on h4 "248270500B01X0000" at bounding box center [178, 84] width 48 height 22
copy h4 "248270500B01X0000"
click at [508, 11] on icon "button" at bounding box center [512, 14] width 8 height 8
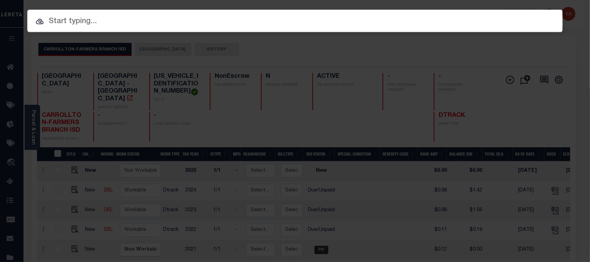
click at [502, 10] on div "Include Loans TBM Customers Borrowers Payments (Lender Non-Disb) Payments (Lend…" at bounding box center [295, 21] width 536 height 22
paste input "171500003016"
type input "171500003016"
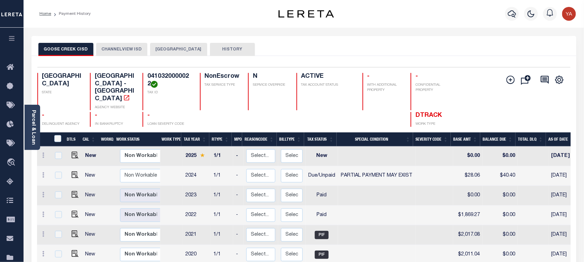
click at [378, 48] on div "GOOSE CREEK CISD CHANNELVIEW ISD HARRIS COUNTY HISTORY" at bounding box center [303, 49] width 531 height 13
click at [123, 51] on button "CHANNELVIEW ISD" at bounding box center [121, 49] width 51 height 13
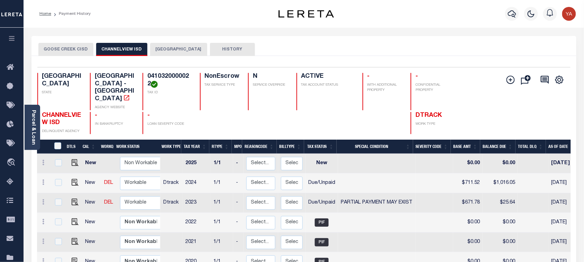
scroll to position [43, 0]
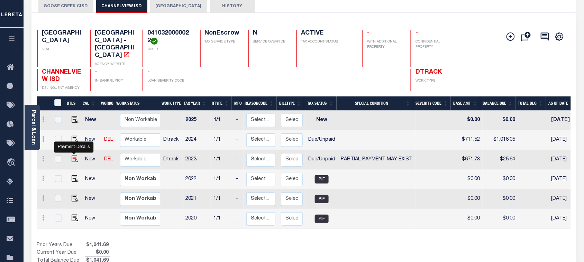
click at [72, 156] on img "" at bounding box center [75, 159] width 7 height 7
checkbox input "true"
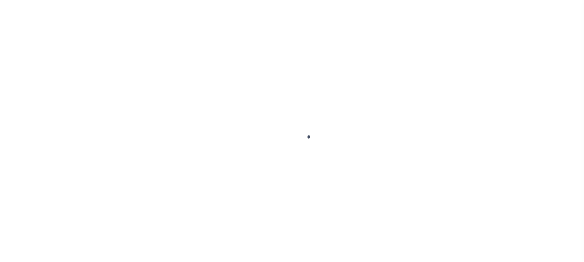
checkbox input "false"
type textarea "Exact paid amount could not be determined Refer below line for Supporting Docum…"
type input "[DATE]"
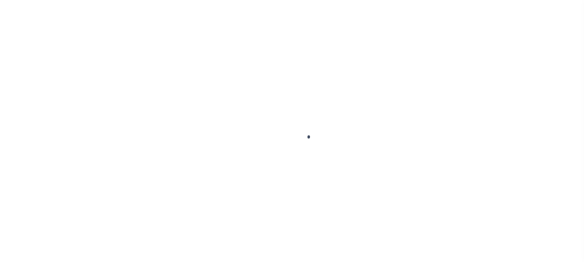
type input "[DATE]"
select select "DUE"
select select "15"
type input "$671.78"
type input "$9.33"
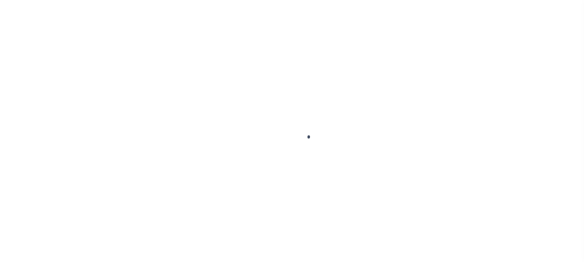
type input "$753.79"
type input "$16.31"
type input "$25.64"
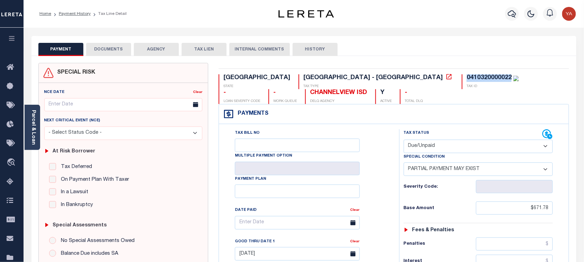
drag, startPoint x: 328, startPoint y: 78, endPoint x: 371, endPoint y: 78, distance: 42.5
click at [466, 78] on div "0410320000022" at bounding box center [488, 78] width 45 height 6
copy div "0410320000022"
click at [443, 49] on div "PAYMENT DOCUMENTS AGENCY DELINQUENT PAYEE TAX LIEN HISTORY" at bounding box center [303, 49] width 531 height 13
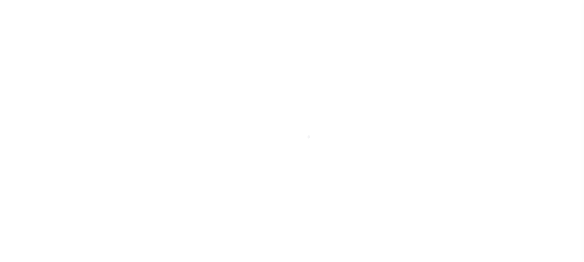
scroll to position [25, 0]
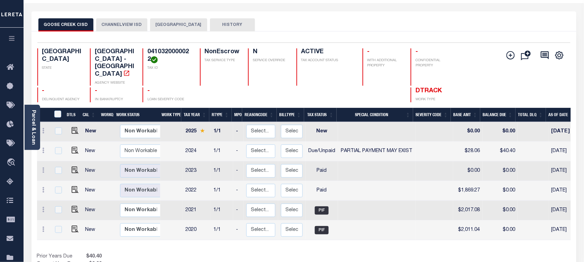
click at [133, 31] on button "CHANNELVIEW ISD" at bounding box center [121, 24] width 51 height 13
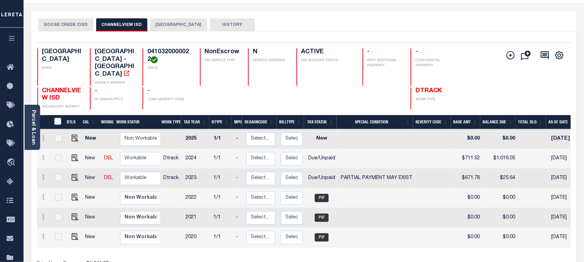
click at [172, 52] on h4 "0410320000022" at bounding box center [169, 55] width 44 height 15
copy h4 "0410320000022"
drag, startPoint x: 73, startPoint y: 171, endPoint x: 267, endPoint y: 120, distance: 199.9
click at [73, 174] on img "" at bounding box center [75, 177] width 7 height 7
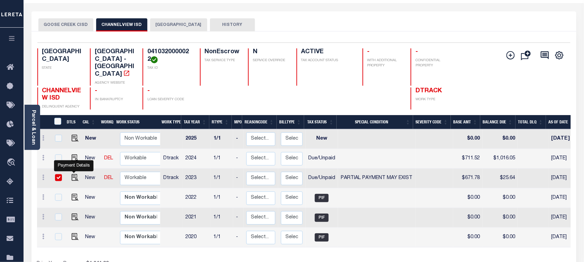
checkbox input "true"
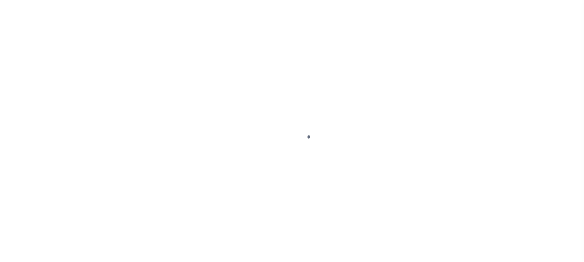
checkbox input "false"
type textarea "Exact paid amount could not be determined Refer below line for Supporting Docum…"
type input "[DATE]"
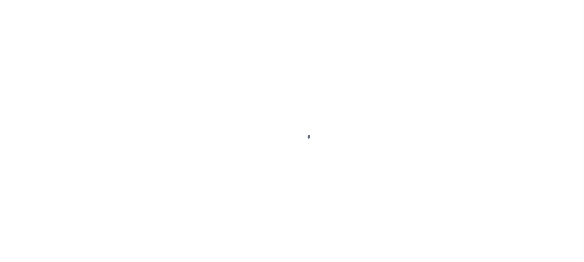
type input "[DATE]"
select select "DUE"
select select "15"
type input "$671.78"
type input "$9.33"
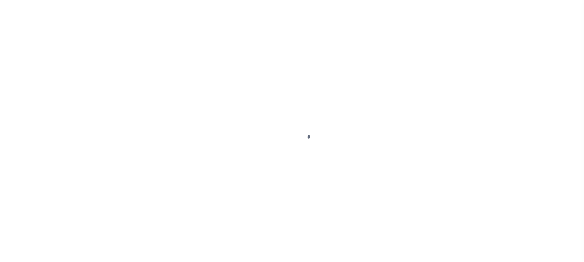
type input "$753.79"
type input "$16.31"
type input "$25.64"
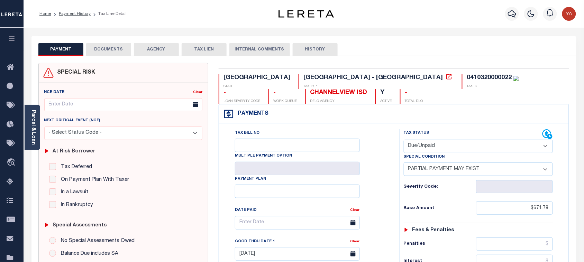
click at [426, 146] on select "- Select Status Code - Open Due/Unpaid Paid Incomplete No Tax Due Internal Refu…" at bounding box center [477, 146] width 149 height 13
select select "PYD"
click at [403, 140] on select "- Select Status Code - Open Due/Unpaid Paid Incomplete No Tax Due Internal Refu…" at bounding box center [477, 146] width 149 height 13
select select "0"
type input "09/30/2025"
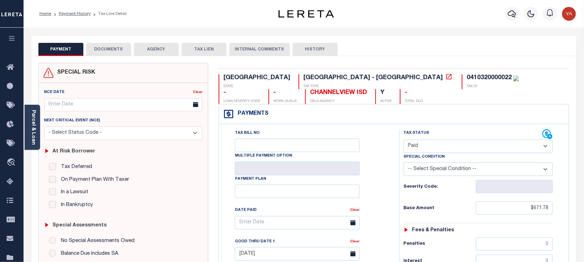
drag, startPoint x: 397, startPoint y: 206, endPoint x: 426, endPoint y: 206, distance: 29.0
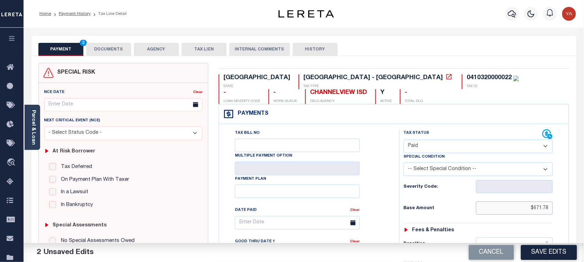
drag, startPoint x: 522, startPoint y: 210, endPoint x: 600, endPoint y: 211, distance: 78.2
click at [583, 211] on html "Home Payment History Tax Line Detail" at bounding box center [292, 262] width 584 height 524
paste input "text"
type input "$671.78"
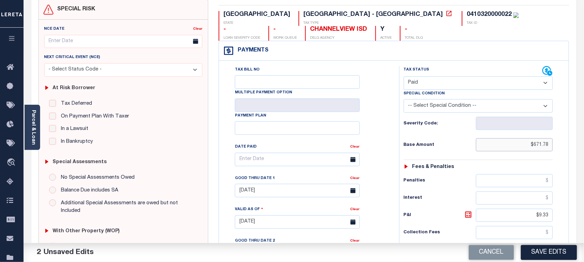
scroll to position [130, 0]
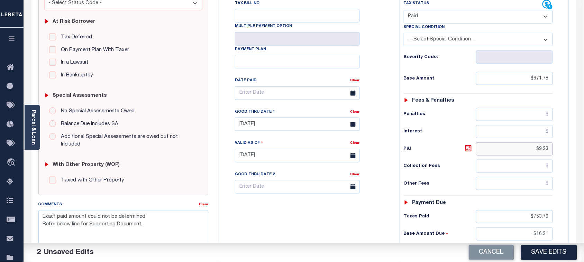
drag, startPoint x: 532, startPoint y: 153, endPoint x: 573, endPoint y: 160, distance: 41.4
click at [574, 154] on div "TX STATE School District - TX TAX TYPE 0410320000022 TAX ID - LOAN SEVERITY COD…" at bounding box center [393, 155] width 361 height 445
drag, startPoint x: 527, startPoint y: 213, endPoint x: 579, endPoint y: 213, distance: 52.9
click at [579, 213] on div "PAYMENT 3 DOCUMENTS AGENCY DELINQUENT PAYEE" at bounding box center [303, 150] width 555 height 488
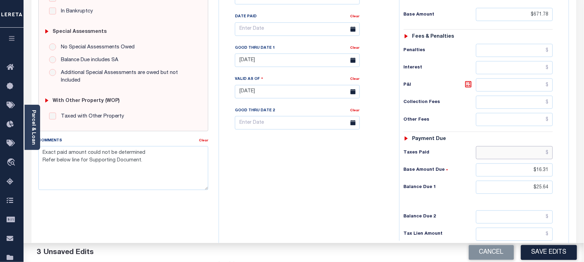
scroll to position [259, 0]
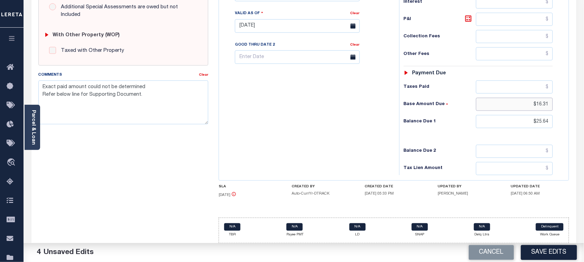
drag, startPoint x: 558, startPoint y: 108, endPoint x: 566, endPoint y: 111, distance: 9.0
click at [567, 108] on div "Tax Bill No Multiple Payment Option Payment Plan" at bounding box center [394, 23] width 350 height 316
drag, startPoint x: 529, startPoint y: 123, endPoint x: 536, endPoint y: 127, distance: 8.1
click at [577, 126] on div "PAYMENT 5 DOCUMENTS AGENCY DELINQUENT PAYEE" at bounding box center [303, 21] width 555 height 488
type input "$0.00"
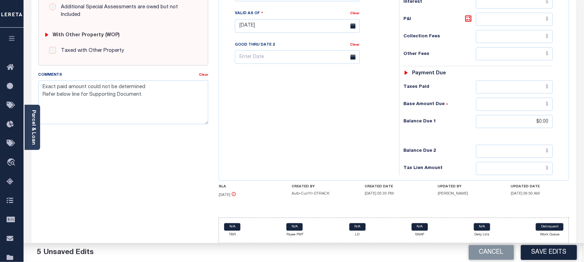
drag, startPoint x: 346, startPoint y: 123, endPoint x: 232, endPoint y: 117, distance: 114.0
click at [344, 123] on div "Tax Bill No Multiple Payment Option Payment Plan Clear" at bounding box center [307, 22] width 173 height 305
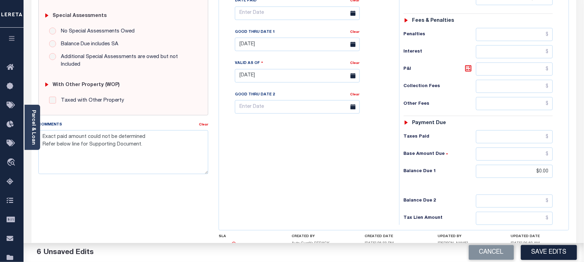
scroll to position [173, 0]
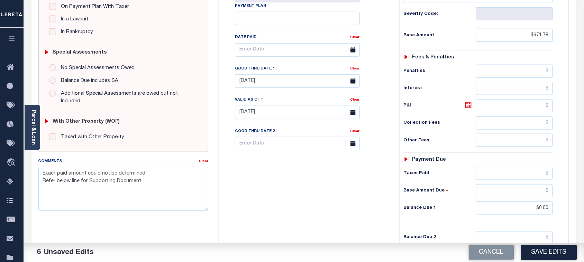
click at [355, 70] on link "Clear" at bounding box center [354, 68] width 9 height 3
click at [375, 126] on div "Tax Bill No Multiple Payment Option Payment Plan Clear" at bounding box center [307, 53] width 163 height 194
click at [202, 160] on link "Clear" at bounding box center [203, 161] width 9 height 3
click at [178, 179] on textarea "Comments" at bounding box center [123, 189] width 170 height 44
click at [333, 187] on div "Tax Bill No Multiple Payment Option Payment Plan Clear" at bounding box center [307, 108] width 173 height 305
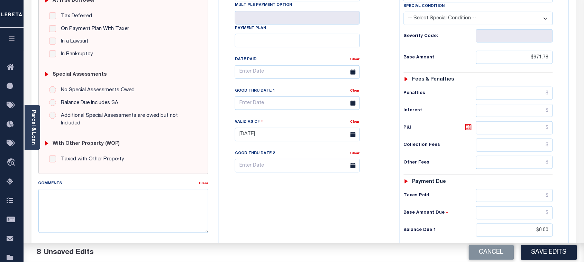
scroll to position [216, 0]
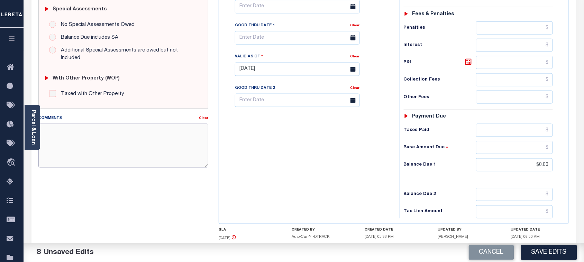
click at [165, 139] on textarea "Comments" at bounding box center [123, 146] width 170 height 44
paste textarea "Please refer 2024 1/1 line for Tax Supporting Document."
type textarea "Please refer 2024 1/1 line for Tax Supporting Document."
click at [305, 147] on div "Tax Bill No Multiple Payment Option Payment Plan Clear" at bounding box center [307, 65] width 173 height 305
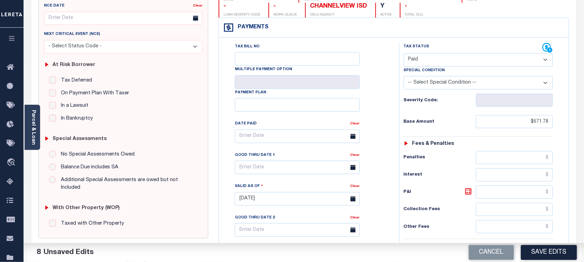
scroll to position [43, 0]
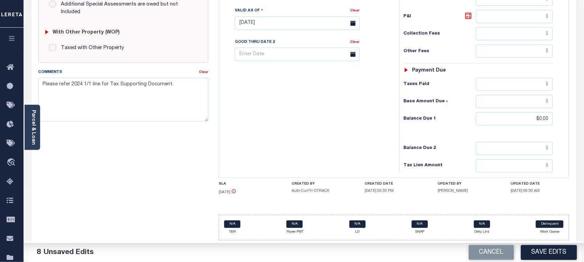
drag, startPoint x: 545, startPoint y: 254, endPoint x: 510, endPoint y: 225, distance: 45.7
click at [545, 254] on button "Save Edits" at bounding box center [549, 252] width 56 height 15
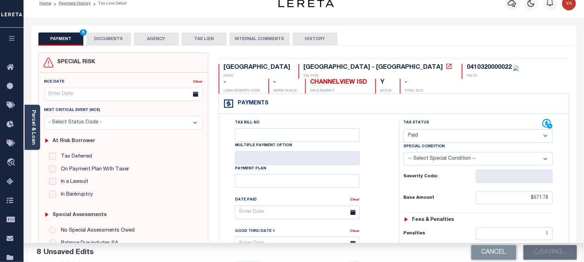
scroll to position [0, 0]
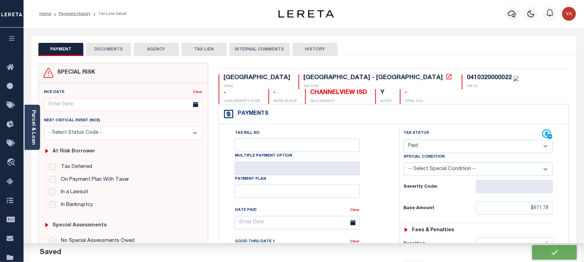
checkbox input "false"
type textarea "Please refer 2024 1/1 line for Tax Supporting Document."
type input "$671.78"
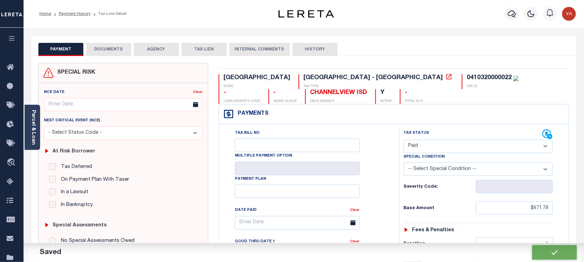
type input "$0"
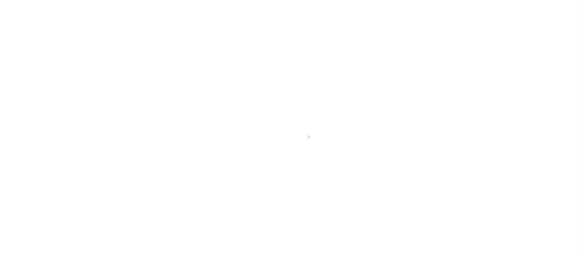
select select "DUE"
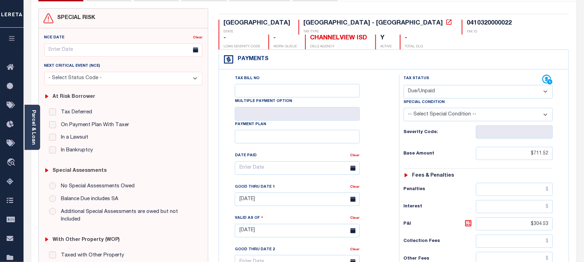
scroll to position [130, 0]
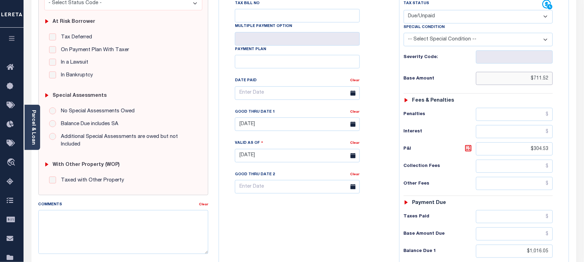
drag, startPoint x: 519, startPoint y: 80, endPoint x: 592, endPoint y: 80, distance: 73.3
click at [583, 80] on html "Home Payment History Tax Line Detail" at bounding box center [292, 132] width 584 height 524
paste input "text"
type input "$711.52"
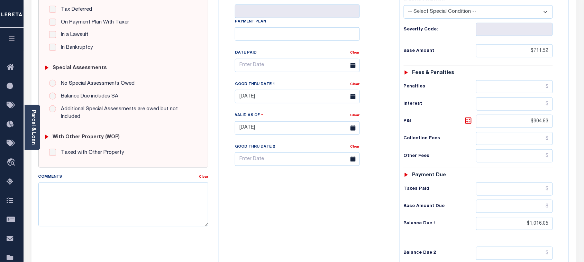
scroll to position [173, 0]
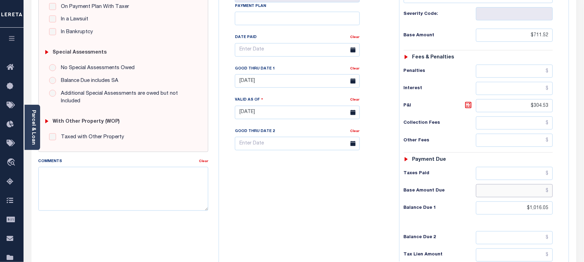
click at [512, 193] on input "text" at bounding box center [514, 190] width 77 height 13
paste input "6.30"
type input "6.30"
type input "[DATE]"
type input "$6.30"
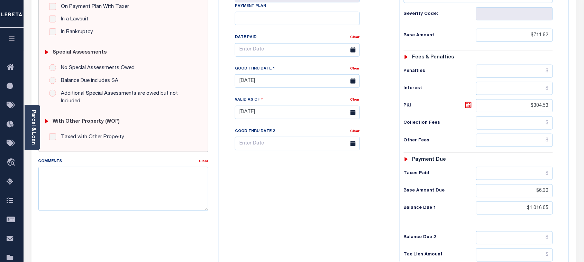
click at [424, 206] on div "Balance Due 1 $1,016.05" at bounding box center [477, 208] width 149 height 13
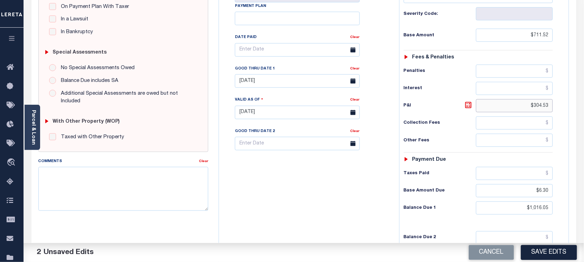
drag, startPoint x: 524, startPoint y: 105, endPoint x: 569, endPoint y: 105, distance: 44.6
click at [569, 105] on div "TX STATE School District - TX TAX TYPE 0410320000022 TAX ID - LOAN SEVERITY COD…" at bounding box center [393, 112] width 361 height 445
drag, startPoint x: 522, startPoint y: 213, endPoint x: 596, endPoint y: 211, distance: 74.4
click at [583, 211] on html "Home Payment History Tax Line Detail" at bounding box center [292, 89] width 584 height 524
click at [253, 78] on input "[DATE]" at bounding box center [297, 80] width 125 height 13
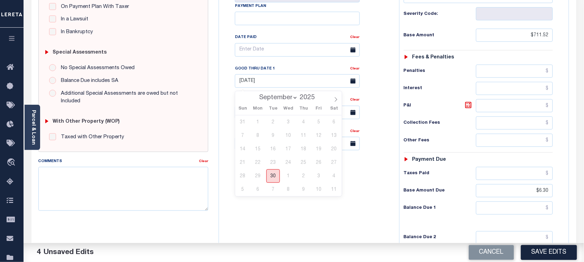
click at [277, 174] on span "30" at bounding box center [272, 175] width 13 height 13
type input "[DATE]"
click at [307, 199] on div "Tax Bill No Multiple Payment Option Payment Plan Clear" at bounding box center [307, 108] width 173 height 305
drag, startPoint x: 508, startPoint y: 210, endPoint x: 344, endPoint y: 211, distance: 163.9
click at [490, 211] on input "text" at bounding box center [514, 208] width 77 height 13
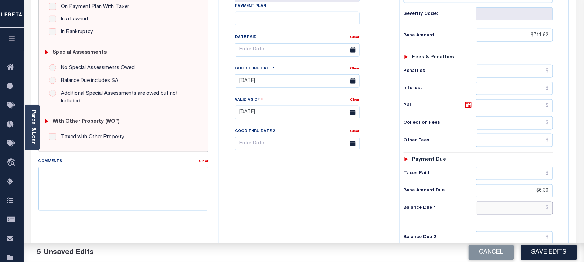
paste input "9.07"
type input "$9.07"
click at [341, 211] on div "Tax Bill No Multiple Payment Option Payment Plan Clear" at bounding box center [307, 108] width 173 height 305
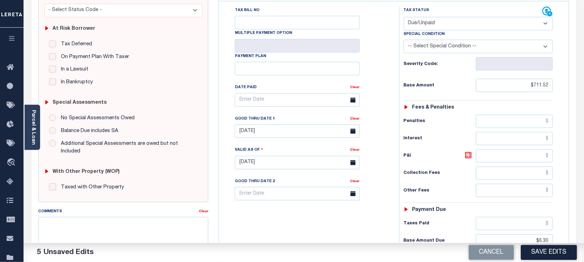
scroll to position [43, 0]
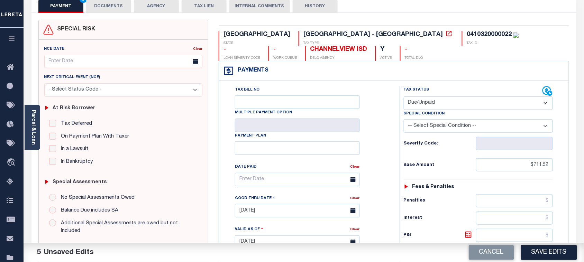
click at [449, 125] on select "-- Select Special Condition -- 3RD PARTY TAX LIEN AGENCY TAX LIEN (A.K.A Inside…" at bounding box center [477, 125] width 149 height 13
click at [403, 121] on select "-- Select Special Condition -- 3RD PARTY TAX LIEN AGENCY TAX LIEN (A.K.A Inside…" at bounding box center [477, 125] width 149 height 13
click at [426, 104] on select "- Select Status Code - Open Due/Unpaid Paid Incomplete No Tax Due Internal Refu…" at bounding box center [477, 102] width 149 height 13
click at [381, 117] on div "Tax Bill No Multiple Payment Option Payment Plan Clear" at bounding box center [307, 183] width 163 height 194
click at [421, 127] on select "-- Select Special Condition -- 3RD PARTY TAX LIEN AGENCY TAX LIEN (A.K.A Inside…" at bounding box center [477, 125] width 149 height 13
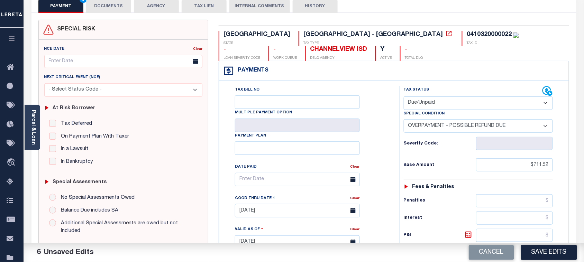
select select "15"
click at [403, 121] on select "-- Select Special Condition -- 3RD PARTY TAX LIEN AGENCY TAX LIEN (A.K.A Inside…" at bounding box center [477, 125] width 149 height 13
click at [368, 163] on div "Tax Bill No Multiple Payment Option Payment Plan Clear" at bounding box center [307, 183] width 163 height 194
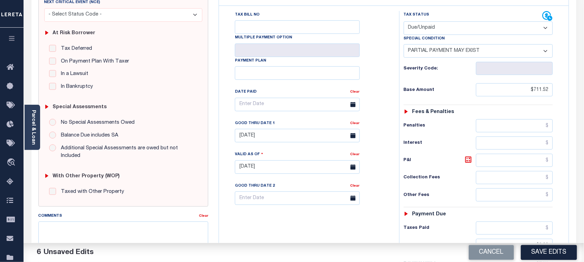
scroll to position [216, 0]
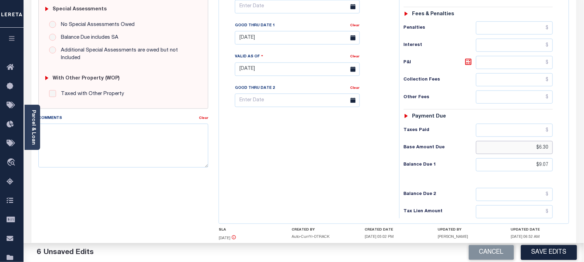
drag, startPoint x: 569, startPoint y: 151, endPoint x: 586, endPoint y: 162, distance: 20.7
click at [578, 151] on div "PAYMENT 6 DOCUMENTS AGENCY DELINQUENT PAYEE" at bounding box center [303, 64] width 555 height 488
drag, startPoint x: 552, startPoint y: 169, endPoint x: 574, endPoint y: 171, distance: 21.9
click at [574, 171] on div "SPECIAL RISK NCE Date Clear" at bounding box center [303, 69] width 545 height 458
paste input "text"
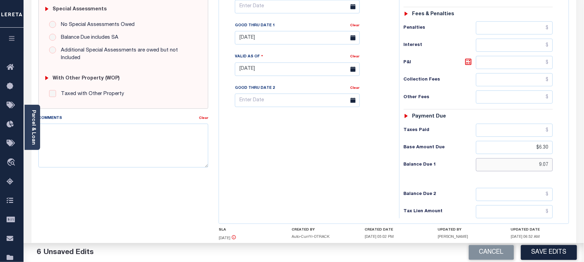
type input "$9.07"
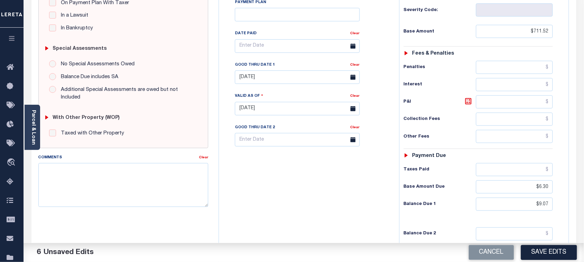
scroll to position [130, 0]
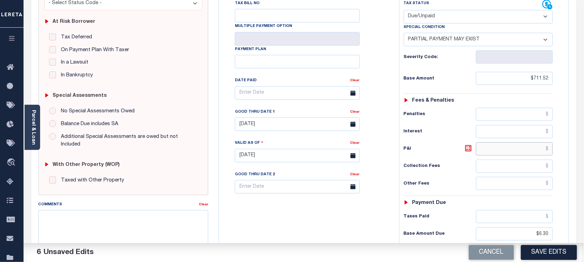
drag, startPoint x: 491, startPoint y: 155, endPoint x: 404, endPoint y: 215, distance: 106.4
click at [491, 155] on input "text" at bounding box center [514, 148] width 77 height 13
paste input "2.77"
type input "$2.77"
click at [404, 215] on div "Taxes Paid" at bounding box center [477, 216] width 149 height 13
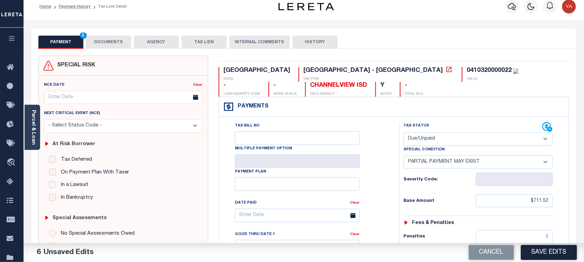
scroll to position [0, 0]
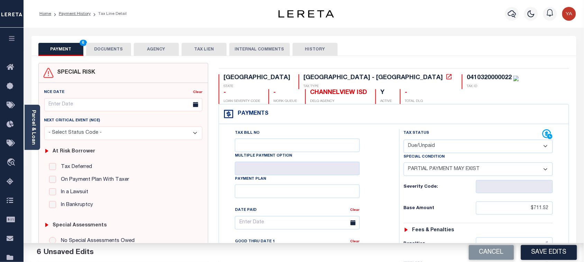
click at [466, 80] on div "0410320000022" at bounding box center [488, 78] width 45 height 6
copy div "0410320000022"
click at [108, 52] on button "DOCUMENTS" at bounding box center [108, 49] width 45 height 13
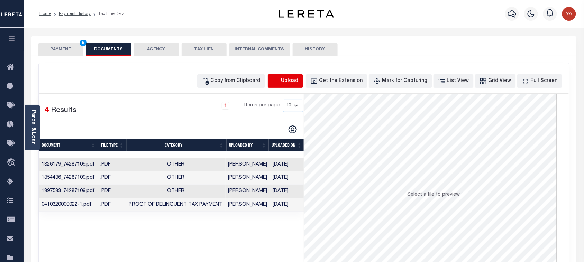
click at [280, 80] on icon "button" at bounding box center [276, 81] width 8 height 8
select select "POP"
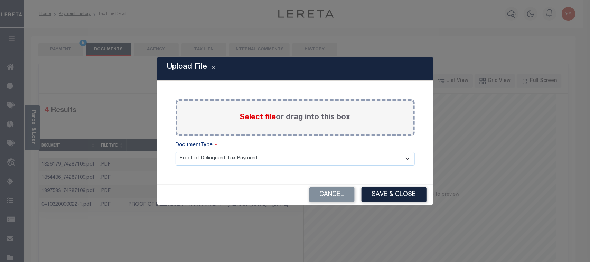
click at [300, 113] on label "Select file or drag into this box" at bounding box center [295, 117] width 111 height 11
click at [0, 0] on input "Select file or drag into this box" at bounding box center [0, 0] width 0 height 0
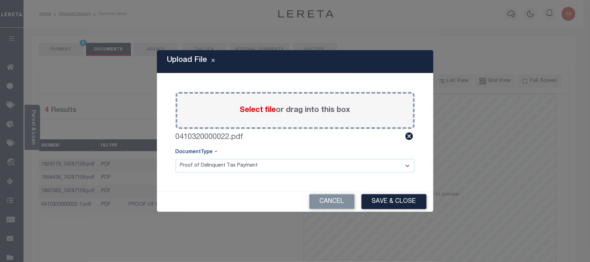
drag, startPoint x: 306, startPoint y: 164, endPoint x: 306, endPoint y: 170, distance: 5.9
click at [306, 164] on select "Proof of Delinquent Tax Payment" at bounding box center [295, 165] width 239 height 13
click at [176, 159] on select "Proof of Delinquent Tax Payment" at bounding box center [295, 165] width 239 height 13
click at [379, 201] on button "Save & Close" at bounding box center [394, 201] width 65 height 15
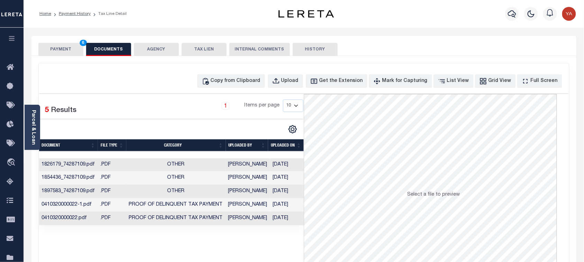
click at [281, 220] on td "[DATE]" at bounding box center [288, 218] width 36 height 13
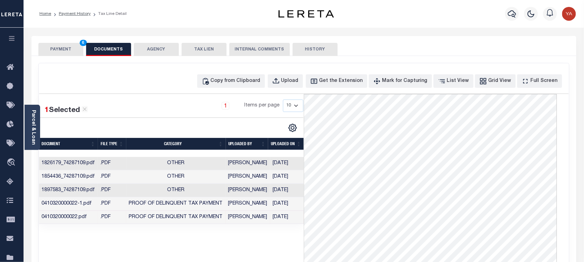
click at [73, 48] on button "PAYMENT 6" at bounding box center [60, 49] width 45 height 13
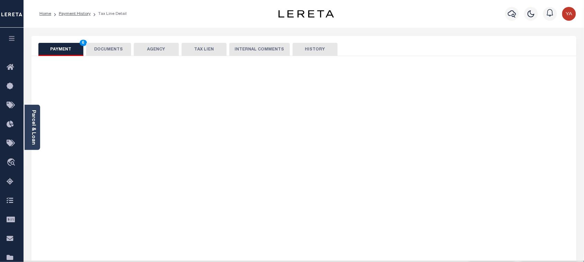
click at [203, 19] on div "Home Payment History Tax Line Detail" at bounding box center [147, 14] width 227 height 15
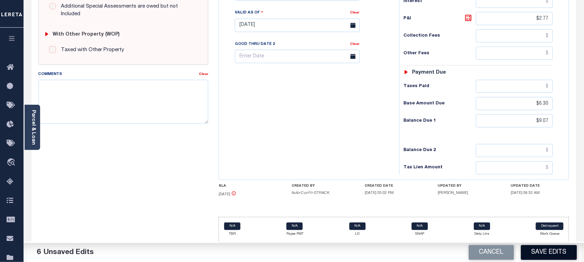
click at [542, 255] on button "Save Edits" at bounding box center [549, 252] width 56 height 15
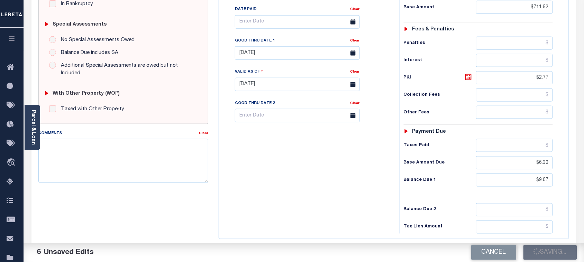
scroll to position [47, 0]
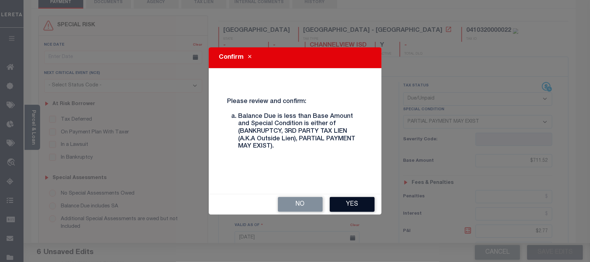
click at [354, 203] on button "Yes" at bounding box center [352, 204] width 45 height 15
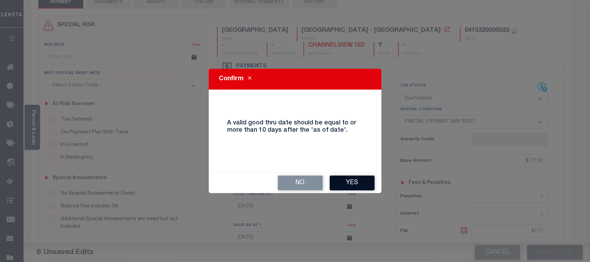
click at [360, 185] on button "Yes" at bounding box center [352, 183] width 45 height 15
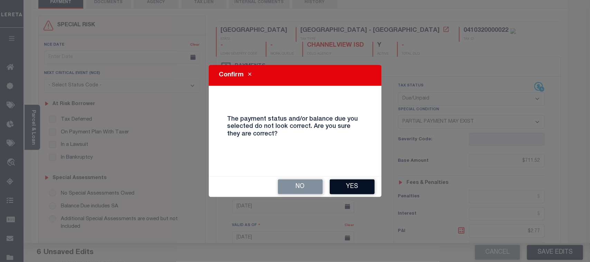
click at [343, 186] on button "Yes" at bounding box center [352, 186] width 45 height 15
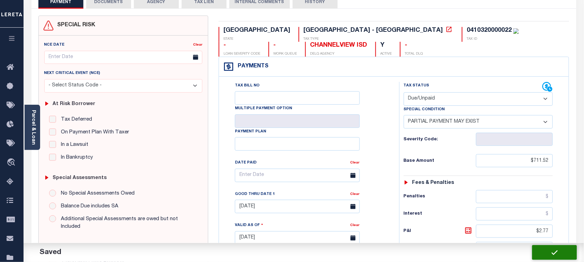
checkbox input "false"
type input "$711.52"
type input "$2.77"
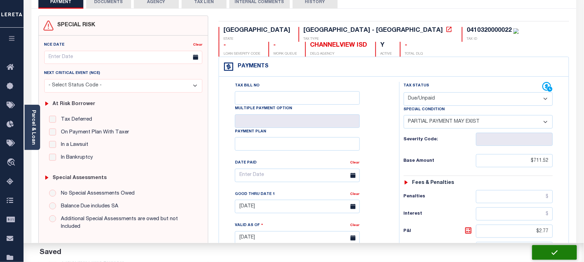
type input "$6.3"
type input "$9.07"
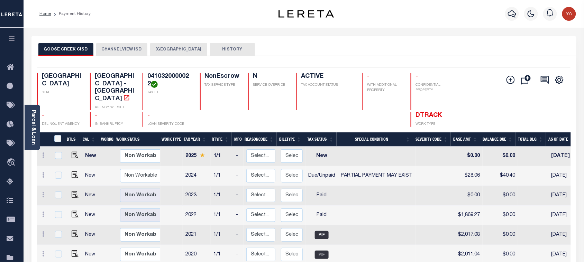
click at [130, 47] on button "CHANNELVIEW ISD" at bounding box center [121, 49] width 51 height 13
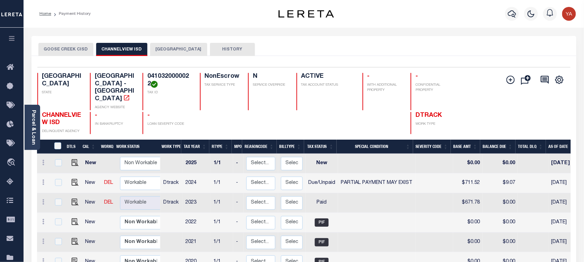
click at [173, 77] on h4 "0410320000022" at bounding box center [169, 80] width 44 height 15
copy h4 "0410320000022"
click at [28, 132] on div "Parcel & Loan" at bounding box center [33, 127] width 16 height 45
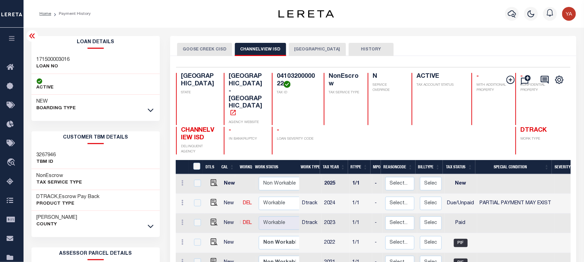
click at [44, 60] on h3 "171500003016" at bounding box center [53, 59] width 33 height 7
copy h3 "171500003016"
click at [278, 71] on div "Selected 6 Results 1 Items per page 25 50 100 TX STATE School District - TX AGE…" at bounding box center [372, 110] width 405 height 87
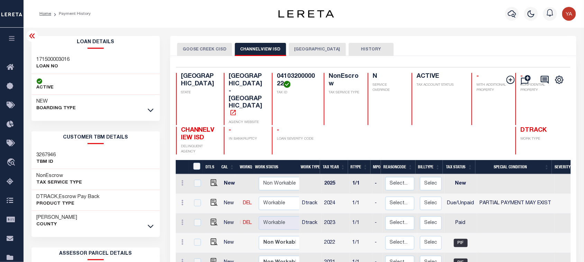
copy h4 "0410320000022"
click at [512, 13] on icon "button" at bounding box center [512, 14] width 8 height 8
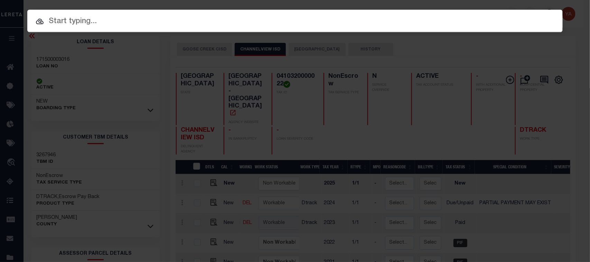
click at [505, 16] on input "text" at bounding box center [295, 22] width 536 height 12
paste input "3394824-100"
type input "3394824-100"
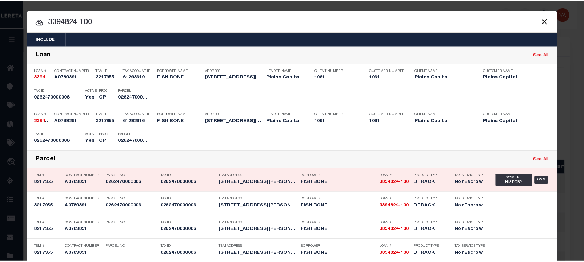
scroll to position [43, 0]
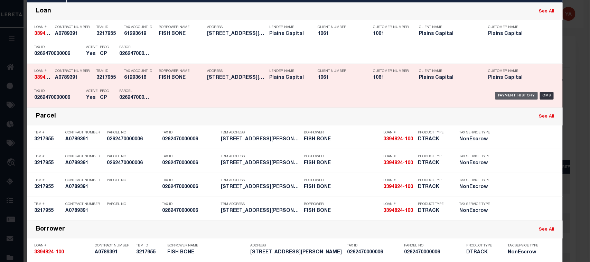
click at [506, 97] on div "Payment History" at bounding box center [516, 96] width 43 height 8
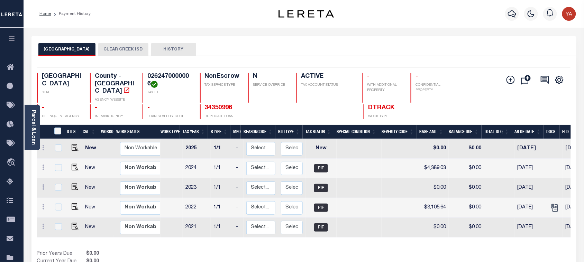
click at [119, 47] on button "CLEAR CREEK ISD" at bounding box center [123, 49] width 50 height 13
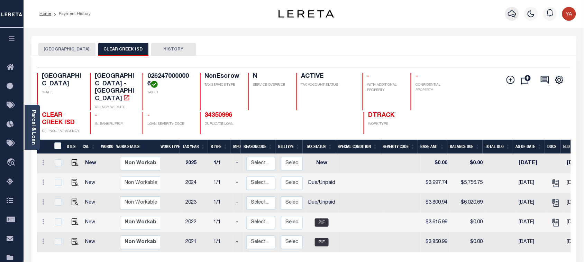
click at [512, 14] on icon "button" at bounding box center [512, 14] width 8 height 8
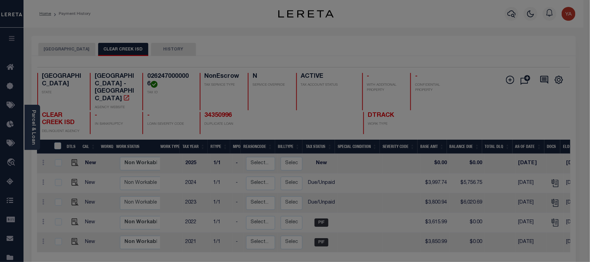
click at [0, 0] on input "text" at bounding box center [0, 0] width 0 height 0
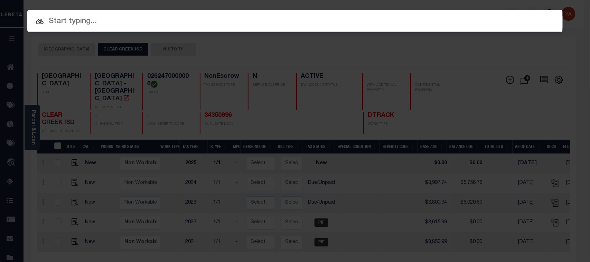
paste input "400910800"
type input "400910800"
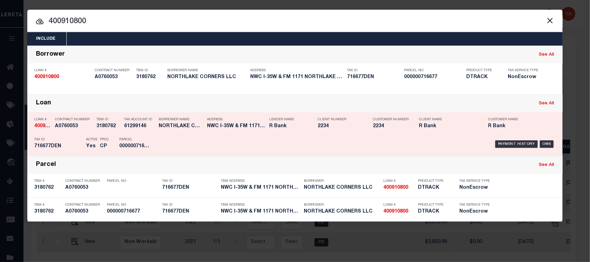
click at [502, 138] on div "Payment History OMS" at bounding box center [358, 144] width 395 height 20
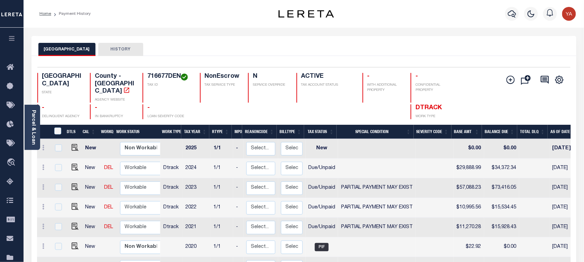
scroll to position [2, 0]
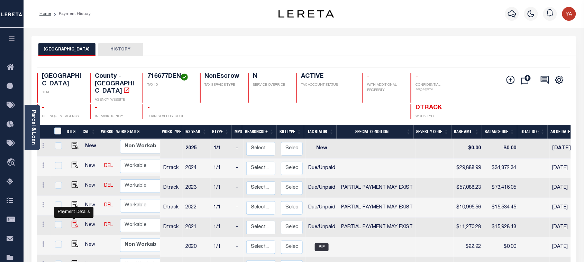
click at [75, 221] on img "" at bounding box center [75, 224] width 7 height 7
checkbox input "true"
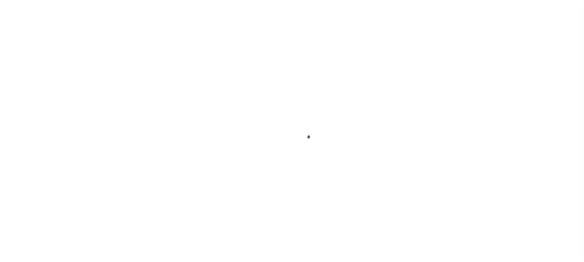
checkbox input "false"
type textarea "Please refer 2024 line for the document"
type input "[DATE]"
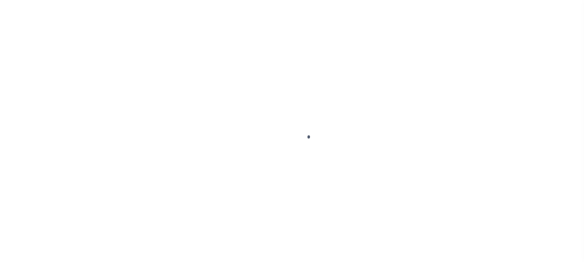
type input "[DATE]"
select select "DUE"
select select "15"
type input "$11,270.28"
type input "$4,679.54"
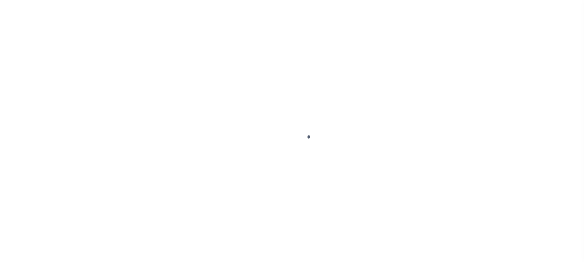
type input "$32.61"
type input "$11,248.89"
type input "$15,928.43"
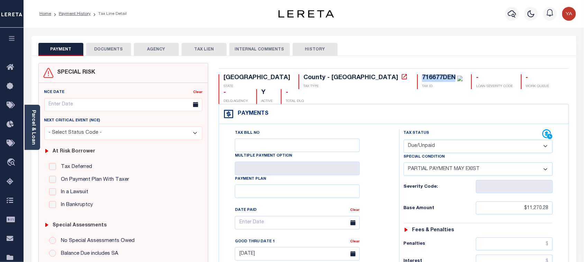
drag, startPoint x: 302, startPoint y: 78, endPoint x: 342, endPoint y: 85, distance: 41.0
click at [417, 80] on div "716677DEN TAX ID" at bounding box center [440, 81] width 46 height 15
copy div "716677DEN"
click at [510, 13] on icon "button" at bounding box center [512, 14] width 8 height 8
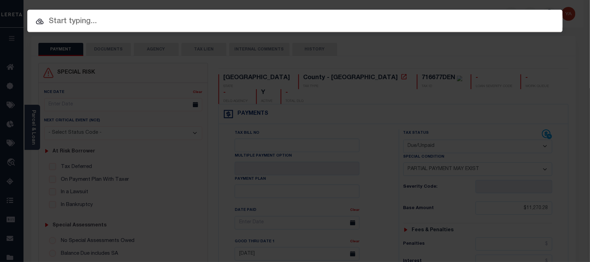
click at [505, 16] on input "text" at bounding box center [295, 22] width 536 height 12
paste input "540064"
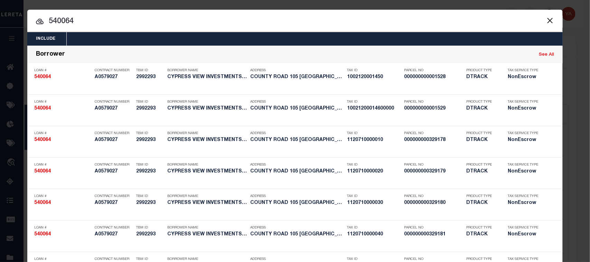
drag, startPoint x: 75, startPoint y: 25, endPoint x: 0, endPoint y: 15, distance: 76.1
click at [0, 15] on div "Include Loans TBM Customers Borrowers Payments (Lender Non-Disb) Payments (Lend…" at bounding box center [295, 131] width 590 height 262
paste input "1120710000250"
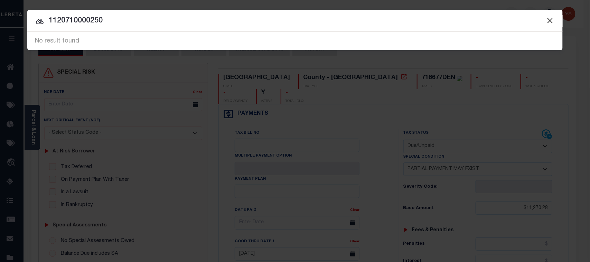
drag, startPoint x: 62, startPoint y: 21, endPoint x: 0, endPoint y: 20, distance: 62.2
click at [0, 20] on div "Include Loans TBM Customers Borrowers Payments (Lender Non-Disb) Payments (Lend…" at bounding box center [295, 131] width 590 height 262
paste input "540064"
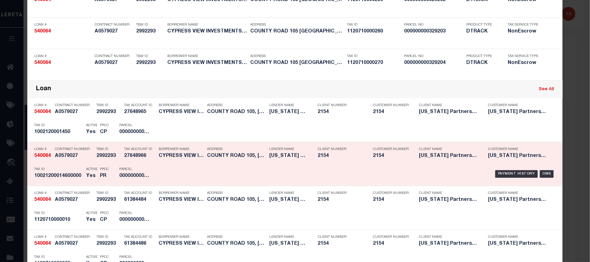
scroll to position [701, 0]
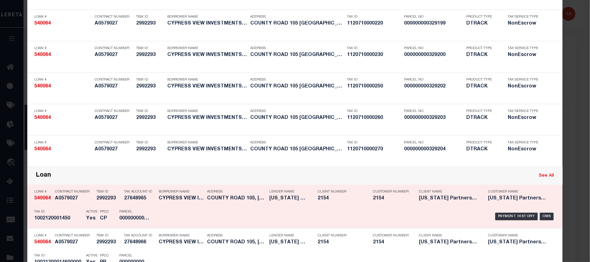
click at [539, 177] on link "See All" at bounding box center [546, 176] width 15 height 4
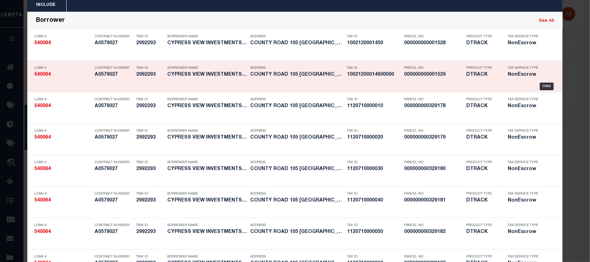
scroll to position [0, 0]
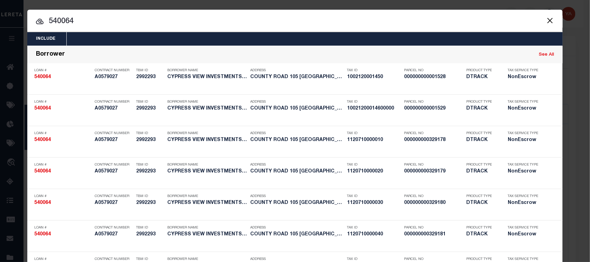
drag, startPoint x: 78, startPoint y: 18, endPoint x: 0, endPoint y: 18, distance: 78.1
click at [0, 18] on div "Include Loans TBM Customers Borrowers Payments (Lender Non-Disb) Payments (Lend…" at bounding box center [295, 131] width 590 height 262
paste input "63500047665"
type input "63500047665"
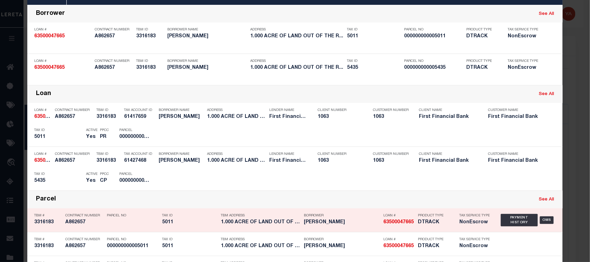
scroll to position [92, 0]
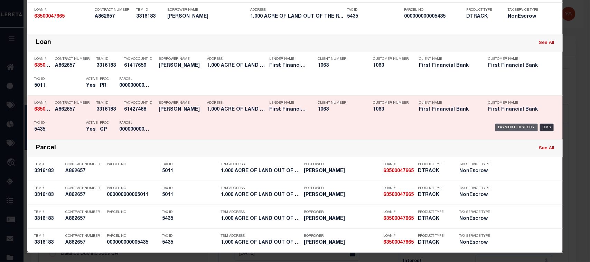
click at [514, 128] on div "Payment History" at bounding box center [516, 128] width 43 height 8
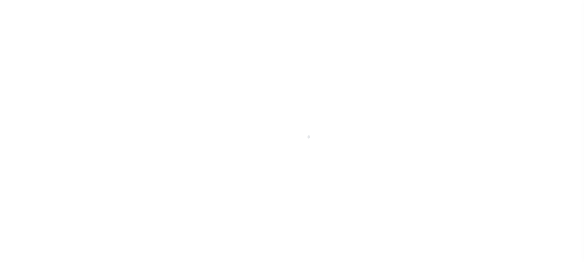
select select "OP2"
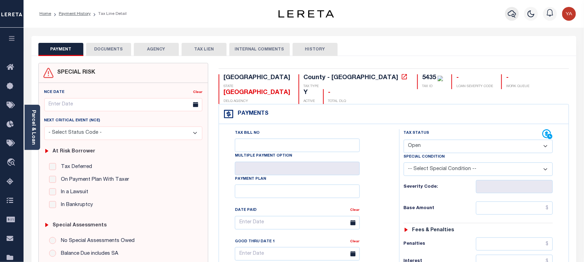
click at [509, 14] on icon "button" at bounding box center [512, 14] width 8 height 8
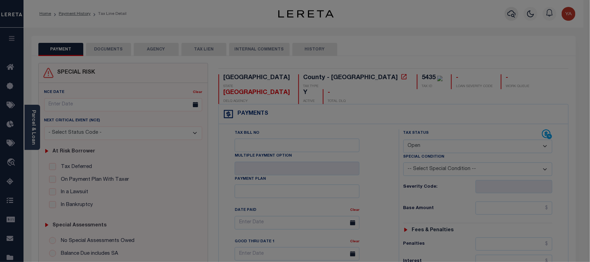
click at [0, 0] on input "text" at bounding box center [0, 0] width 0 height 0
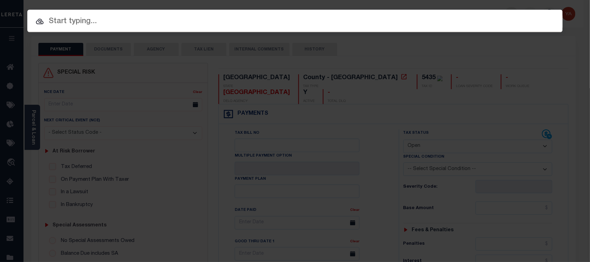
paste input "172500010795"
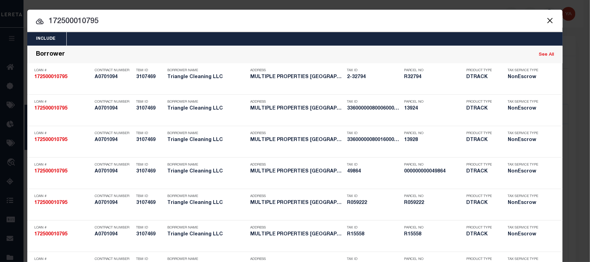
drag, startPoint x: 54, startPoint y: 12, endPoint x: 0, endPoint y: 12, distance: 53.9
click at [0, 12] on div "Include Loans TBM Customers Borrowers Payments (Lender Non-Disb) Payments (Lend…" at bounding box center [295, 131] width 590 height 262
paste input "5332"
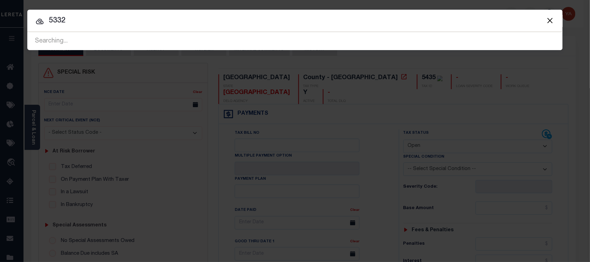
type input "5332"
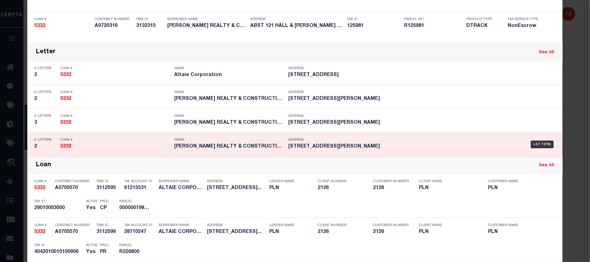
scroll to position [216, 0]
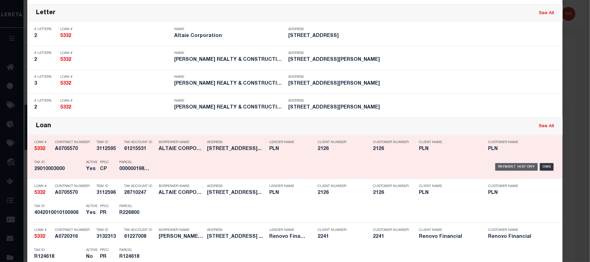
click at [515, 165] on div "Payment History" at bounding box center [516, 167] width 43 height 8
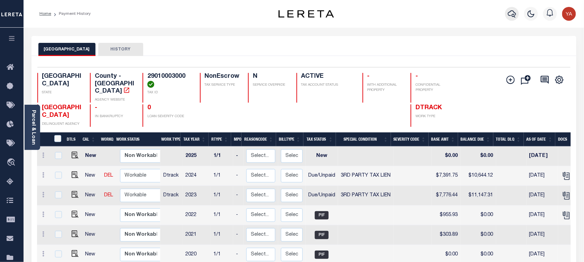
click at [509, 15] on icon "button" at bounding box center [512, 14] width 8 height 8
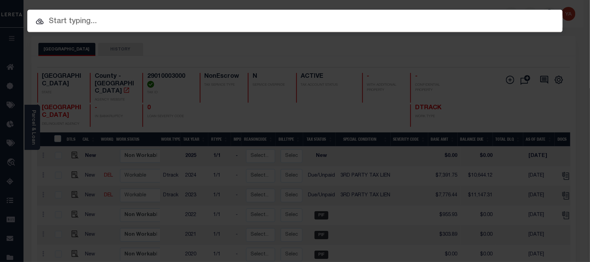
click at [505, 11] on div "Include Loans TBM Customers Borrowers Payments (Lender Non-Disb) Payments (Lend…" at bounding box center [295, 21] width 536 height 22
paste input "192500000307"
type input "192500000307"
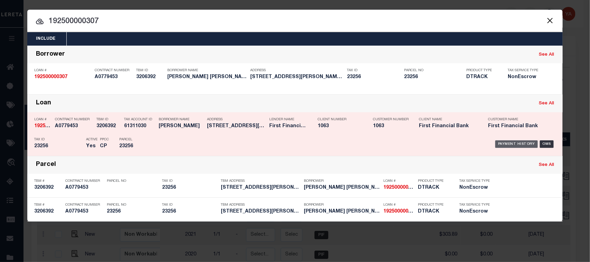
click at [503, 144] on div "Payment History" at bounding box center [516, 144] width 43 height 8
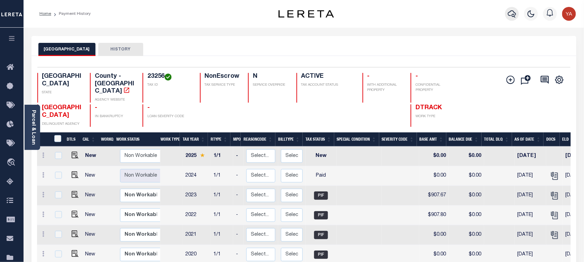
click at [508, 11] on icon "button" at bounding box center [512, 14] width 8 height 8
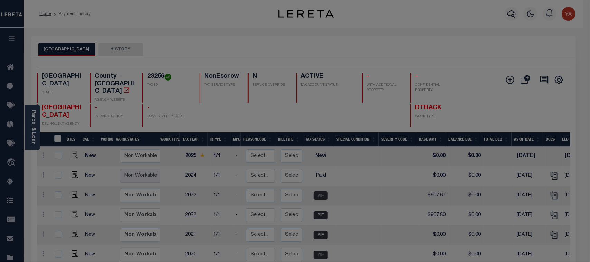
click at [0, 0] on div "Include Loans TBM Customers Borrowers Payments (Lender Non-Disb) Payments (Lend…" at bounding box center [0, 0] width 0 height 0
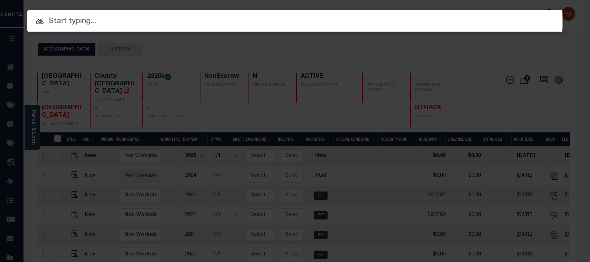
paste input "141500017670"
type input "141500017670"
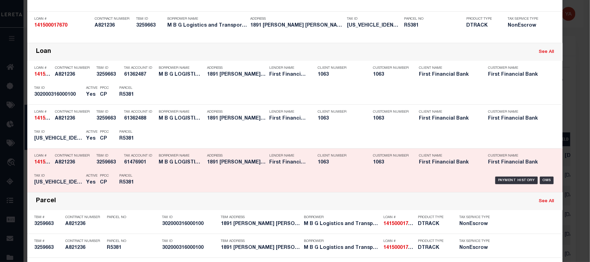
scroll to position [130, 0]
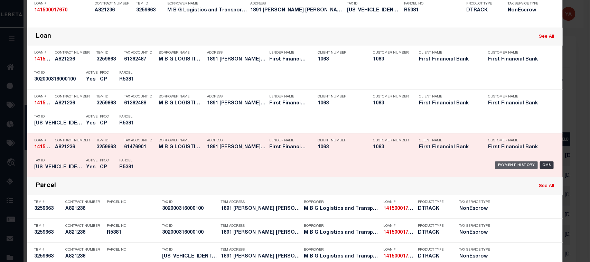
click at [501, 161] on div "Payment History" at bounding box center [516, 165] width 43 height 8
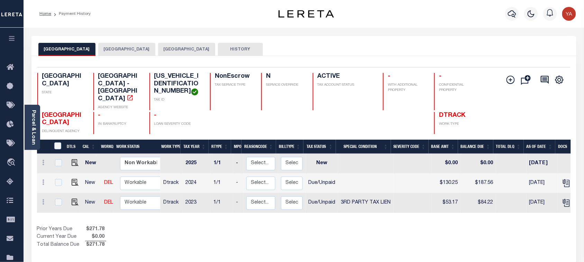
click at [155, 54] on button "[GEOGRAPHIC_DATA]" at bounding box center [126, 49] width 57 height 13
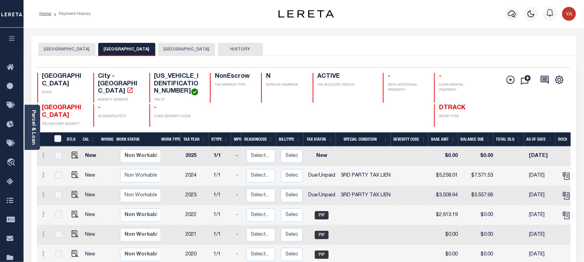
click at [77, 42] on div "[GEOGRAPHIC_DATA] [GEOGRAPHIC_DATA] WALLER COUNTY HISTORY" at bounding box center [303, 46] width 545 height 20
click at [77, 45] on button "[GEOGRAPHIC_DATA]" at bounding box center [66, 49] width 57 height 13
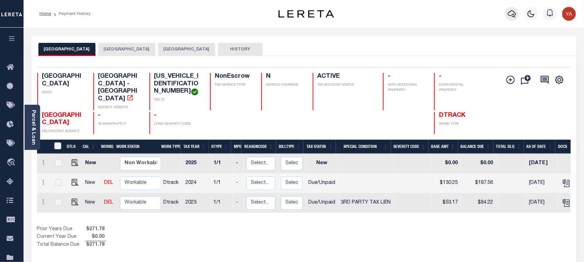
click at [509, 14] on icon "button" at bounding box center [512, 14] width 8 height 8
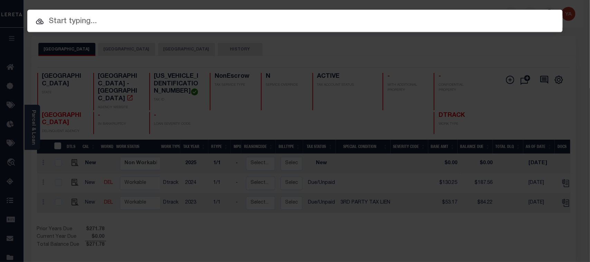
click at [476, 14] on div "Include Loans TBM Customers Borrowers Payments (Lender Non-Disb) Payments (Lend…" at bounding box center [295, 21] width 536 height 22
paste input "3385279-102"
type input "3385279-102"
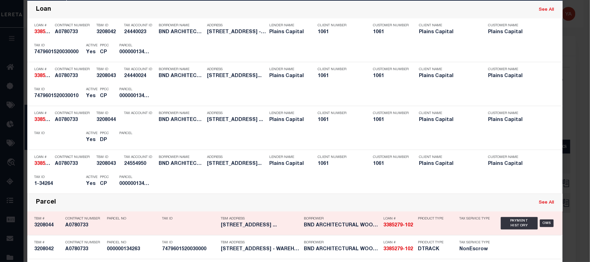
scroll to position [86, 0]
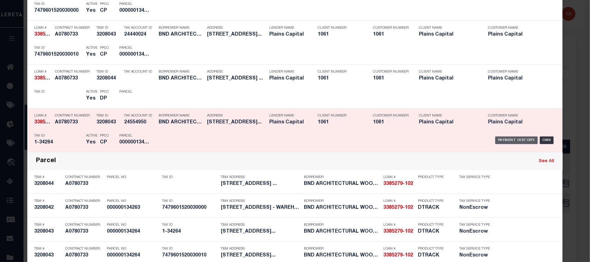
click at [517, 144] on div "Payment History" at bounding box center [516, 141] width 43 height 8
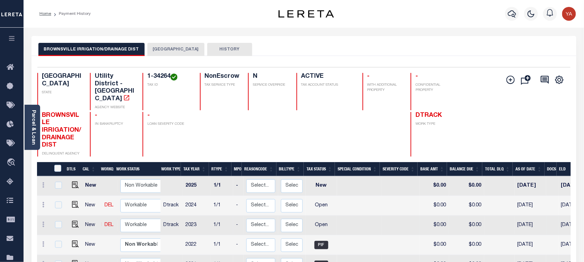
scroll to position [86, 0]
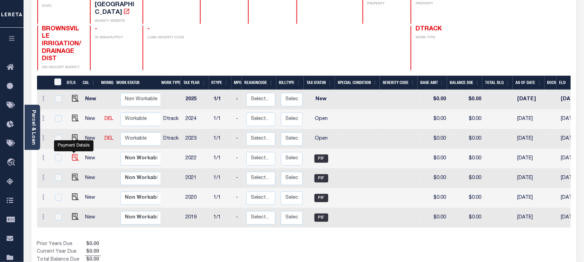
click at [72, 154] on img "" at bounding box center [75, 157] width 7 height 7
checkbox input "true"
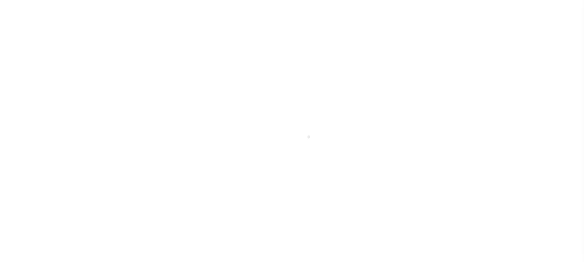
select select "PIF"
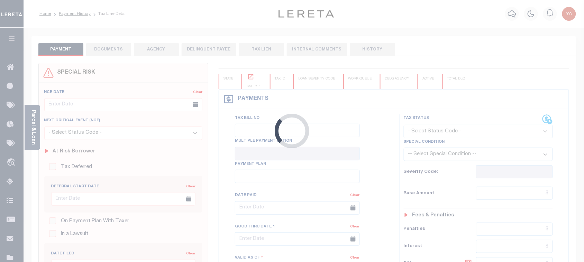
checkbox input "false"
type input "[DATE]"
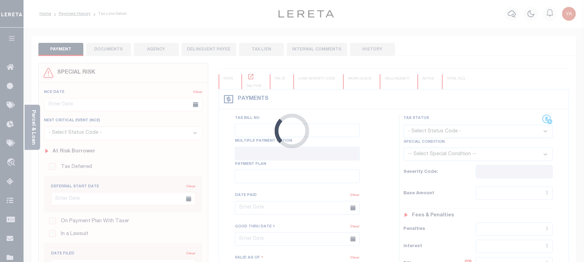
select select "OP2"
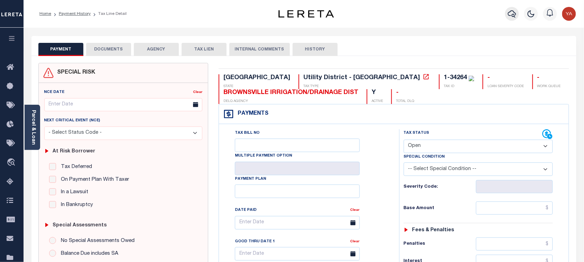
click at [509, 11] on icon "button" at bounding box center [512, 14] width 8 height 8
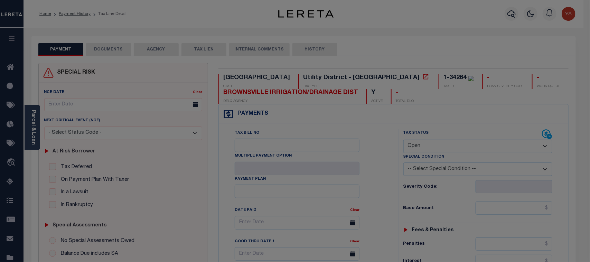
click at [0, 0] on input "text" at bounding box center [0, 0] width 0 height 0
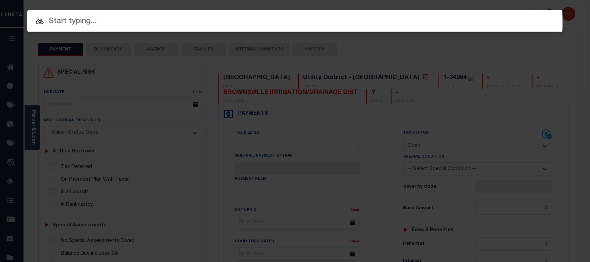
paste input "3384381-102"
type input "3384381-102"
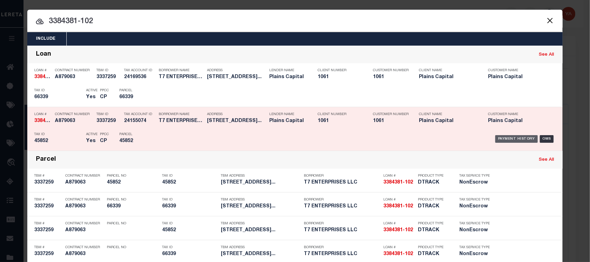
click at [518, 138] on div "Payment History" at bounding box center [516, 139] width 43 height 8
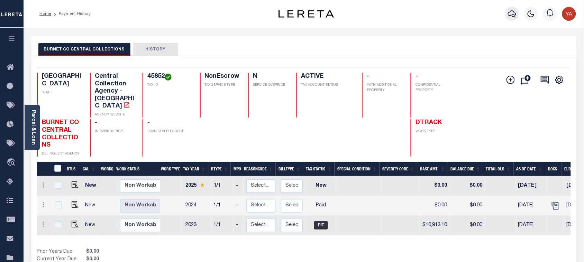
click at [512, 16] on icon "button" at bounding box center [512, 13] width 8 height 7
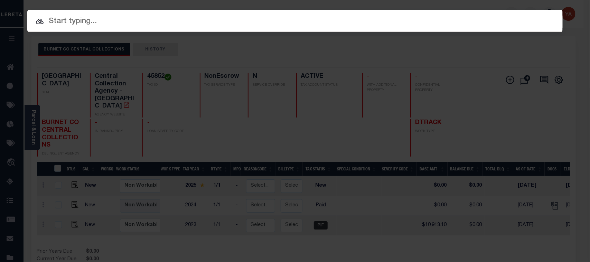
click at [506, 13] on div "Include Loans TBM Customers Borrowers Payments (Lender Non-Disb) Payments (Lend…" at bounding box center [295, 21] width 536 height 22
paste input "942200022369"
type input "942200022369"
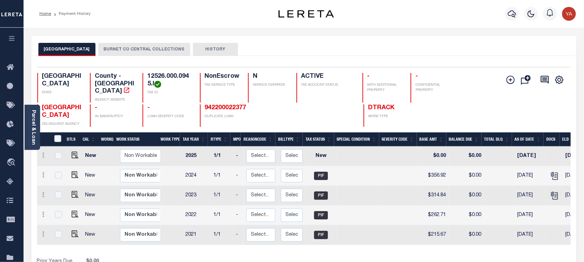
click at [122, 49] on button "BURNET CO CENTRAL COLLECTIONS" at bounding box center [144, 49] width 92 height 13
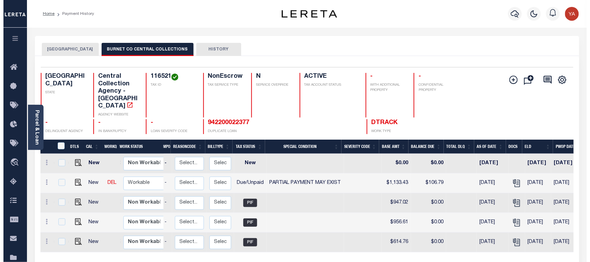
scroll to position [0, 82]
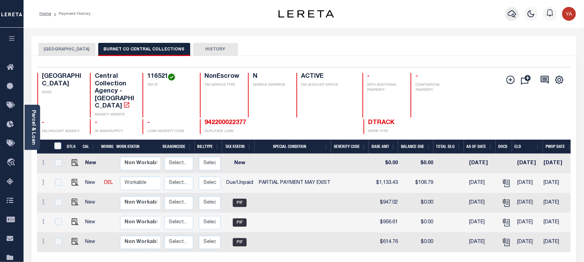
click at [513, 11] on icon "button" at bounding box center [512, 13] width 8 height 7
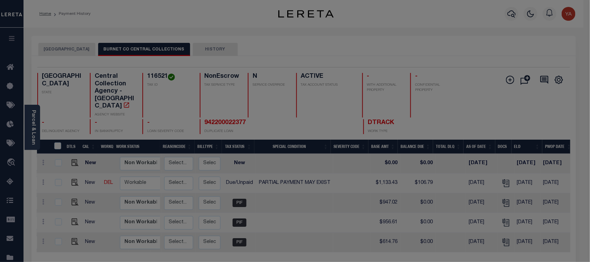
click at [0, 0] on input "text" at bounding box center [0, 0] width 0 height 0
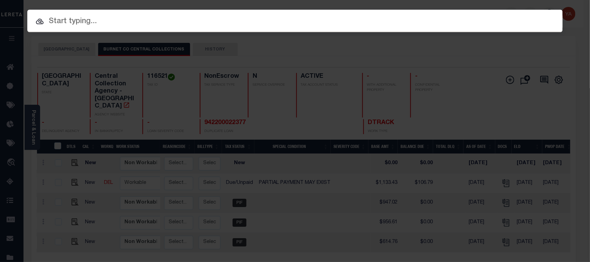
paste input "171500003321"
type input "171500003321"
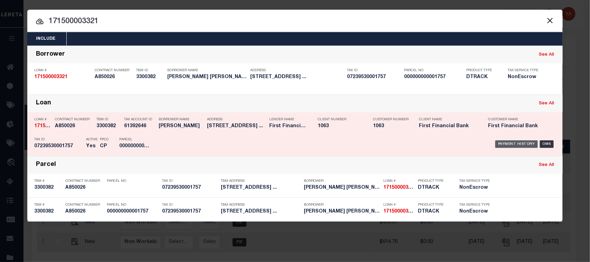
click at [520, 143] on div "Payment History" at bounding box center [516, 144] width 43 height 8
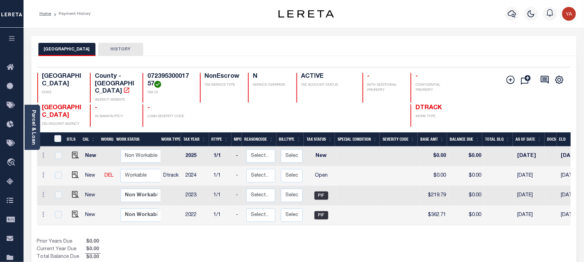
click at [158, 74] on h4 "07239530001757" at bounding box center [169, 80] width 44 height 15
copy h4 "07239530001757"
drag, startPoint x: 75, startPoint y: 172, endPoint x: 136, endPoint y: 172, distance: 60.8
click at [75, 172] on img "" at bounding box center [75, 174] width 7 height 7
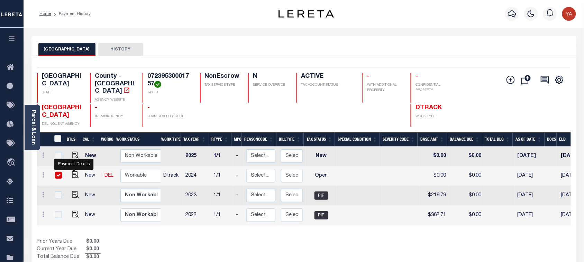
checkbox input "true"
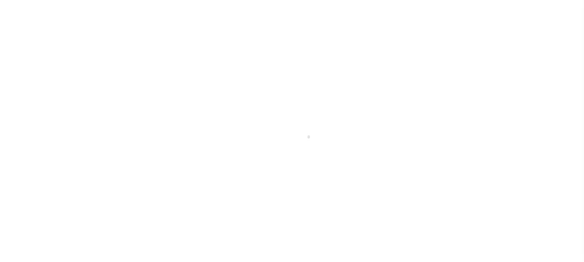
select select "OP2"
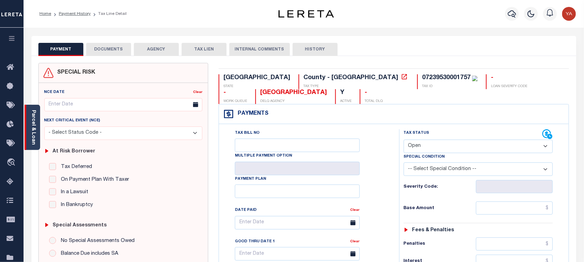
click at [33, 135] on link "Parcel & Loan" at bounding box center [33, 127] width 5 height 35
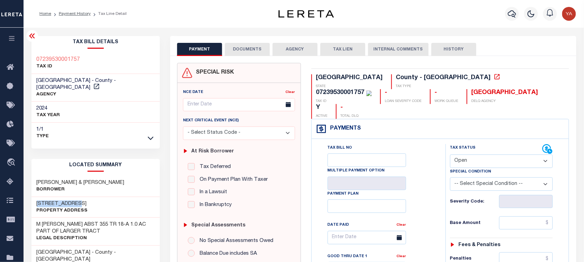
drag, startPoint x: 37, startPoint y: 196, endPoint x: 82, endPoint y: 194, distance: 45.3
click at [82, 201] on h3 "[STREET_ADDRESS]" at bounding box center [62, 204] width 51 height 7
copy h3 "843 COUNTY ROA"
drag, startPoint x: 91, startPoint y: 60, endPoint x: 37, endPoint y: 54, distance: 53.6
click at [37, 54] on div "07239530001757 TAX ID" at bounding box center [95, 63] width 128 height 21
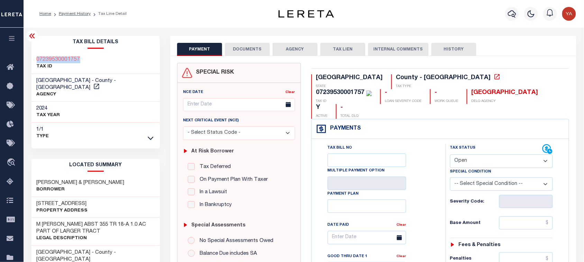
copy h3 "07239530001757"
drag, startPoint x: 398, startPoint y: 76, endPoint x: 447, endPoint y: 75, distance: 49.4
click at [372, 89] on div "07239530001757" at bounding box center [344, 93] width 56 height 8
click at [63, 179] on h3 "JOHNSON BRIAN K & MICHELLE A" at bounding box center [81, 182] width 88 height 7
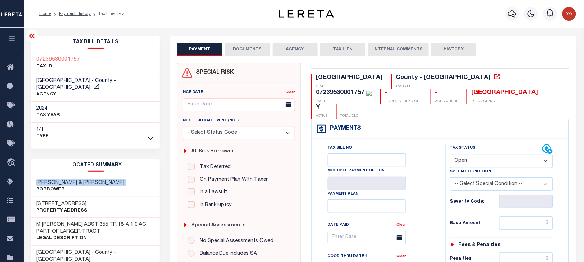
click at [63, 179] on h3 "JOHNSON BRIAN K & MICHELLE A" at bounding box center [81, 182] width 88 height 7
copy div "JOHNSON BRIAN K & MICHELLE A"
drag, startPoint x: 394, startPoint y: 76, endPoint x: 422, endPoint y: 76, distance: 28.3
click at [372, 89] on div "07239530001757 TAX ID" at bounding box center [341, 96] width 61 height 15
drag, startPoint x: 494, startPoint y: 54, endPoint x: 431, endPoint y: 81, distance: 67.8
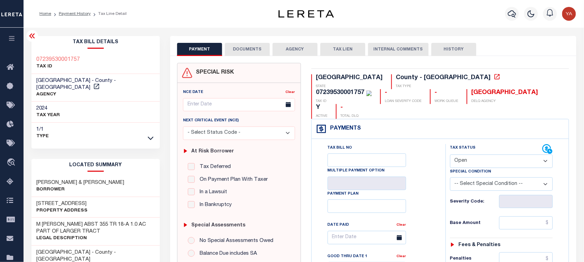
click at [494, 54] on div "PAYMENT DOCUMENTS AGENCY DELINQUENT PAYEE TAX LIEN HISTORY" at bounding box center [373, 49] width 392 height 13
drag, startPoint x: 395, startPoint y: 76, endPoint x: 422, endPoint y: 76, distance: 26.6
click at [372, 89] on div "07239530001757 TAX ID" at bounding box center [341, 96] width 61 height 15
copy div "0723953"
drag, startPoint x: 433, startPoint y: 78, endPoint x: 446, endPoint y: 75, distance: 13.8
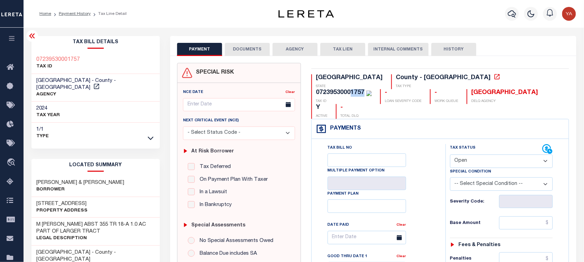
click at [372, 89] on div "07239530001757" at bounding box center [344, 93] width 56 height 8
click at [384, 16] on div "Profile Sign out" at bounding box center [465, 14] width 227 height 24
copy div "07239530001757"
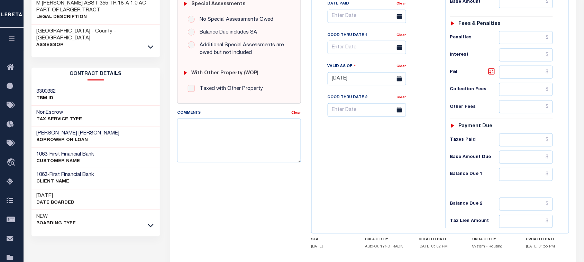
scroll to position [259, 0]
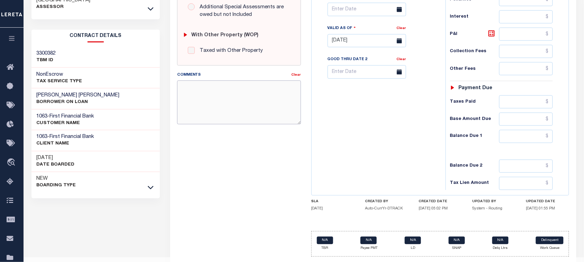
click at [187, 94] on textarea "Comments" at bounding box center [239, 103] width 124 height 44
paste textarea "Owner ID:"
type textarea "Owner ID:"
type input "[DATE]"
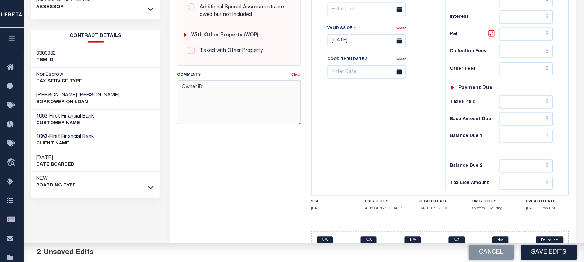
click at [220, 87] on textarea "Owner ID:" at bounding box center [239, 103] width 124 height 44
paste textarea "723953"
click at [228, 84] on textarea "Owner ID: 723953" at bounding box center [239, 103] width 124 height 44
paste textarea "Property ID:"
click at [221, 94] on textarea "Owner ID: 723953 Property ID:" at bounding box center [239, 103] width 124 height 44
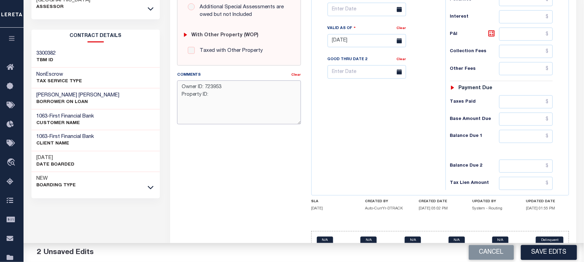
paste textarea "1757"
type textarea "Owner ID: 723953 Property ID: 1757"
click at [406, 127] on div "Tax Bill No Multiple Payment Option Payment Plan Clear" at bounding box center [376, 37] width 127 height 305
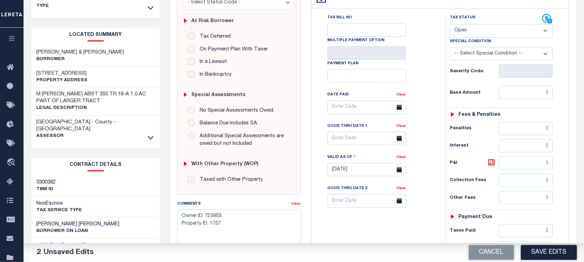
scroll to position [130, 0]
click at [471, 25] on select "- Select Status Code - Open Due/Unpaid Paid Incomplete No Tax Due Internal Refu…" at bounding box center [501, 31] width 103 height 13
select select "PYD"
click at [450, 25] on select "- Select Status Code - Open Due/Unpaid Paid Incomplete No Tax Due Internal Refu…" at bounding box center [501, 31] width 103 height 13
click at [513, 87] on input "text" at bounding box center [526, 93] width 54 height 13
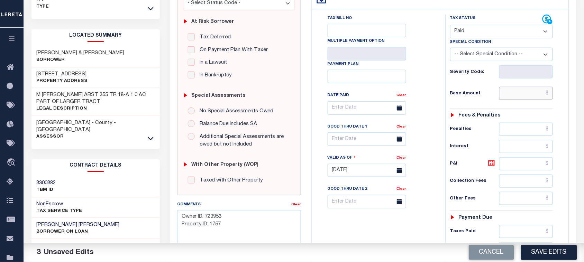
paste input "217.51"
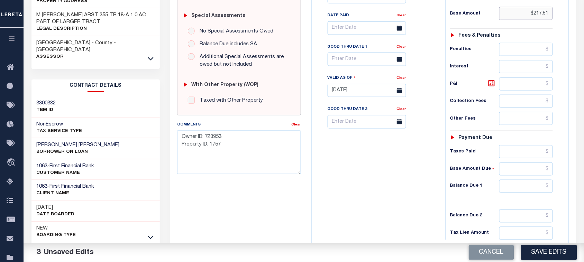
scroll to position [265, 0]
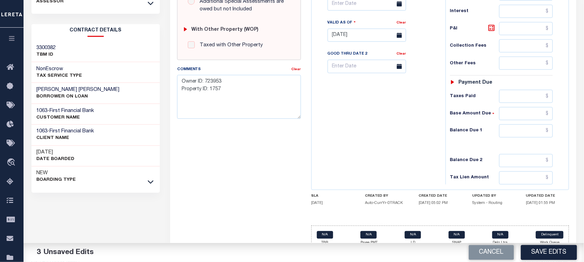
type input "$217.51"
click at [512, 124] on input "text" at bounding box center [526, 130] width 54 height 13
type input "$0.00"
click at [391, 133] on div "Tax Bill No Multiple Payment Option Payment Plan Clear" at bounding box center [376, 31] width 127 height 305
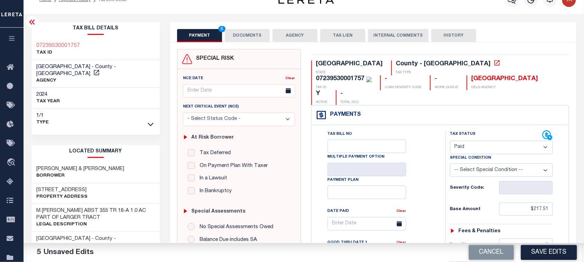
scroll to position [6, 0]
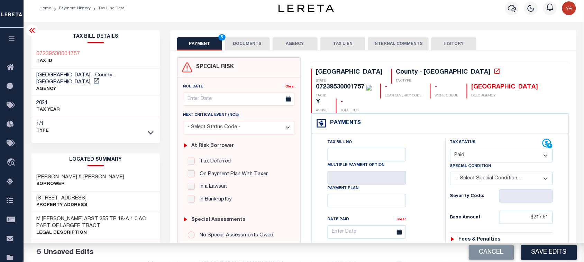
click at [364, 84] on div "07239530001757" at bounding box center [340, 87] width 48 height 6
copy div "07239530001757"
click at [253, 41] on button "DOCUMENTS" at bounding box center [247, 43] width 45 height 13
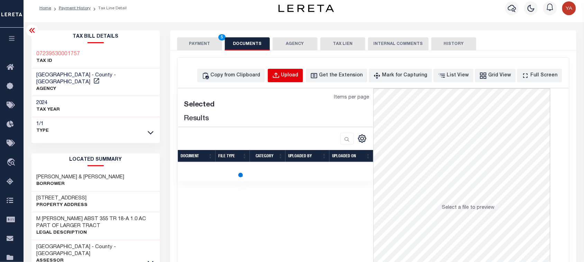
click at [298, 73] on div "Upload" at bounding box center [289, 76] width 17 height 8
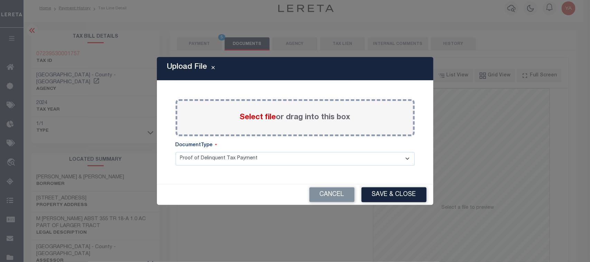
click at [322, 120] on label "Select file or drag into this box" at bounding box center [295, 117] width 111 height 11
click at [0, 0] on input "Select file or drag into this box" at bounding box center [0, 0] width 0 height 0
click at [298, 166] on select "Proof of Delinquent Tax Payment" at bounding box center [295, 158] width 239 height 13
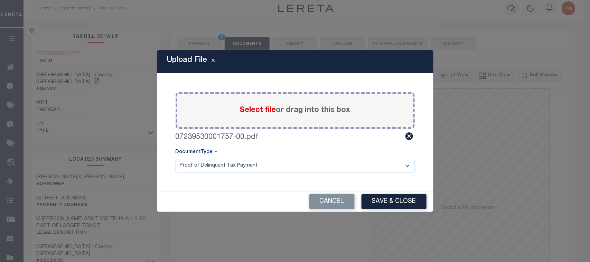
click at [176, 159] on select "Proof of Delinquent Tax Payment" at bounding box center [295, 165] width 239 height 13
click at [385, 200] on button "Save & Close" at bounding box center [394, 201] width 65 height 15
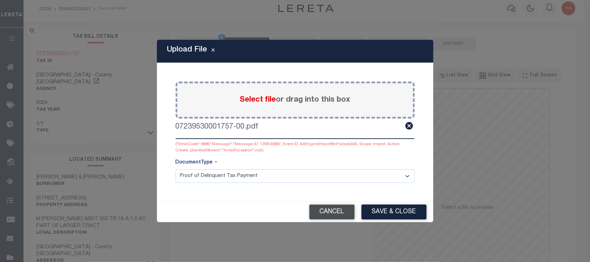
click at [334, 215] on button "Cancel" at bounding box center [331, 212] width 45 height 15
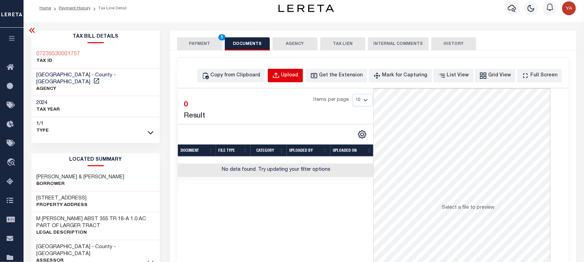
click at [298, 71] on button "Upload" at bounding box center [285, 75] width 35 height 13
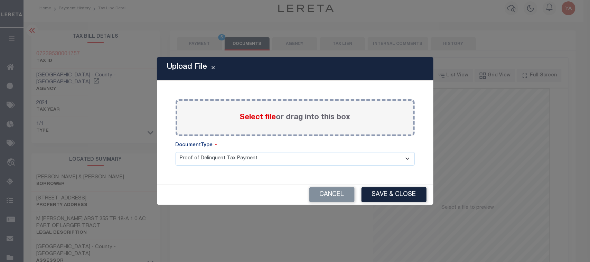
click at [298, 117] on label "Select file or drag into this box" at bounding box center [295, 117] width 111 height 11
click at [0, 0] on input "Select file or drag into this box" at bounding box center [0, 0] width 0 height 0
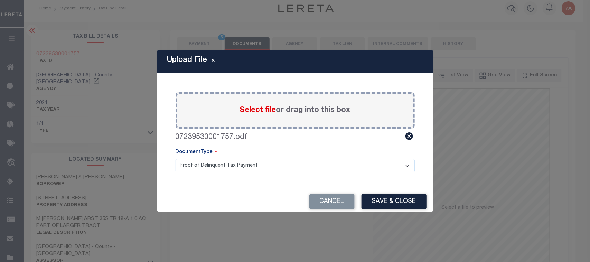
drag, startPoint x: 283, startPoint y: 165, endPoint x: 280, endPoint y: 172, distance: 7.7
click at [282, 167] on select "Proof of Delinquent Tax Payment" at bounding box center [295, 165] width 239 height 13
click at [176, 159] on select "Proof of Delinquent Tax Payment" at bounding box center [295, 165] width 239 height 13
click at [390, 202] on button "Save & Close" at bounding box center [394, 201] width 65 height 15
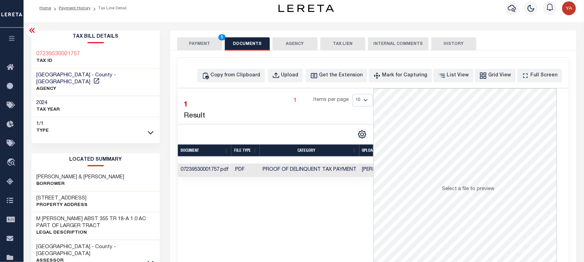
drag, startPoint x: 337, startPoint y: 171, endPoint x: 351, endPoint y: 187, distance: 20.8
click at [337, 171] on span "Proof of Delinquent Tax Payment" at bounding box center [309, 169] width 94 height 5
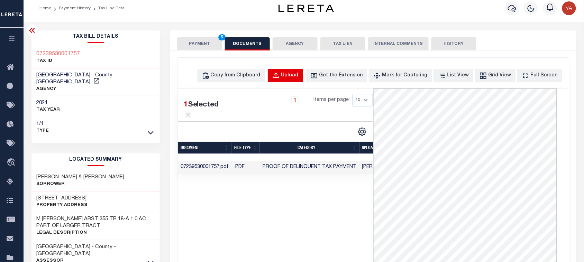
click at [295, 75] on div "Upload" at bounding box center [289, 76] width 17 height 8
select select "POP"
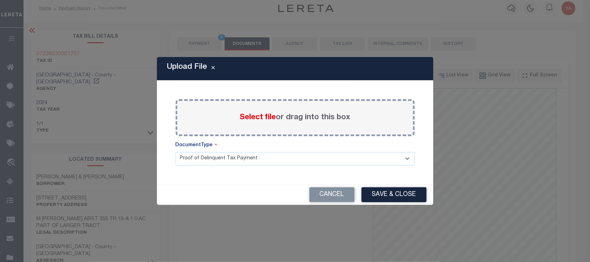
click at [301, 115] on label "Select file or drag into this box" at bounding box center [295, 117] width 111 height 11
click at [0, 0] on input "Select file or drag into this box" at bounding box center [0, 0] width 0 height 0
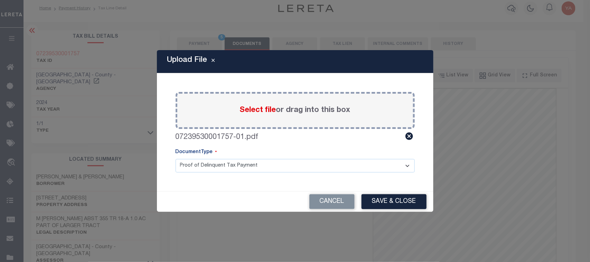
click at [289, 164] on select "Proof of Delinquent Tax Payment" at bounding box center [295, 165] width 239 height 13
click at [176, 159] on select "Proof of Delinquent Tax Payment" at bounding box center [295, 165] width 239 height 13
click at [376, 194] on div "Cancel Save & Close" at bounding box center [295, 202] width 277 height 20
click at [376, 198] on button "Save & Close" at bounding box center [394, 201] width 65 height 15
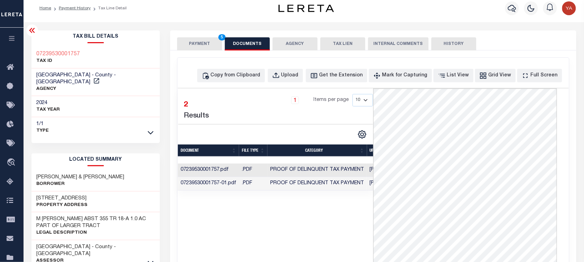
click at [215, 40] on button "PAYMENT 5" at bounding box center [199, 43] width 45 height 13
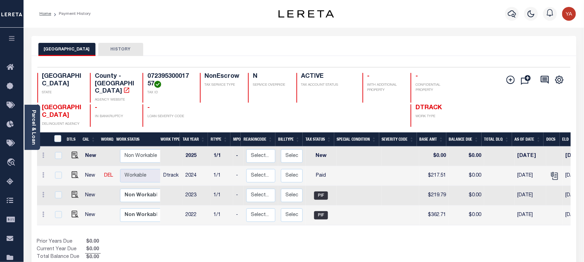
click at [165, 74] on h4 "07239530001757" at bounding box center [169, 80] width 44 height 15
copy h4 "07239530001757"
click at [33, 140] on link "Parcel & Loan" at bounding box center [33, 127] width 5 height 35
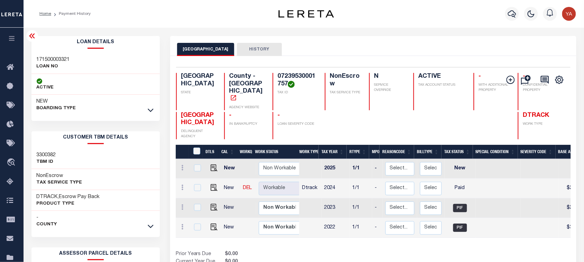
click at [51, 55] on div "171500003321 LOAN NO" at bounding box center [95, 63] width 128 height 21
copy h3 "171500003321"
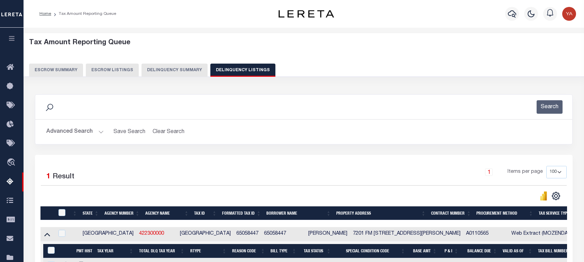
select select "100"
click at [570, 11] on img "button" at bounding box center [569, 14] width 14 height 14
click at [534, 47] on span "Sign out" at bounding box center [542, 49] width 20 height 5
